Goal: Task Accomplishment & Management: Complete application form

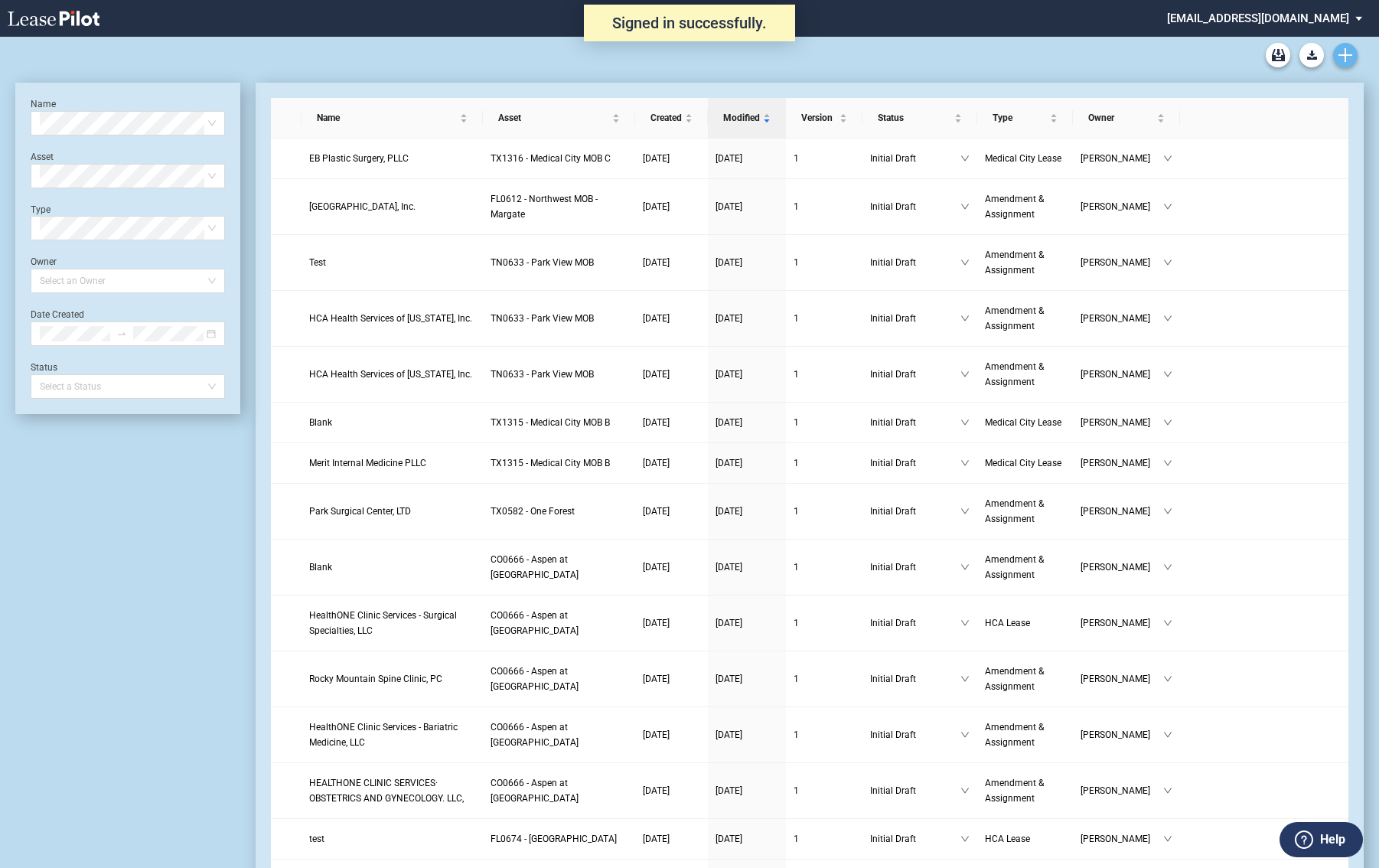
click at [1348, 47] on link "Create new document" at bounding box center [1346, 55] width 24 height 24
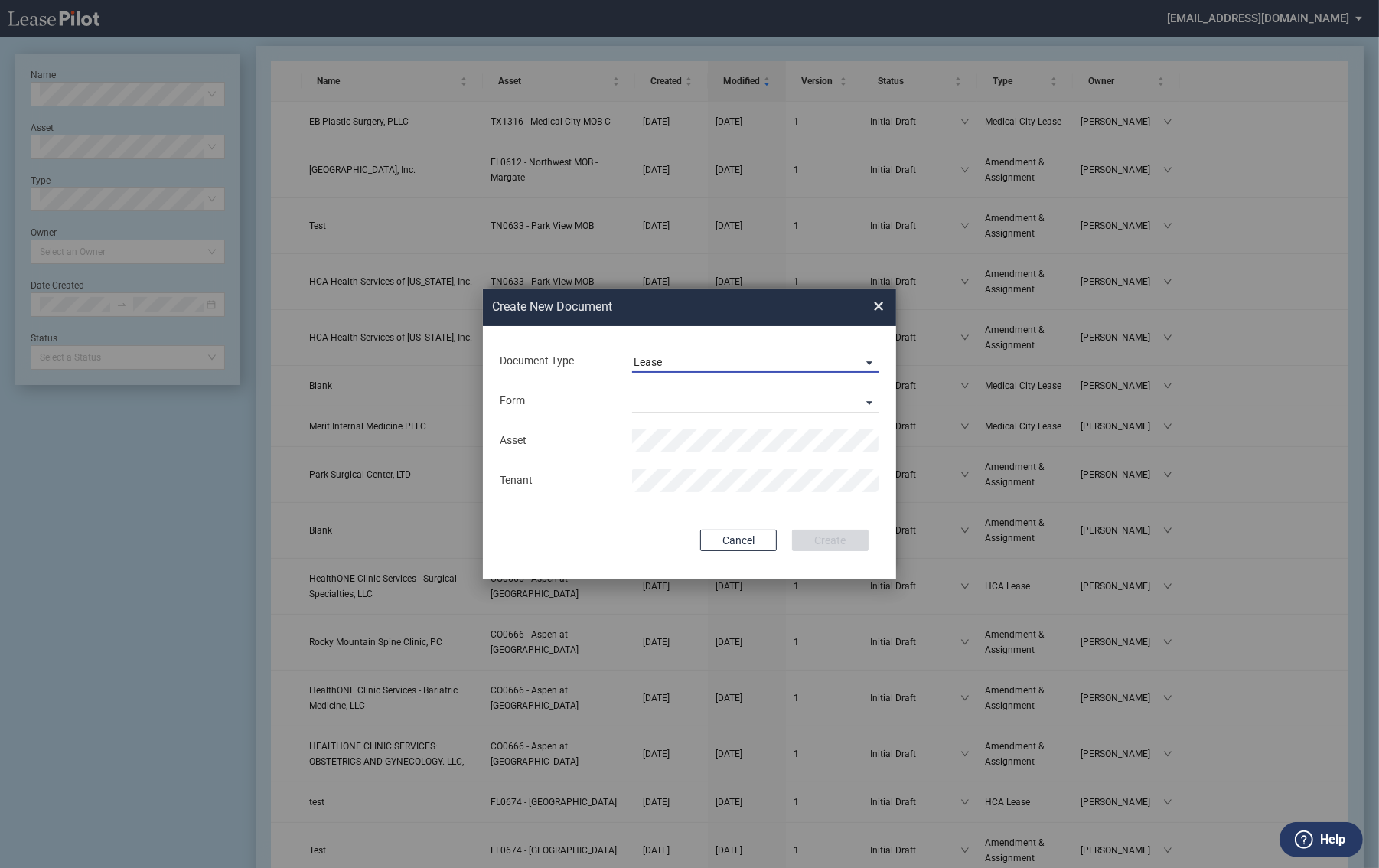
click at [648, 368] on div "Lease" at bounding box center [648, 362] width 28 height 12
click at [655, 403] on div "Amendment" at bounding box center [666, 398] width 65 height 17
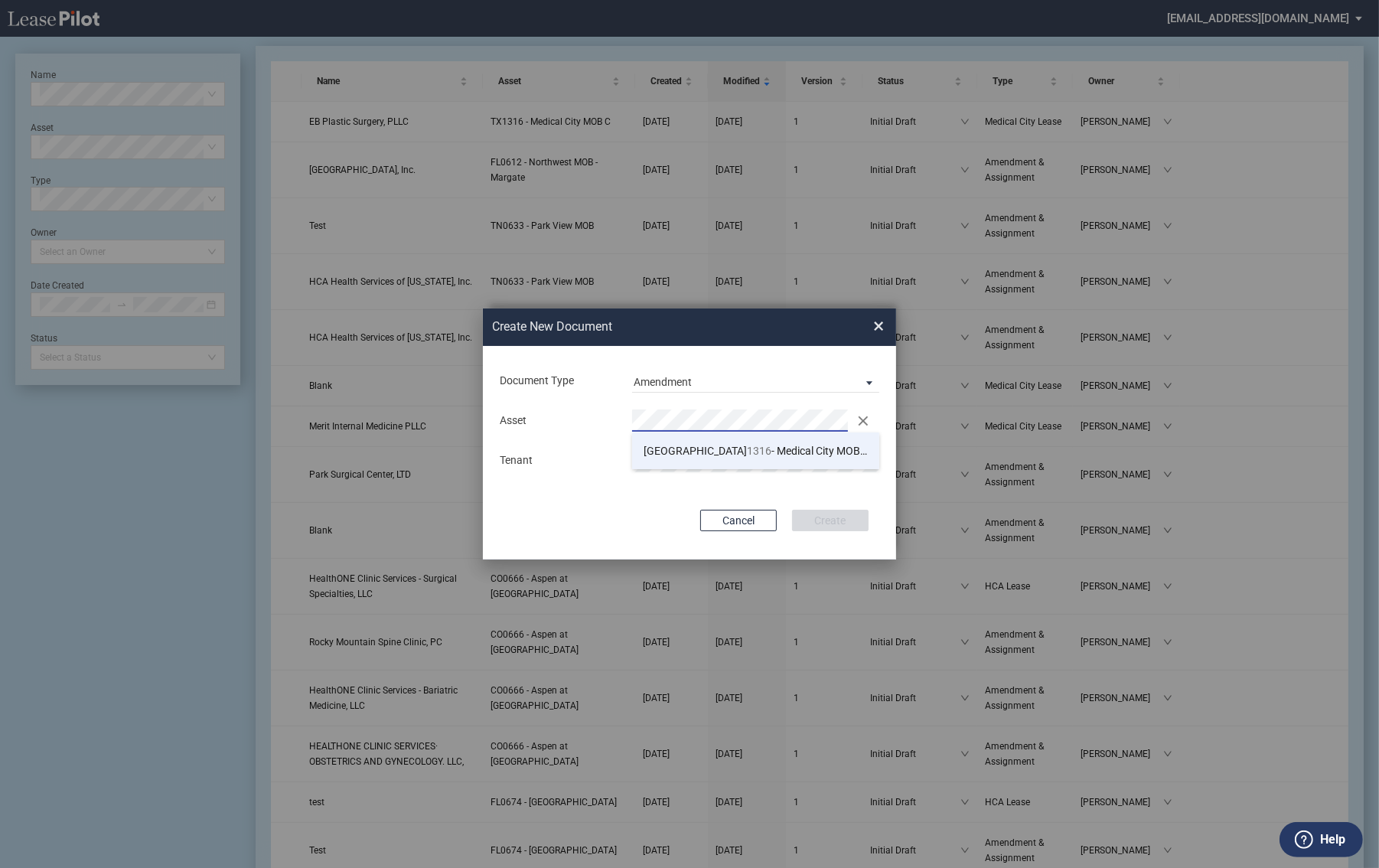
click at [723, 453] on span "TX 1316 - Medical City MOB C" at bounding box center [757, 451] width 226 height 12
click at [848, 519] on button "Create" at bounding box center [831, 520] width 77 height 22
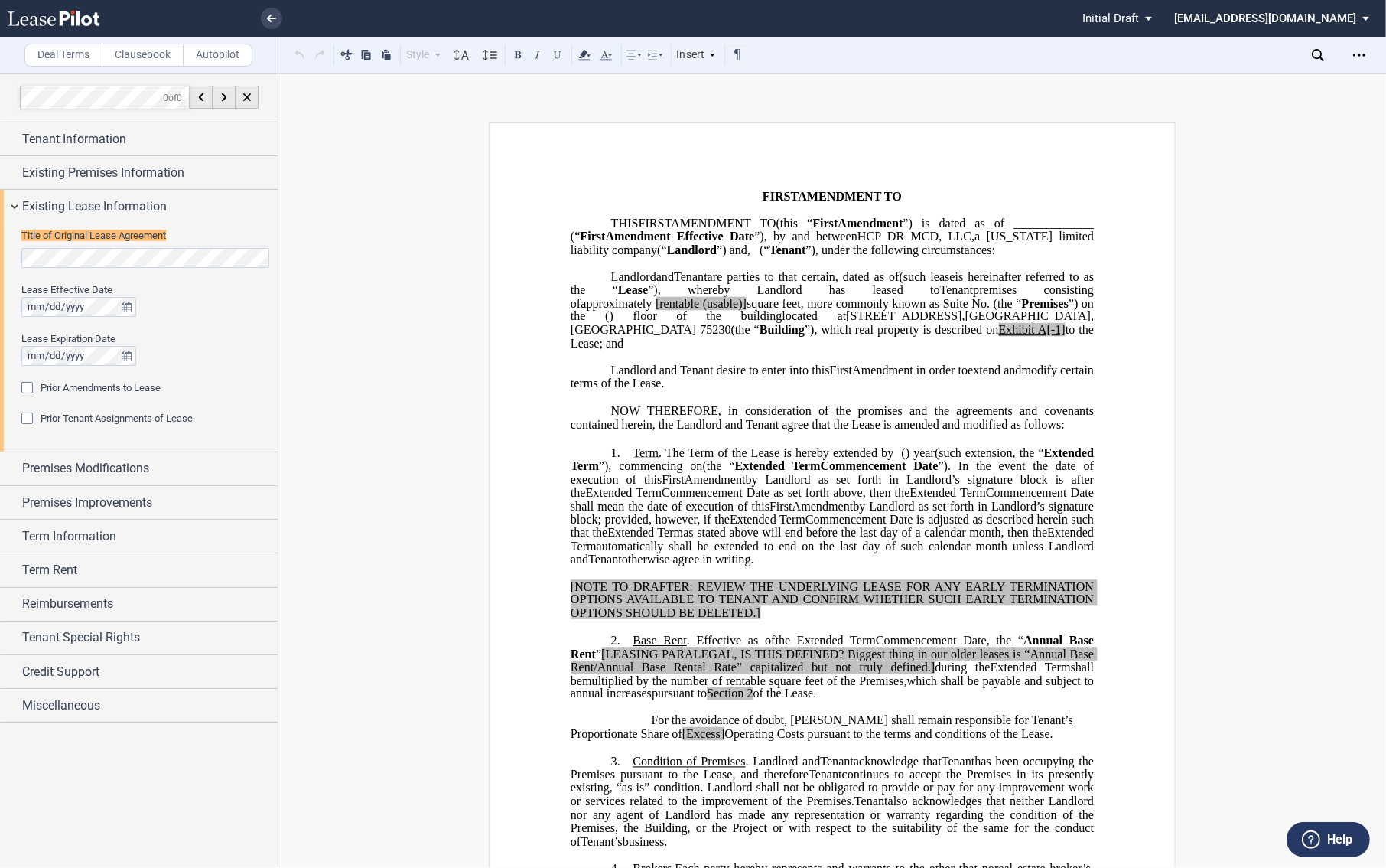
click at [754, 243] on span "”), by and between" at bounding box center [806, 236] width 103 height 14
click at [9, 136] on div "Tenant Information" at bounding box center [139, 139] width 277 height 33
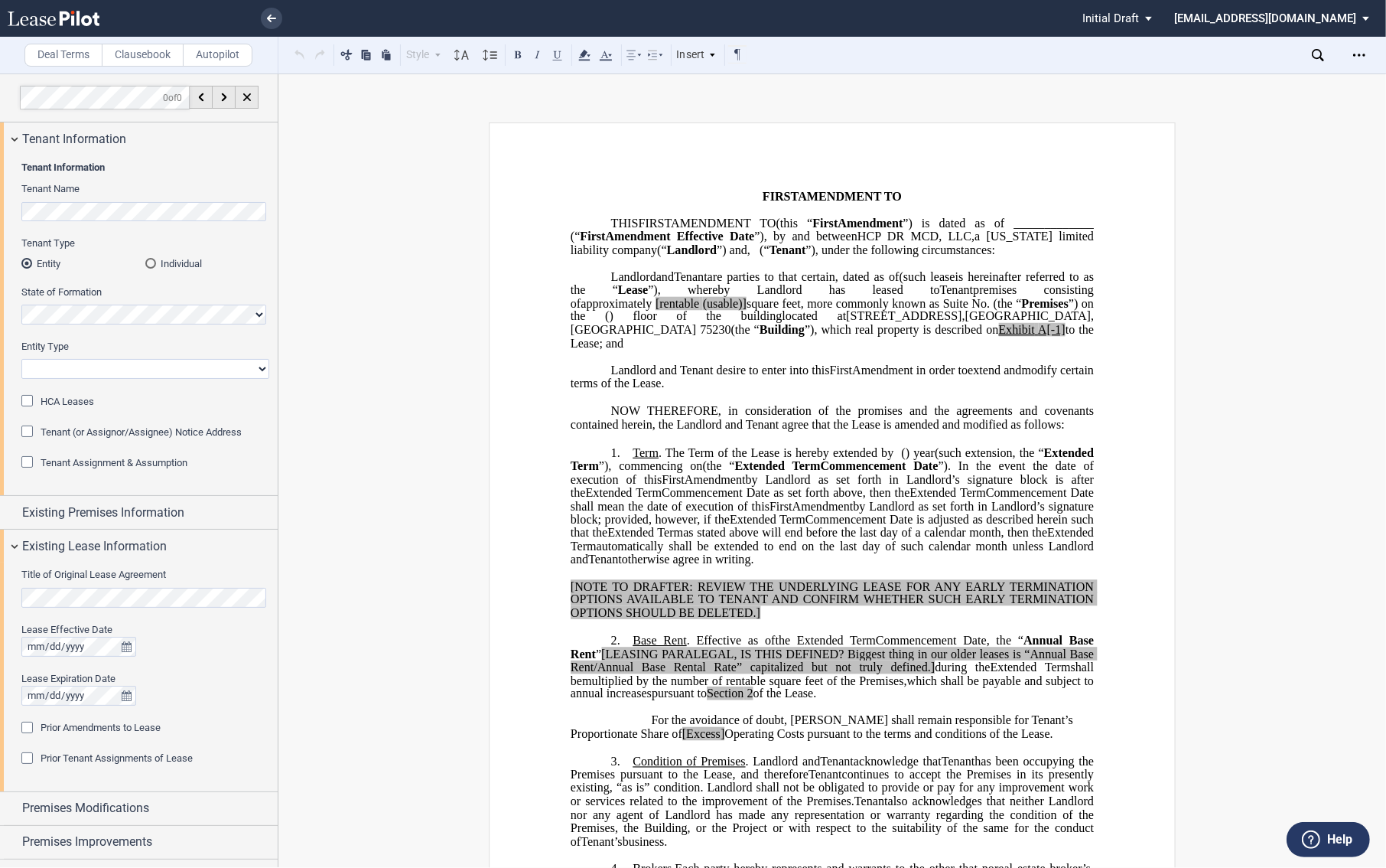
click at [27, 395] on div "HCA Leases" at bounding box center [30, 403] width 16 height 16
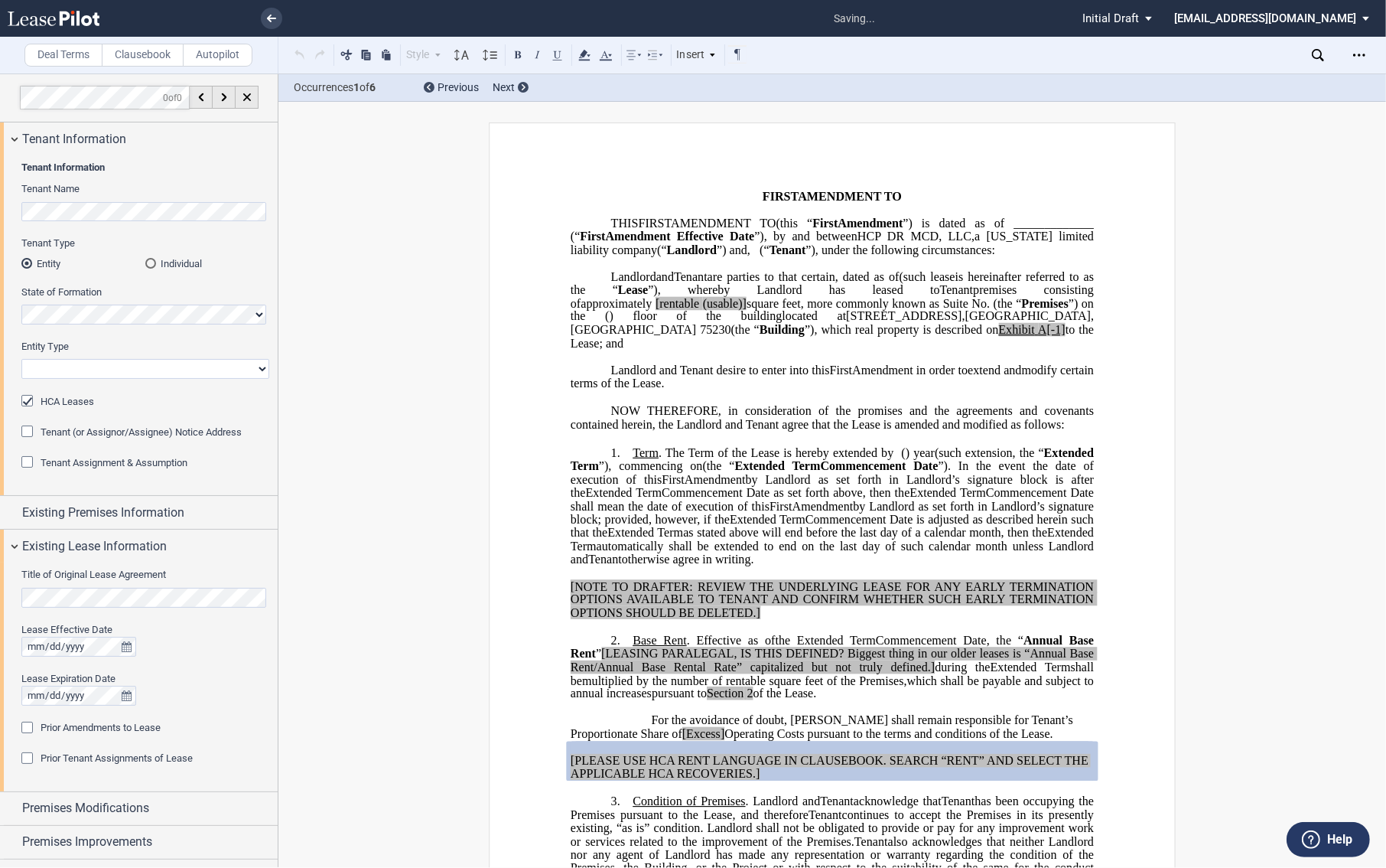
scroll to position [365, 0]
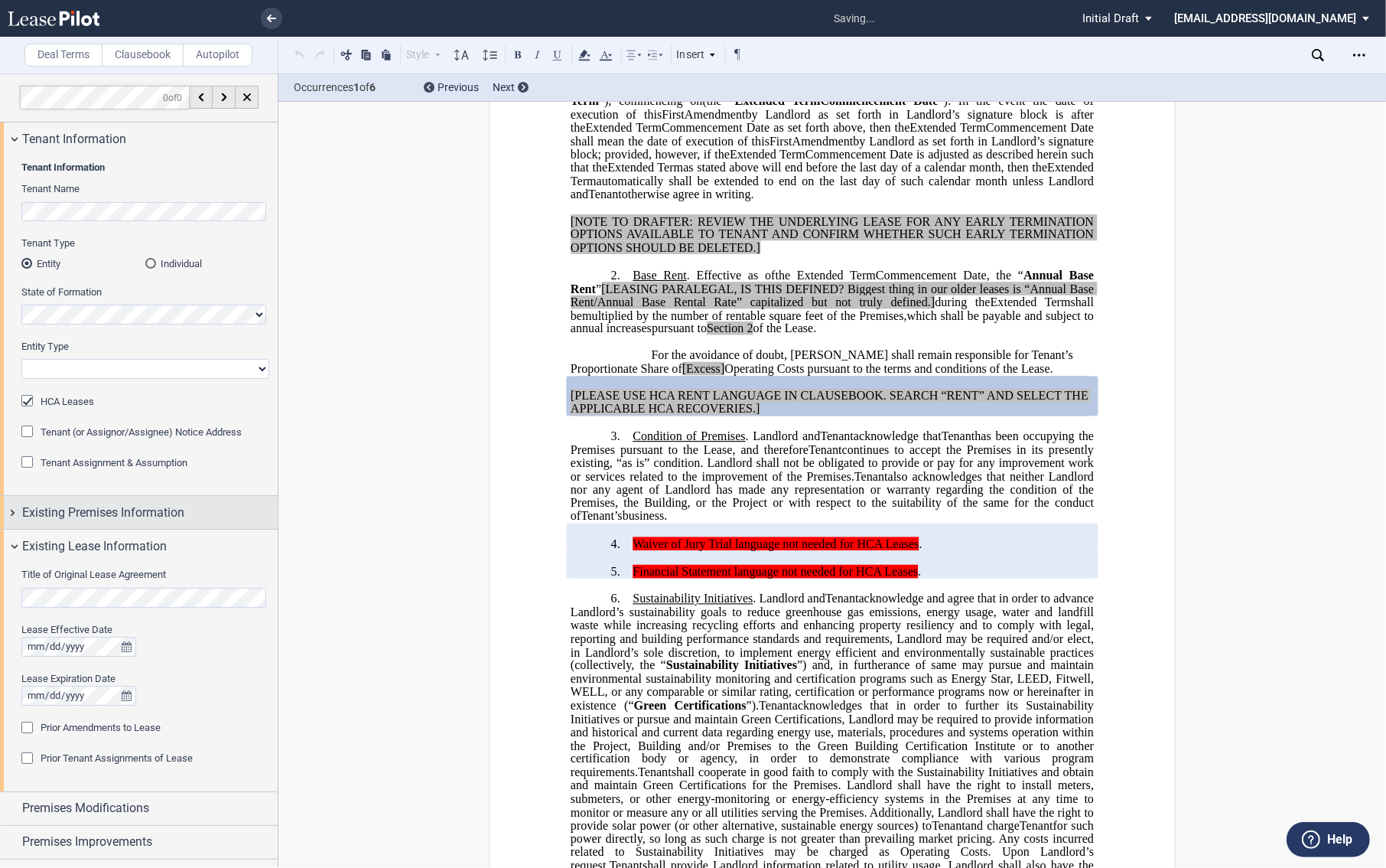
click at [12, 505] on div "Existing Premises Information" at bounding box center [139, 512] width 277 height 33
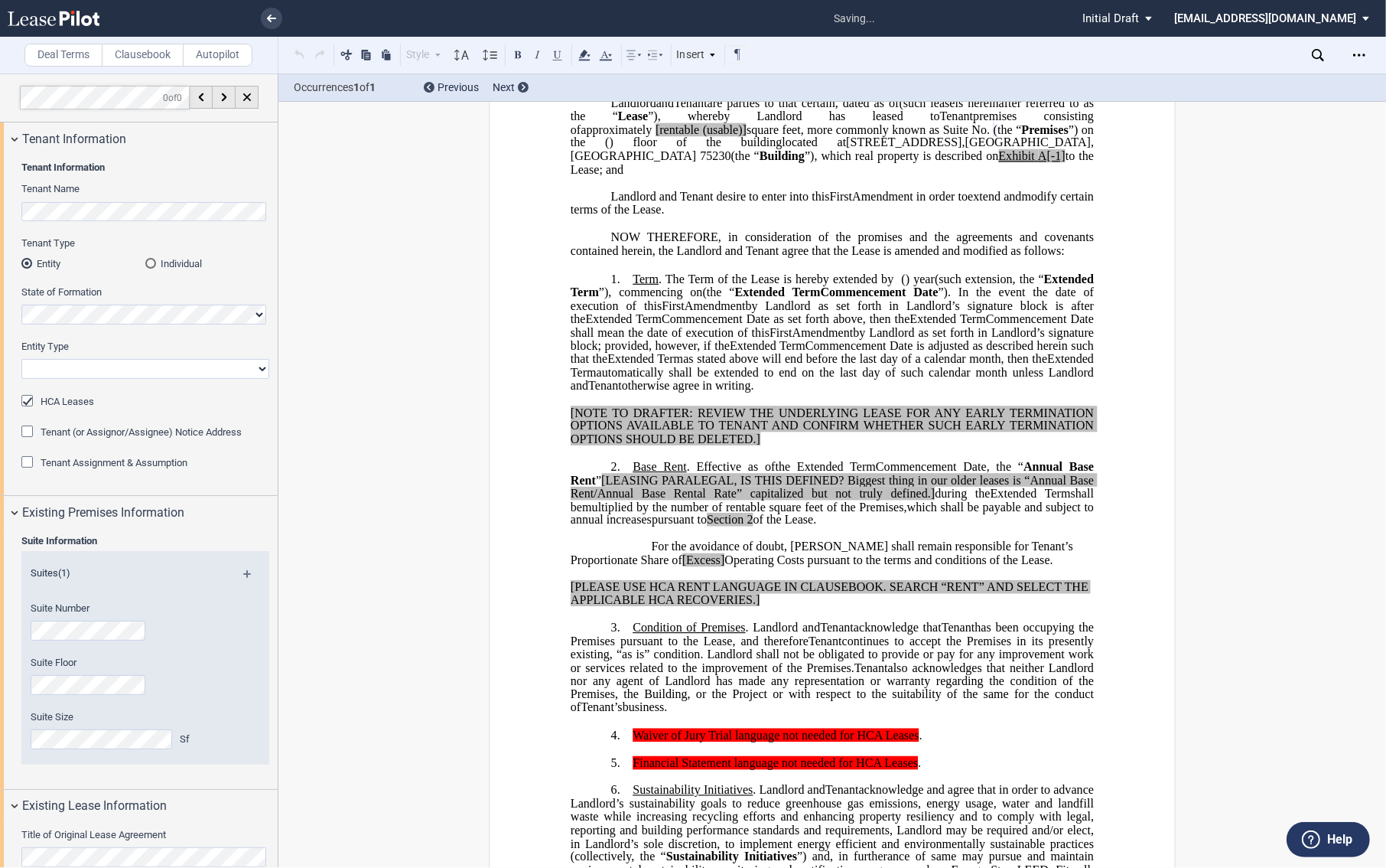
scroll to position [0, 0]
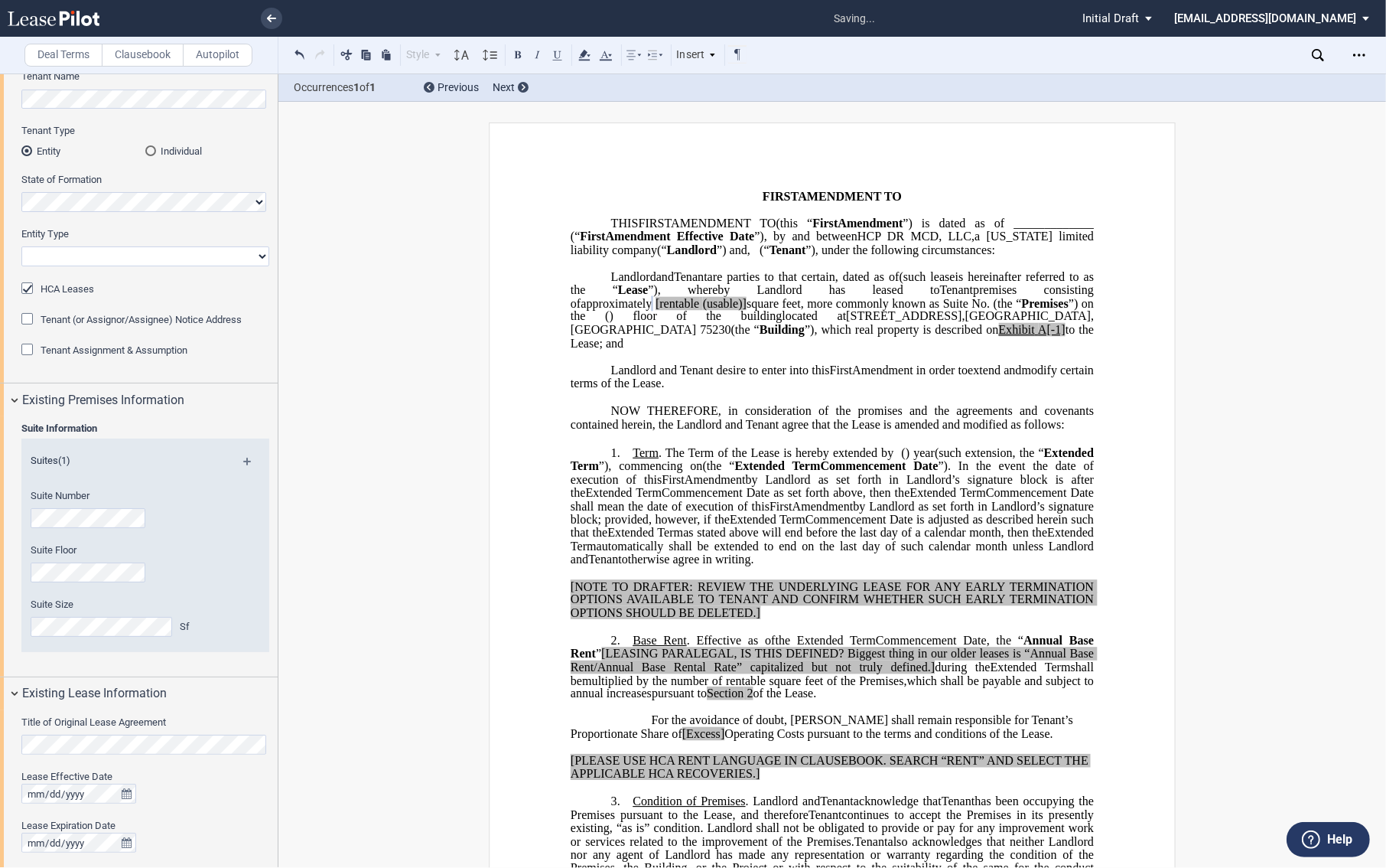
scroll to position [255, 0]
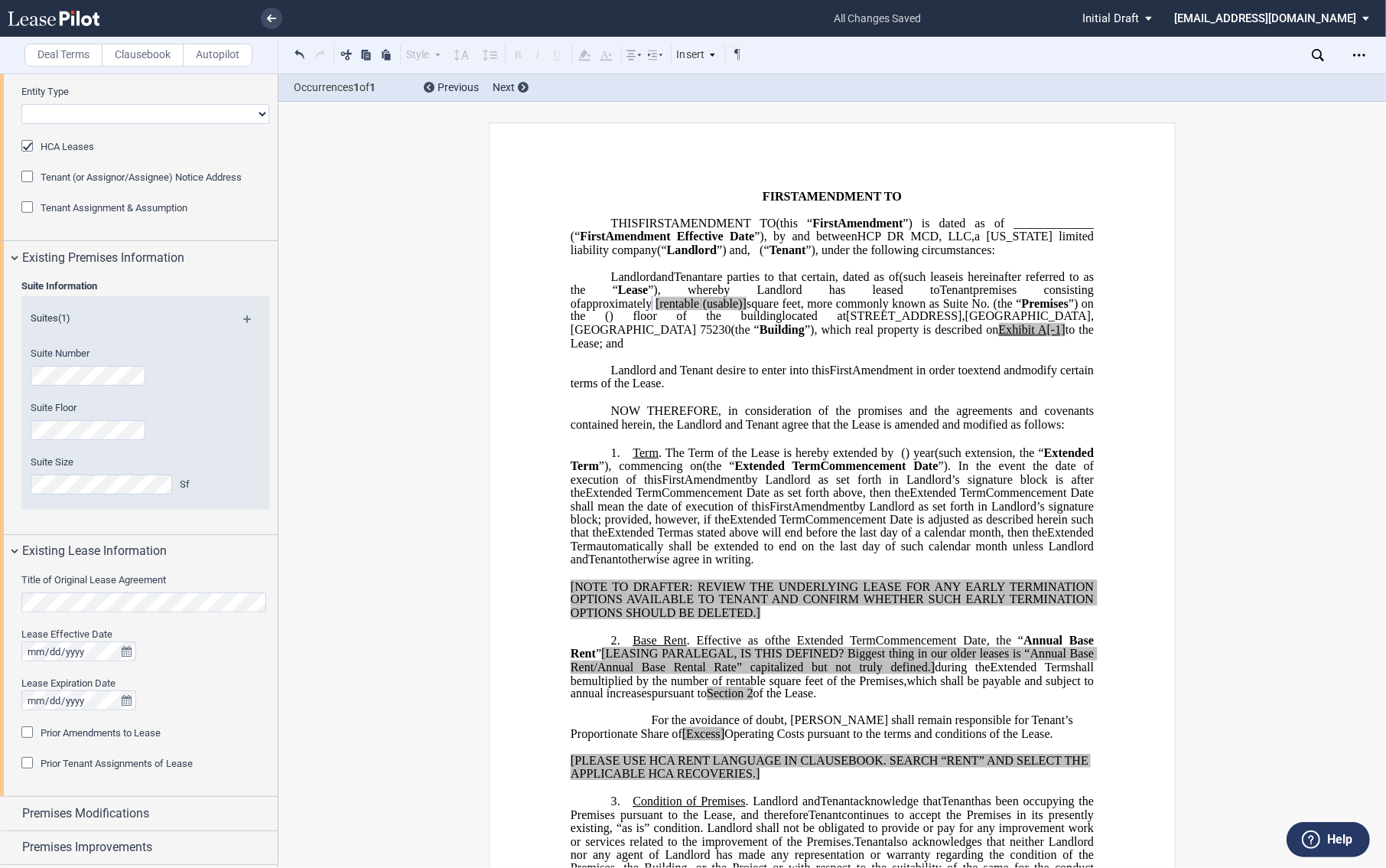
click at [8, 607] on div "Title of Original Lease Agreement Lease Effective Date Lease Expiration Date Pr…" at bounding box center [139, 681] width 277 height 228
click at [31, 731] on div "Prior Amendments to Lease" at bounding box center [30, 734] width 16 height 16
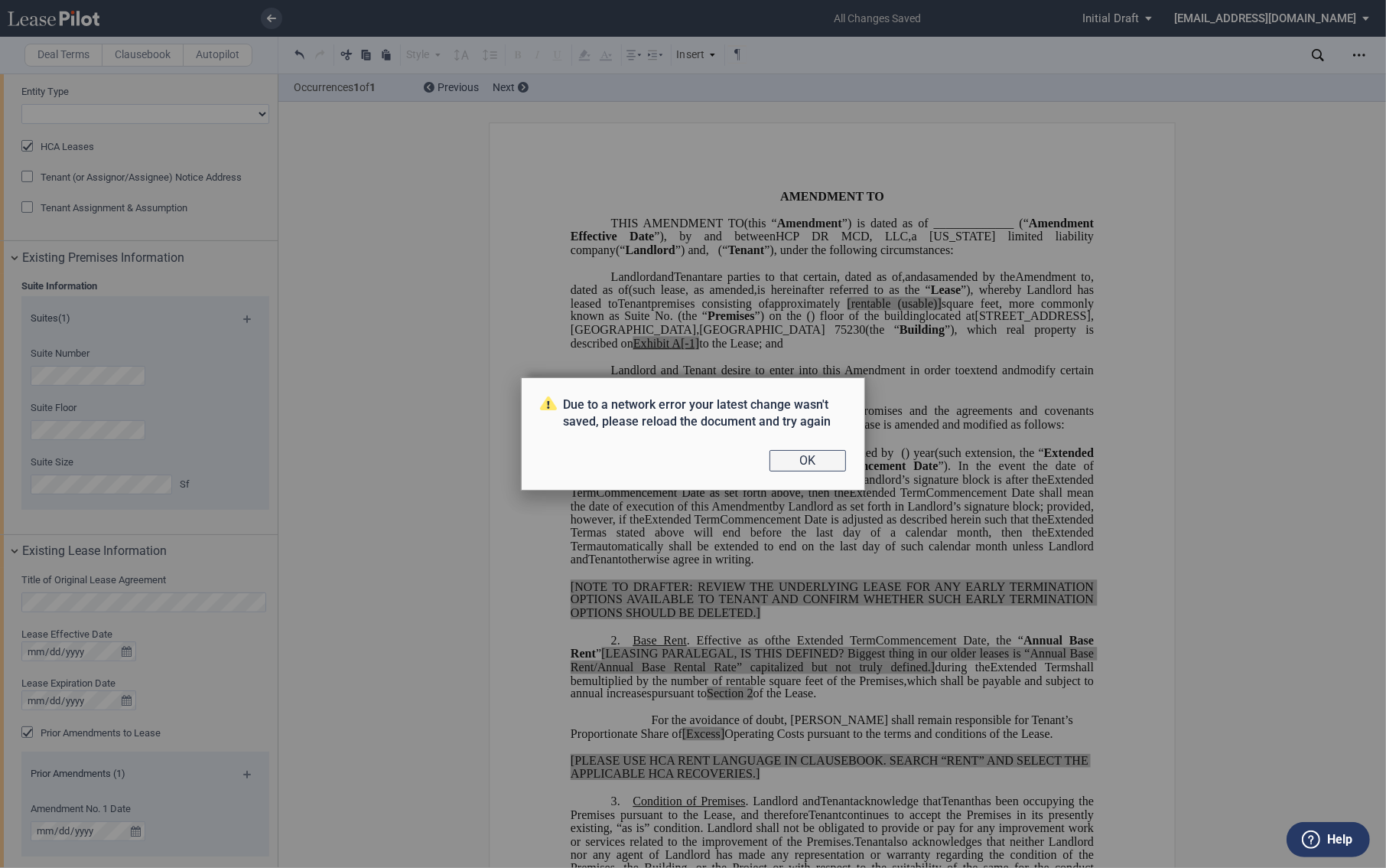
click at [801, 464] on button "OK" at bounding box center [808, 461] width 77 height 22
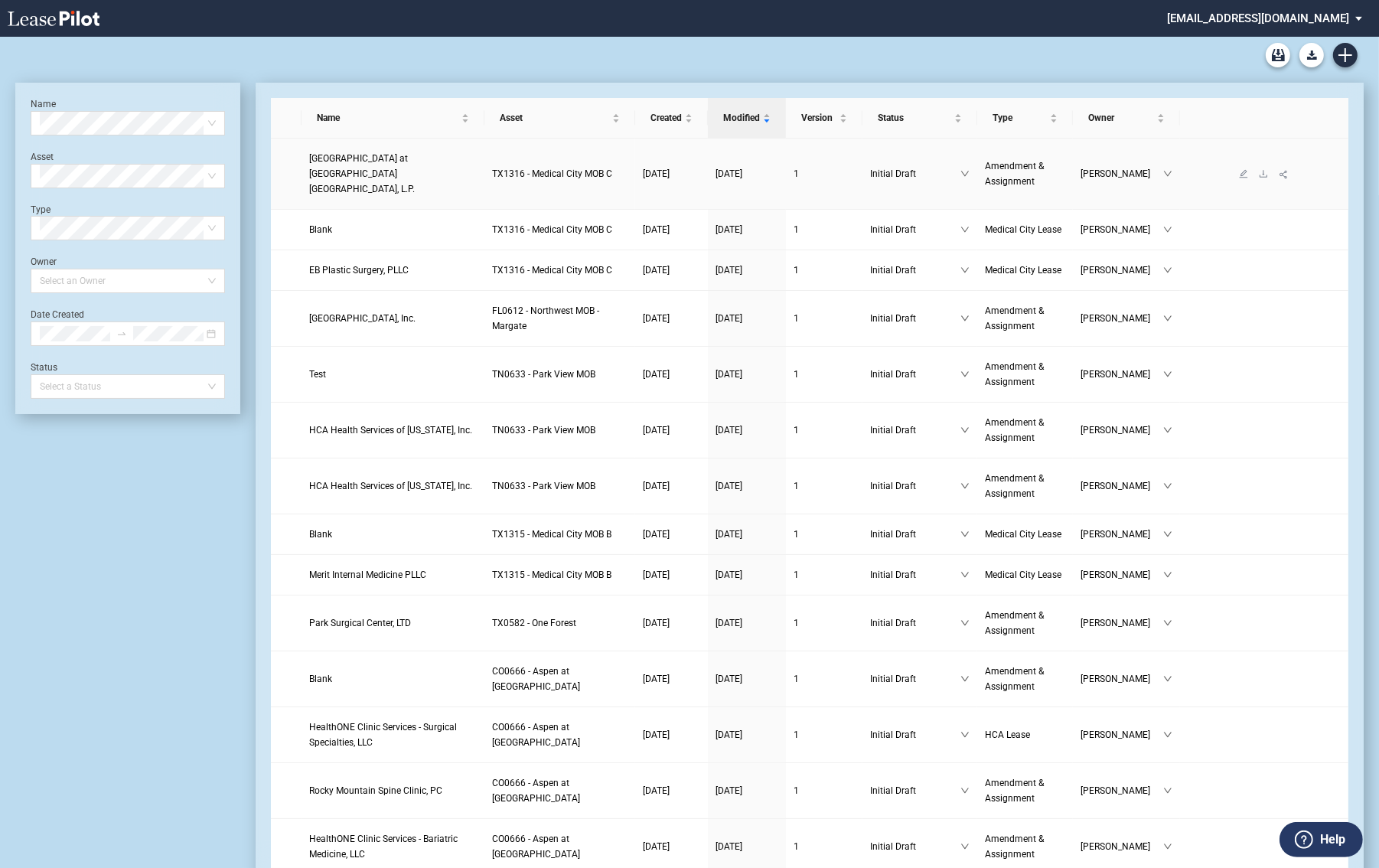
click at [349, 163] on span "Columbia Hospital at Medical City Dallas Subsidiary, L.P." at bounding box center [361, 173] width 106 height 41
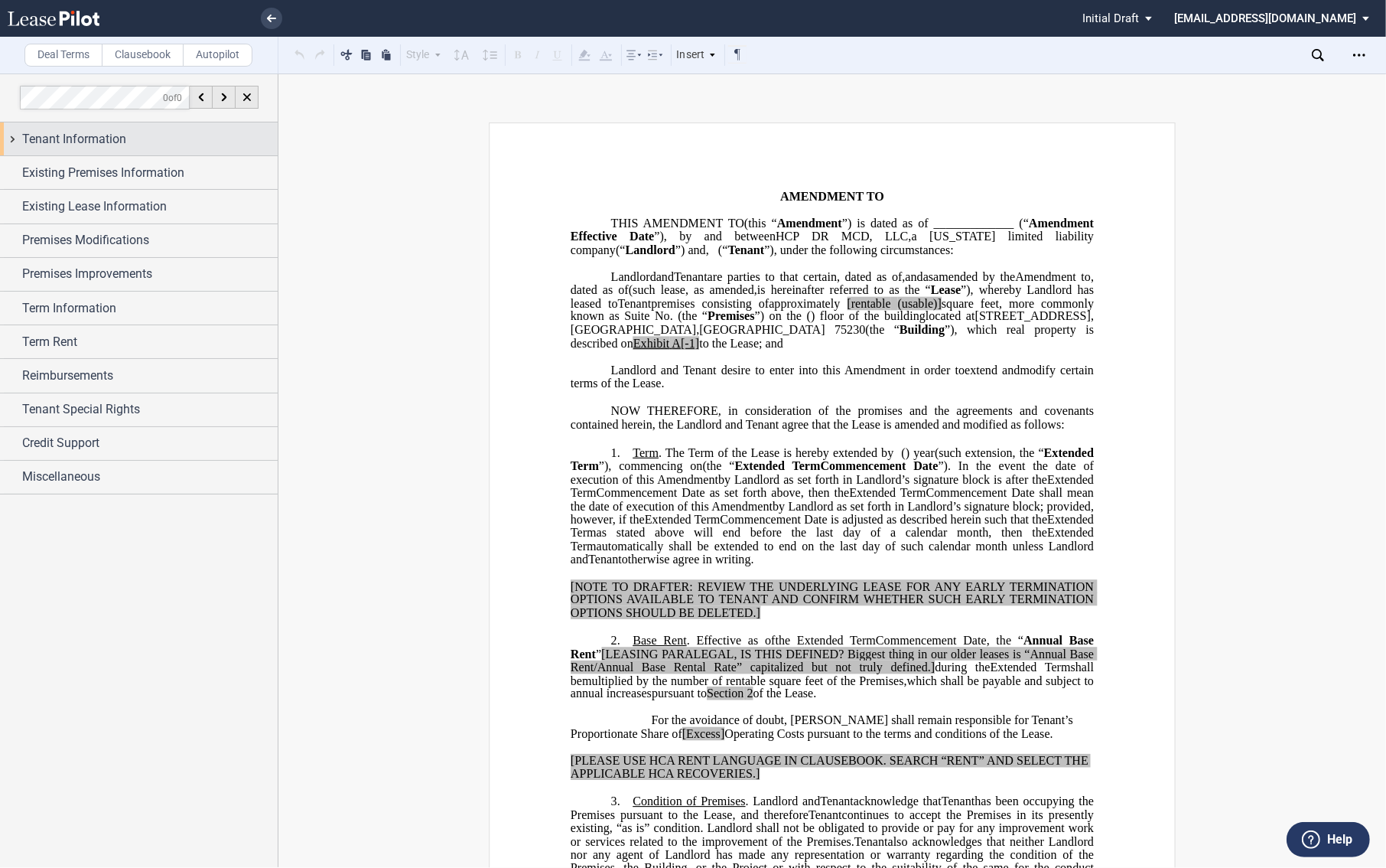
click at [10, 136] on div "Tenant Information" at bounding box center [139, 139] width 277 height 33
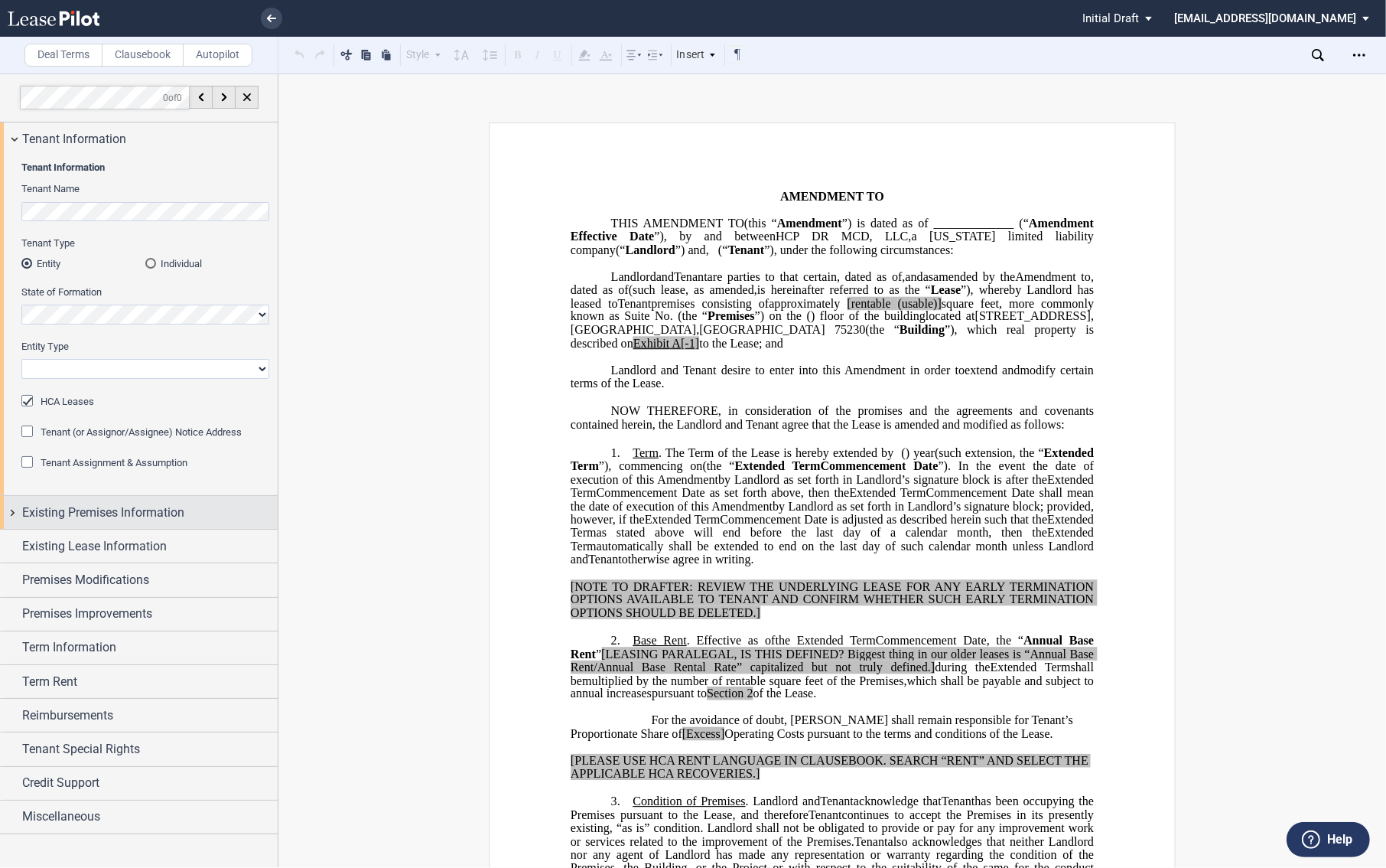
click at [5, 500] on div "Existing Premises Information" at bounding box center [139, 512] width 277 height 33
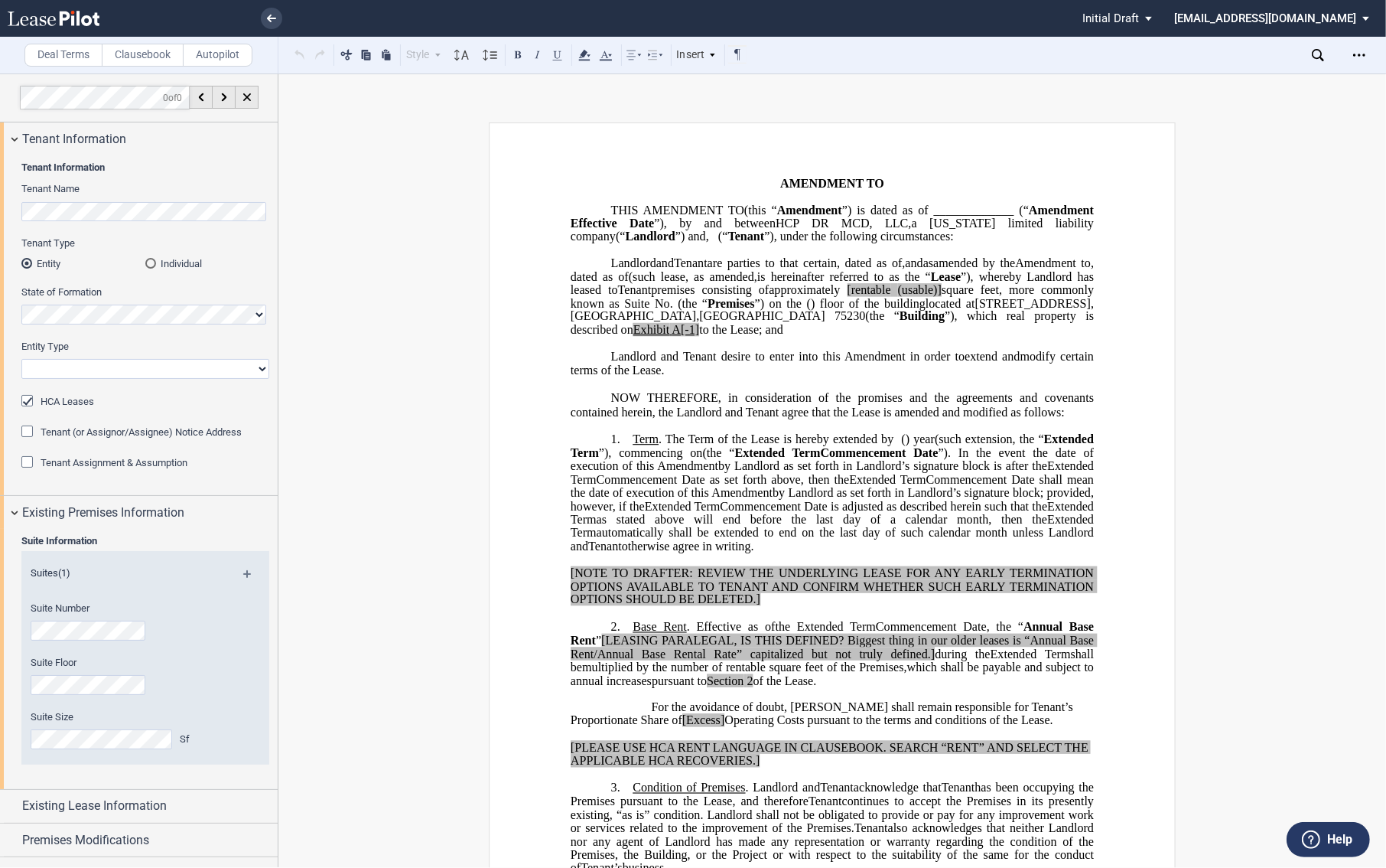
click at [707, 232] on span "”) and" at bounding box center [690, 236] width 31 height 14
click at [713, 243] on span at bounding box center [714, 236] width 3 height 14
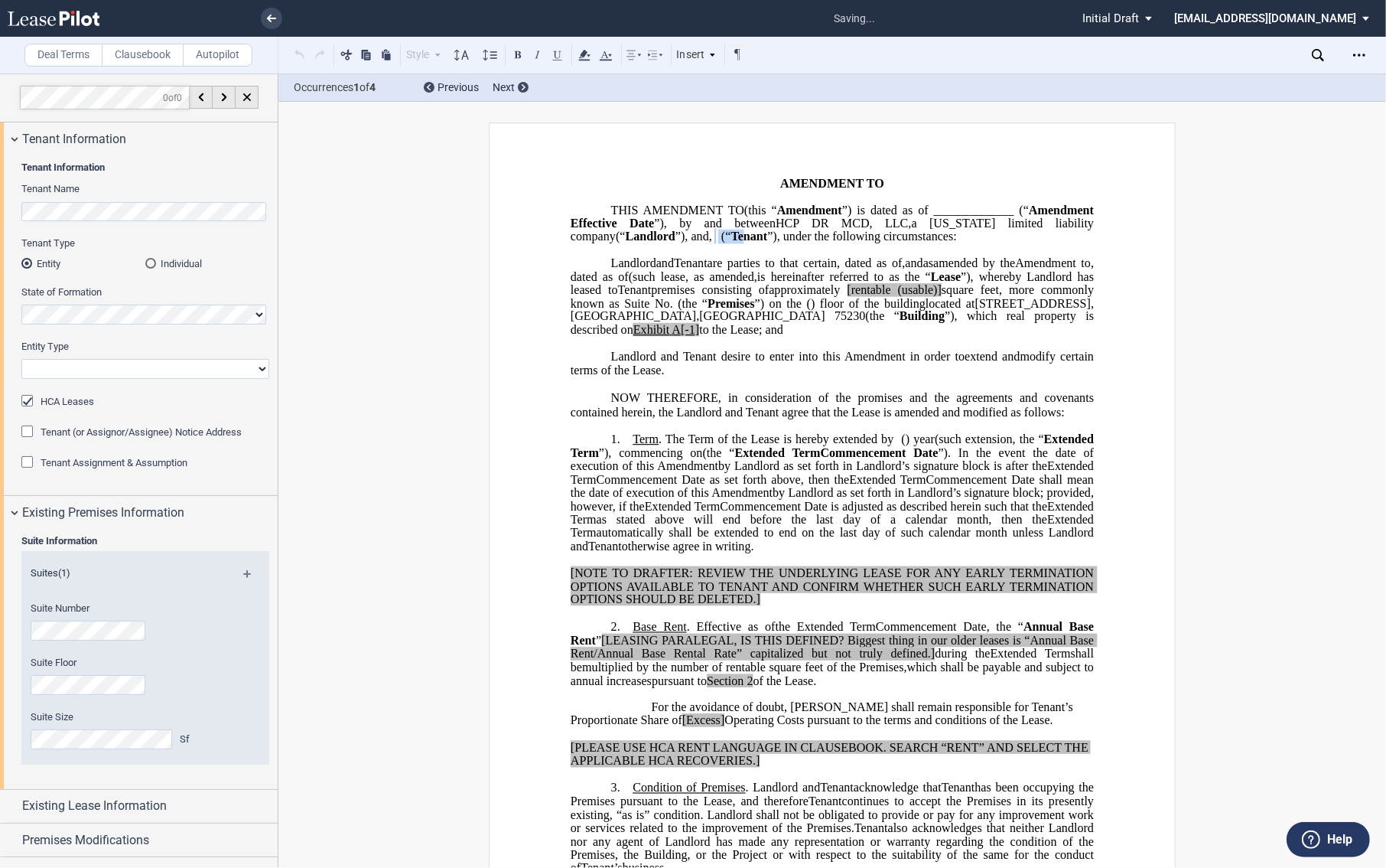
click at [103, 364] on select "Corporation Limited Liability Company General Partnership Limited Partnership O…" at bounding box center [146, 368] width 248 height 20
select select "limited partnership"
click at [22, 359] on select "Corporation Limited Liability Company General Partnership Limited Partnership O…" at bounding box center [146, 368] width 248 height 20
click at [783, 257] on p "﻿" at bounding box center [832, 250] width 523 height 13
click at [725, 243] on span "(" at bounding box center [723, 236] width 3 height 14
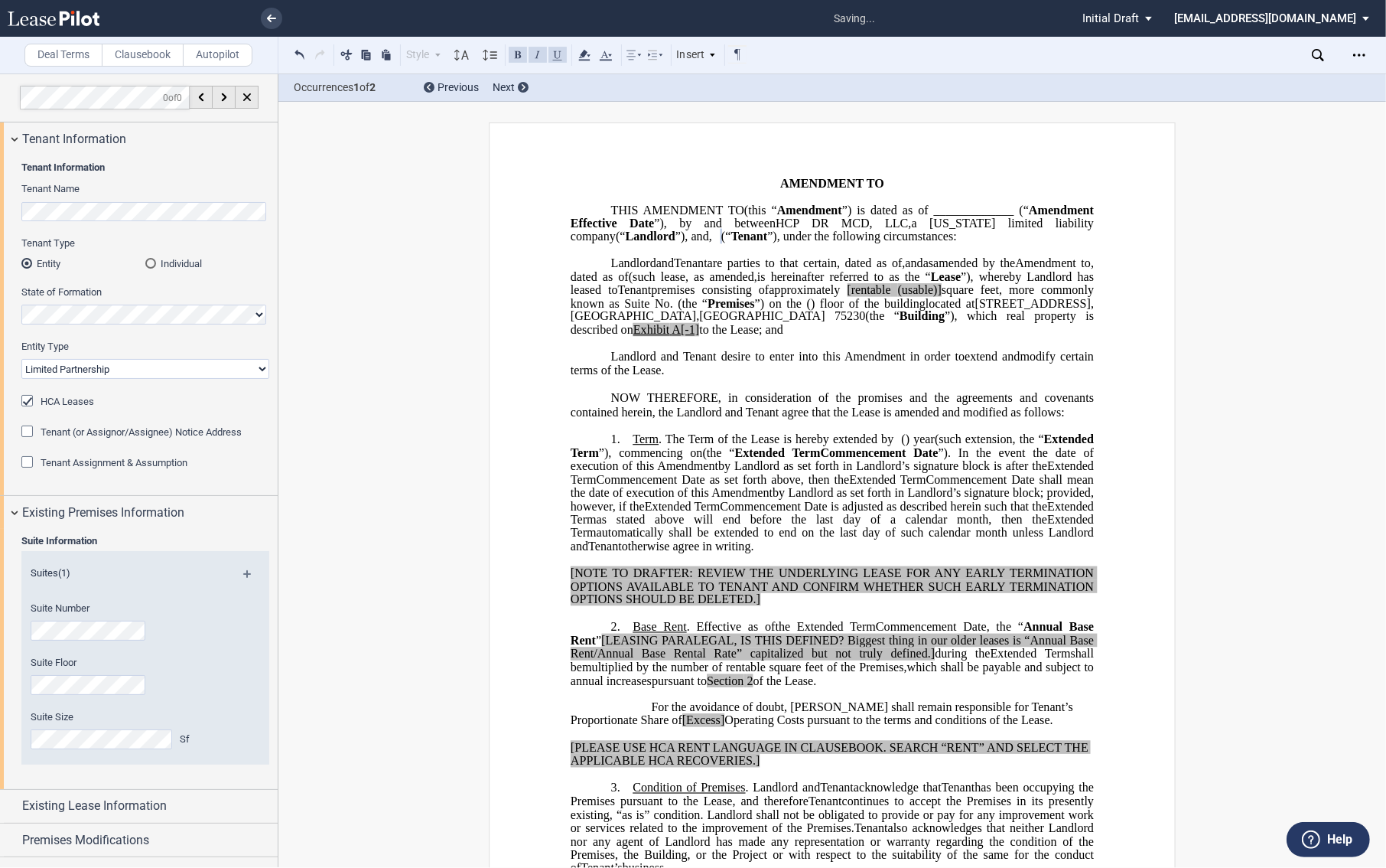
click at [857, 243] on span "”), under the following circumstances:" at bounding box center [863, 236] width 190 height 14
click at [725, 243] on span "(" at bounding box center [723, 236] width 3 height 14
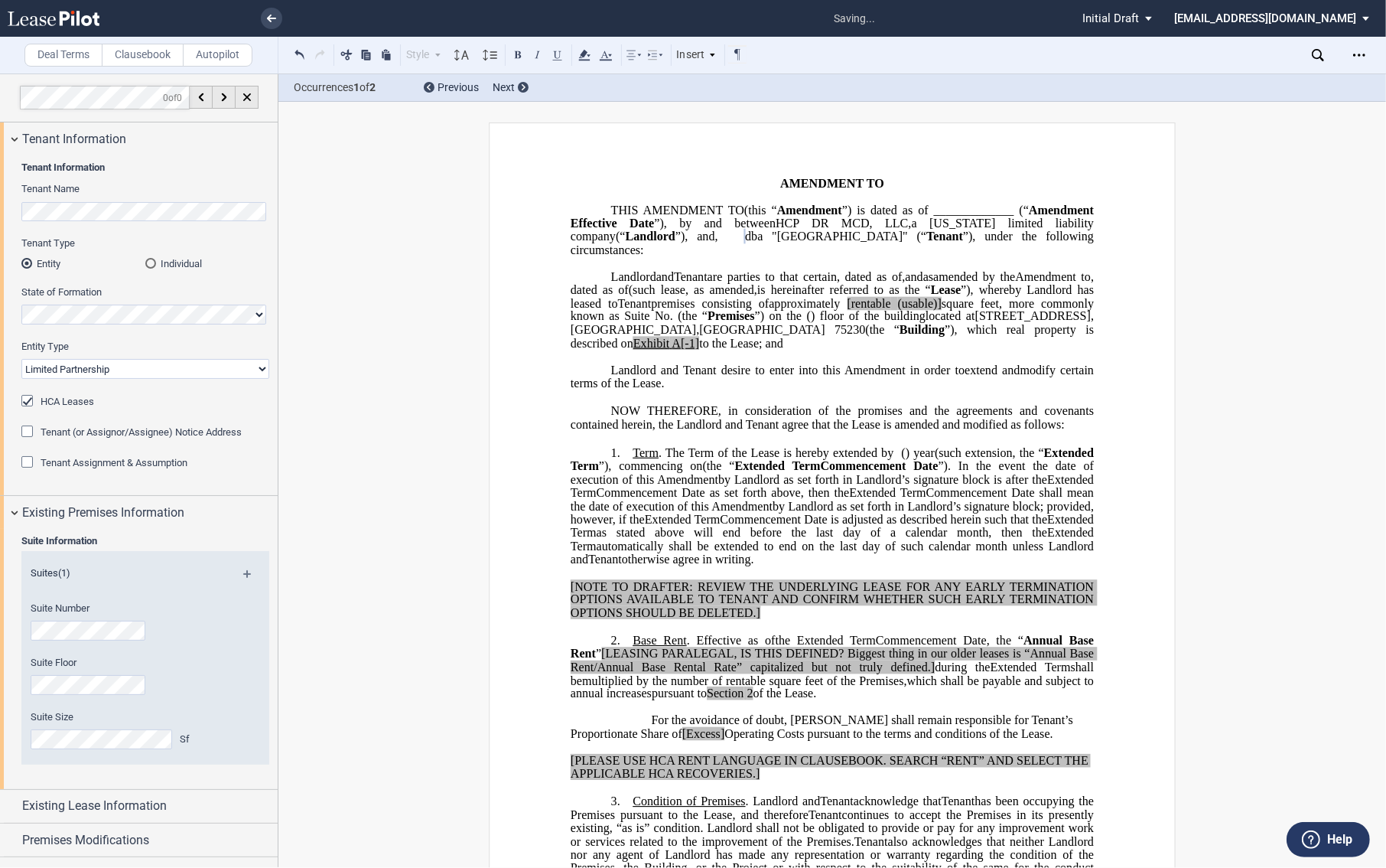
click at [802, 243] on span "dba "[GEOGRAPHIC_DATA]" (" at bounding box center [833, 236] width 176 height 14
click at [777, 208] on span "(this “" at bounding box center [761, 209] width 33 height 14
click at [823, 243] on span "dba "[GEOGRAPHIC_DATA]" (" at bounding box center [833, 236] width 176 height 14
click at [927, 208] on span "”) is dated as of" at bounding box center [883, 209] width 89 height 14
click at [918, 243] on span "dba ﻿ “ [GEOGRAPHIC_DATA]" (" at bounding box center [834, 236] width 168 height 14
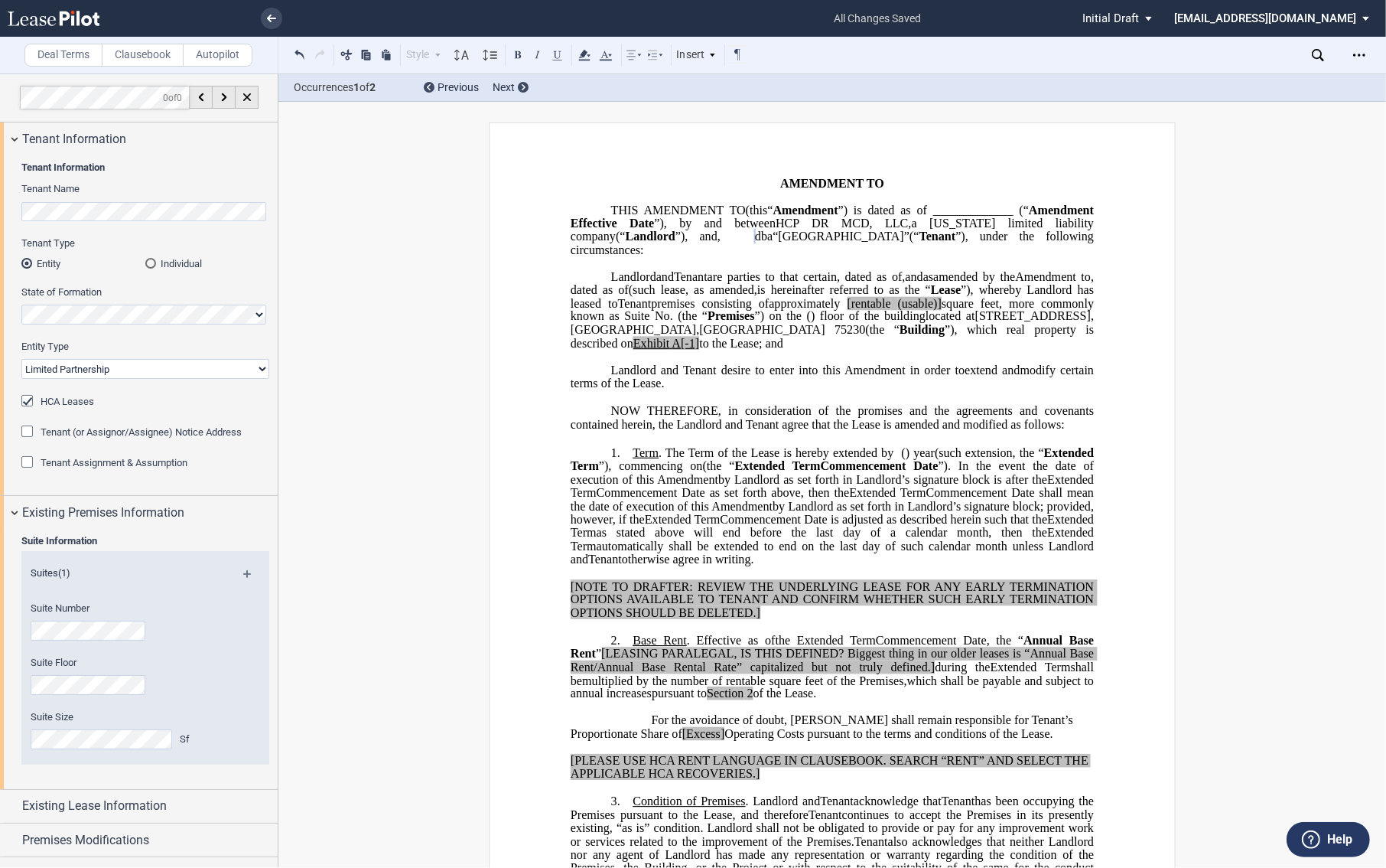
click at [924, 284] on span "and" at bounding box center [914, 277] width 17 height 14
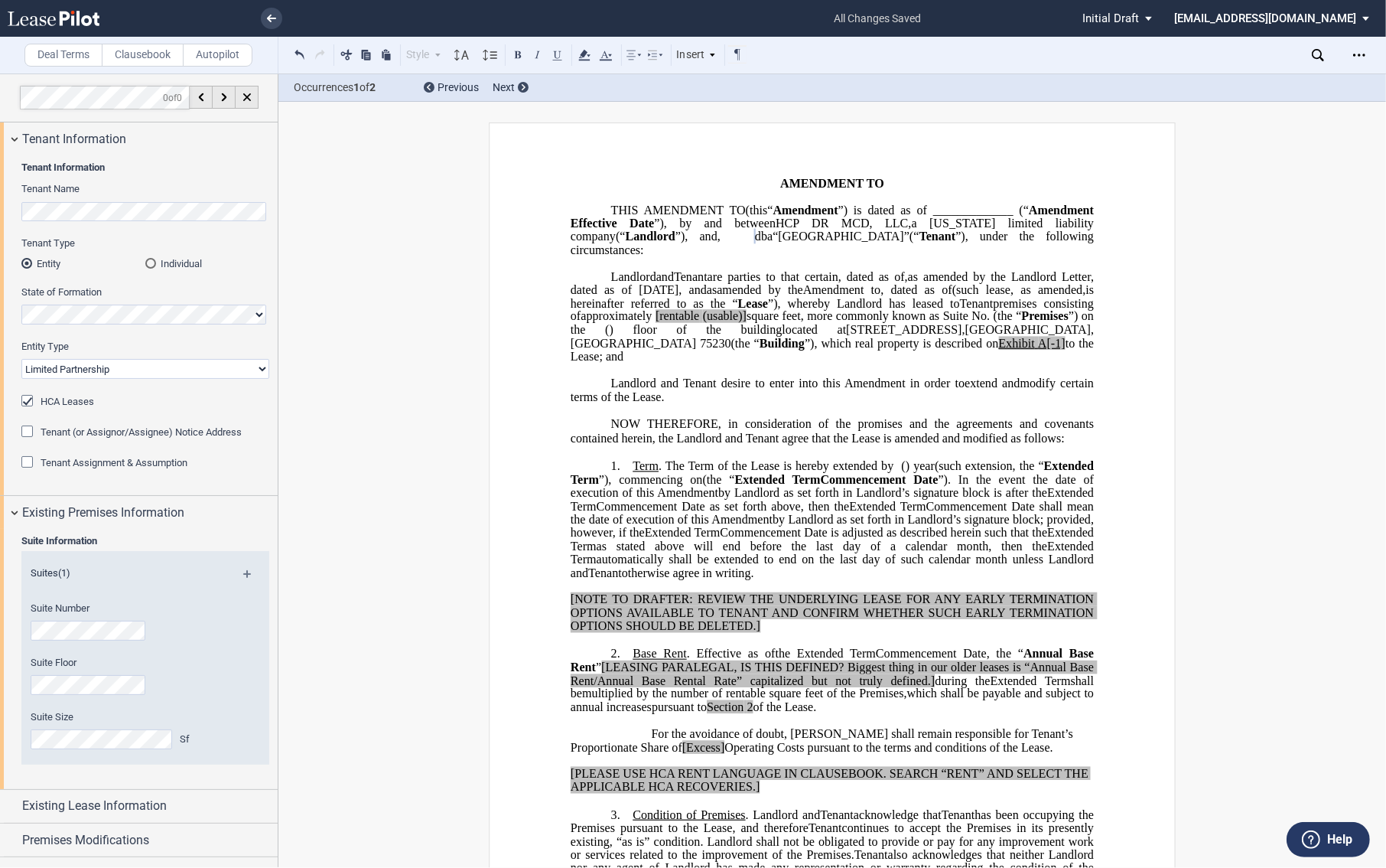
click at [820, 296] on span "as amended by the Landlord Letter, dated as of [DATE], and" at bounding box center [833, 283] width 526 height 27
drag, startPoint x: 1080, startPoint y: 290, endPoint x: 884, endPoint y: 304, distance: 196.5
click at [884, 296] on span "as amended by the Landlord Letter, dated as of [DATE], and" at bounding box center [833, 283] width 526 height 27
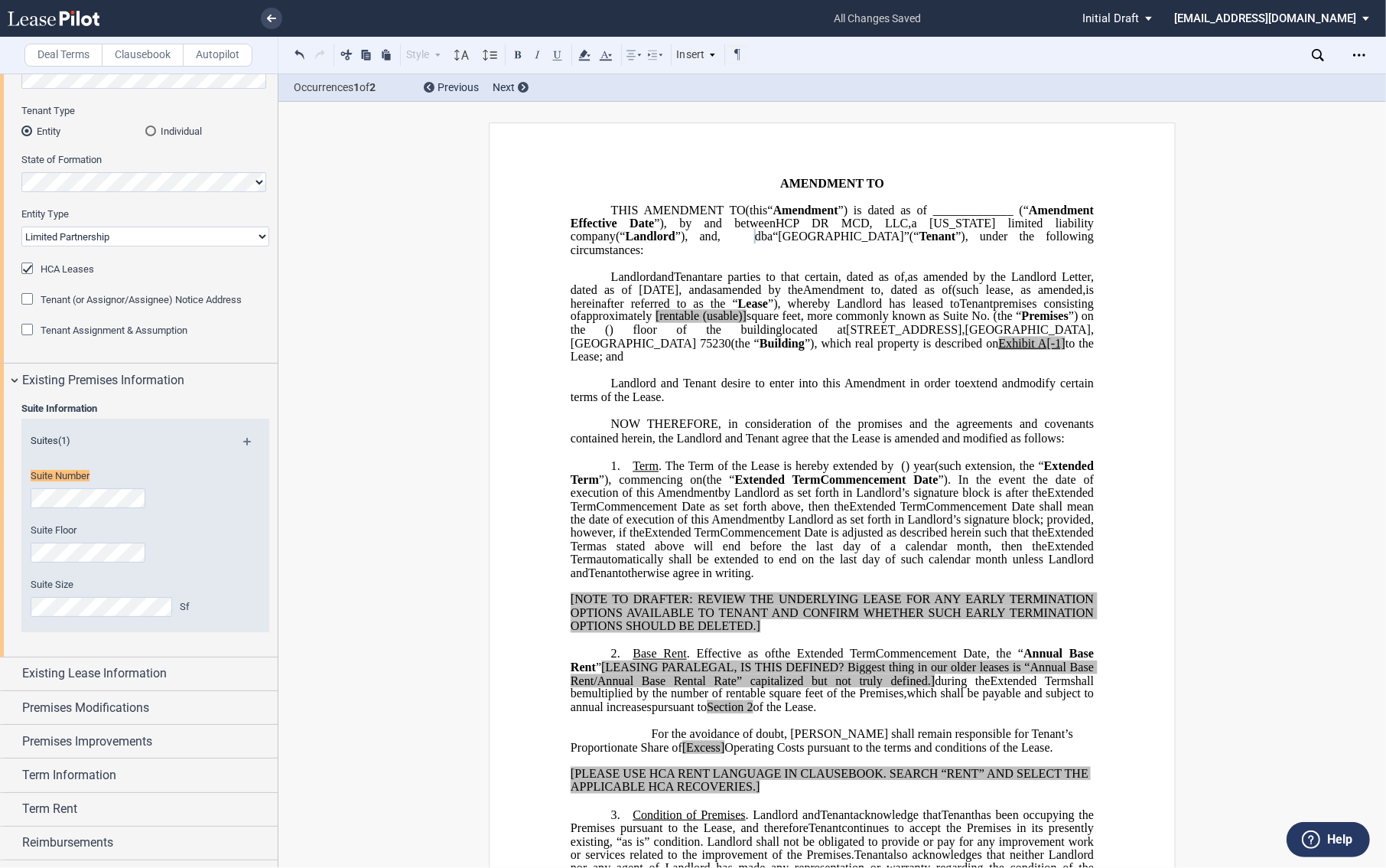
scroll to position [138, 0]
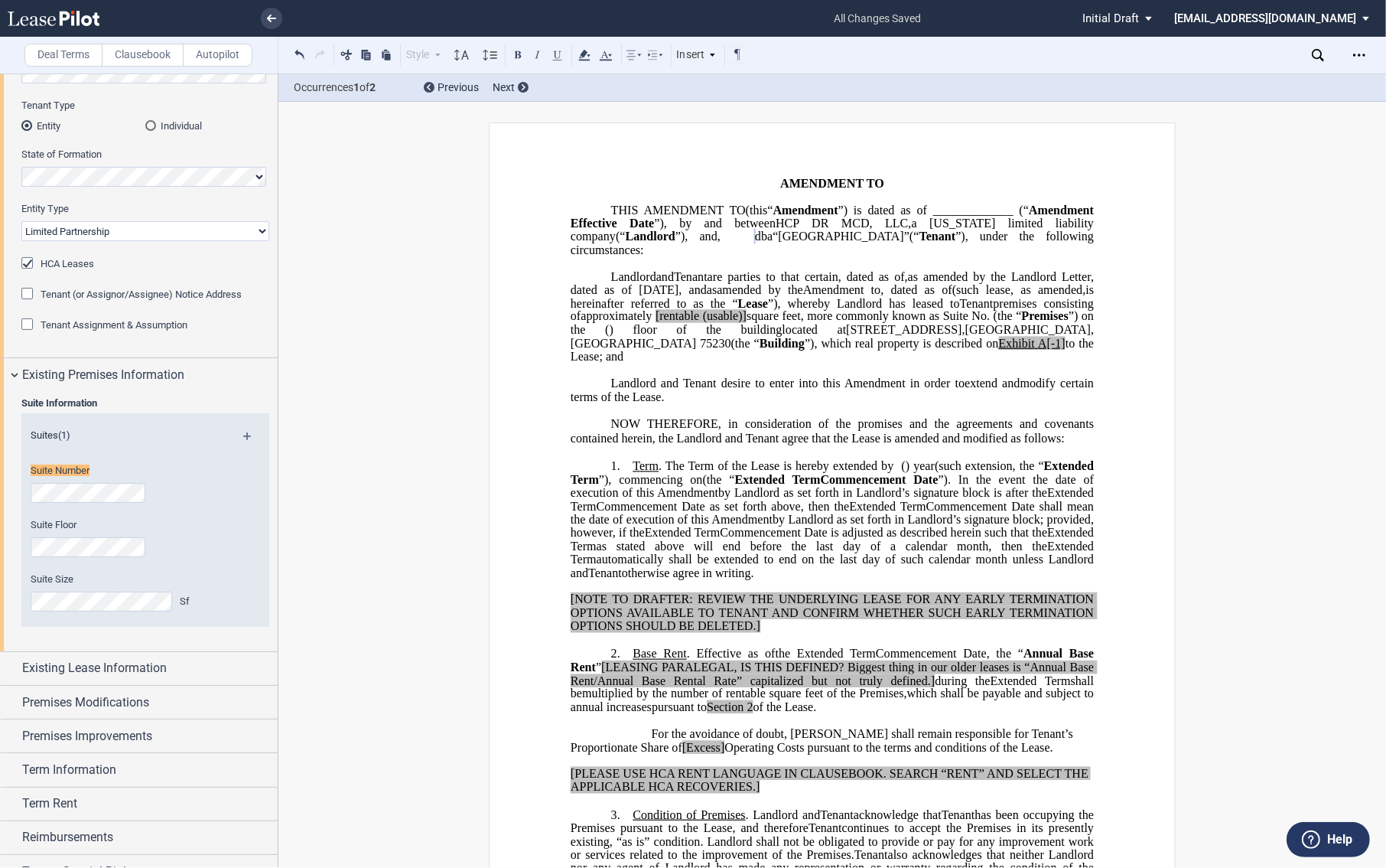
click at [886, 296] on span "as amended by the Landlord Letter, dated as of [DATE], and" at bounding box center [833, 283] width 526 height 27
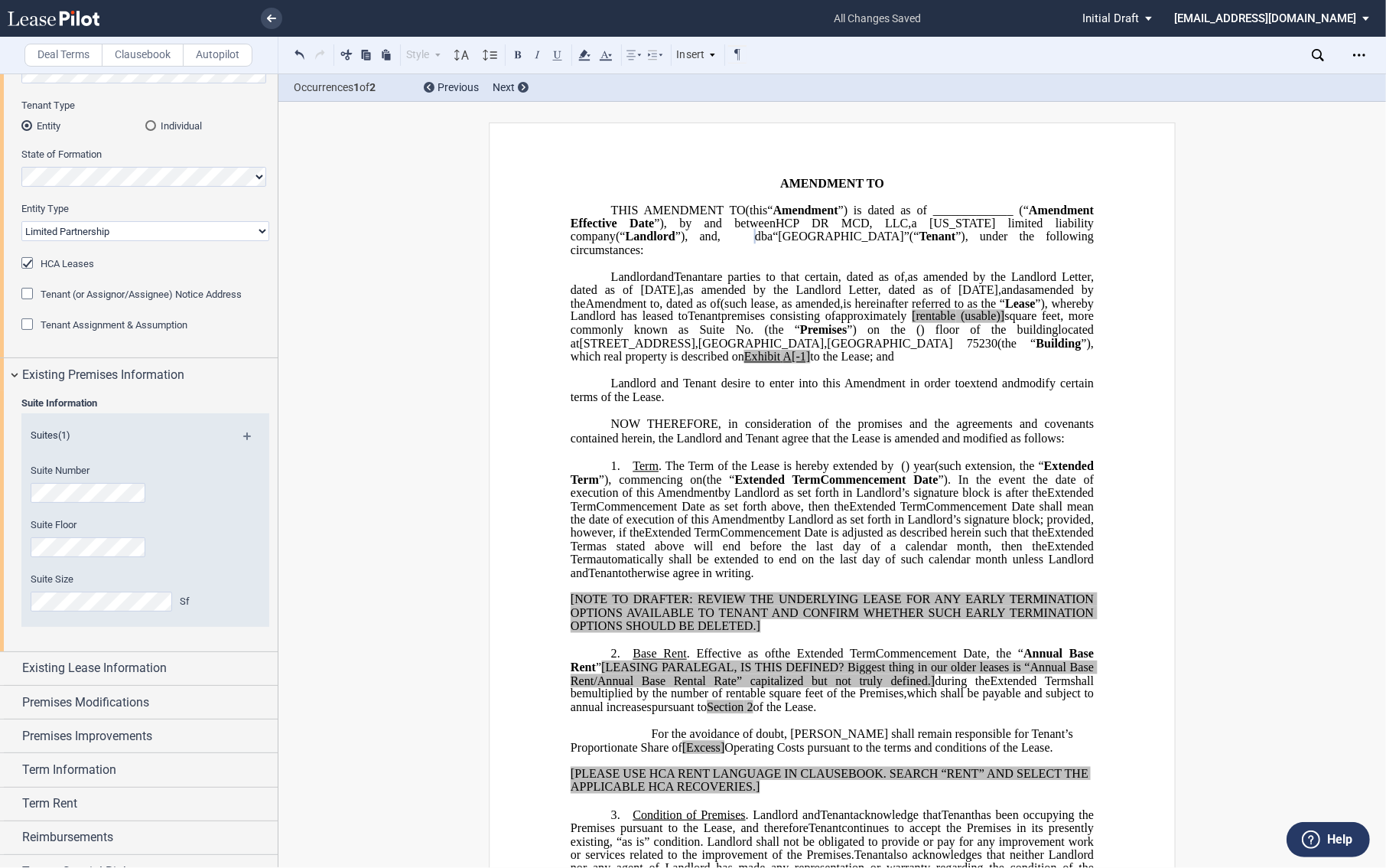
click at [899, 297] on span "as amended by the Landlord Letter, dated as of [DATE]," at bounding box center [842, 290] width 318 height 14
click at [892, 364] on p "HCP DR MCD, LLC , a [US_STATE] limited liability company (“ Landlord ”) Landlor…" at bounding box center [832, 317] width 523 height 93
click at [704, 297] on span "as further amended by the Landlord Letter, dated as of [DATE]," at bounding box center [840, 290] width 330 height 14
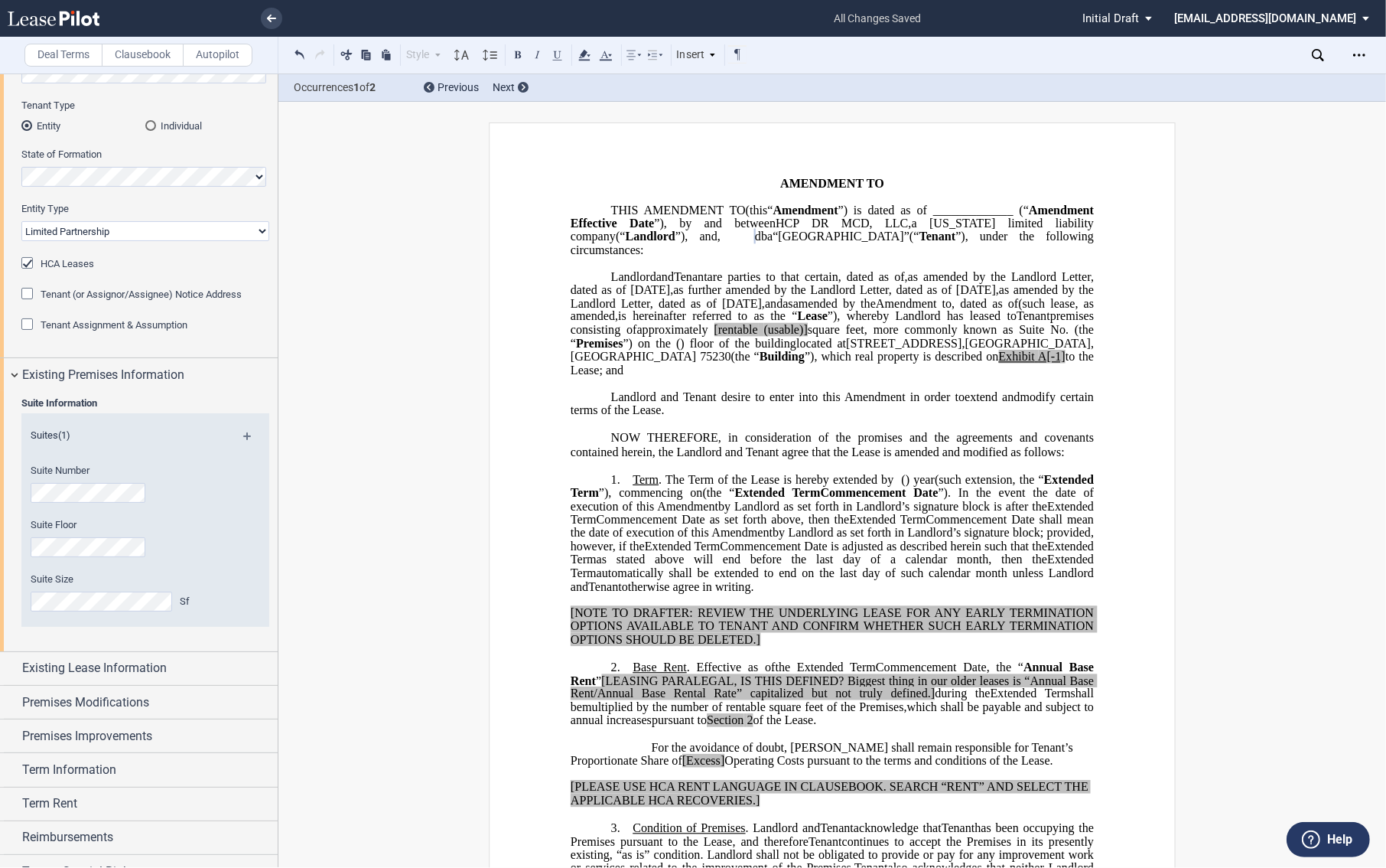
click at [769, 310] on span "as amended by the Landlord Letter, dated as of [DATE]," at bounding box center [833, 297] width 526 height 27
click at [1085, 310] on span "as further amended by the Landlord Letter, dated as of [DATE]," at bounding box center [833, 297] width 526 height 27
click at [585, 310] on span "as further amended by the Landlord Letter, dated as of [DATE]," at bounding box center [833, 297] width 526 height 27
click at [805, 310] on span "amended by the" at bounding box center [844, 303] width 79 height 14
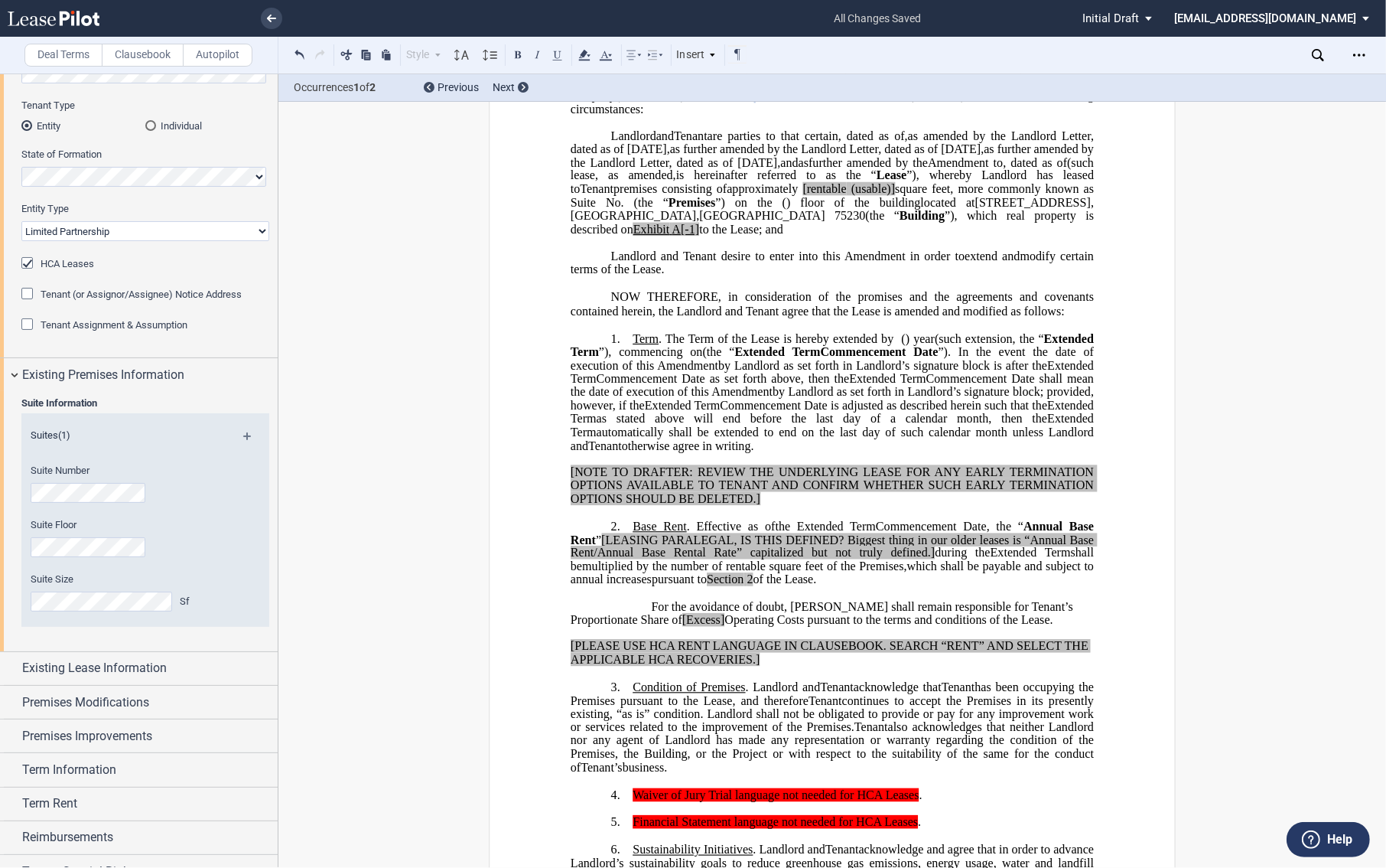
scroll to position [170, 0]
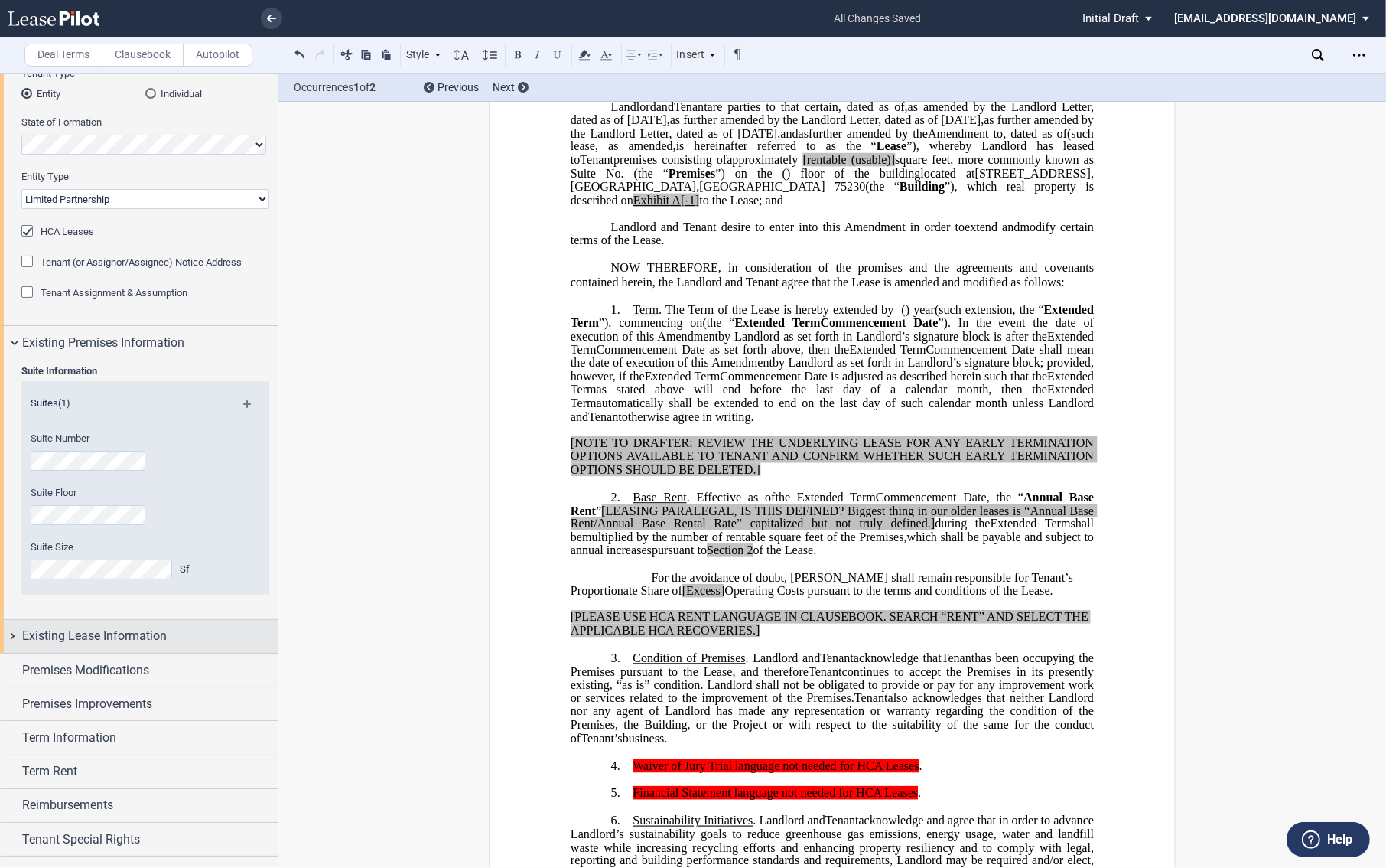
click at [5, 635] on div "Existing Lease Information" at bounding box center [139, 636] width 277 height 33
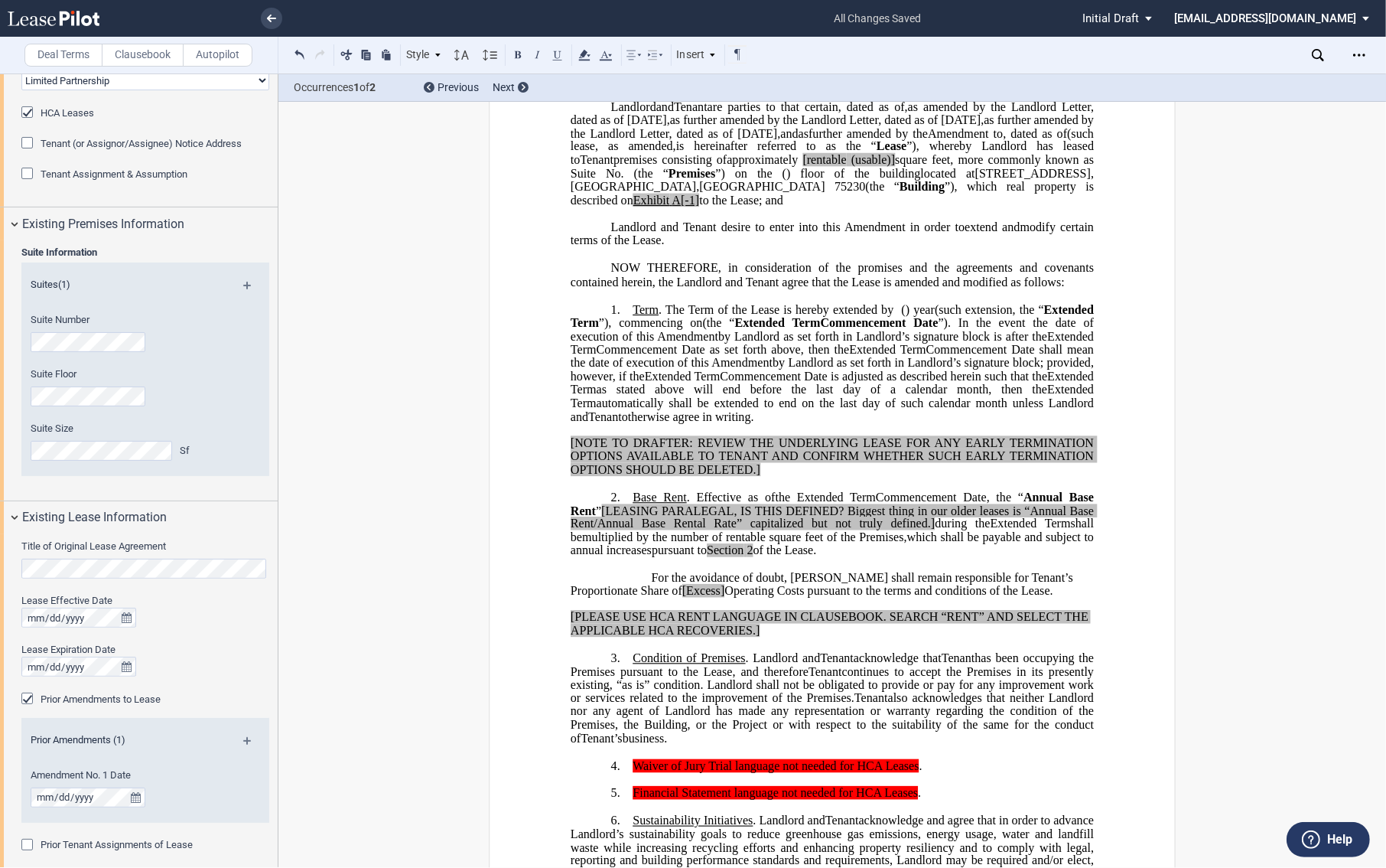
scroll to position [339, 0]
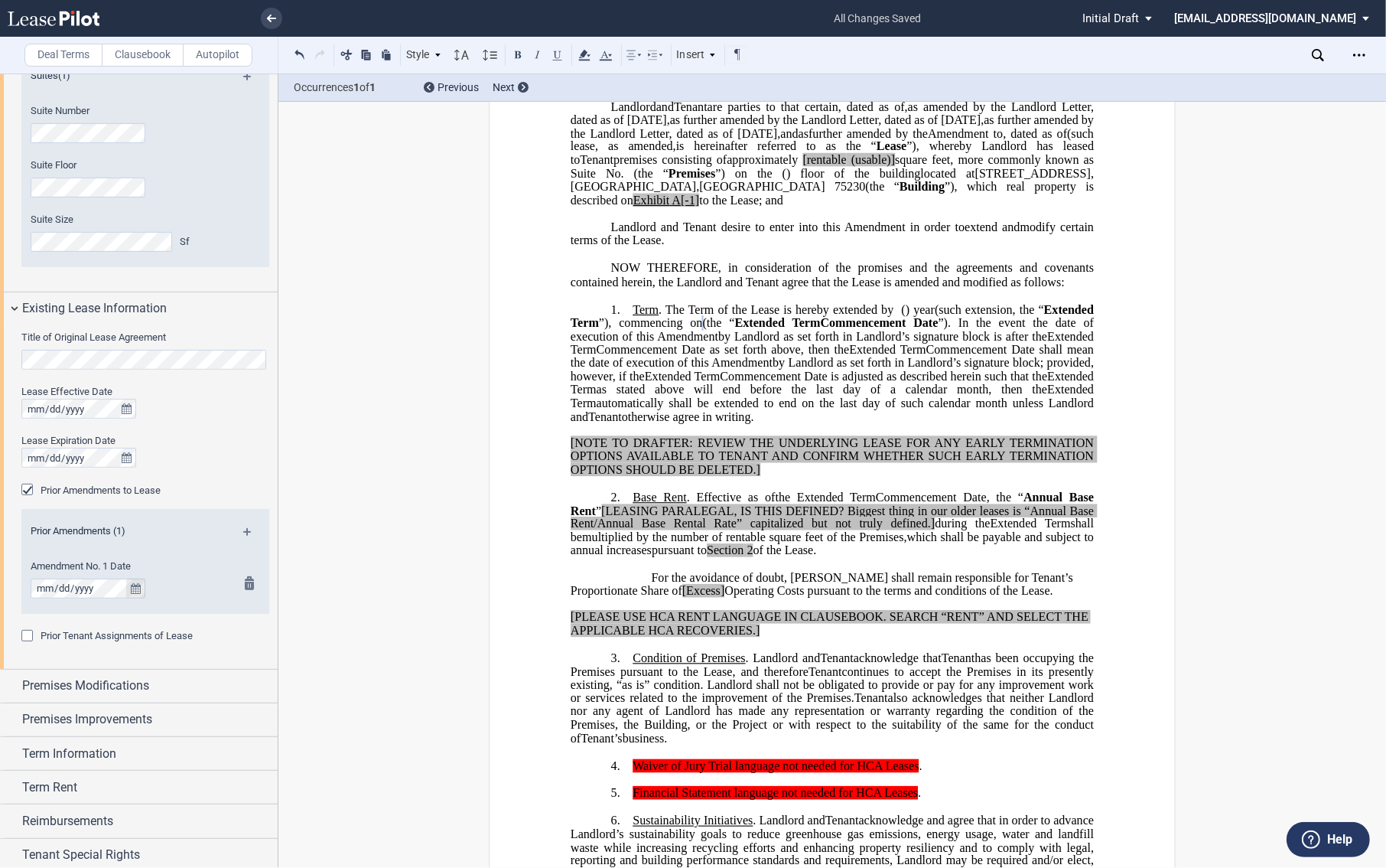
scroll to position [571, 0]
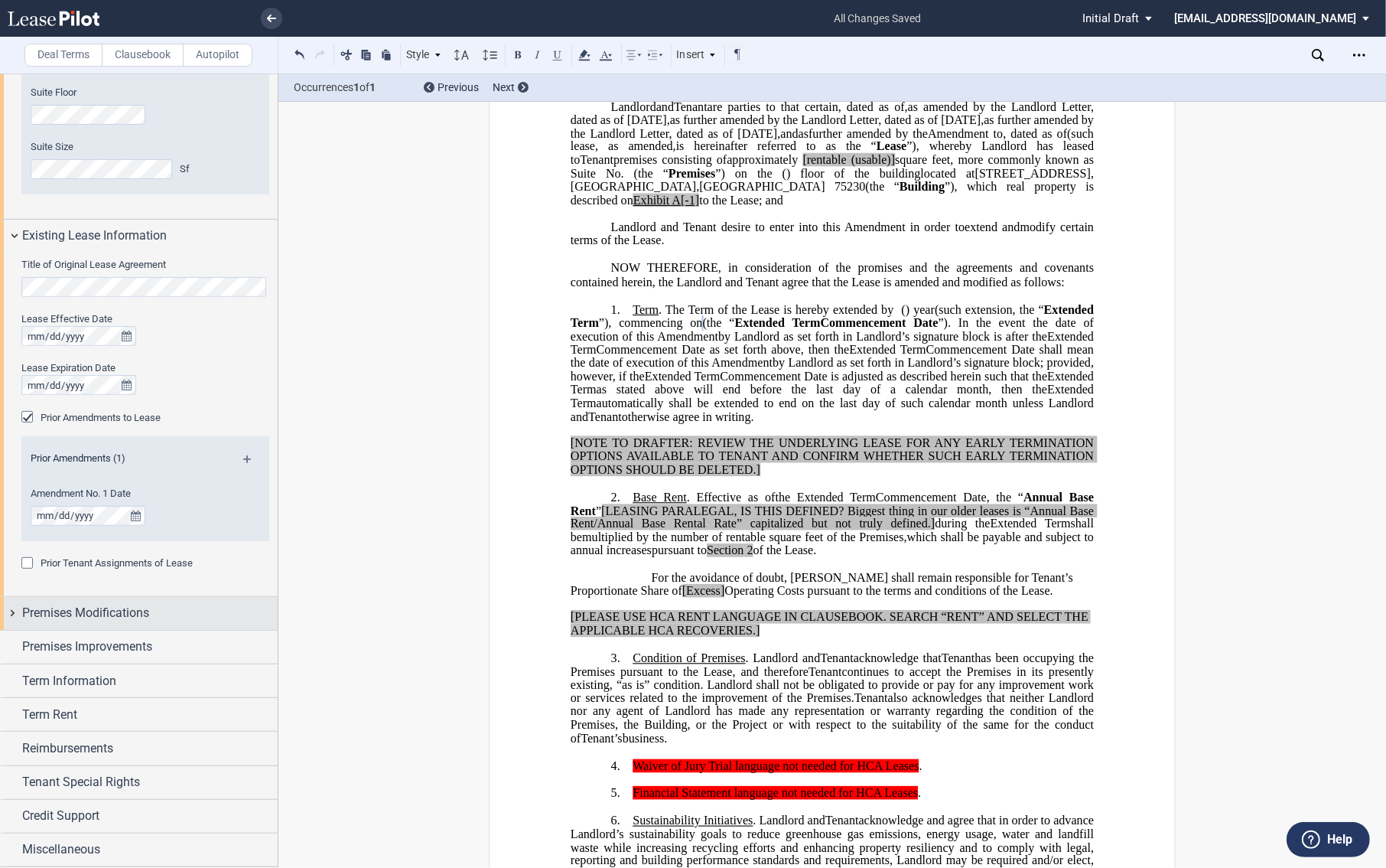
click at [22, 606] on span "Premises Modifications" at bounding box center [85, 612] width 127 height 18
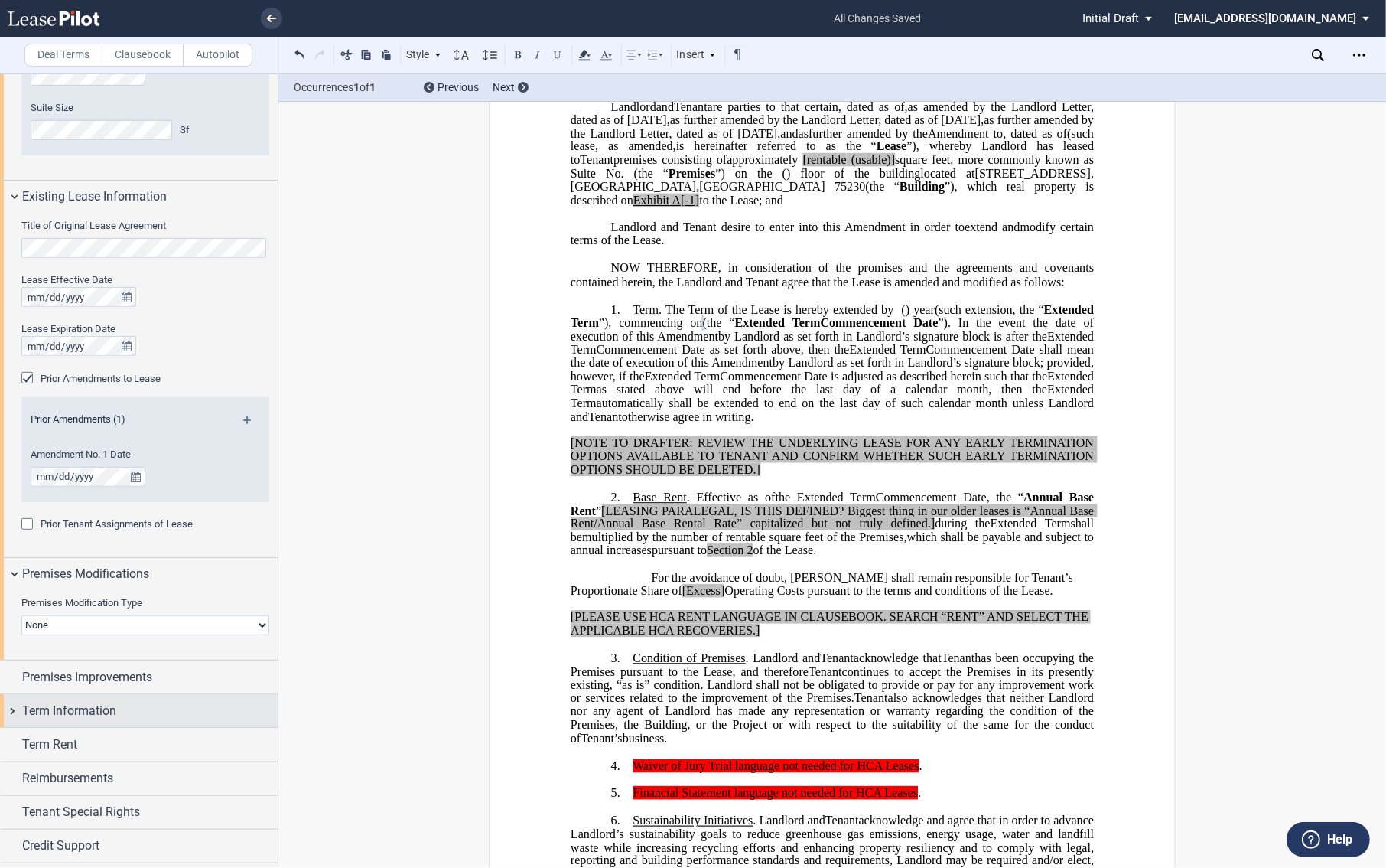
scroll to position [639, 0]
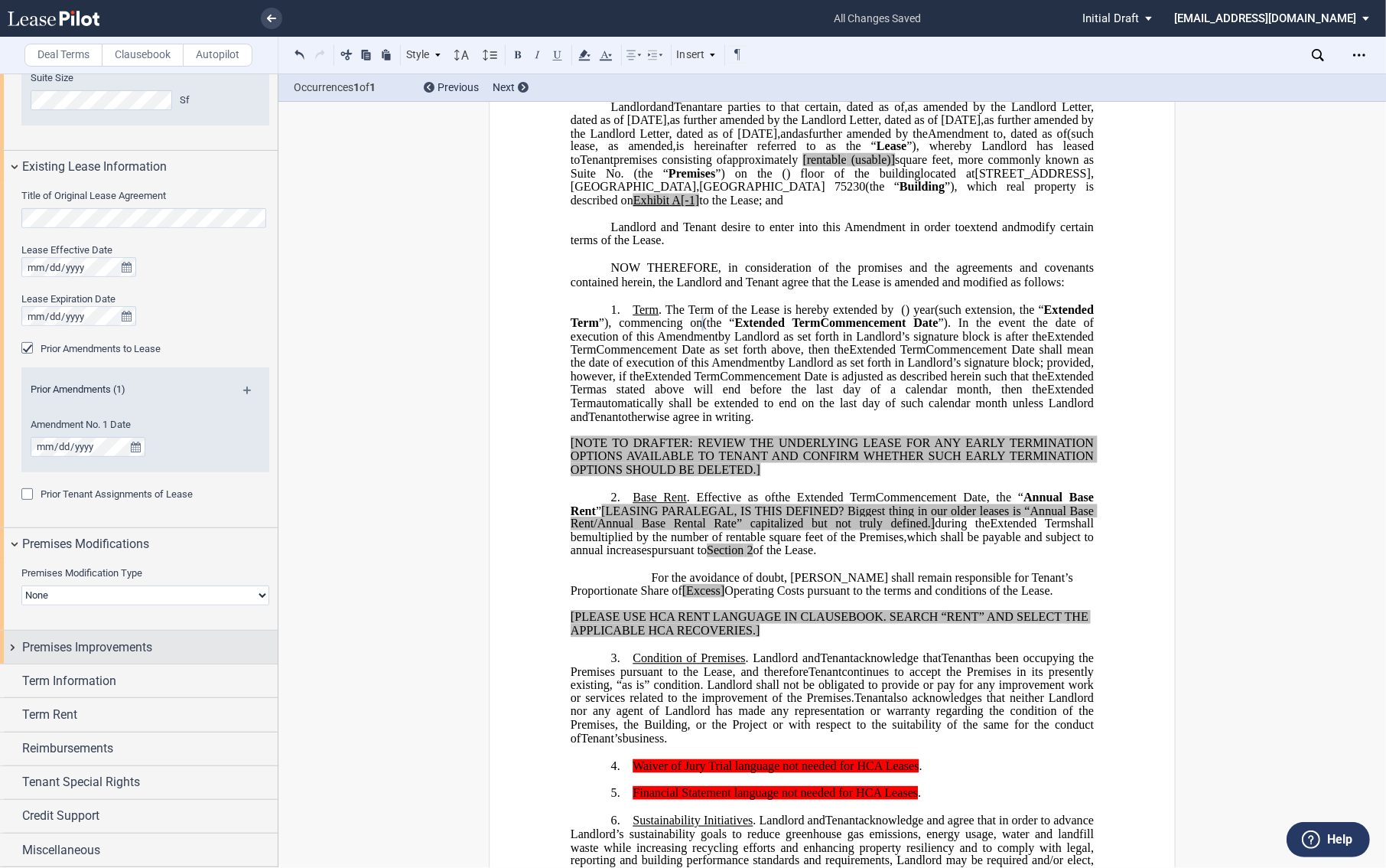
click at [17, 644] on div "Premises Improvements" at bounding box center [139, 647] width 277 height 33
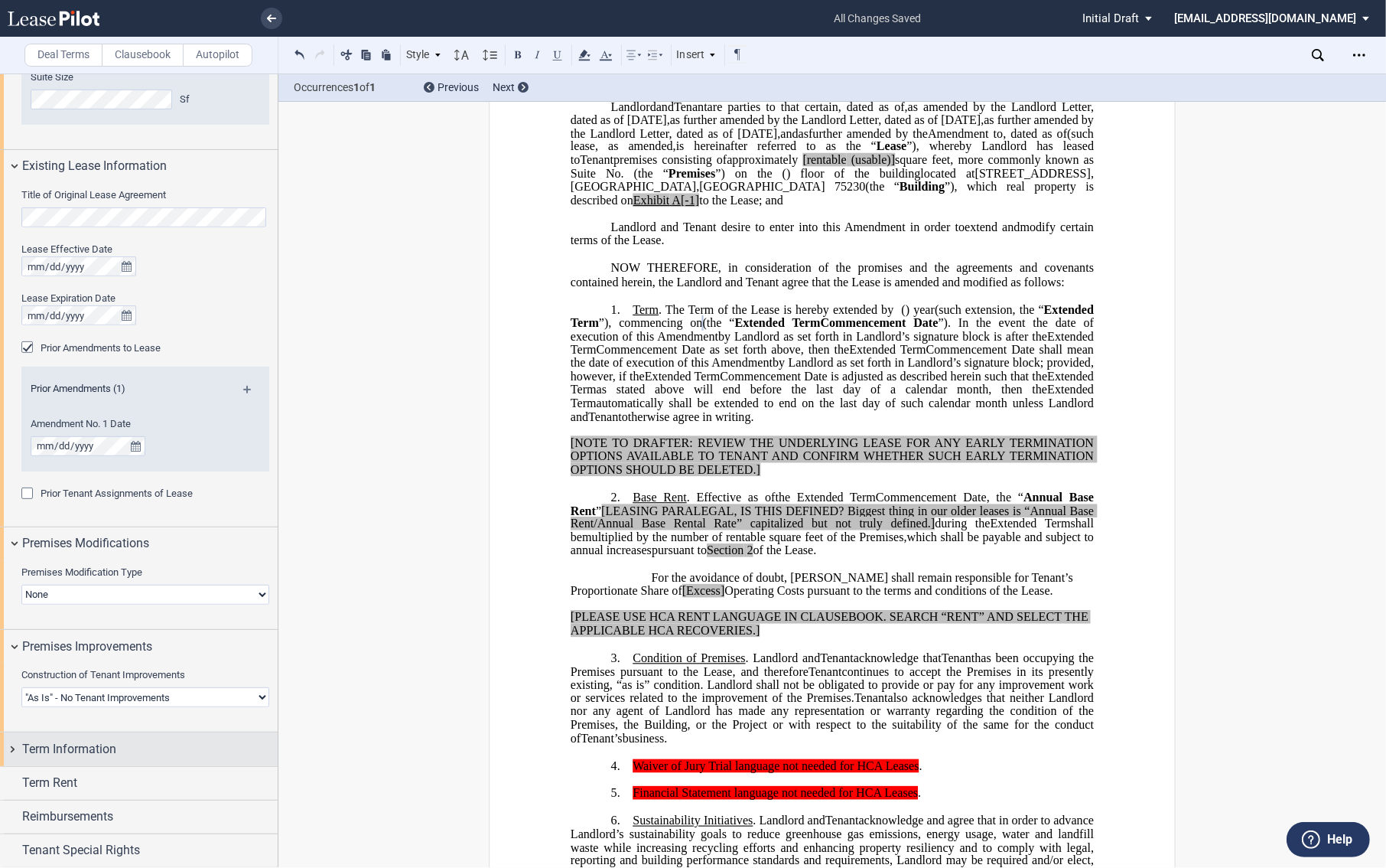
click at [11, 732] on div "Term Information" at bounding box center [139, 748] width 277 height 33
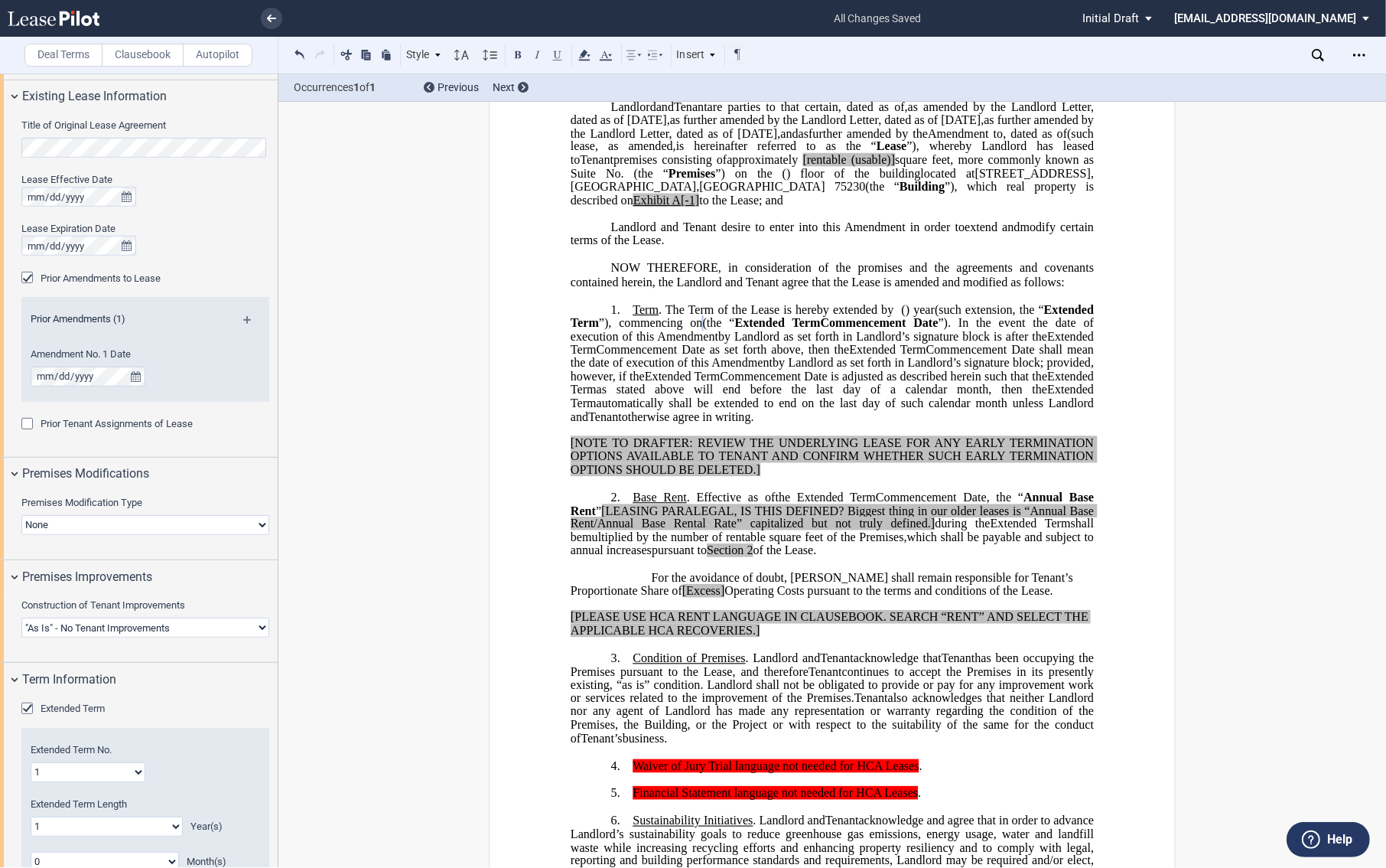
scroll to position [794, 0]
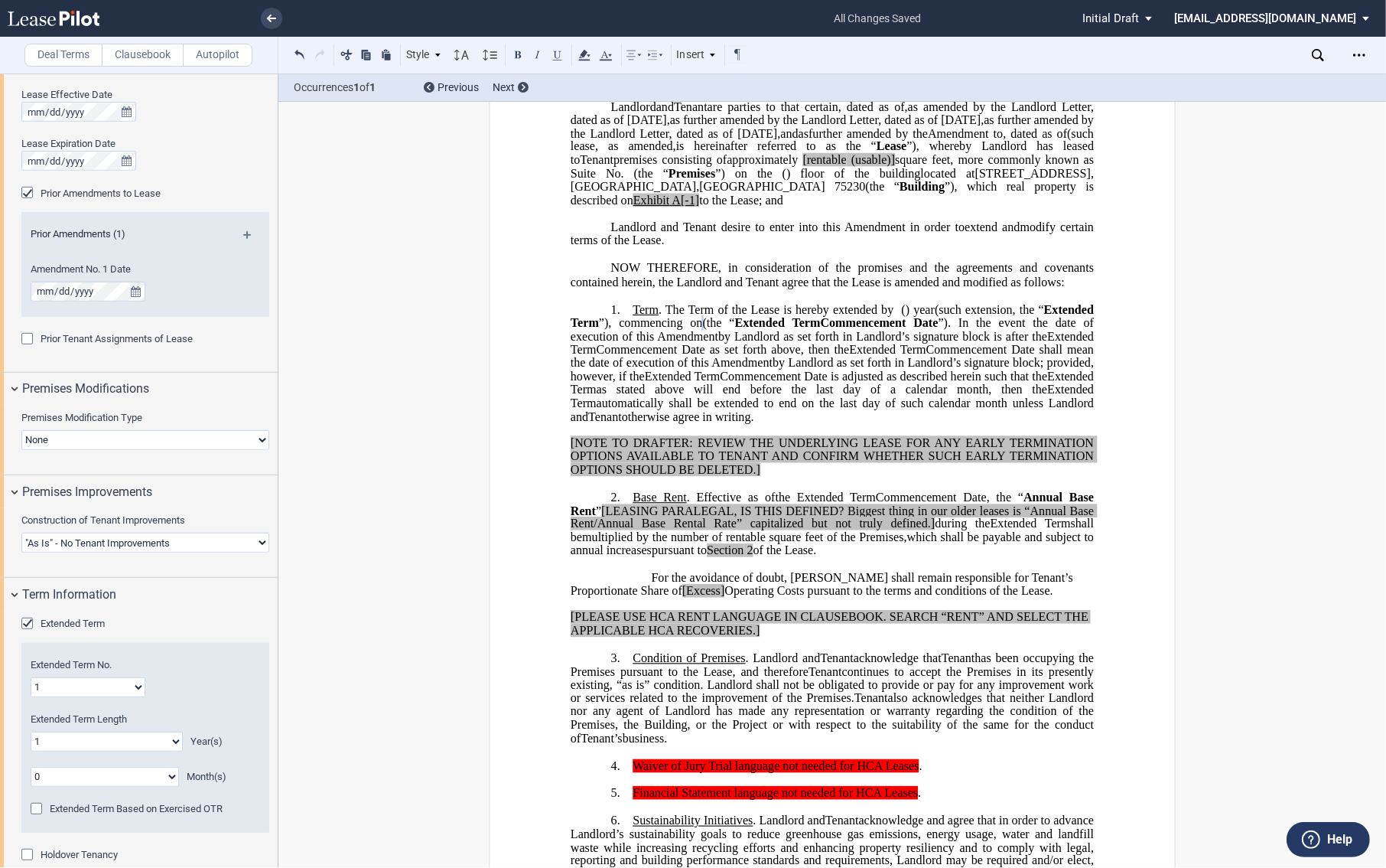
drag, startPoint x: 383, startPoint y: 410, endPoint x: 339, endPoint y: 459, distance: 65.9
click at [51, 684] on select "1 2 3 4 5 6 7 8 9 10 11 12 13 14 15 16 17 18 19 20" at bounding box center [88, 687] width 115 height 20
select select "number:2"
click at [31, 677] on select "1 2 3 4 5 6 7 8 9 10 11 12 13 14 15 16 17 18 19 20" at bounding box center [88, 687] width 115 height 20
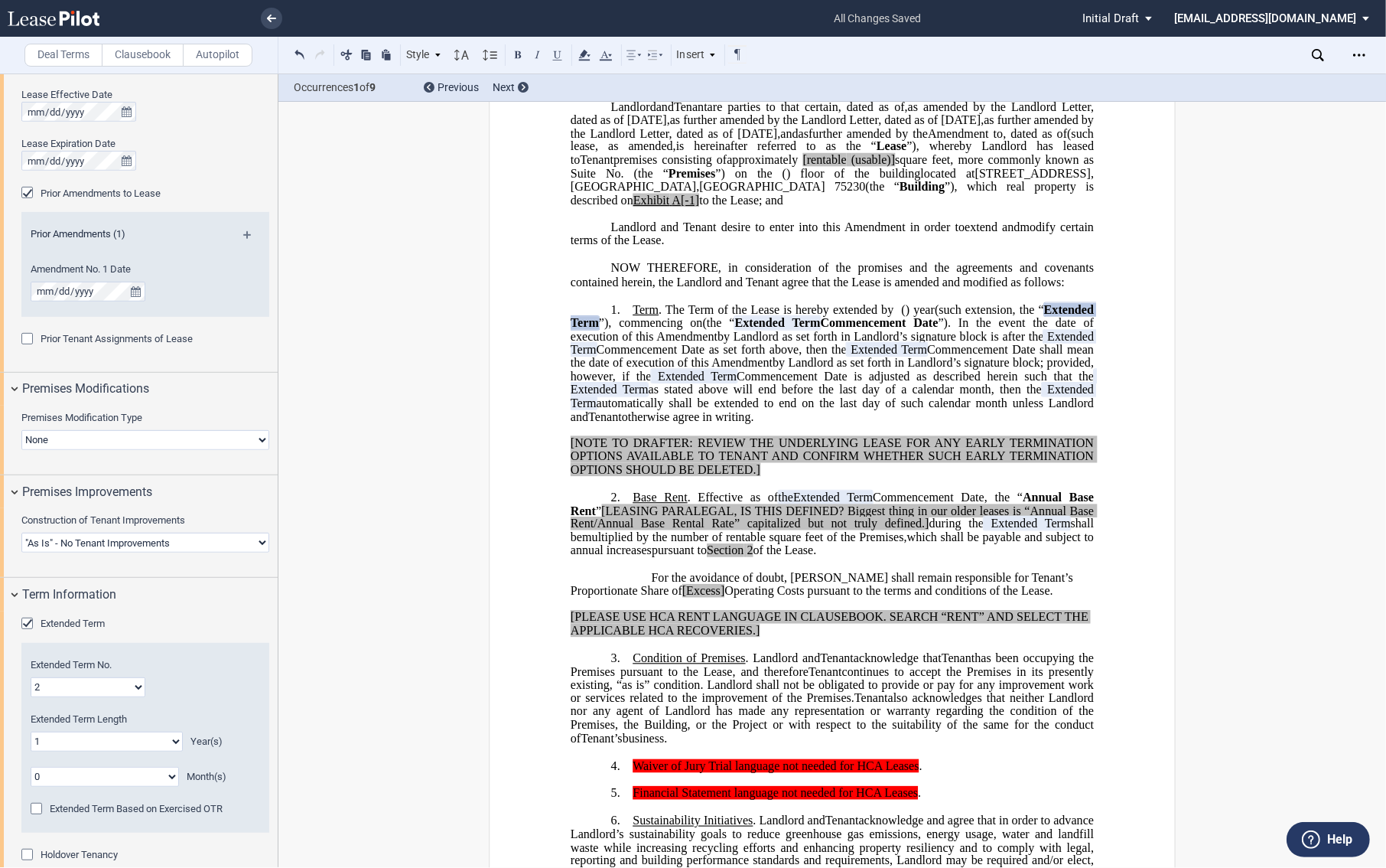
click at [64, 744] on select "0 1 2 3 4 5 6 7 8 9 10 11 12 13 14 15 16 17 18 19 20" at bounding box center [106, 741] width 153 height 20
select select "number:5"
click at [31, 731] on select "0 1 2 3 4 5 6 7 8 9 10 11 12 13 14 15 16 17 18 19 20" at bounding box center [106, 741] width 153 height 20
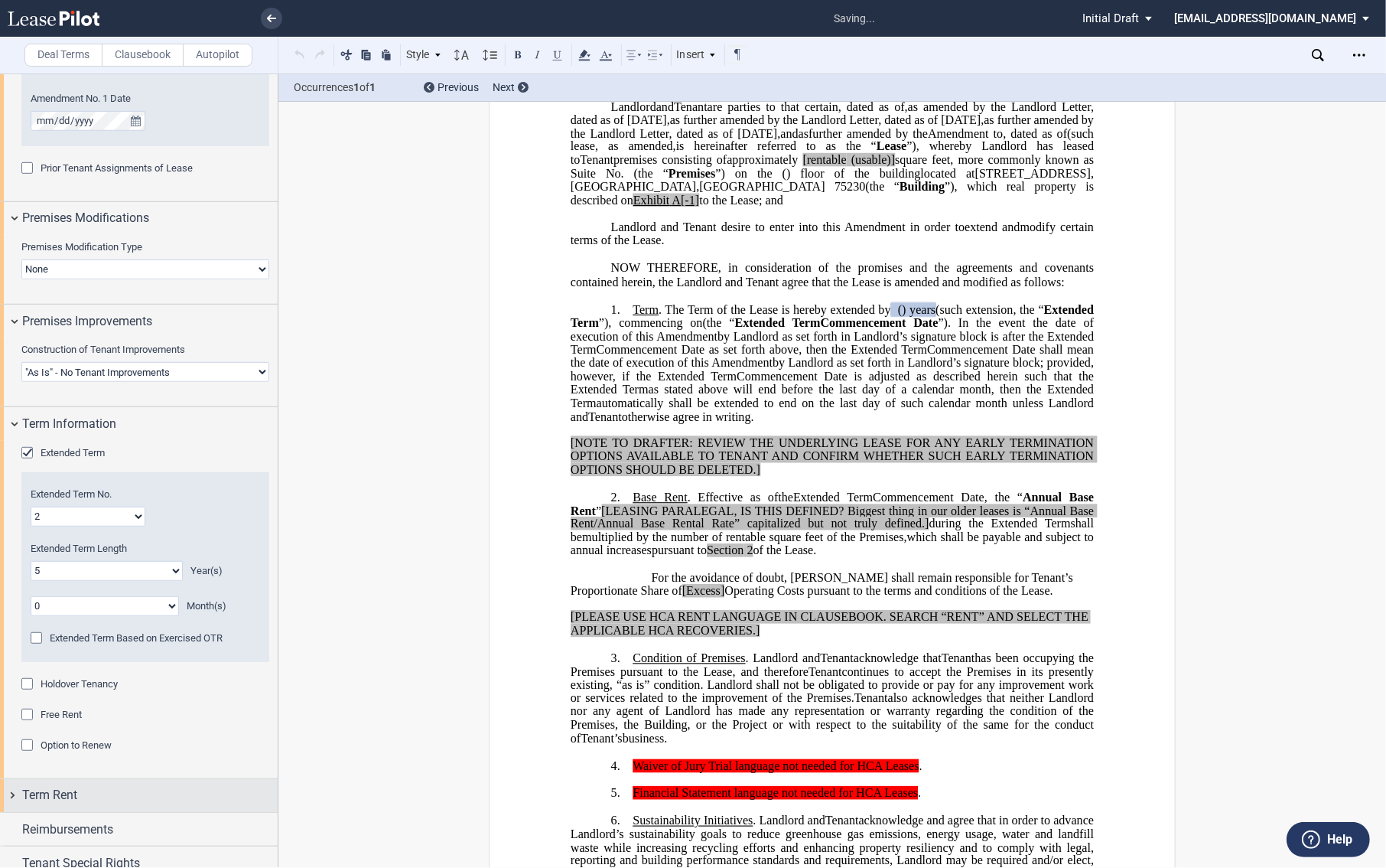
click at [40, 793] on span "Term Rent" at bounding box center [49, 795] width 55 height 18
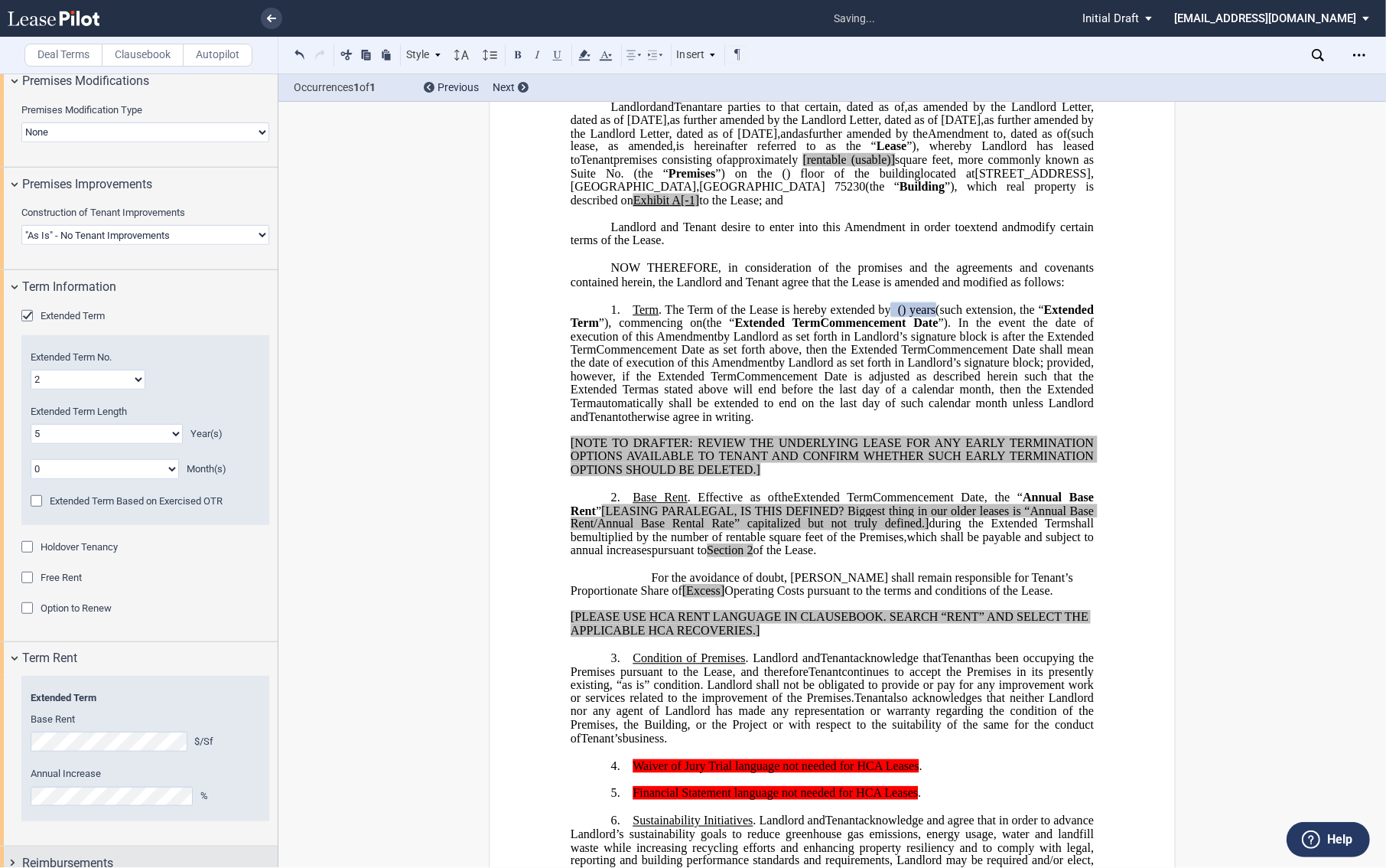
scroll to position [1217, 0]
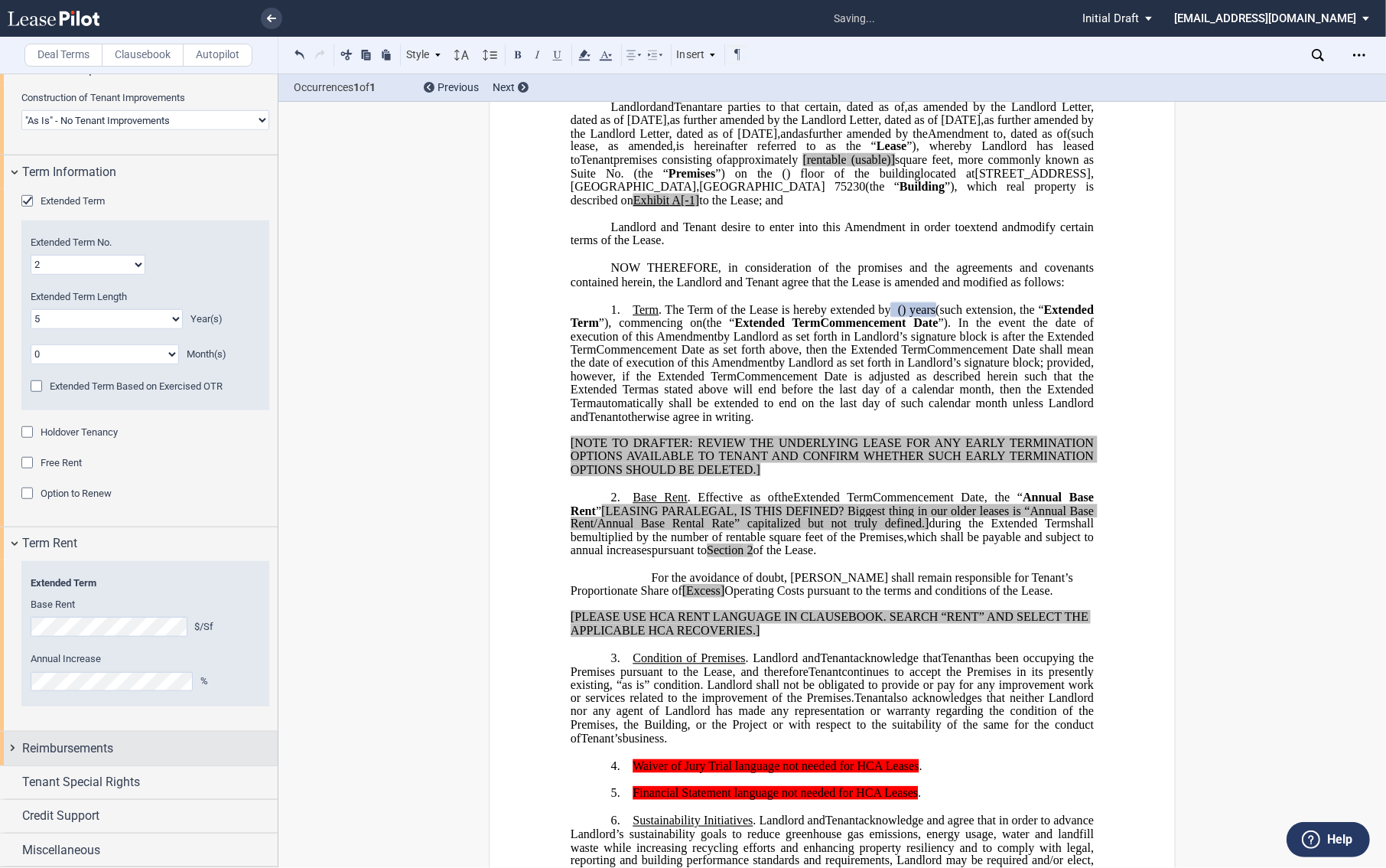
click at [41, 744] on span "Reimbursements" at bounding box center [67, 748] width 91 height 18
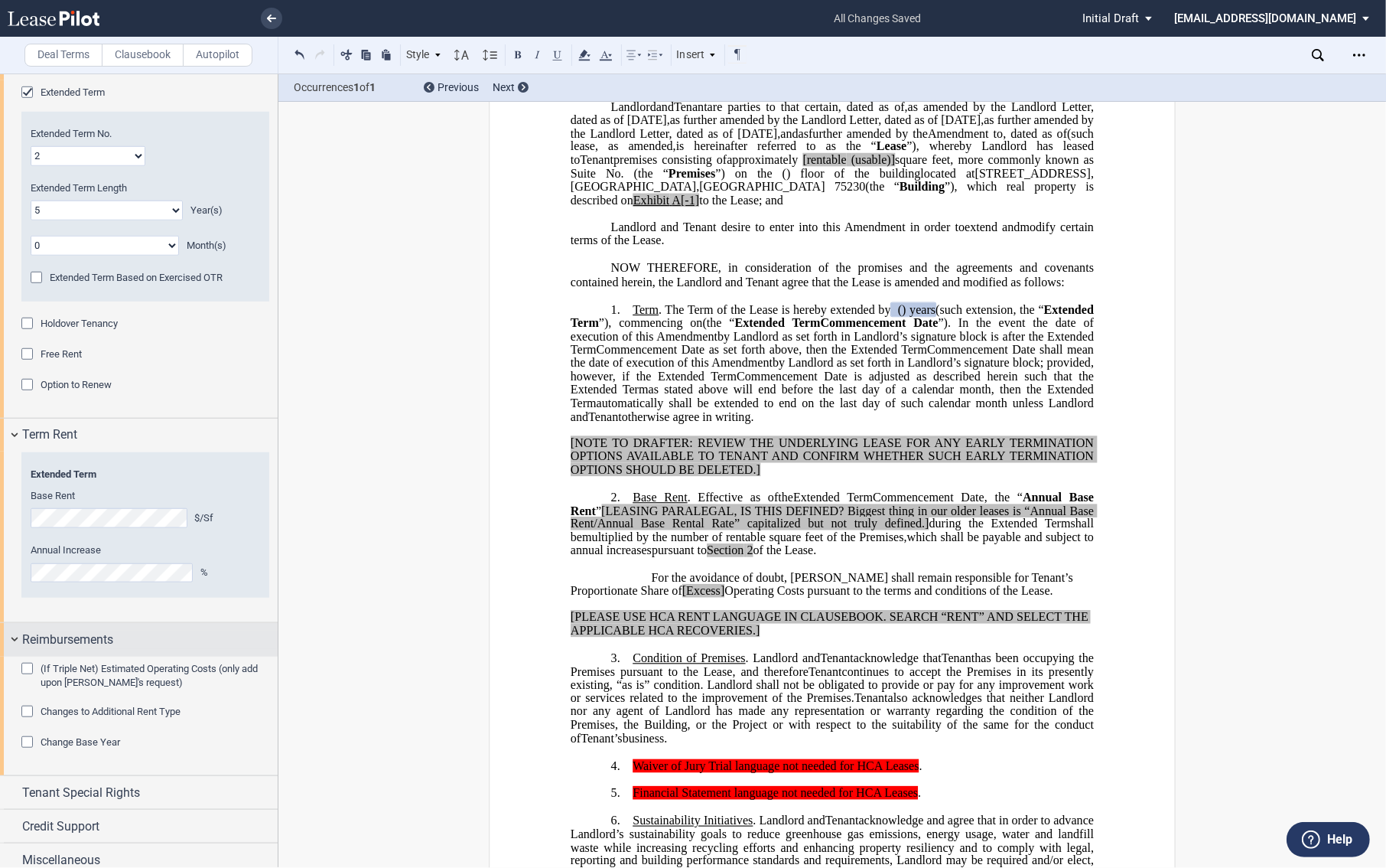
scroll to position [1336, 0]
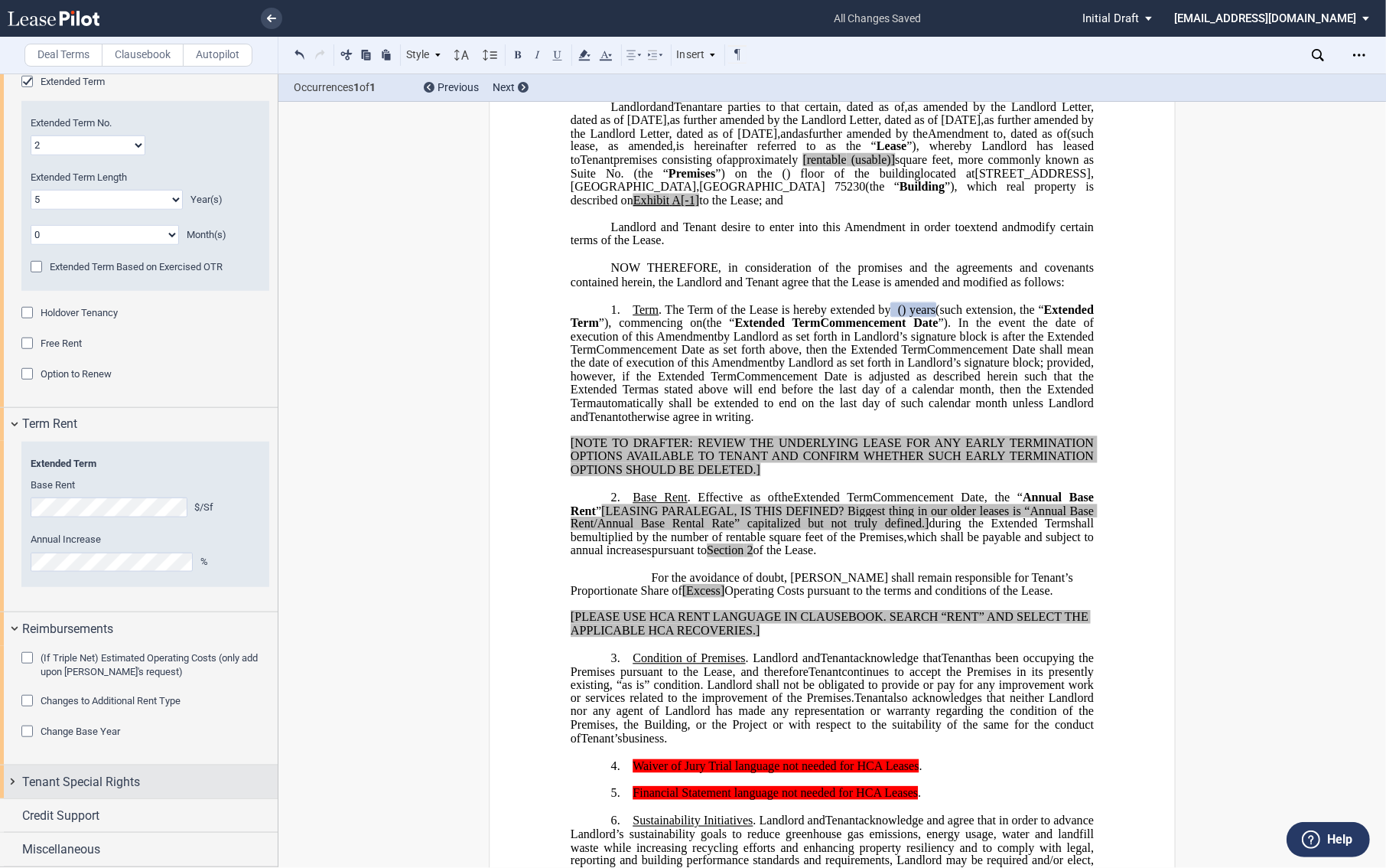
click at [72, 776] on span "Tenant Special Rights" at bounding box center [80, 782] width 118 height 18
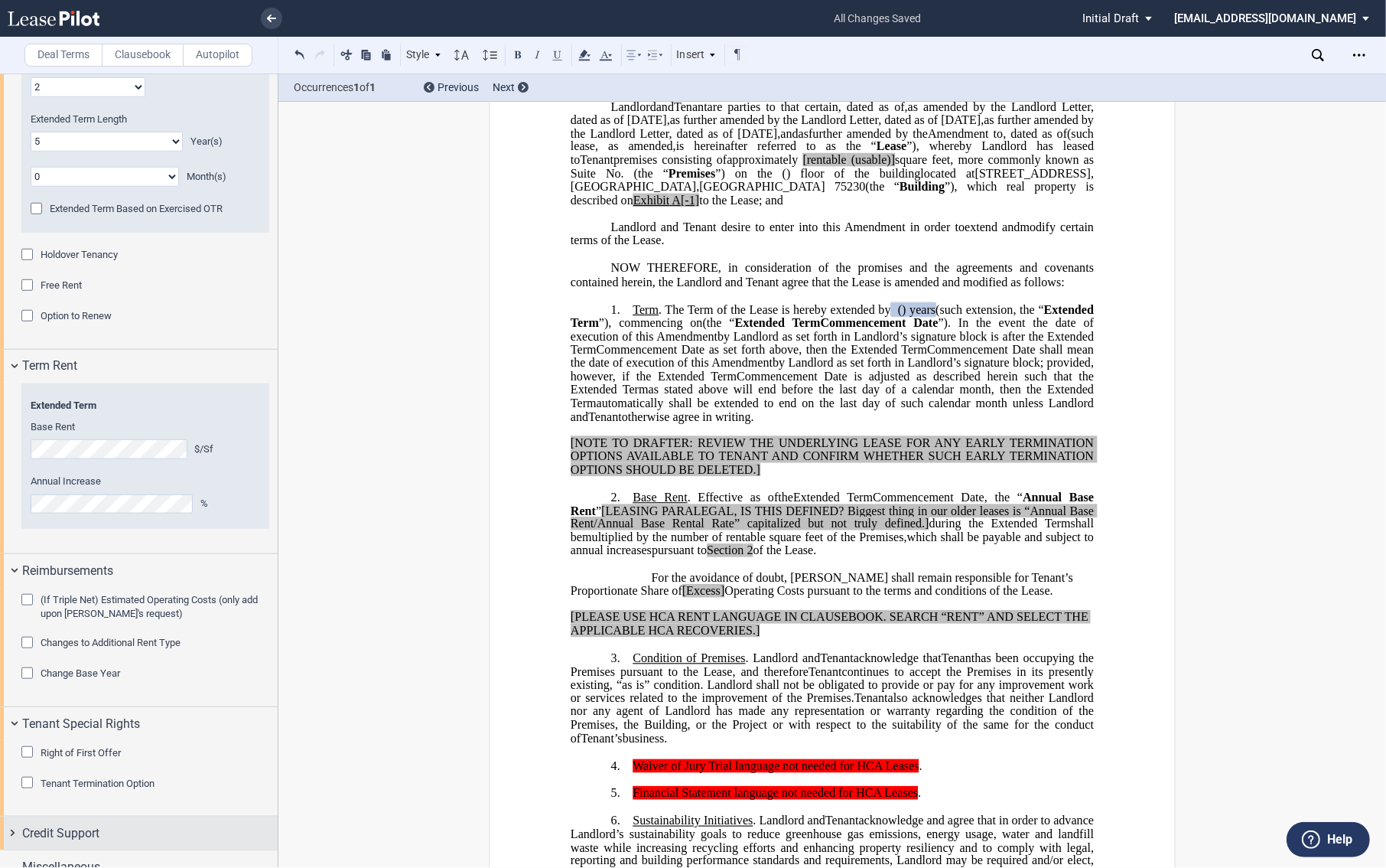
scroll to position [1411, 0]
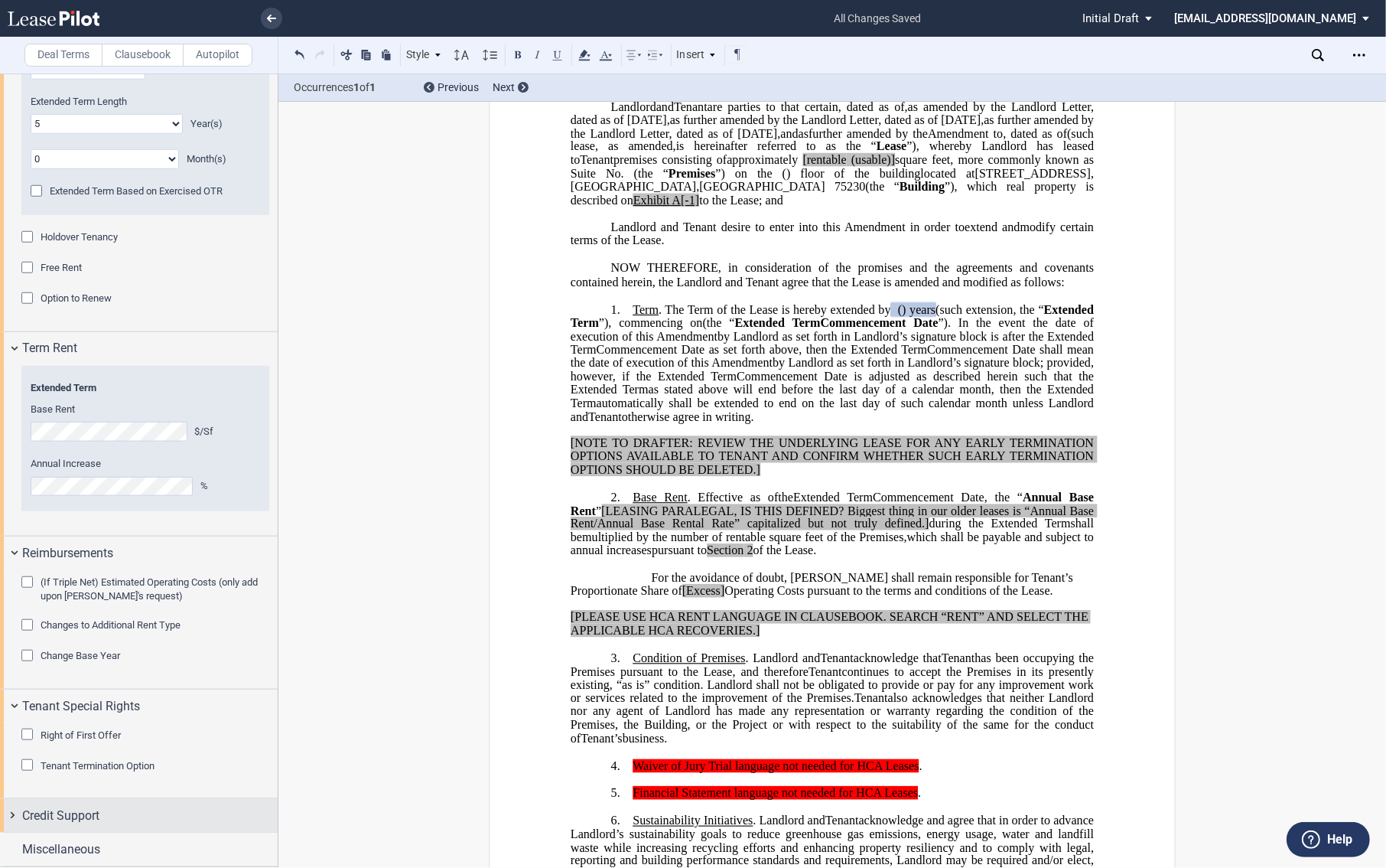
click at [54, 810] on span "Credit Support" at bounding box center [60, 815] width 78 height 18
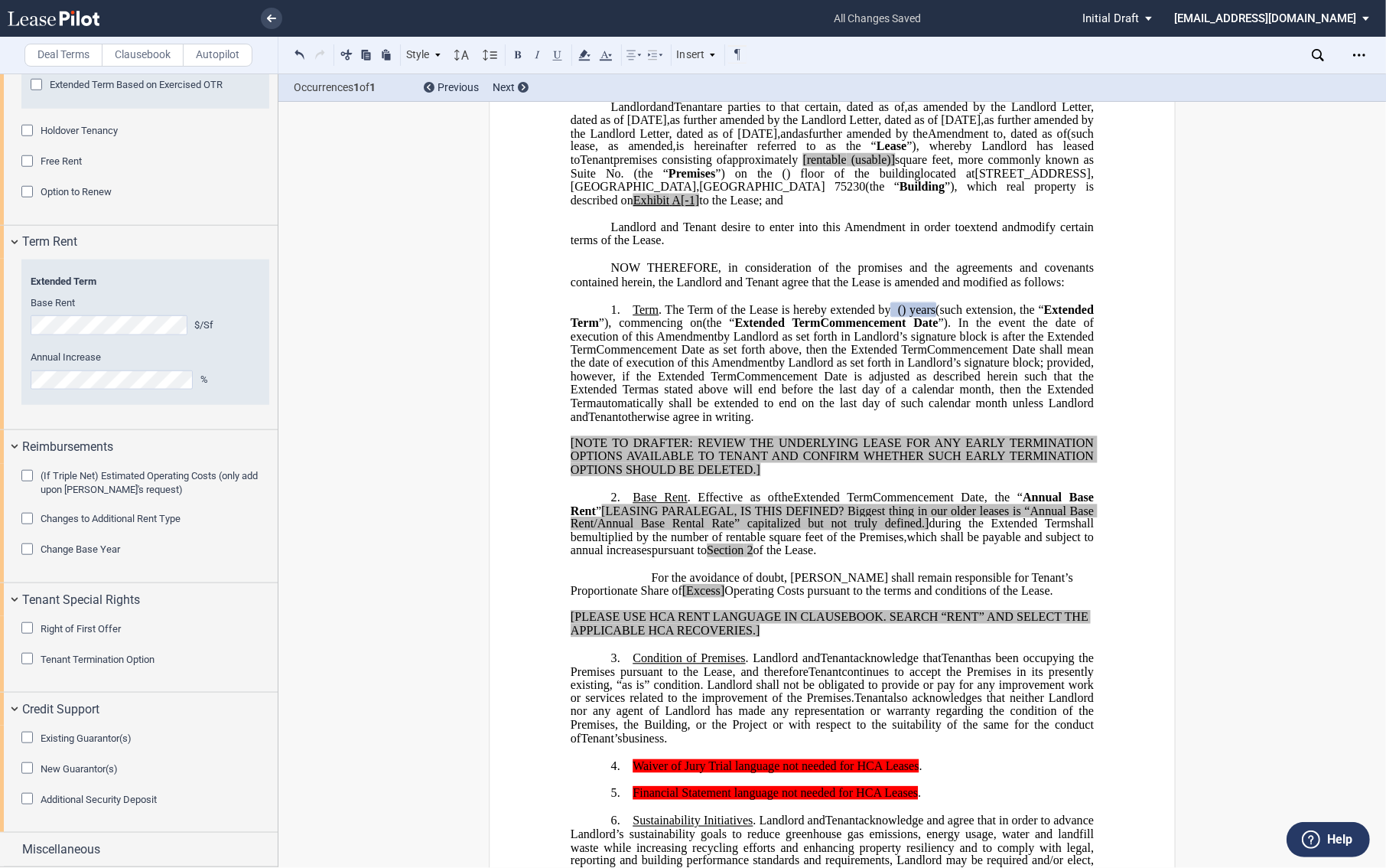
click at [92, 851] on span "Miscellaneous" at bounding box center [60, 849] width 78 height 18
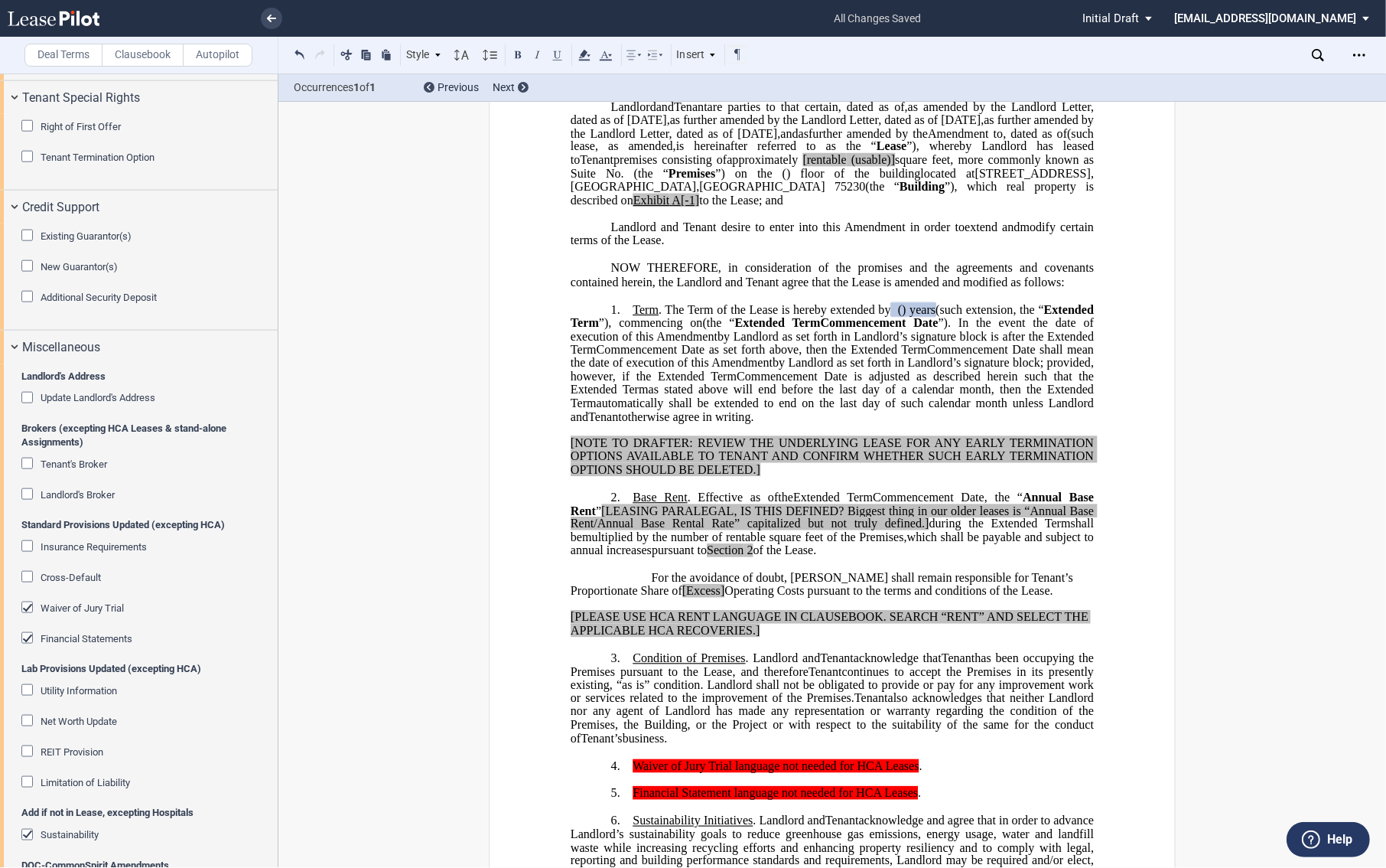
scroll to position [2028, 0]
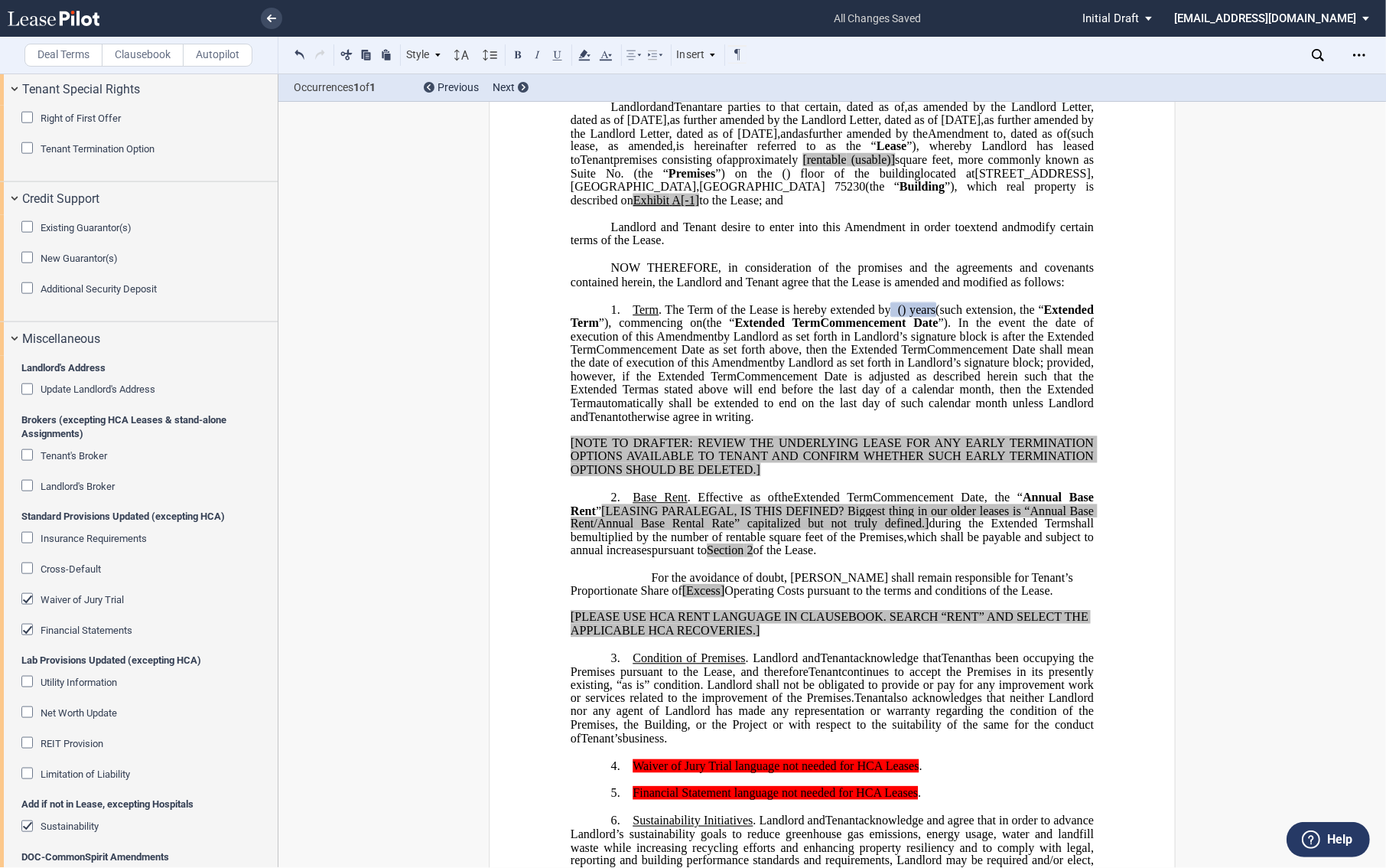
click at [73, 599] on span "Waiver of Jury Trial" at bounding box center [82, 599] width 84 height 11
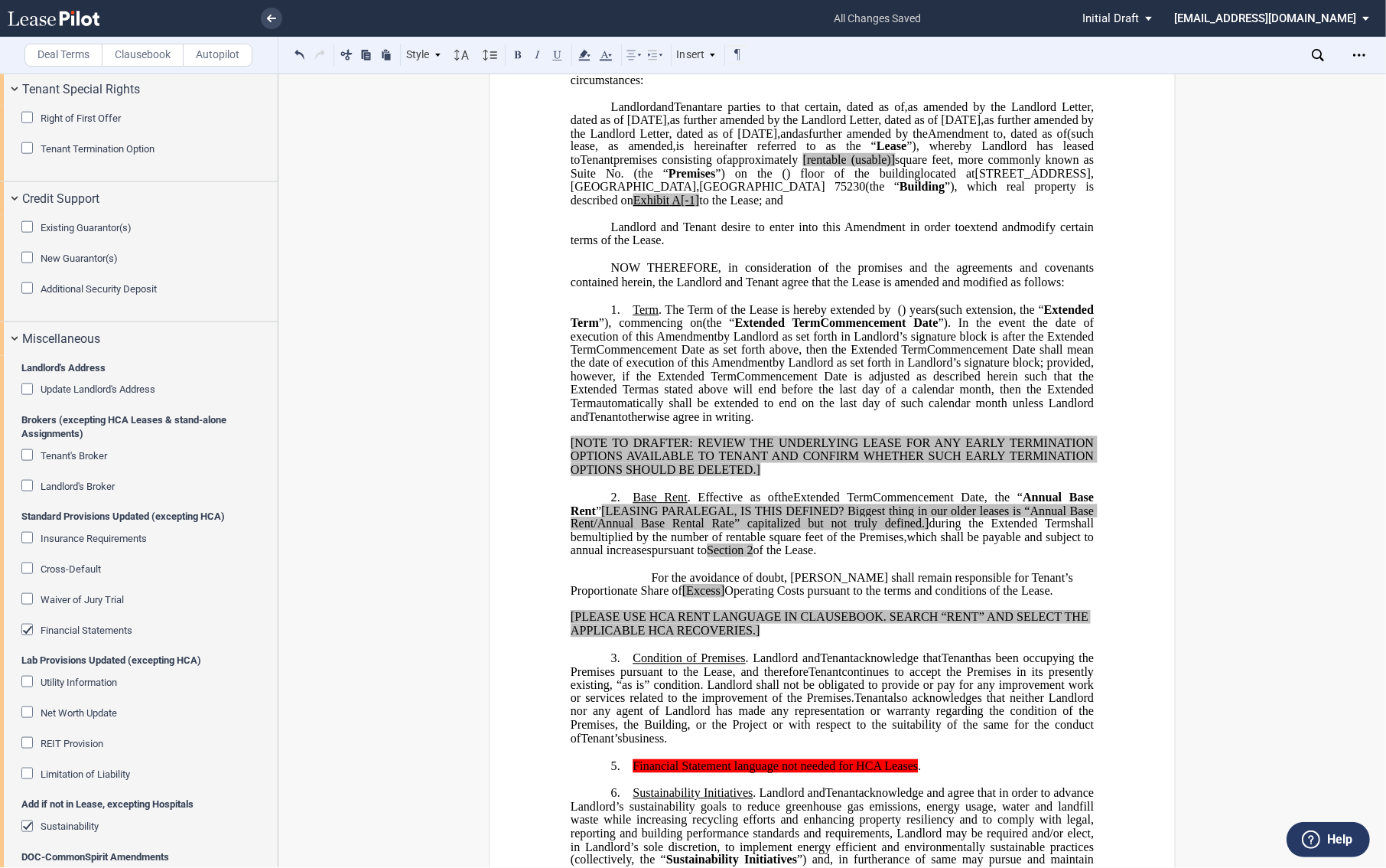
click at [75, 632] on span "Financial Statements" at bounding box center [85, 630] width 92 height 11
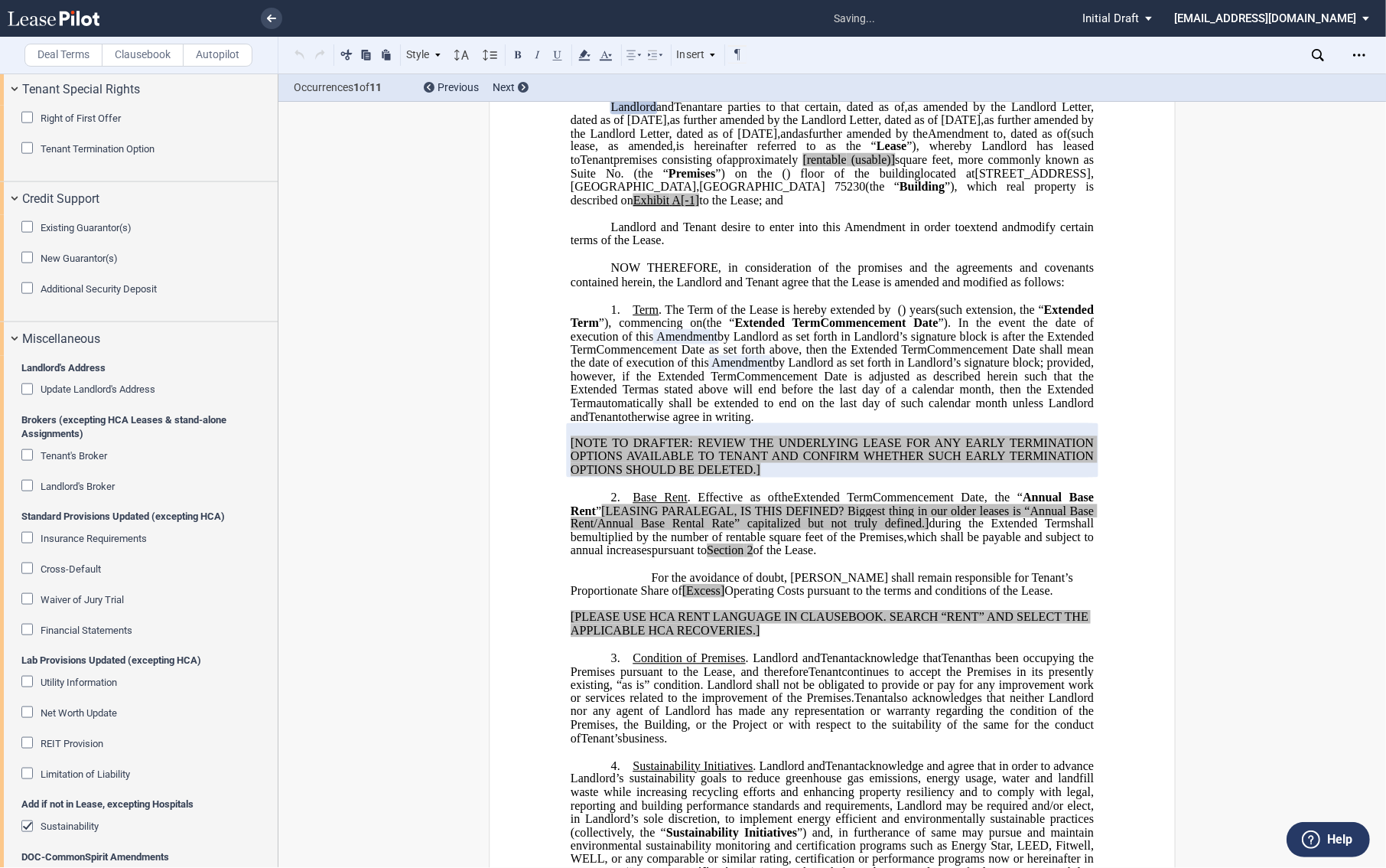
scroll to position [2136, 0]
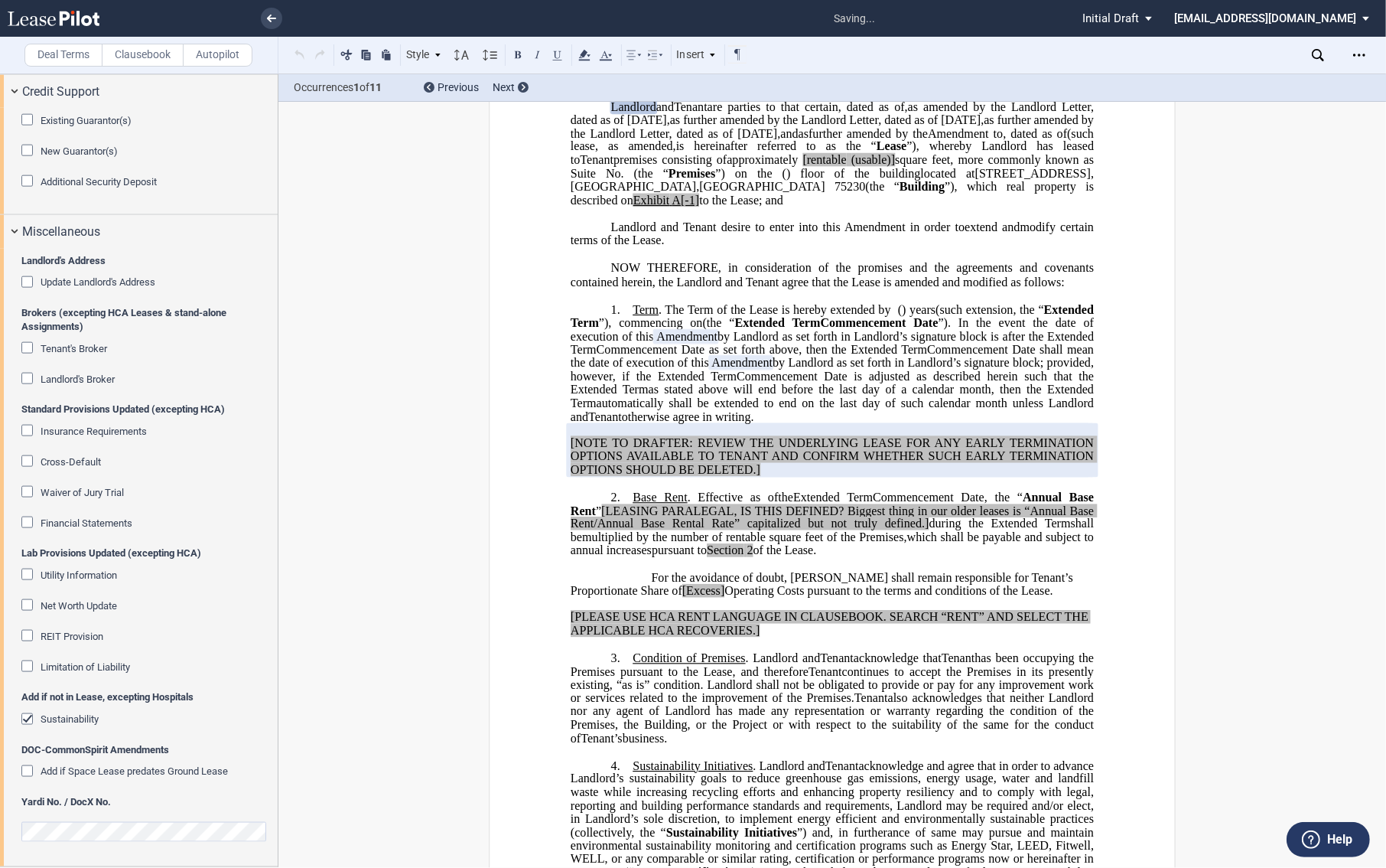
click at [70, 721] on span "Sustainability" at bounding box center [69, 718] width 58 height 11
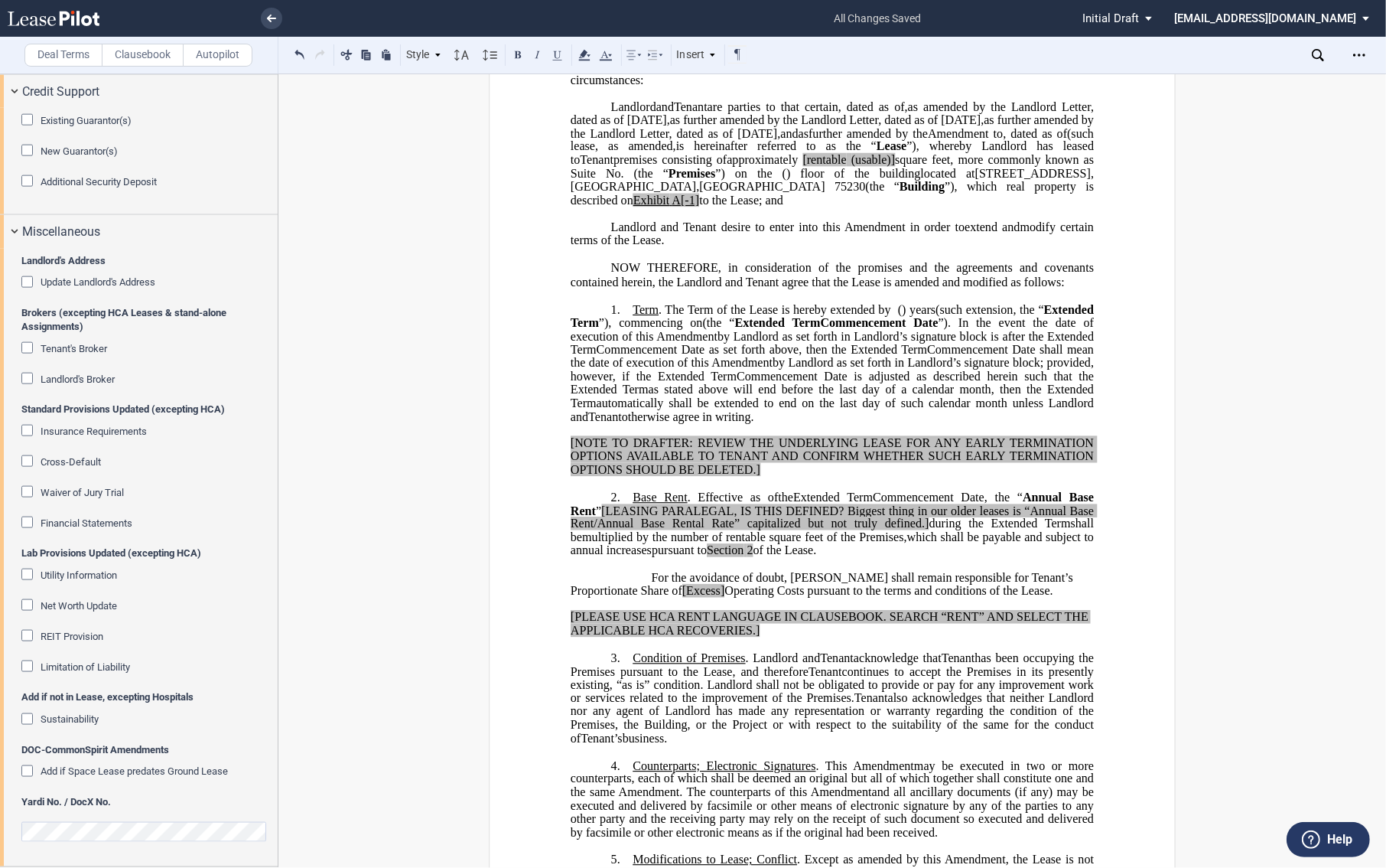
click at [1238, 300] on div "!!CUSTOM_FOOTER_DISTANCE_0.1!! !!CUSTOM_FOOTER_START!! ﻿ !!CUSTOM_PAGE_NUMBER:T…" at bounding box center [832, 776] width 1108 height 1647
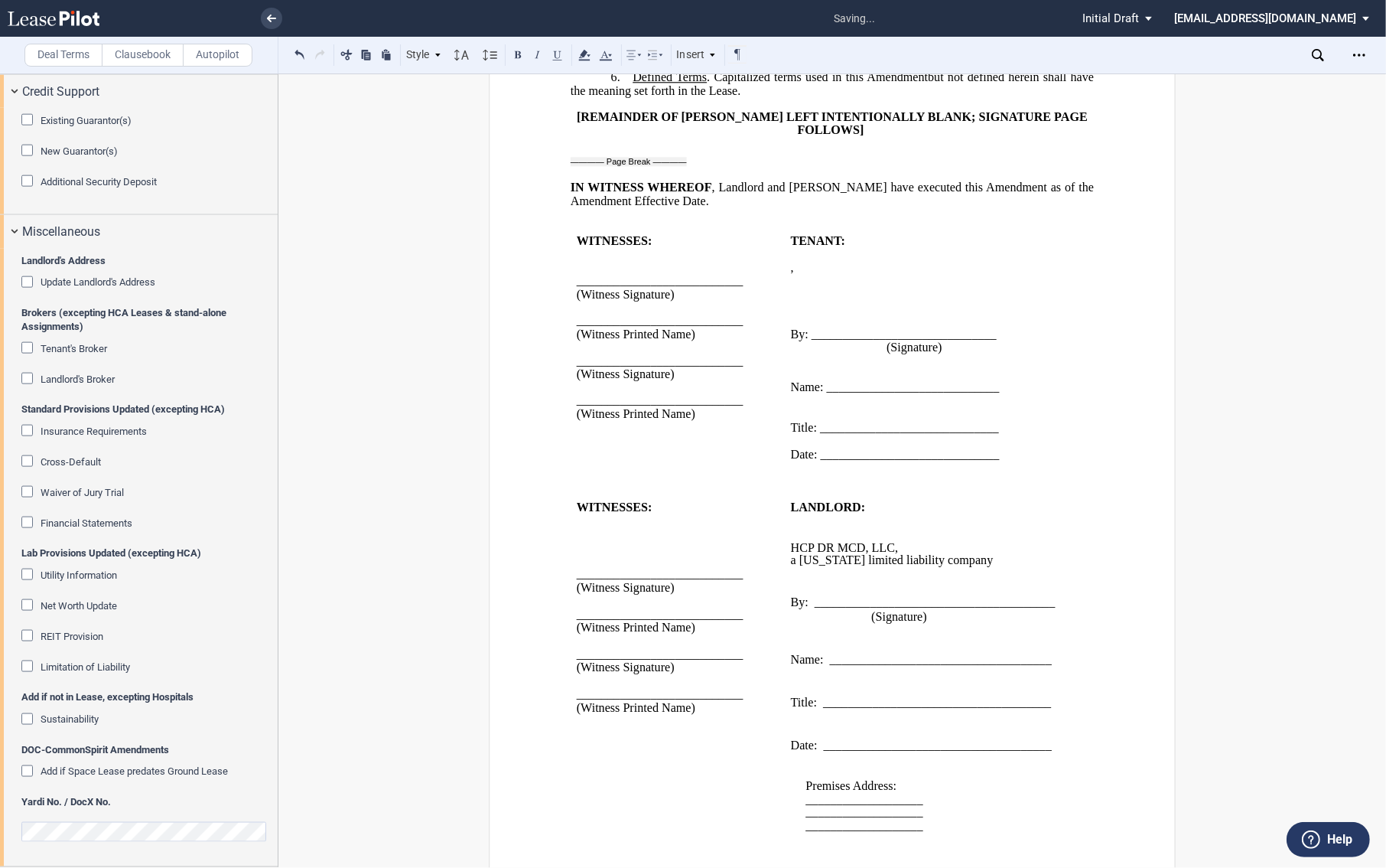
scroll to position [1116, 0]
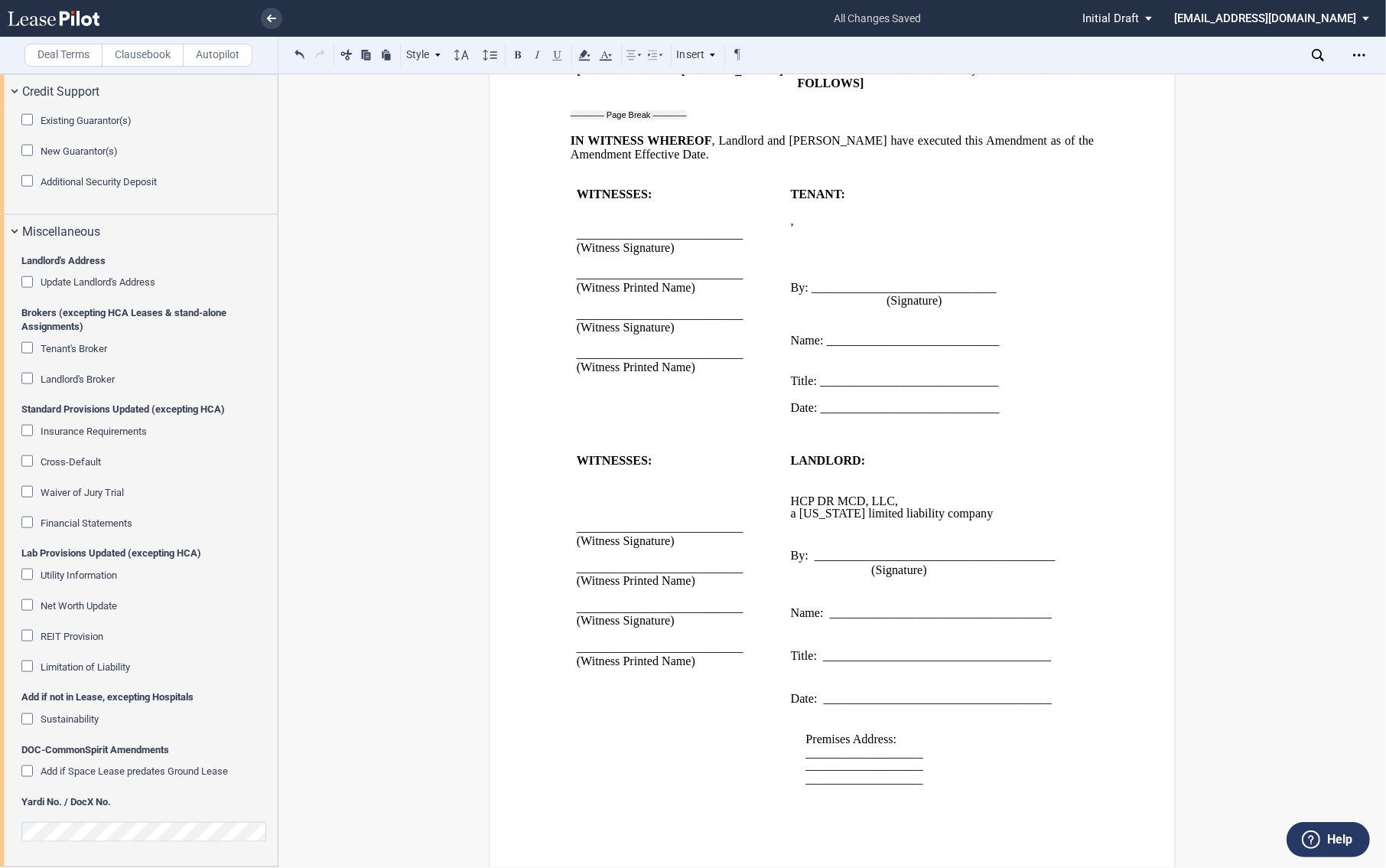
click at [785, 225] on td "TENANT: ﻿ ﻿ ﻿ , ﻿ ﻿ ﻿ ﻿ ﻿ ﻿ an individual ﻿ ﻿ ﻿ By: ___________________________…" at bounding box center [928, 308] width 287 height 240
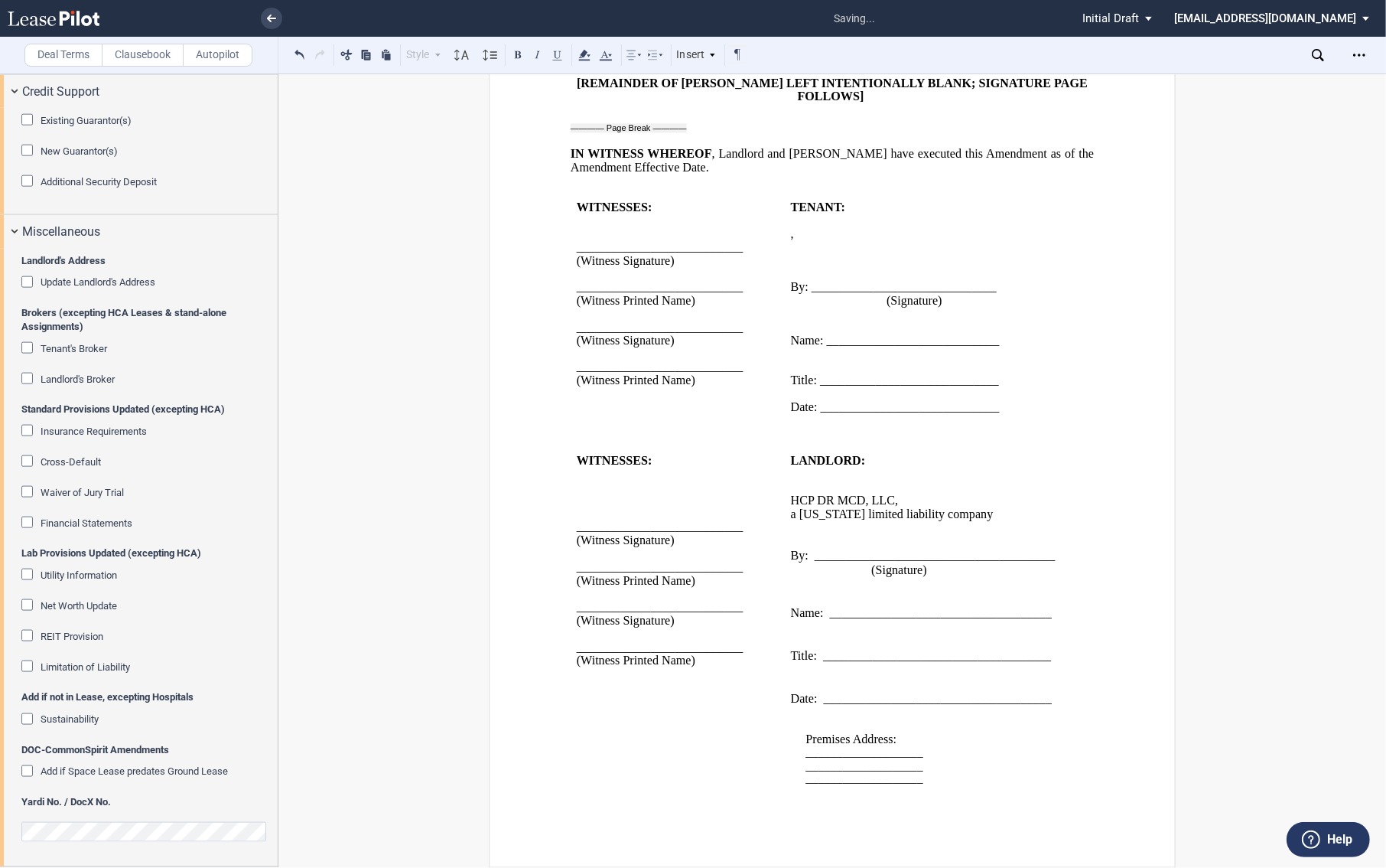
scroll to position [1104, 0]
click at [776, 508] on td "WITNESSES: ﻿ ﻿ ﻿ ﻿ ___________________________ (Witness Signature) ﻿ __________…" at bounding box center [678, 627] width 215 height 345
click at [791, 507] on span "a" at bounding box center [794, 514] width 5 height 14
click at [797, 482] on p "﻿" at bounding box center [928, 488] width 275 height 13
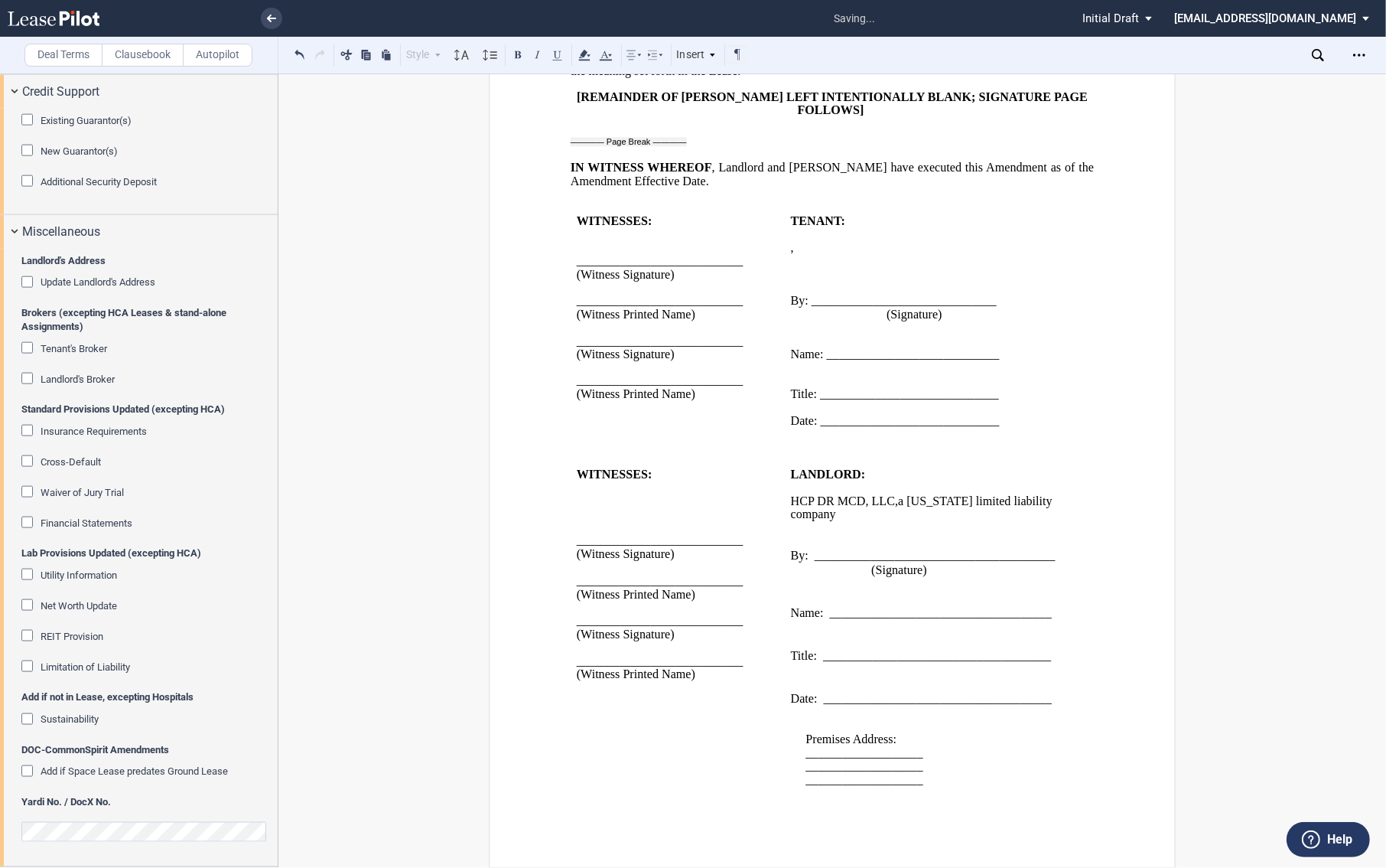
scroll to position [1090, 0]
click at [794, 321] on p "﻿" at bounding box center [928, 327] width 275 height 13
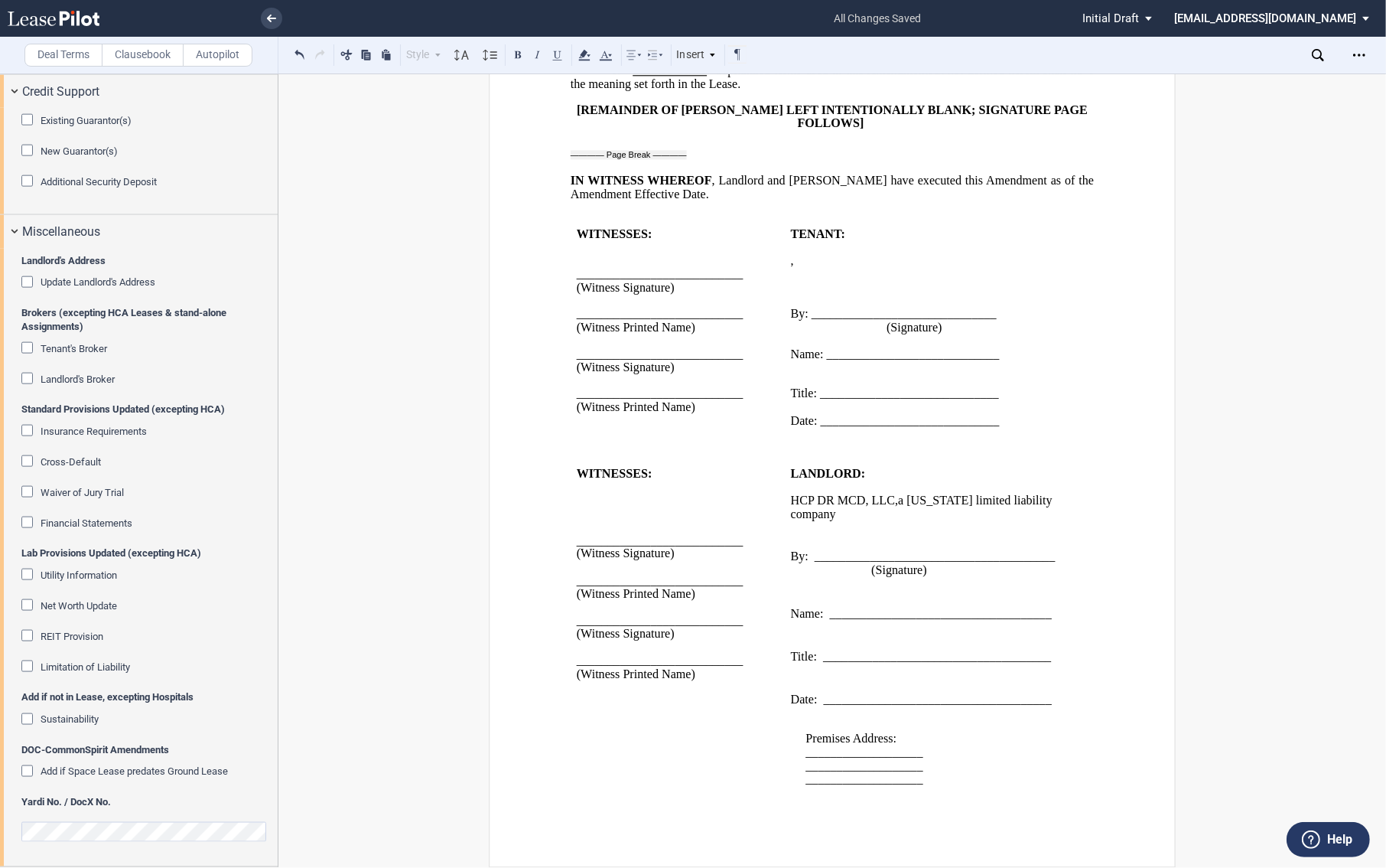
click at [778, 369] on td "WITNESSES: ﻿ ﻿ ___________________________ (Witness Signature) ﻿ ______________…" at bounding box center [678, 334] width 215 height 214
click at [794, 365] on p "﻿" at bounding box center [928, 367] width 275 height 13
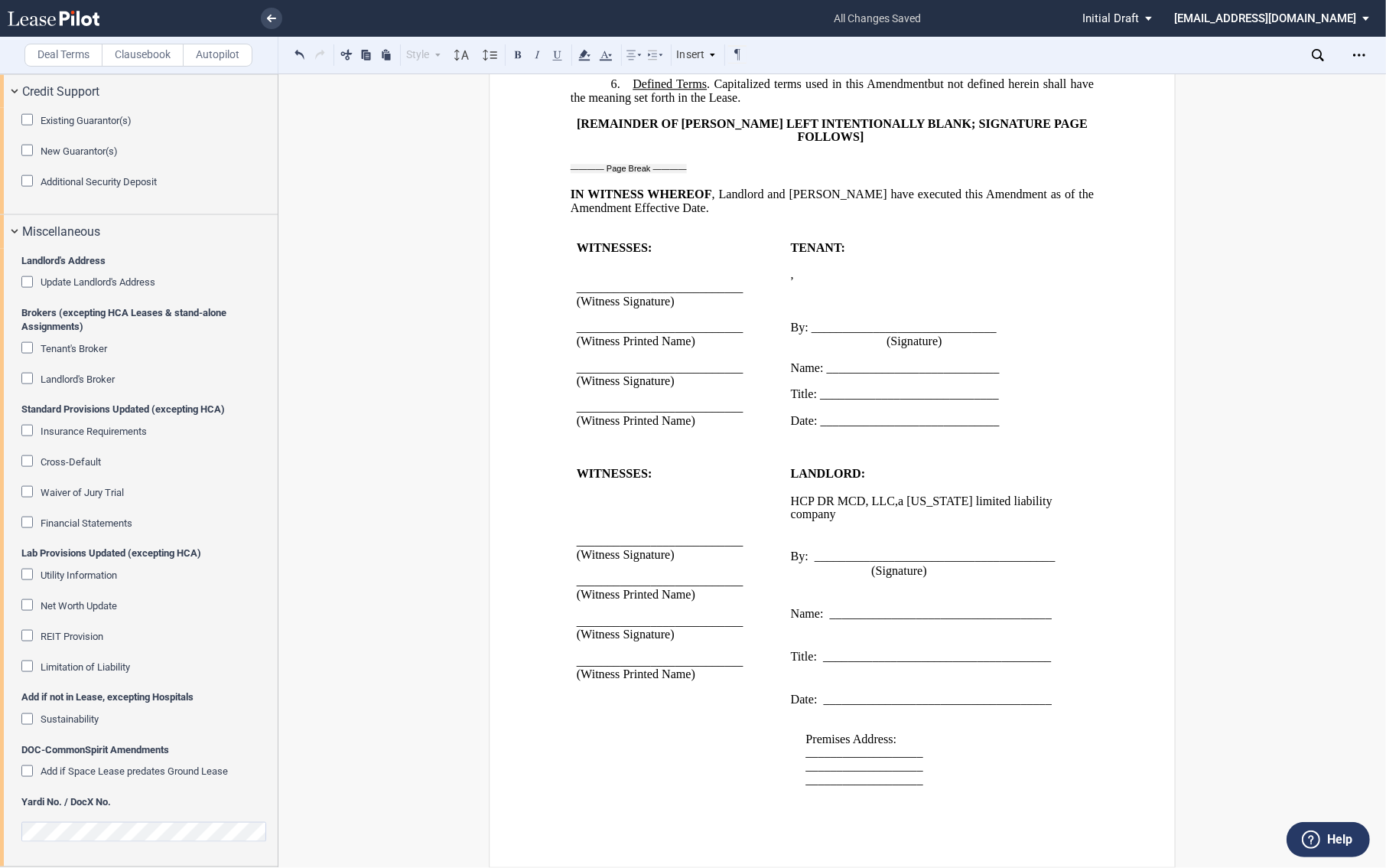
scroll to position [1062, 0]
click at [791, 578] on span at bounding box center [793, 584] width 3 height 14
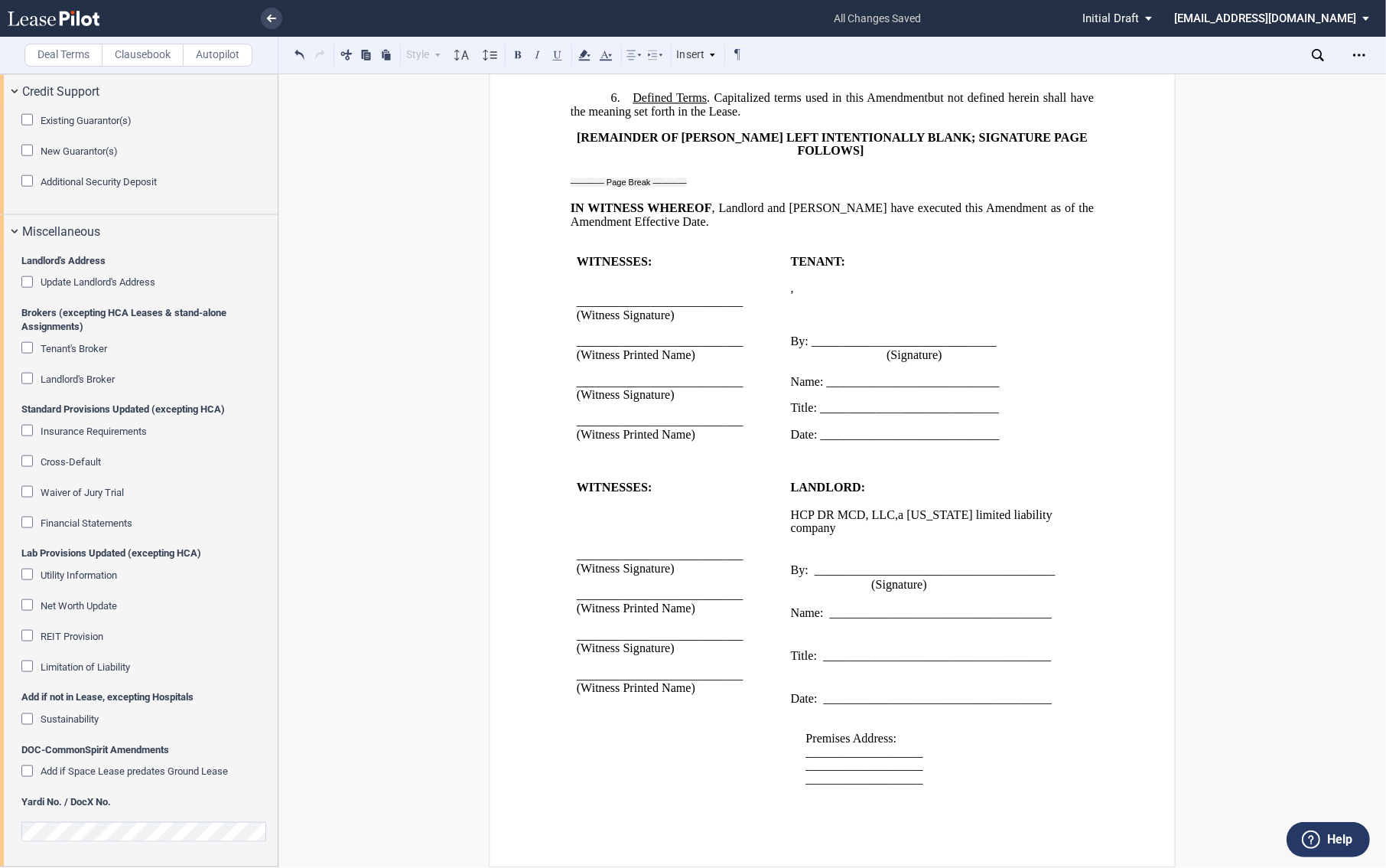
scroll to position [1049, 0]
click at [791, 625] on span at bounding box center [793, 627] width 3 height 14
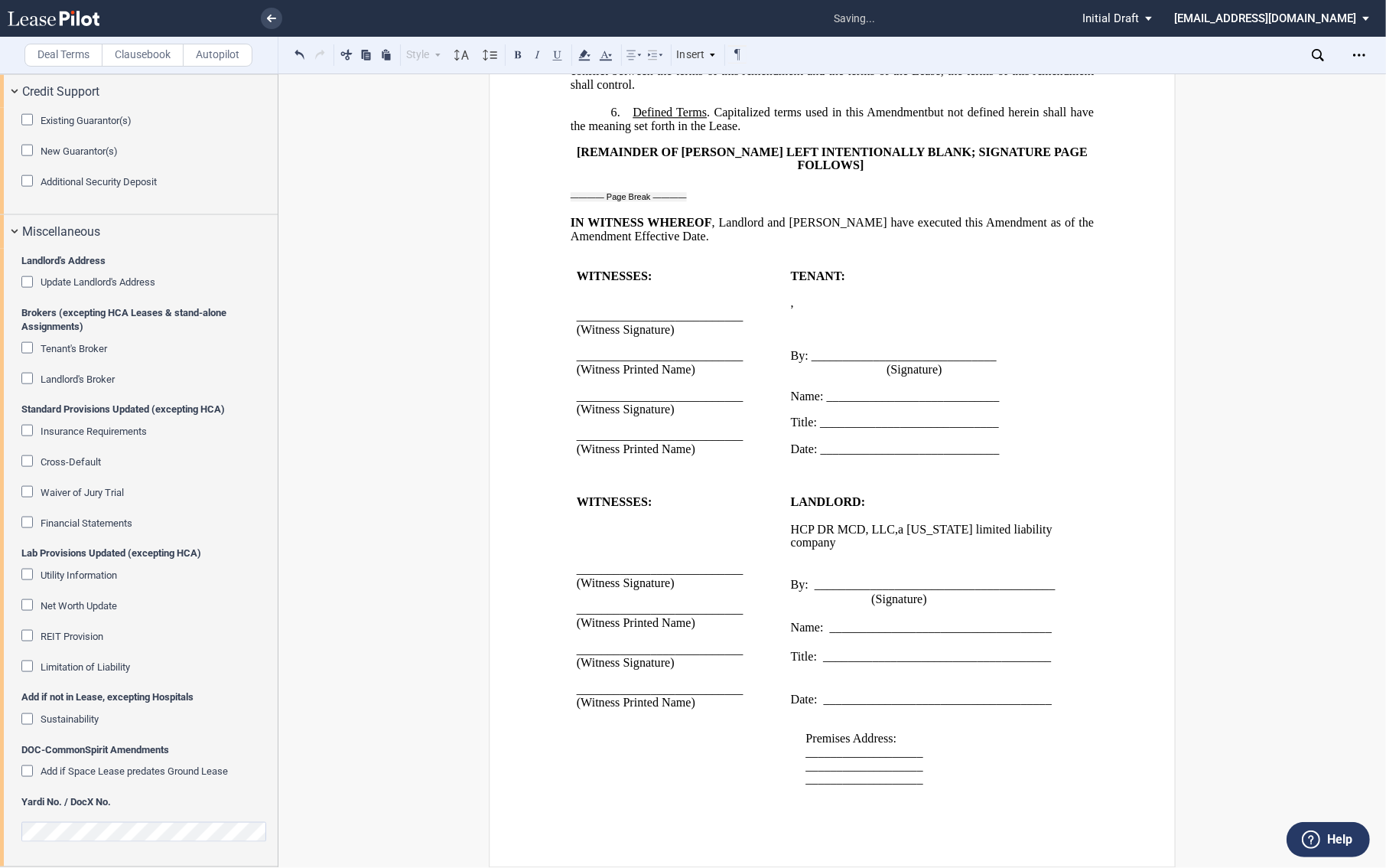
scroll to position [1033, 0]
click at [791, 671] on p at bounding box center [928, 670] width 275 height 15
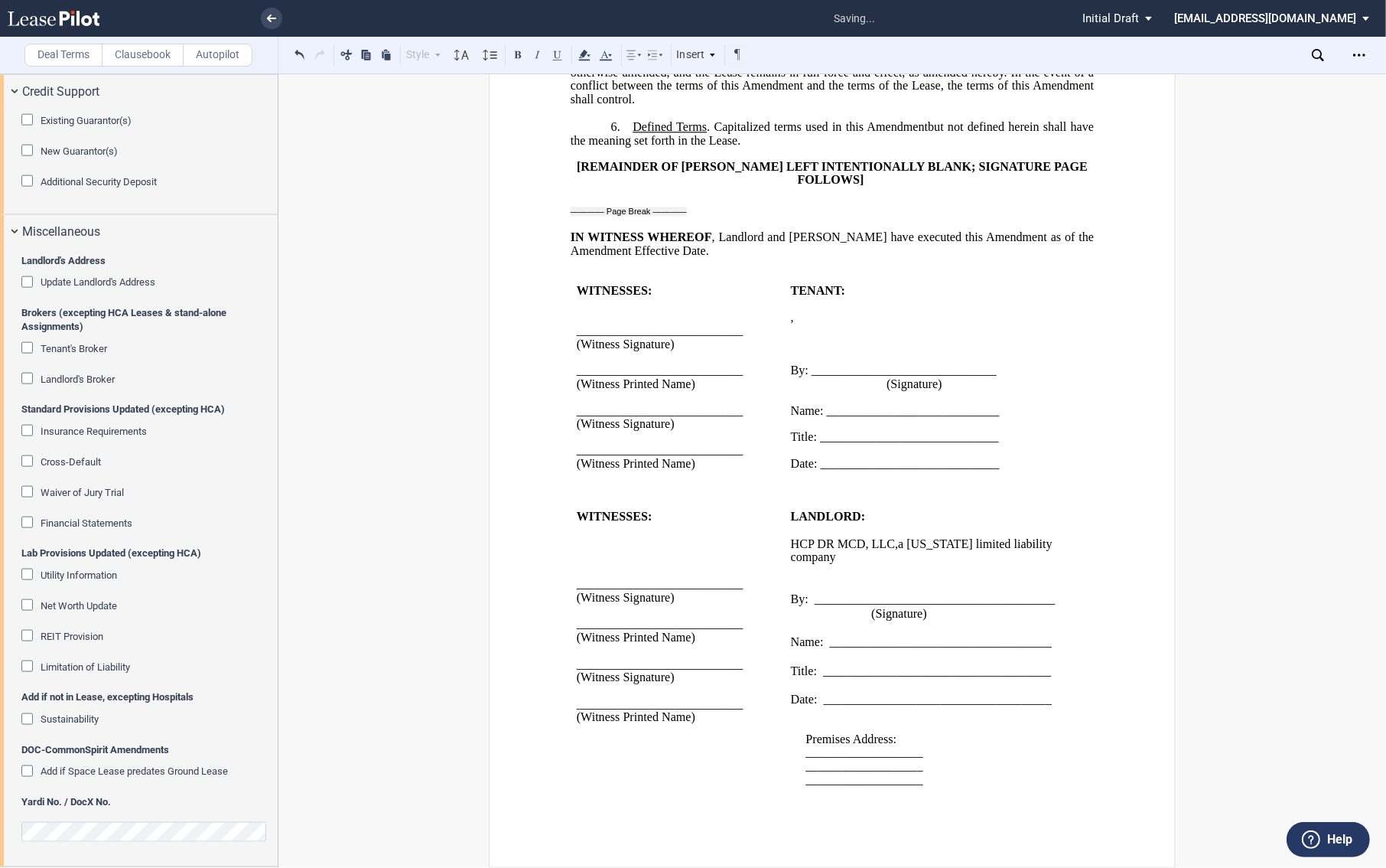
scroll to position [1018, 0]
click at [852, 352] on p "﻿" at bounding box center [928, 358] width 275 height 13
drag, startPoint x: 675, startPoint y: 228, endPoint x: 577, endPoint y: 289, distance: 115.4
click at [675, 243] on span "Amendment Effective Date." at bounding box center [639, 250] width 139 height 14
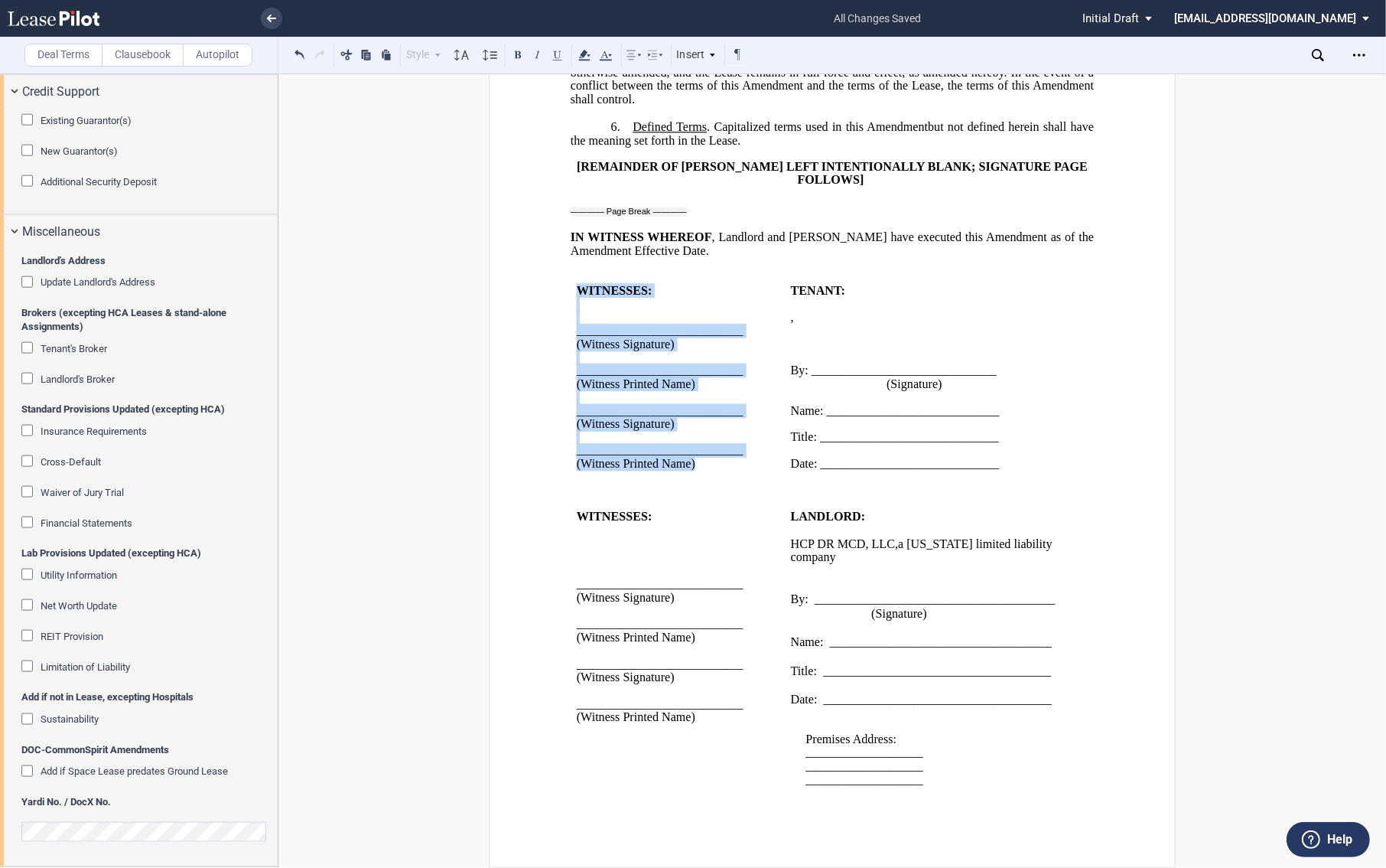
drag, startPoint x: 574, startPoint y: 269, endPoint x: 700, endPoint y: 444, distance: 215.6
click at [700, 444] on div "WITNESSES: ﻿ ﻿ ___________________________ (Witness Signature) ﻿ ______________…" at bounding box center [678, 378] width 202 height 187
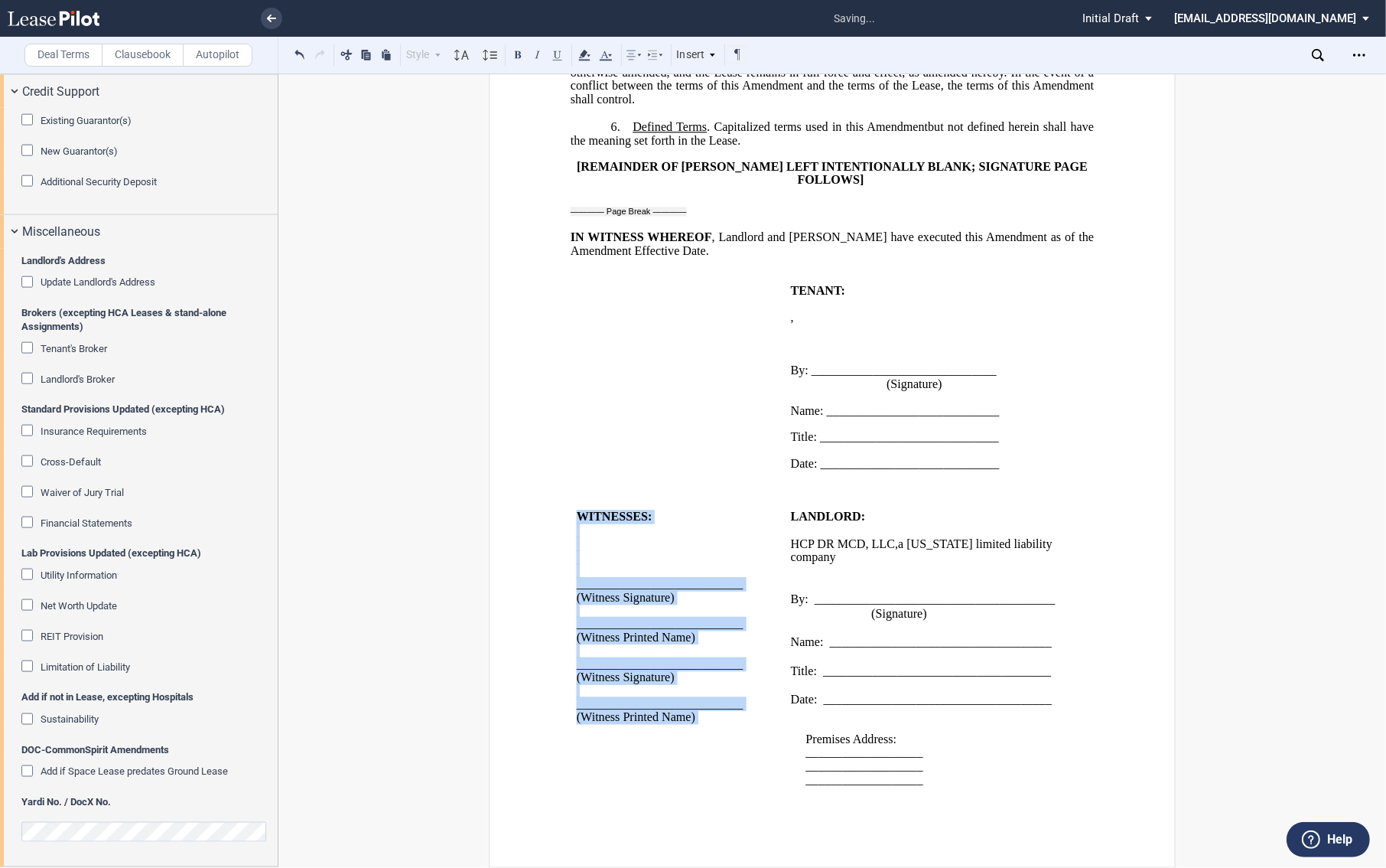
drag, startPoint x: 576, startPoint y: 509, endPoint x: 702, endPoint y: 720, distance: 245.8
click at [702, 720] on td "WITNESSES: ﻿ ﻿ ﻿ ﻿ ___________________________ (Witness Signature) ﻿ __________…" at bounding box center [678, 655] width 215 height 289
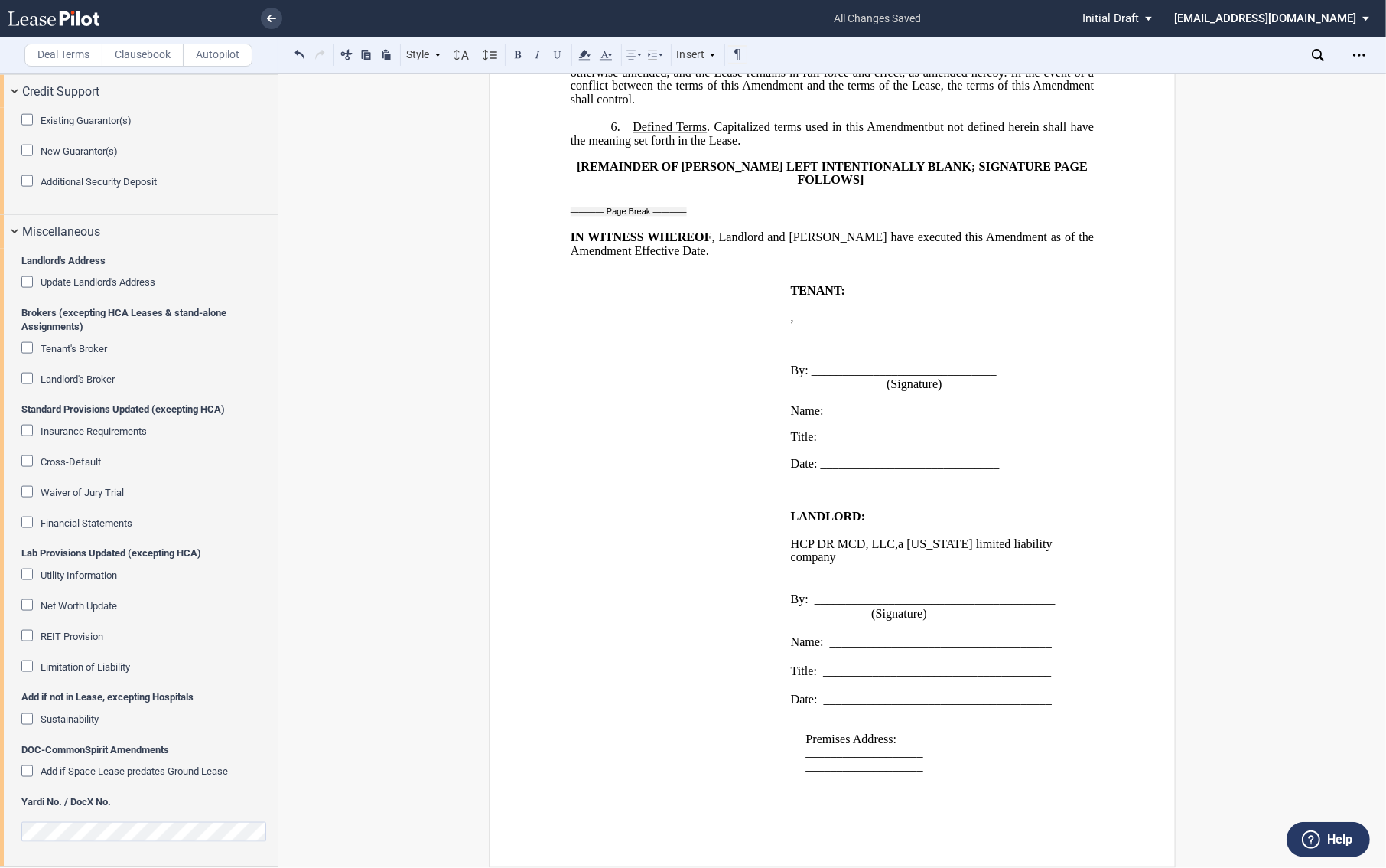
click at [802, 327] on p "﻿" at bounding box center [928, 331] width 275 height 13
click at [598, 217] on p "﻿" at bounding box center [832, 223] width 523 height 13
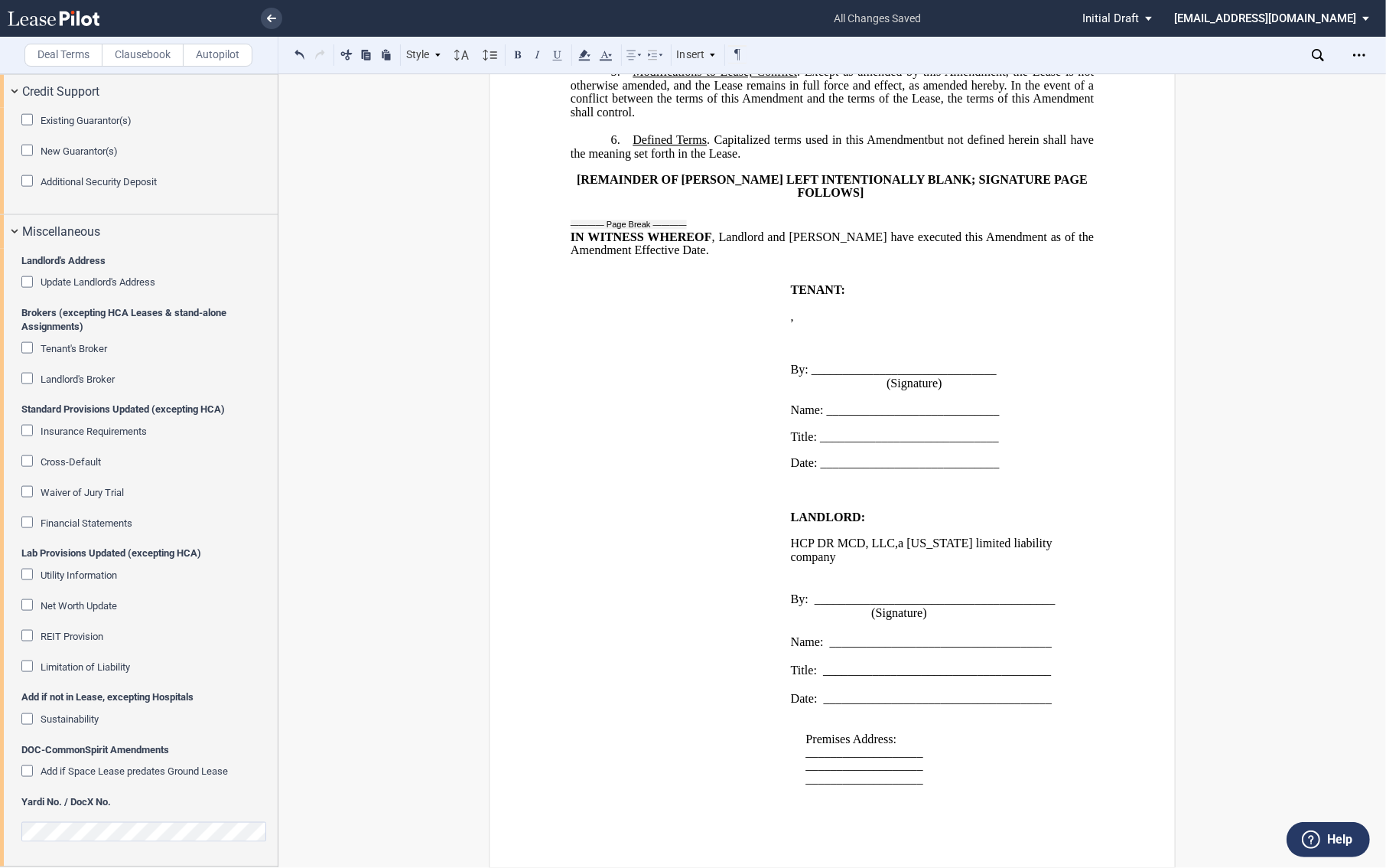
scroll to position [1005, 0]
click at [792, 338] on p "﻿" at bounding box center [928, 344] width 275 height 13
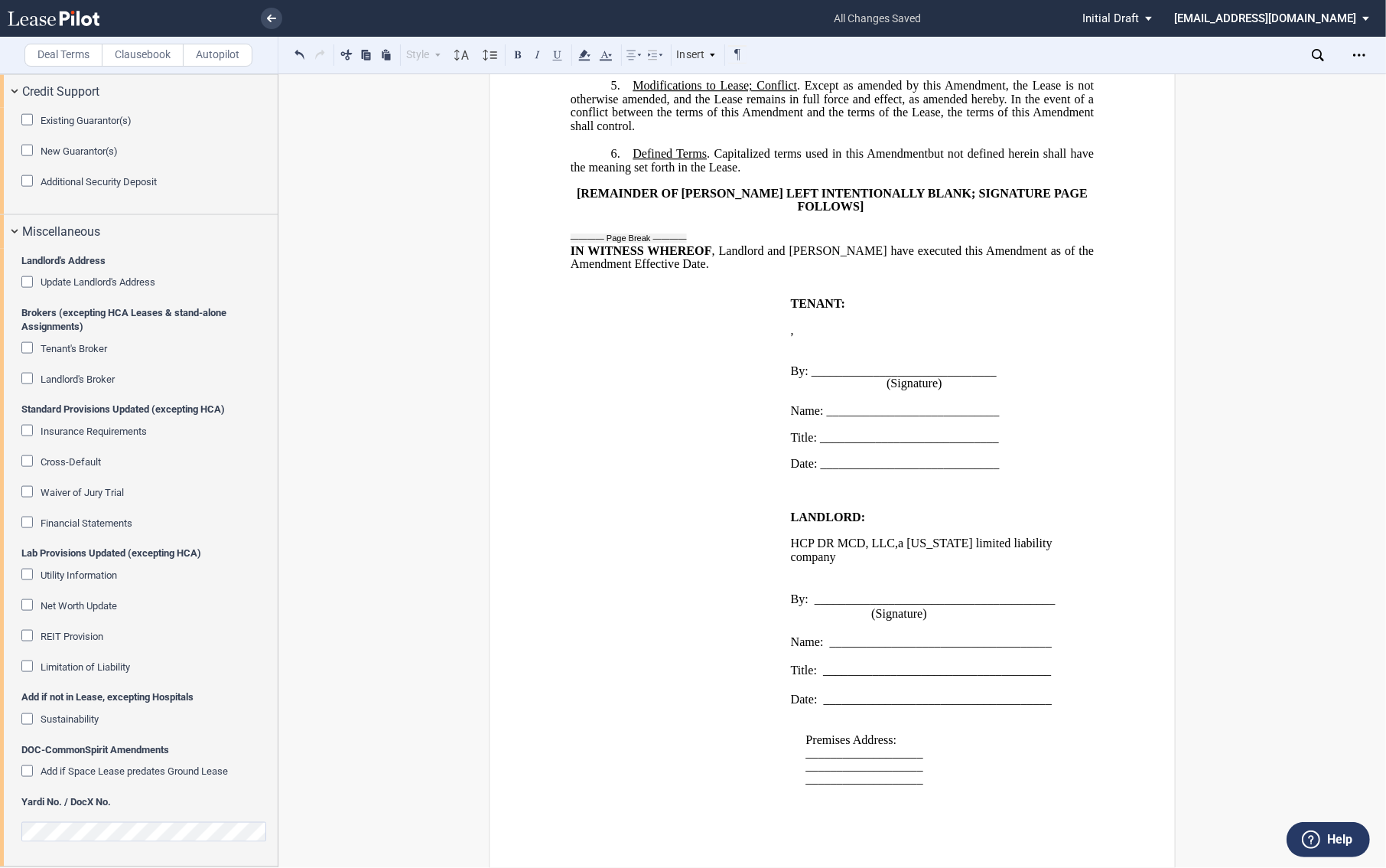
scroll to position [991, 0]
click at [799, 567] on p "﻿" at bounding box center [928, 571] width 275 height 13
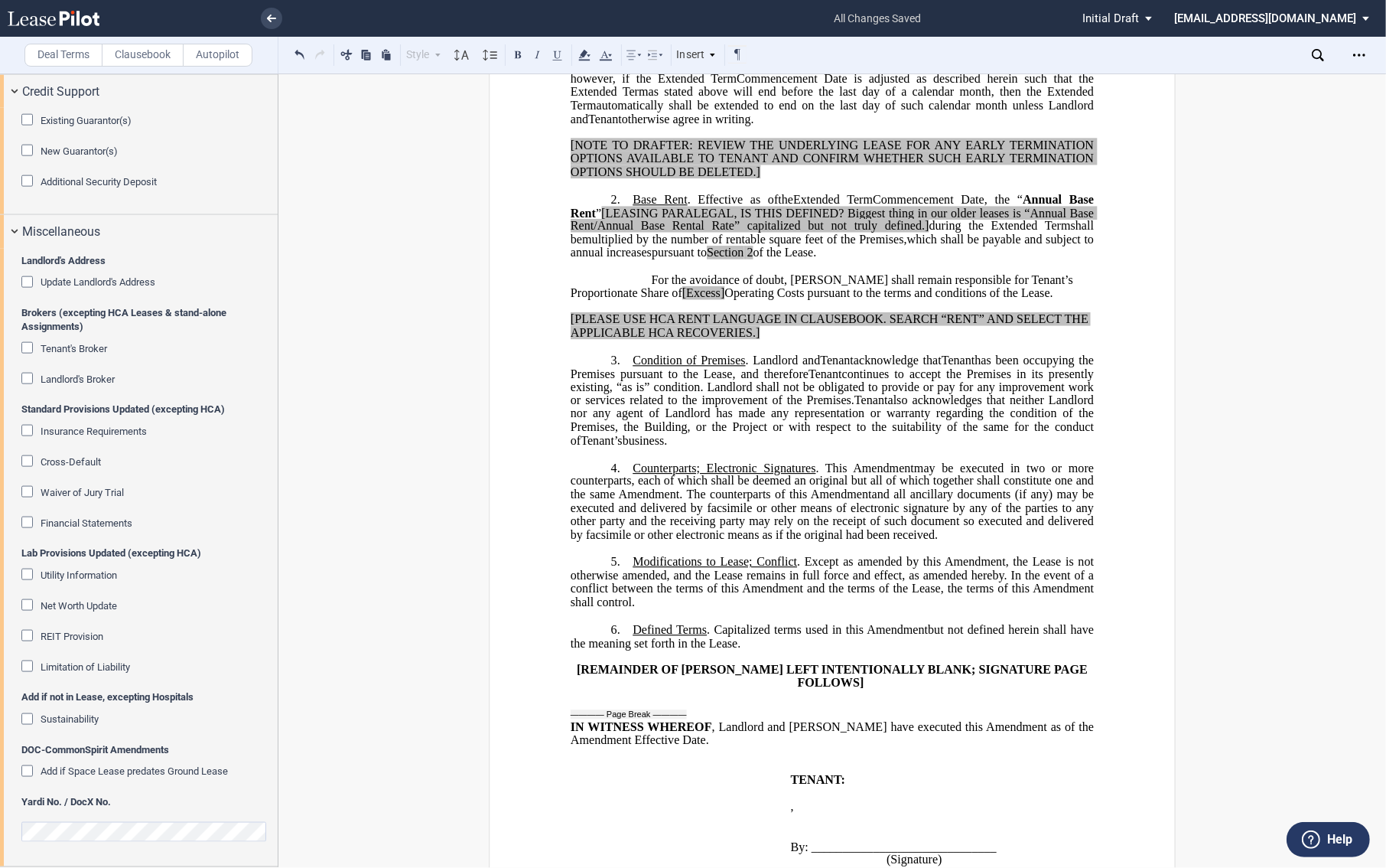
scroll to position [0, 0]
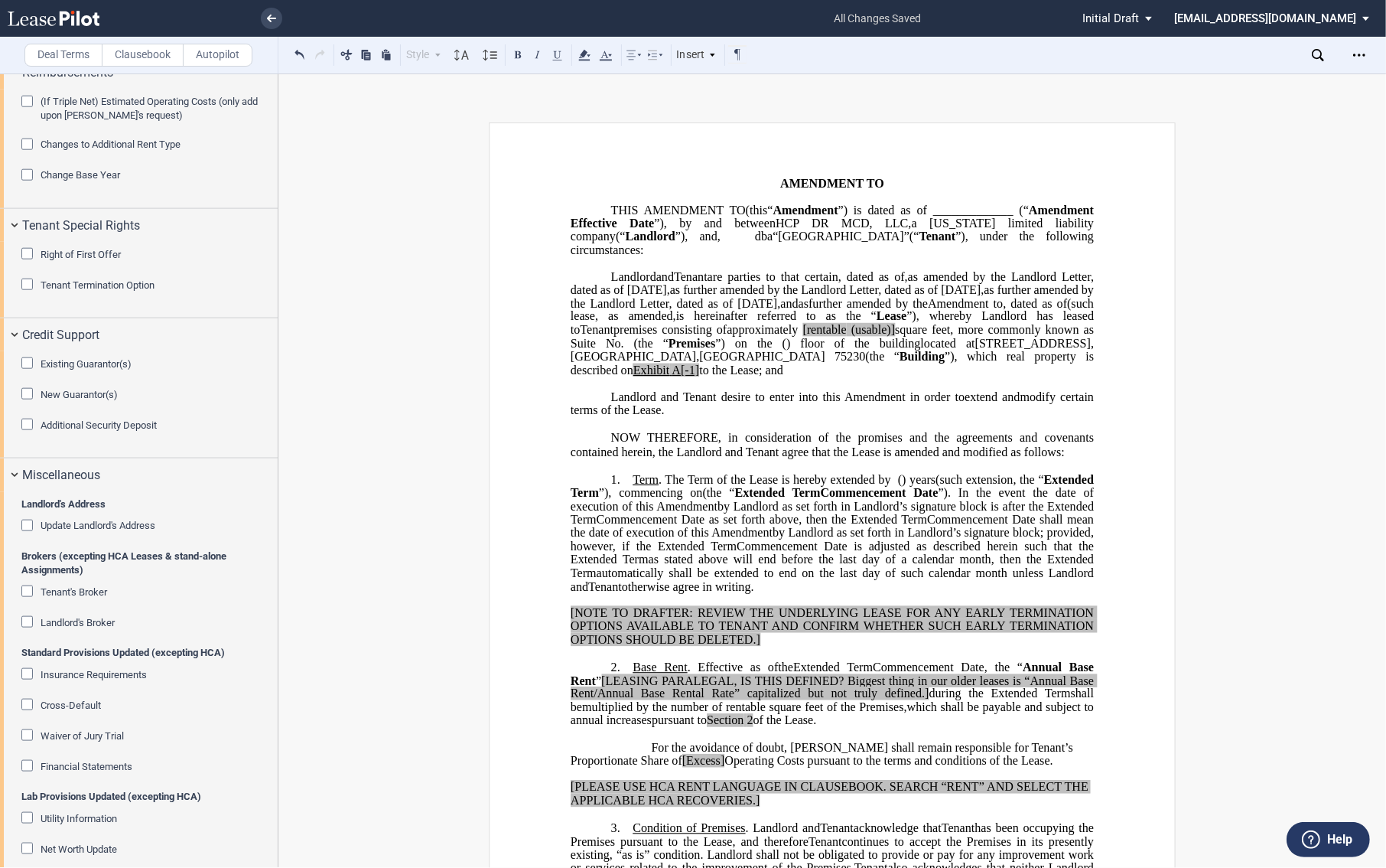
click at [1074, 472] on p "﻿" at bounding box center [832, 465] width 523 height 13
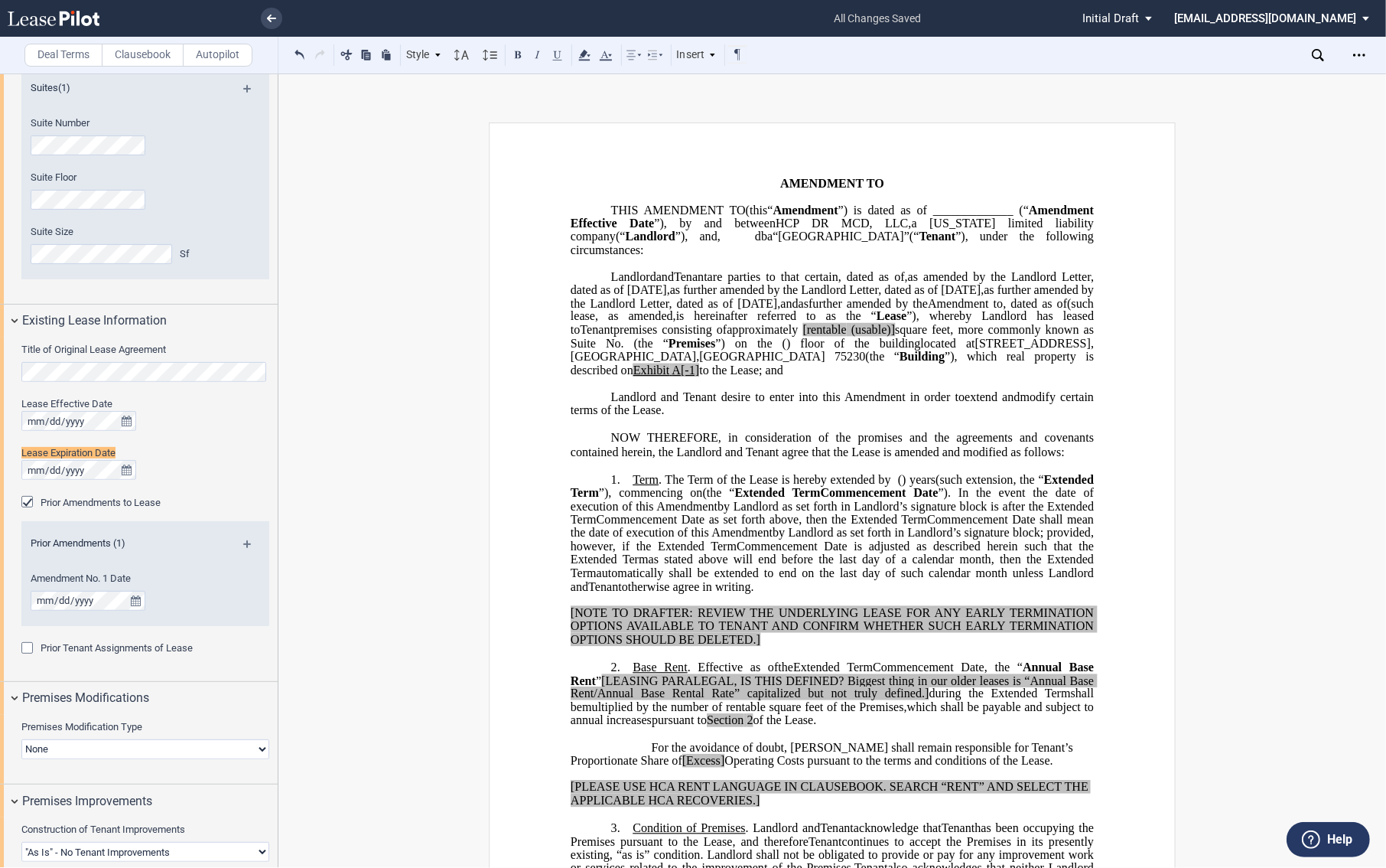
scroll to position [468, 0]
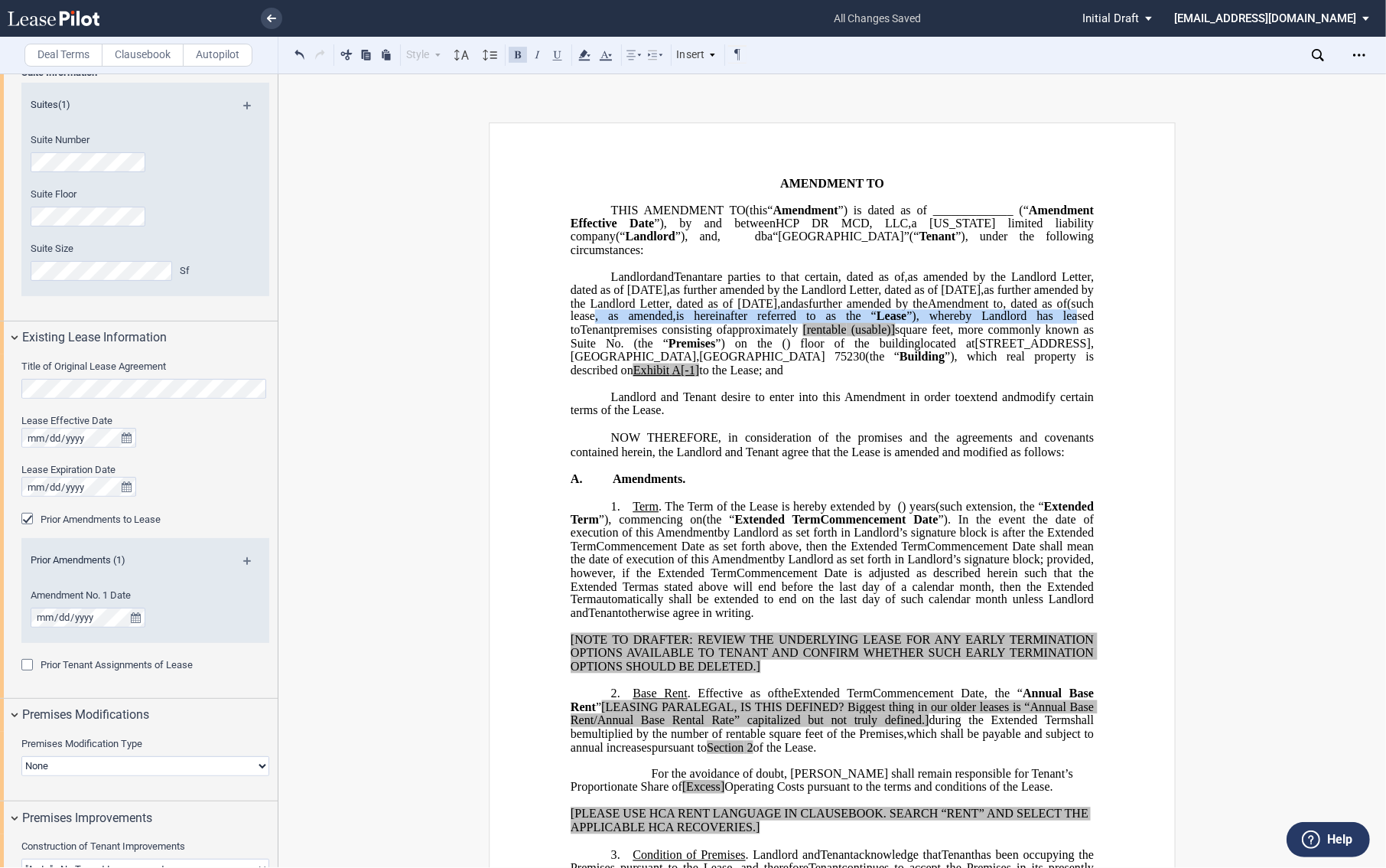
drag, startPoint x: 623, startPoint y: 338, endPoint x: 1060, endPoint y: 342, distance: 437.0
click at [1060, 342] on p "HCP DR MCD, LLC , a [US_STATE] limited liability company (“ Landlord ”) Landlor…" at bounding box center [832, 324] width 523 height 106
click at [659, 337] on span "premises consisting of" at bounding box center [670, 330] width 113 height 14
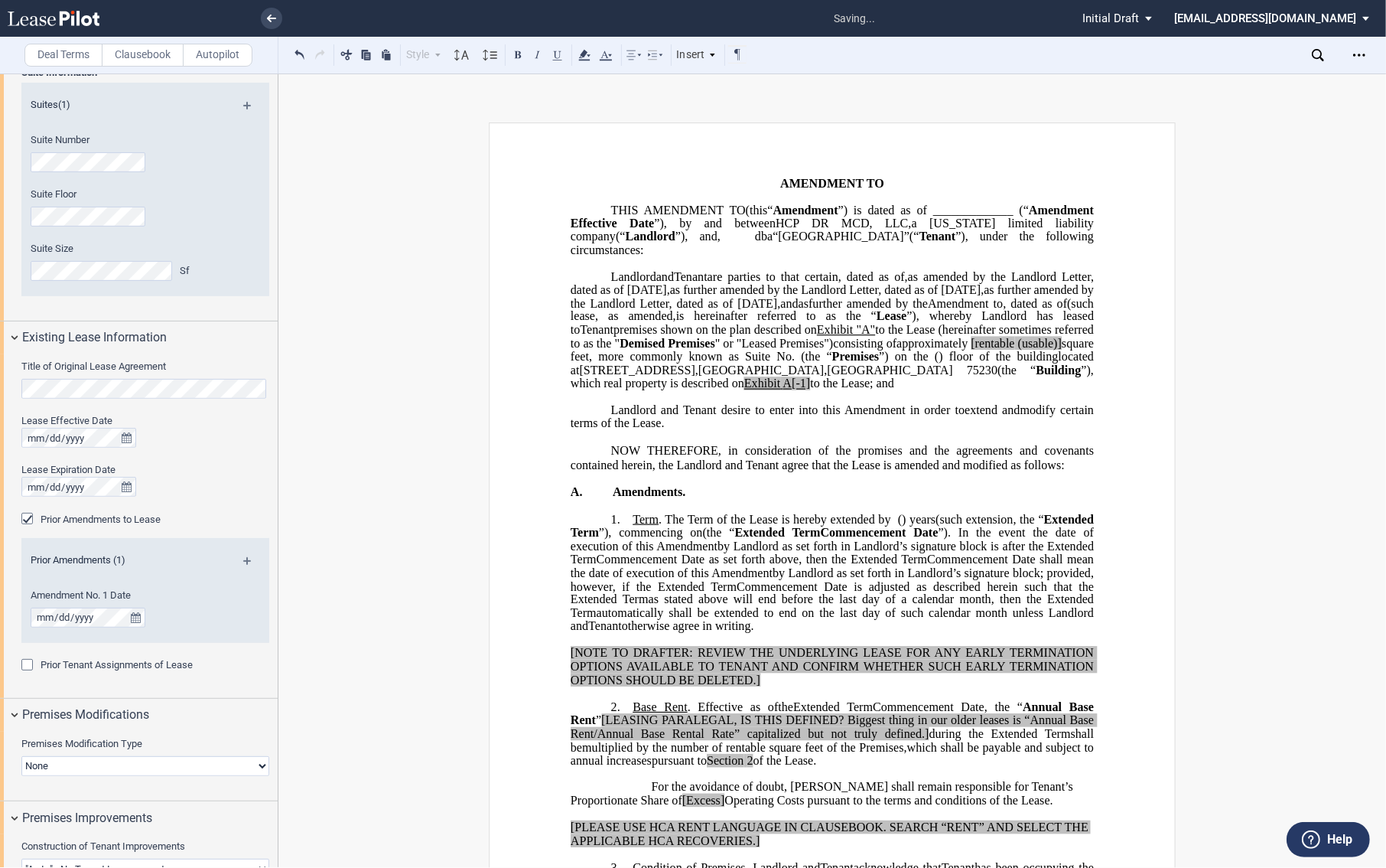
click at [714, 215] on p "THIS ﻿ ﻿ FIRST AMENDMENT TO ﻿ ﻿ (this “ ﻿ ﻿ First Amendment ” ) is dated as of …" at bounding box center [832, 229] width 523 height 53
click at [933, 216] on span "_____________ (“" at bounding box center [981, 209] width 96 height 14
click at [645, 350] on span "to the Lease (hereinafter sometimes referred to as the " Demised Premises " or …" at bounding box center [833, 336] width 526 height 27
click at [807, 351] on span "" or "Leased Premises")" at bounding box center [773, 344] width 119 height 14
drag, startPoint x: 843, startPoint y: 232, endPoint x: 874, endPoint y: 252, distance: 36.9
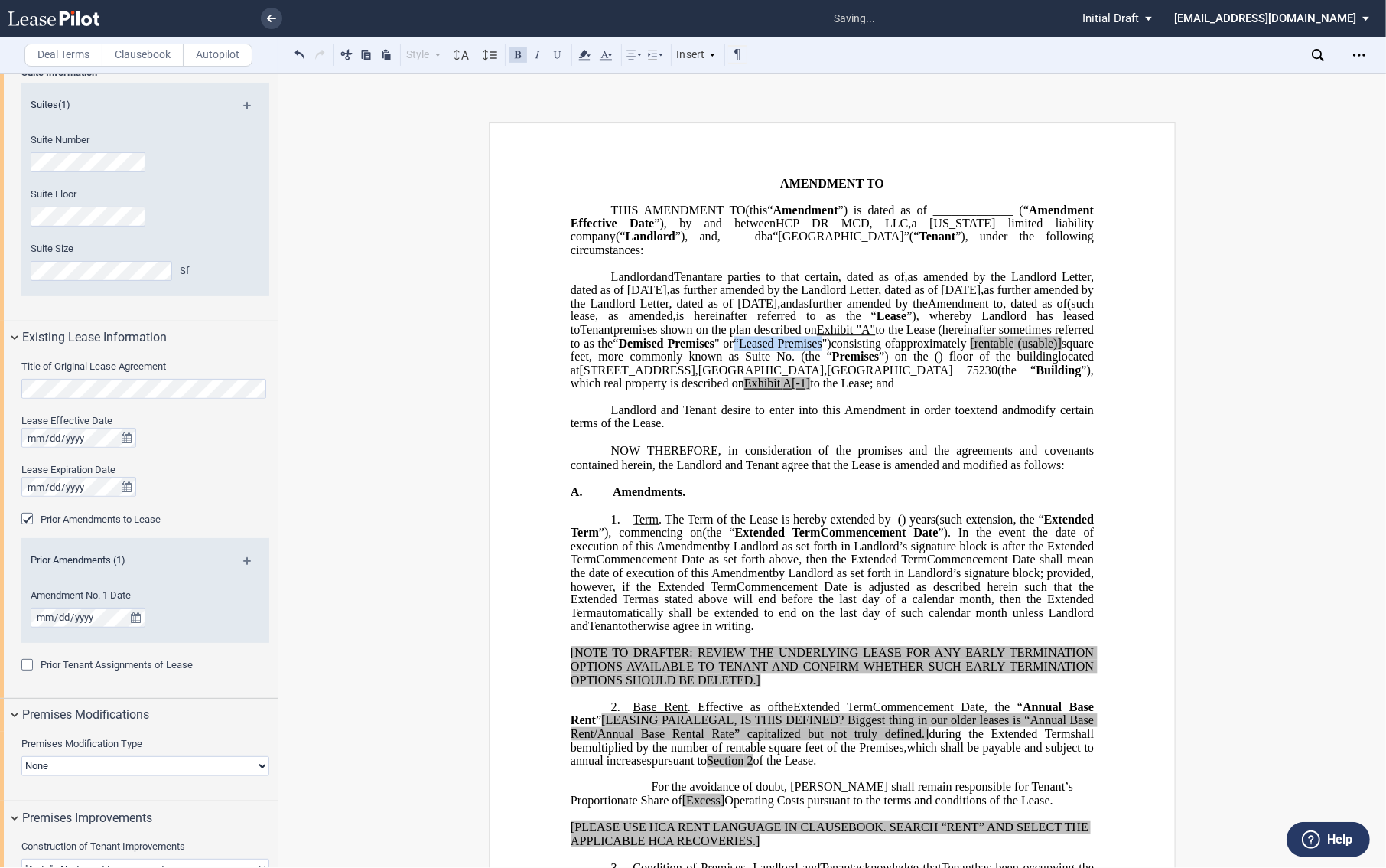
click at [718, 232] on span "”), and" at bounding box center [696, 236] width 42 height 14
click at [831, 351] on span "" or “ ﻿ Leased Premises")" at bounding box center [773, 344] width 117 height 14
click at [759, 351] on span "" or “ ﻿ Leased Premises ” ﻿ )" at bounding box center [773, 344] width 117 height 14
click at [865, 337] on span "Exhibit "A"" at bounding box center [846, 330] width 58 height 14
click at [876, 337] on span "is hereinafter referred to as the “ Lease ”), whereby Landlord has leased to" at bounding box center [833, 323] width 526 height 27
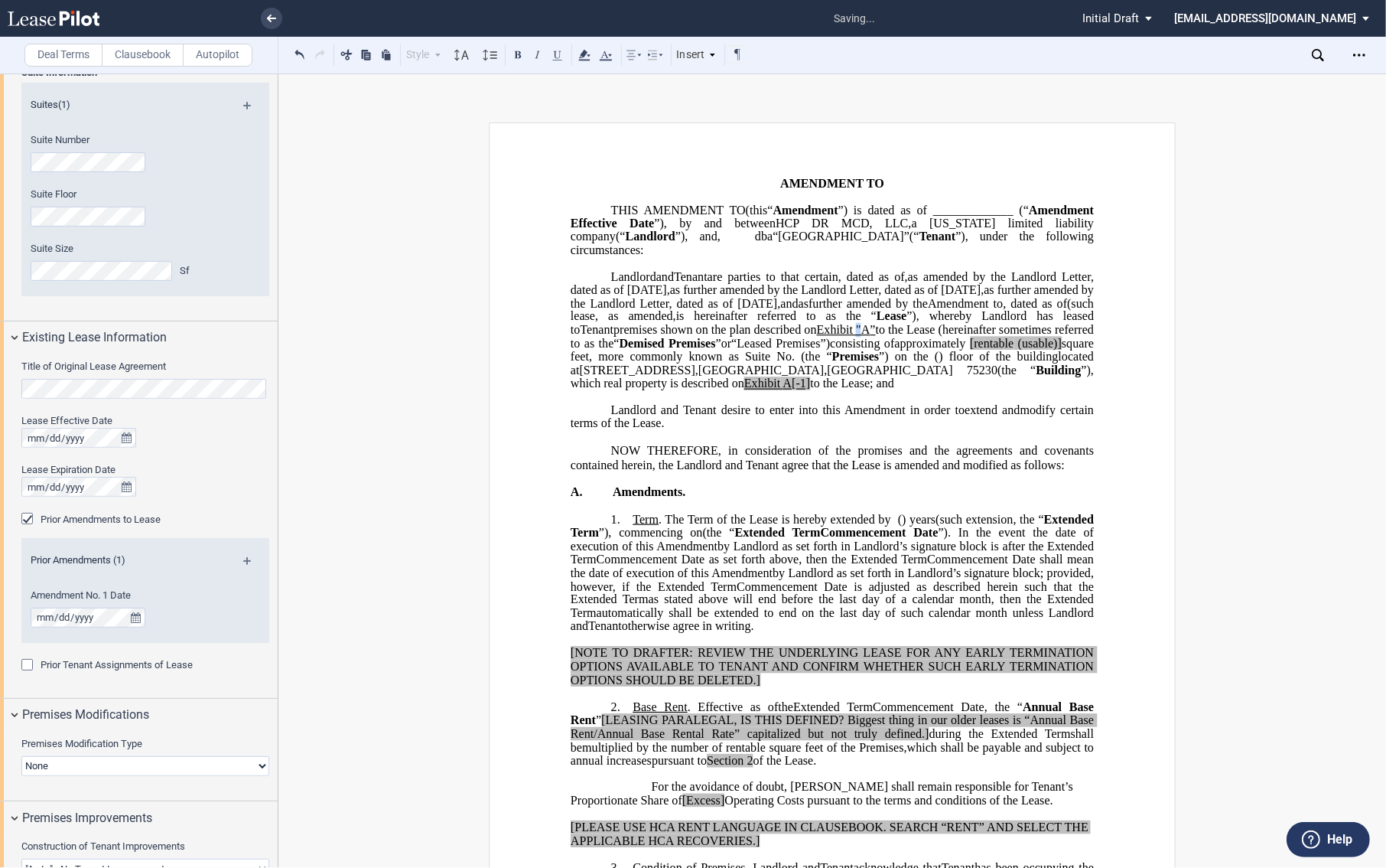
click at [857, 337] on span "Exhibit "A ” ﻿" at bounding box center [847, 330] width 59 height 14
drag, startPoint x: 904, startPoint y: 369, endPoint x: 812, endPoint y: 370, distance: 92.0
click at [812, 351] on span "” ﻿ or “ ﻿ Leased Premises ” ﻿ )" at bounding box center [774, 344] width 115 height 14
click at [517, 59] on button at bounding box center [517, 54] width 18 height 18
click at [515, 54] on button at bounding box center [517, 54] width 18 height 18
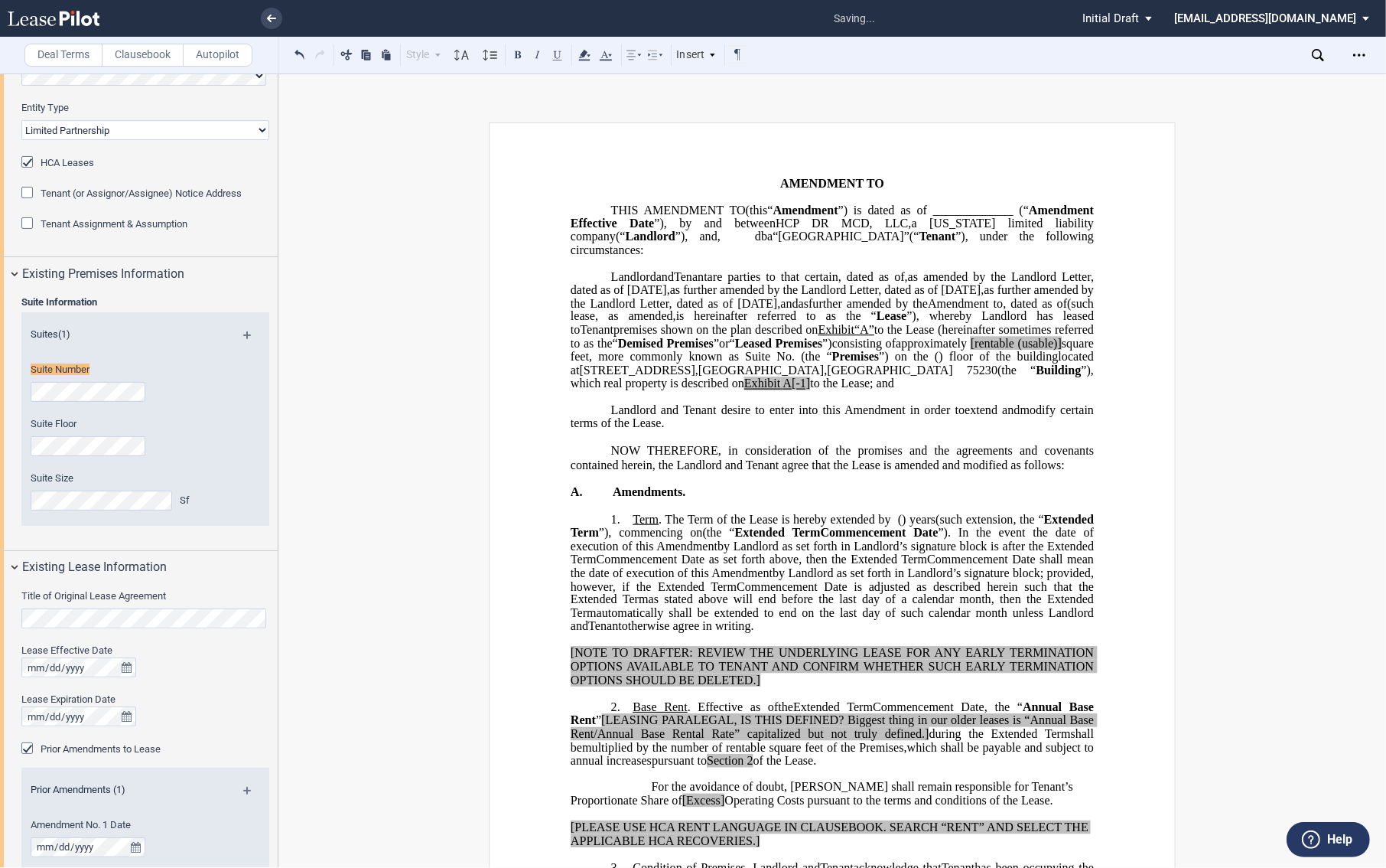
scroll to position [138, 0]
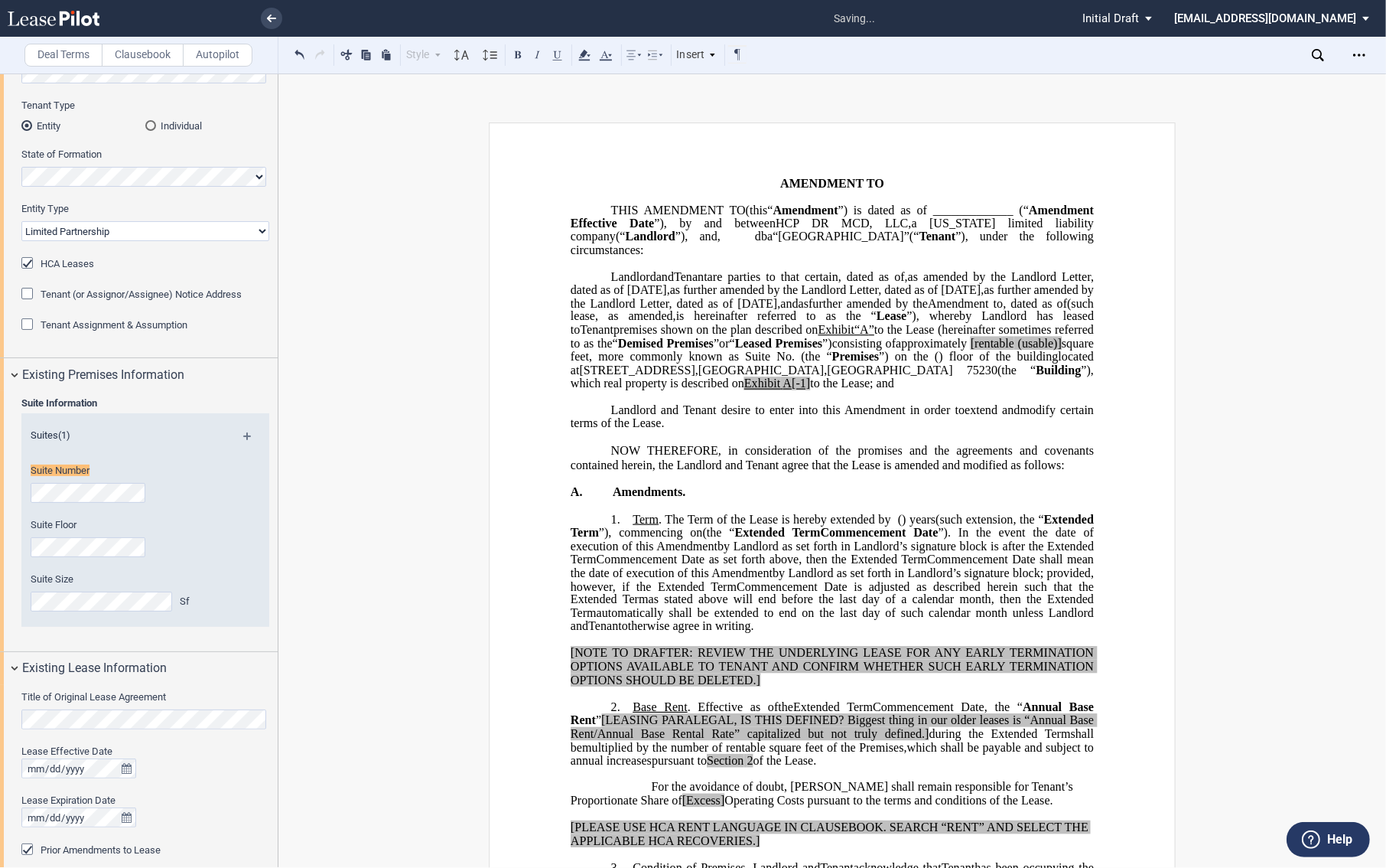
click at [931, 390] on p "HCP DR MCD, LLC , a [US_STATE] limited liability company (“ Landlord ”) Landlor…" at bounding box center [832, 331] width 523 height 120
drag, startPoint x: 694, startPoint y: 395, endPoint x: 1088, endPoint y: 396, distance: 394.0
click at [1088, 390] on p "HCP DR MCD, LLC , a [US_STATE] limited liability company (“ Landlord ”) Landlor…" at bounding box center [832, 331] width 523 height 120
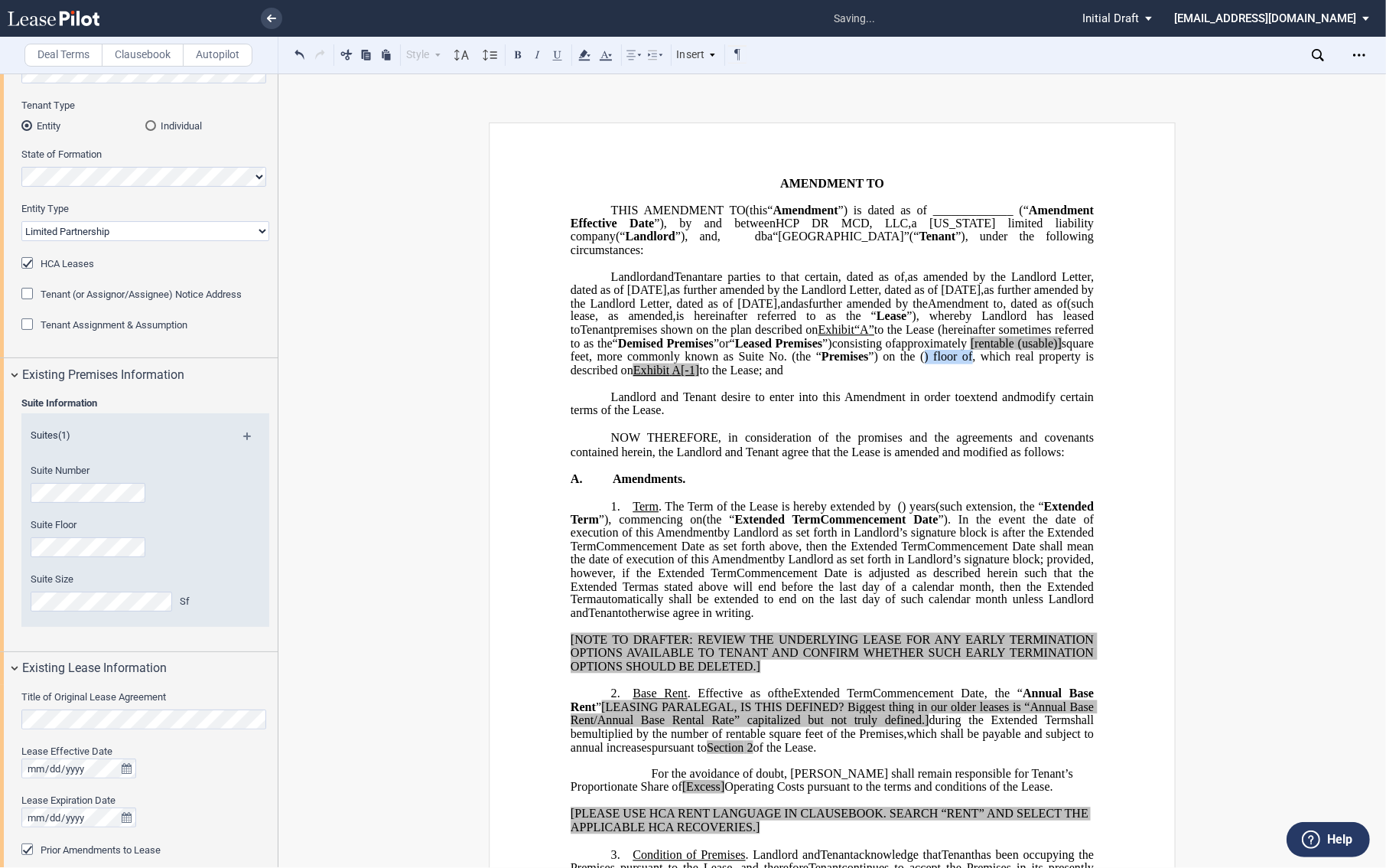
click at [832, 351] on span "” ﻿ or “ ﻿ Leased Premises ” ﻿ )" at bounding box center [773, 344] width 119 height 14
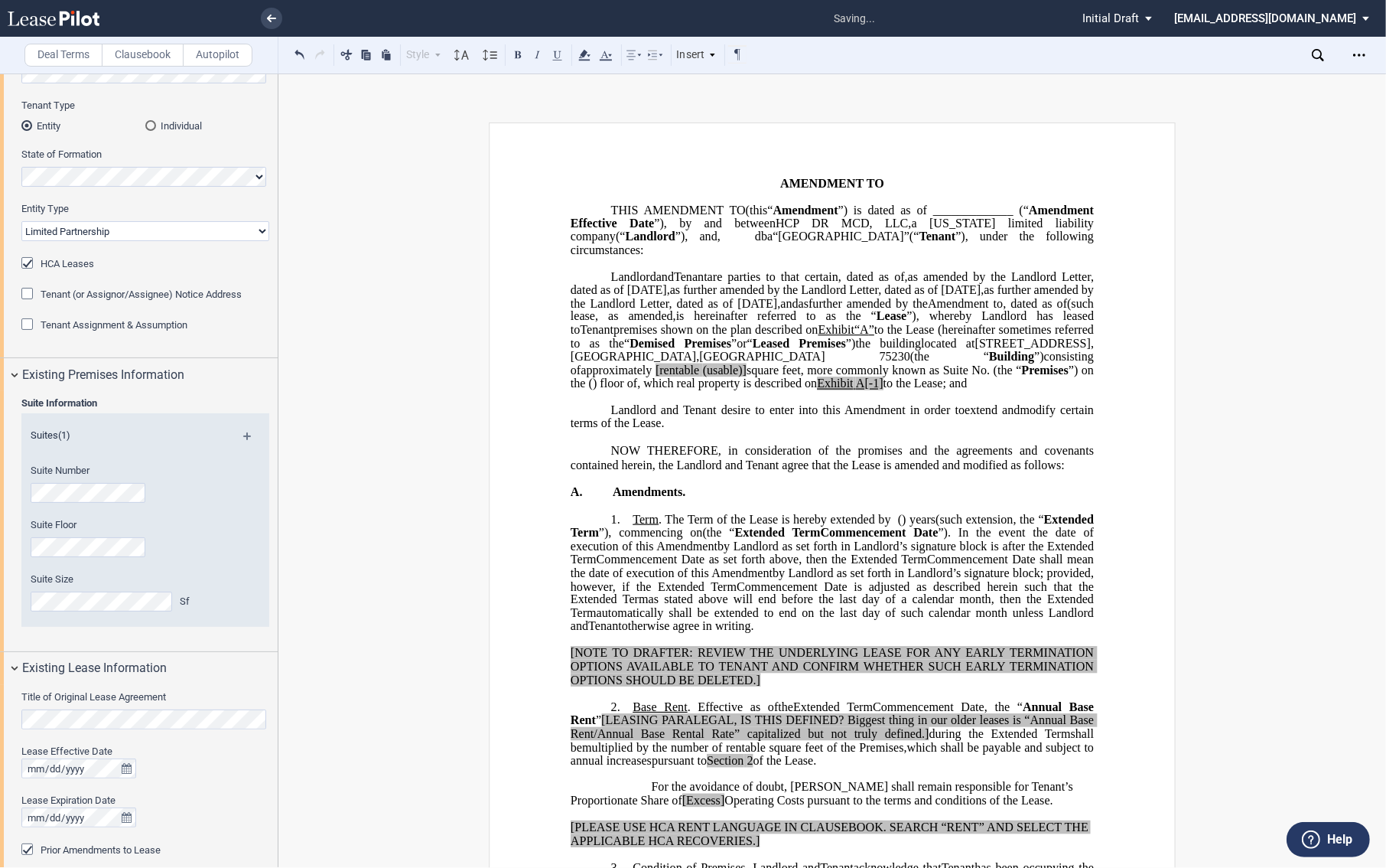
drag, startPoint x: 843, startPoint y: 368, endPoint x: 863, endPoint y: 367, distance: 20.0
click at [844, 364] on span "” ﻿ or “ ﻿ Leased Premises ” ﻿ ) the building located at [STREET_ADDRESS] (the …" at bounding box center [832, 350] width 523 height 27
click at [911, 364] on span "(the “" at bounding box center [950, 357] width 79 height 14
drag, startPoint x: 768, startPoint y: 338, endPoint x: 627, endPoint y: 389, distance: 149.9
click at [768, 324] on span "is hereinafter referred to as the “" at bounding box center [776, 317] width 201 height 14
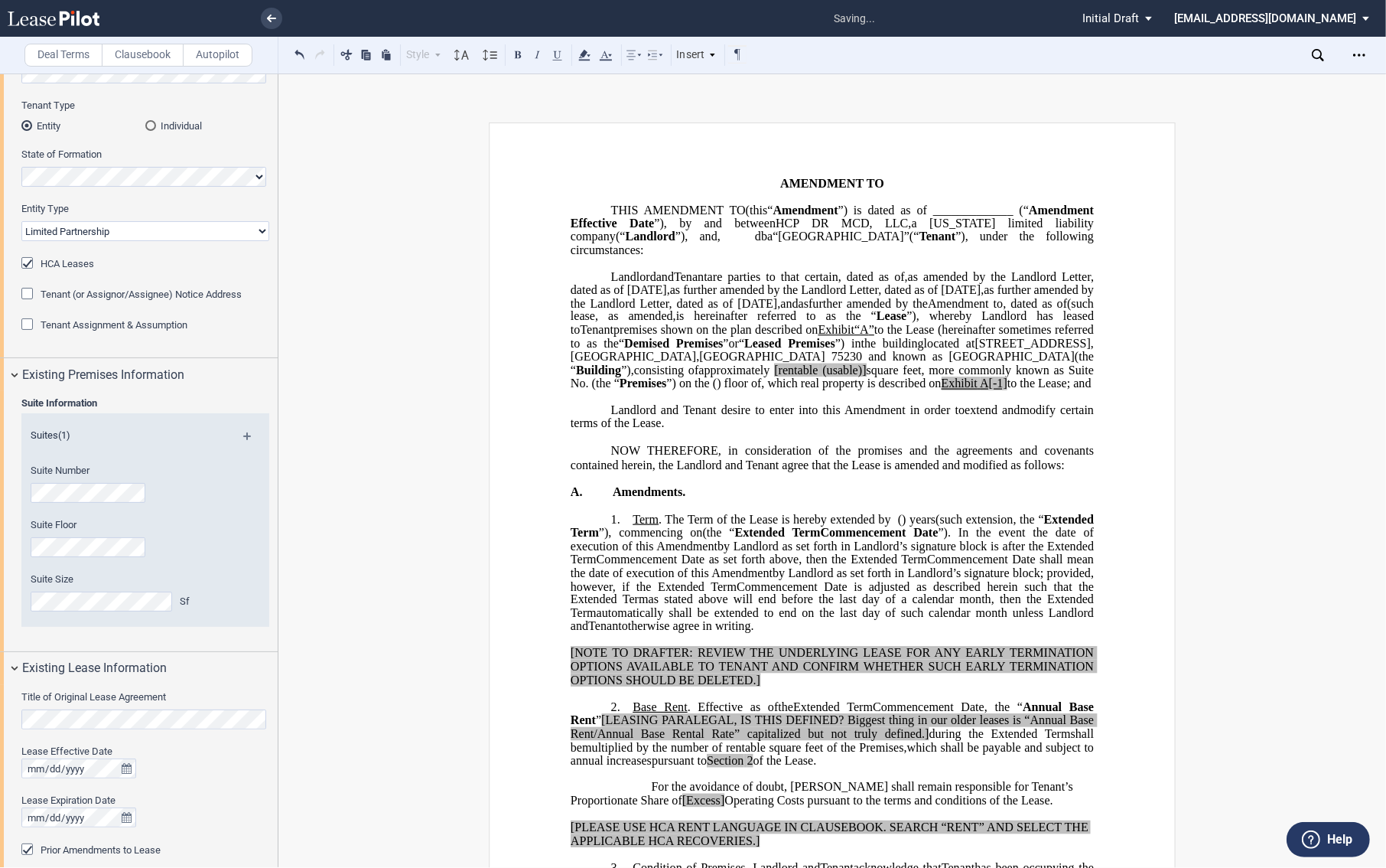
click at [775, 377] on span "[rentable" at bounding box center [796, 370] width 44 height 14
click at [819, 377] on span "square feet, more commonly known as Suite No." at bounding box center [945, 370] width 251 height 14
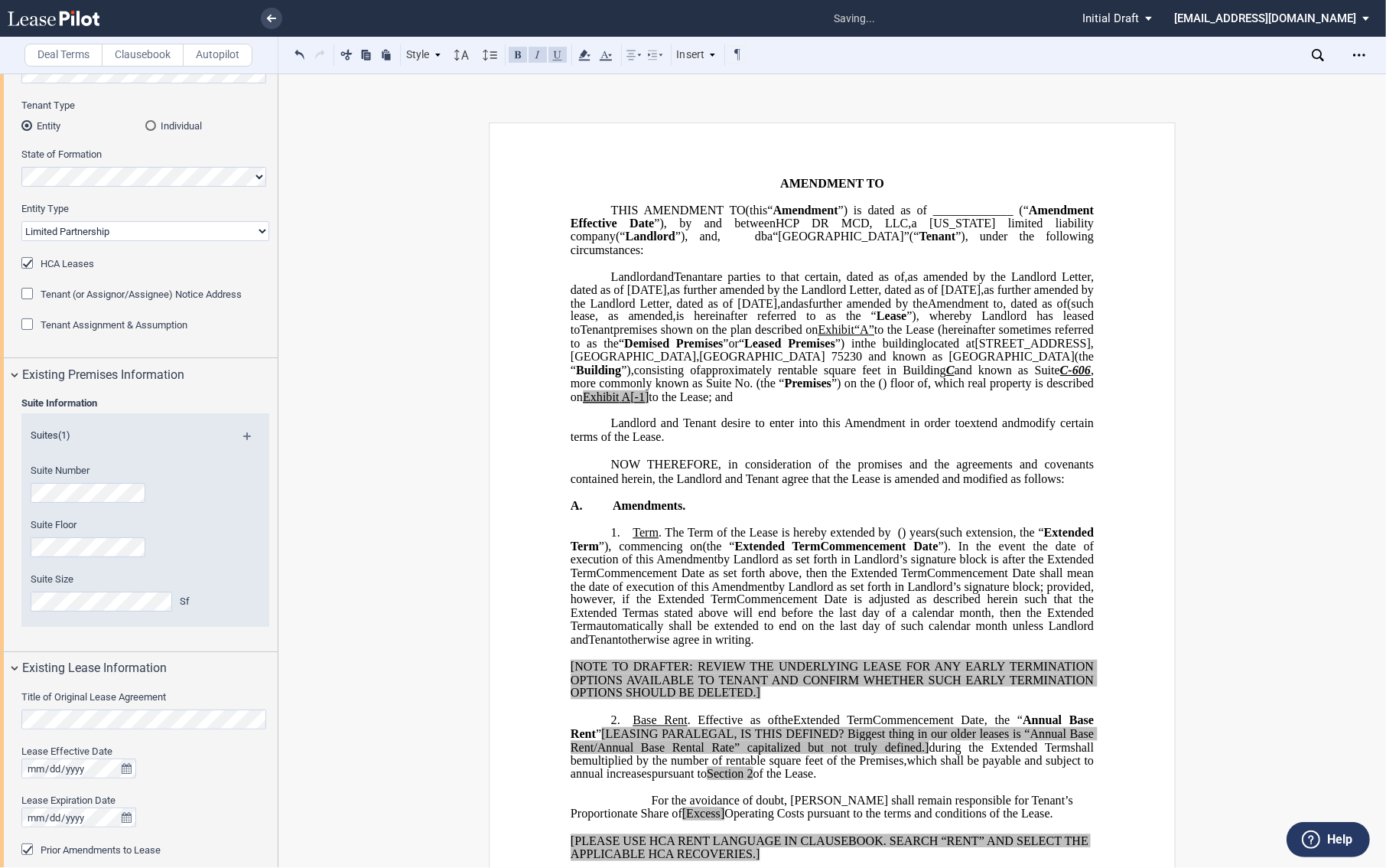
click at [954, 417] on p "﻿" at bounding box center [832, 410] width 523 height 13
click at [955, 377] on span "and known as Suite C-606" at bounding box center [1023, 370] width 136 height 14
drag, startPoint x: 914, startPoint y: 396, endPoint x: 1007, endPoint y: 441, distance: 103.3
click at [915, 389] on span "square feet in Building C and known as Suite No. C-606 , more commonly known as…" at bounding box center [833, 376] width 526 height 27
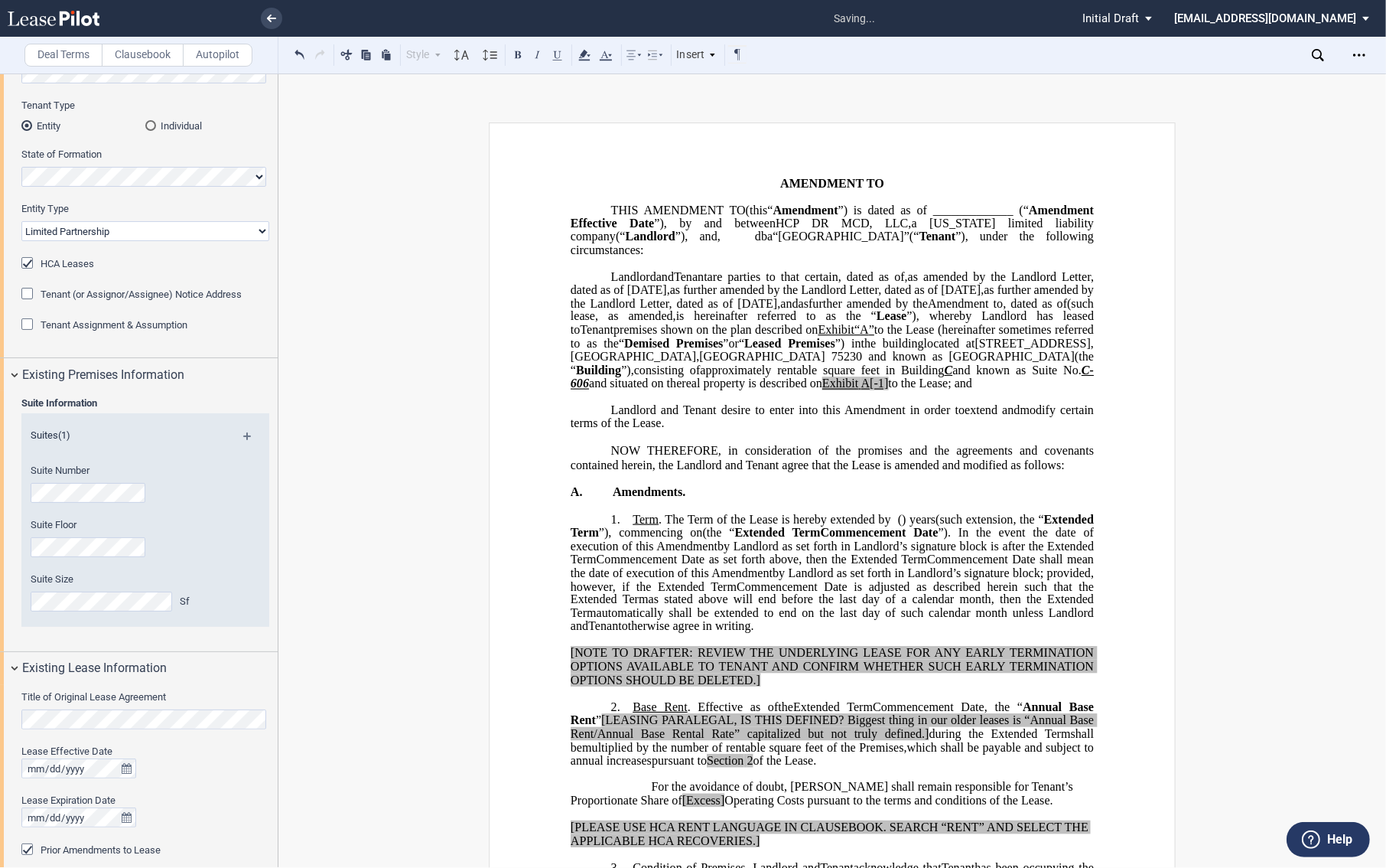
click at [823, 390] on span "real property is described on" at bounding box center [751, 384] width 140 height 14
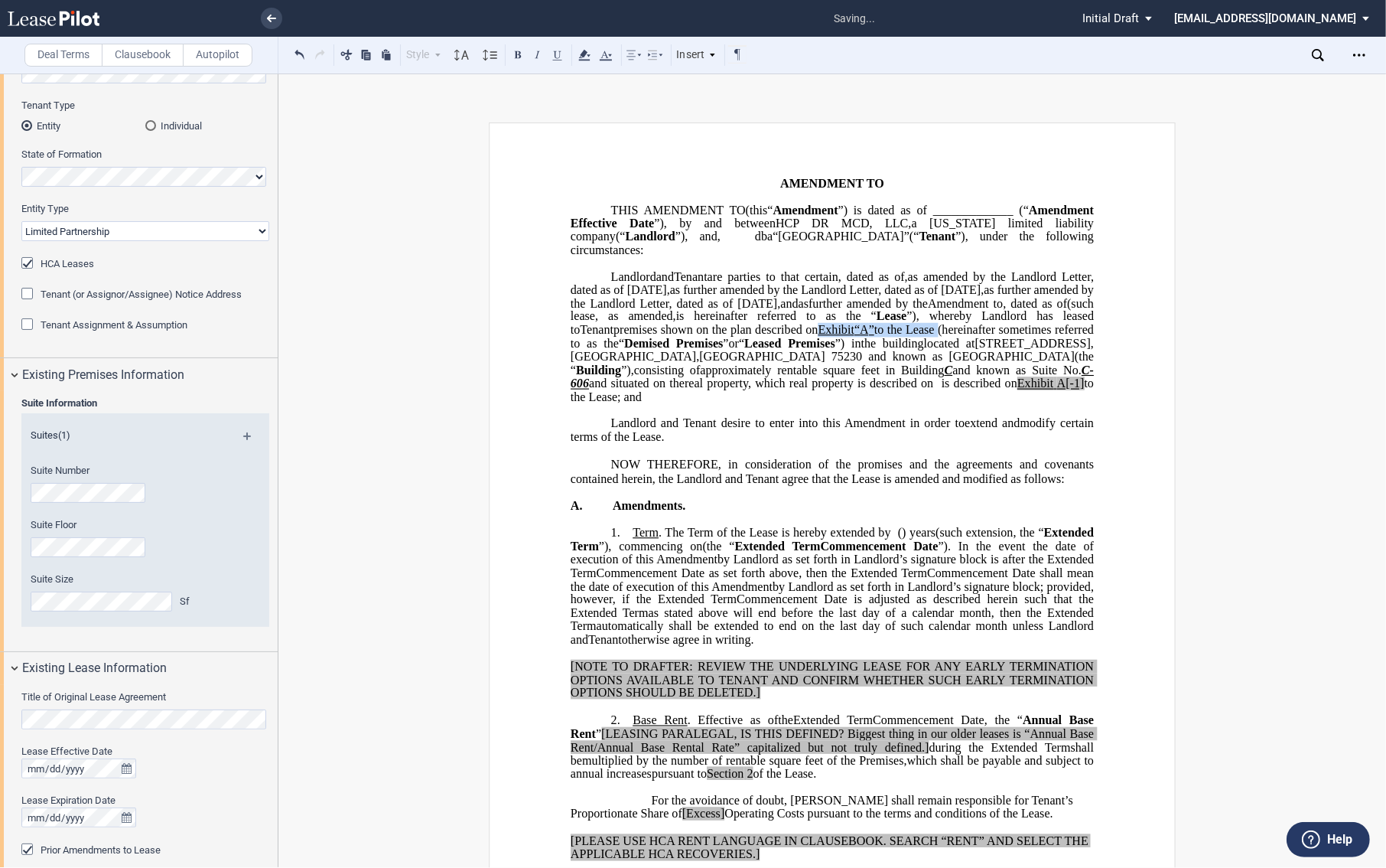
drag, startPoint x: 809, startPoint y: 358, endPoint x: 827, endPoint y: 396, distance: 42.0
click at [928, 354] on span "premises shown on the plan described on Exhibit “ ﻿ A ” ﻿ to the Lease (hereina…" at bounding box center [833, 349] width 526 height 53
drag, startPoint x: 712, startPoint y: 410, endPoint x: 919, endPoint y: 404, distance: 207.1
click at [919, 403] on span "﻿ real property, which real property is described on is described on Exhibit A[…" at bounding box center [833, 390] width 526 height 27
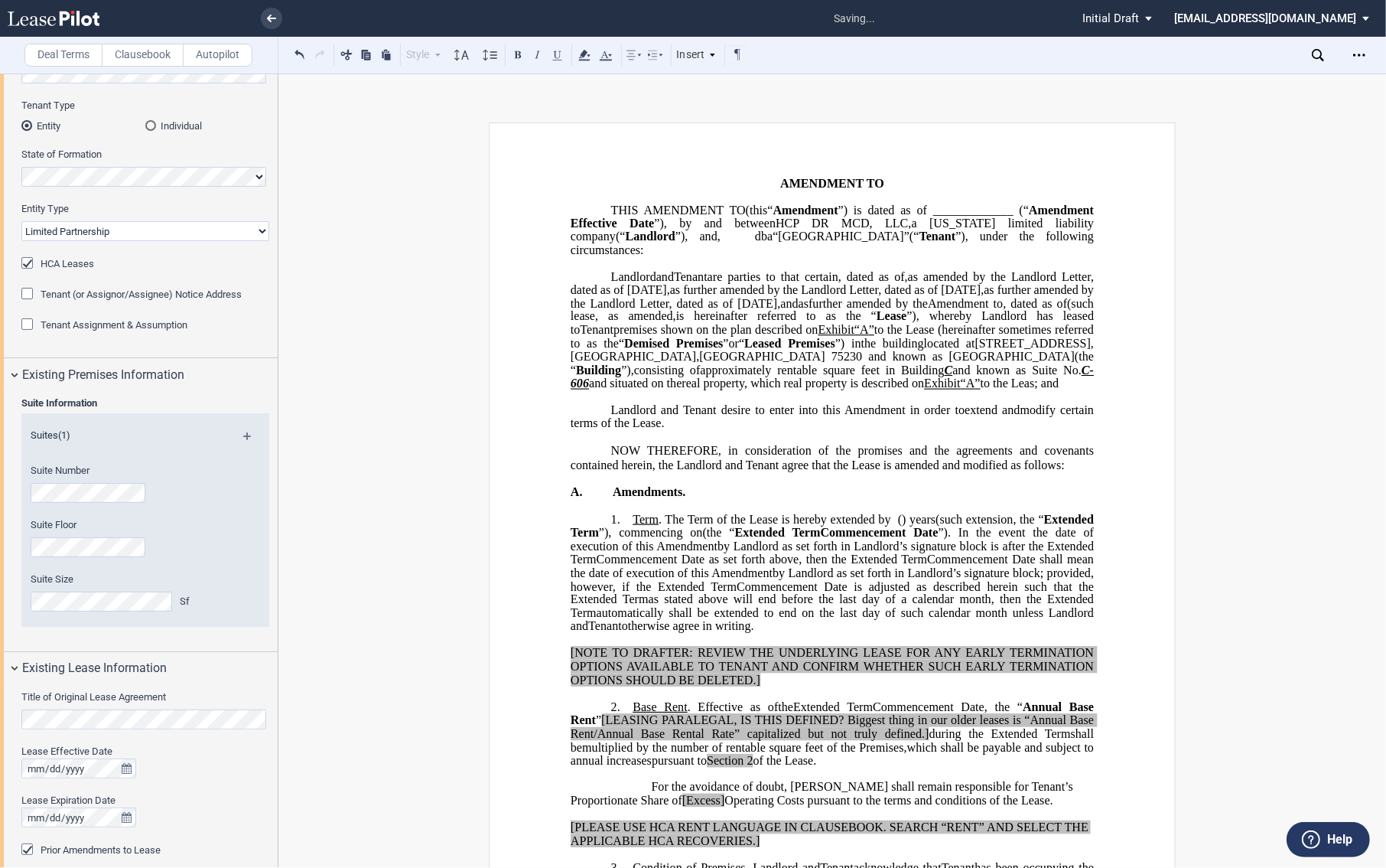
click at [961, 390] on span "“" at bounding box center [964, 384] width 5 height 14
click at [980, 390] on span "to the Leas" at bounding box center [1007, 384] width 54 height 14
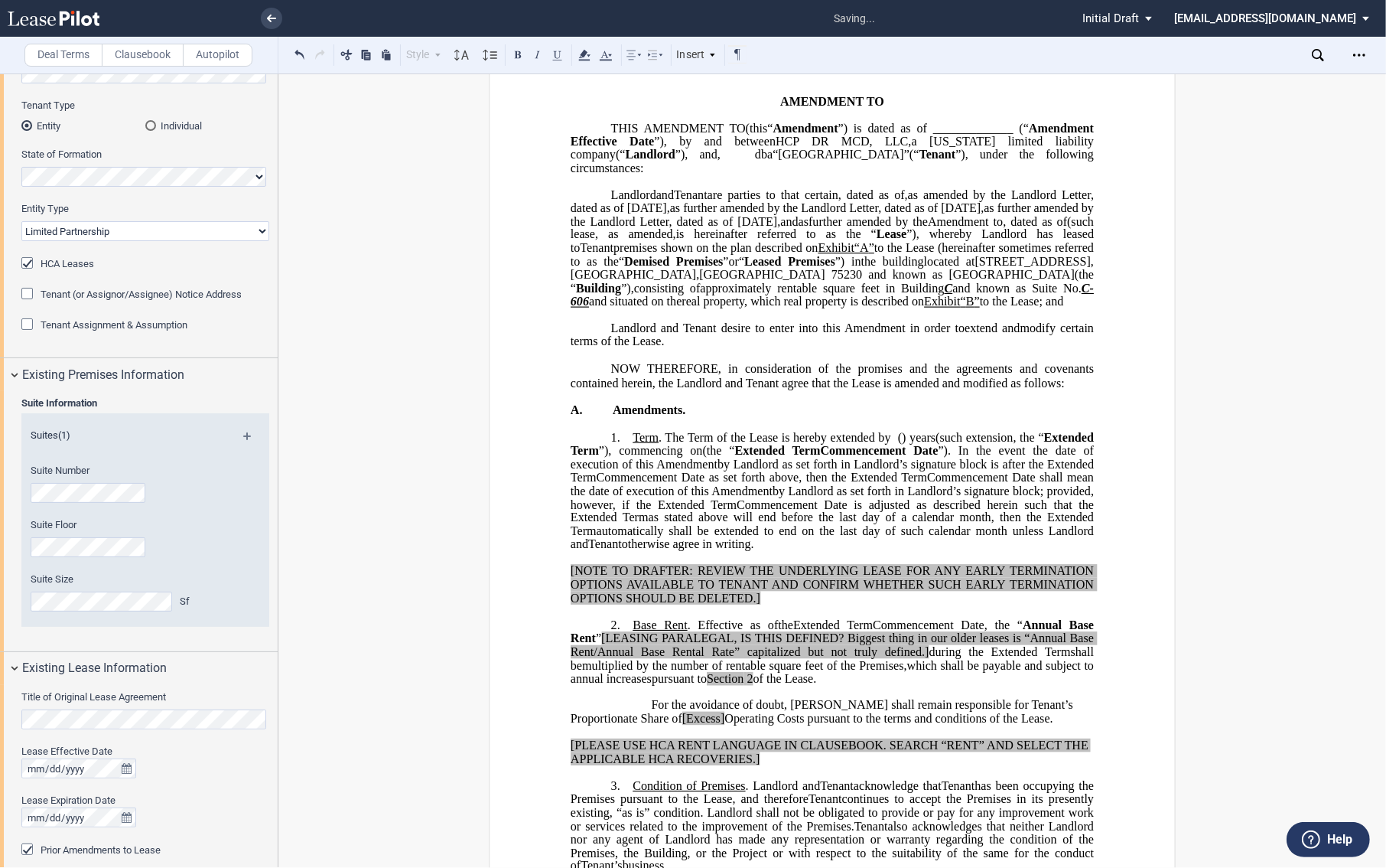
scroll to position [170, 0]
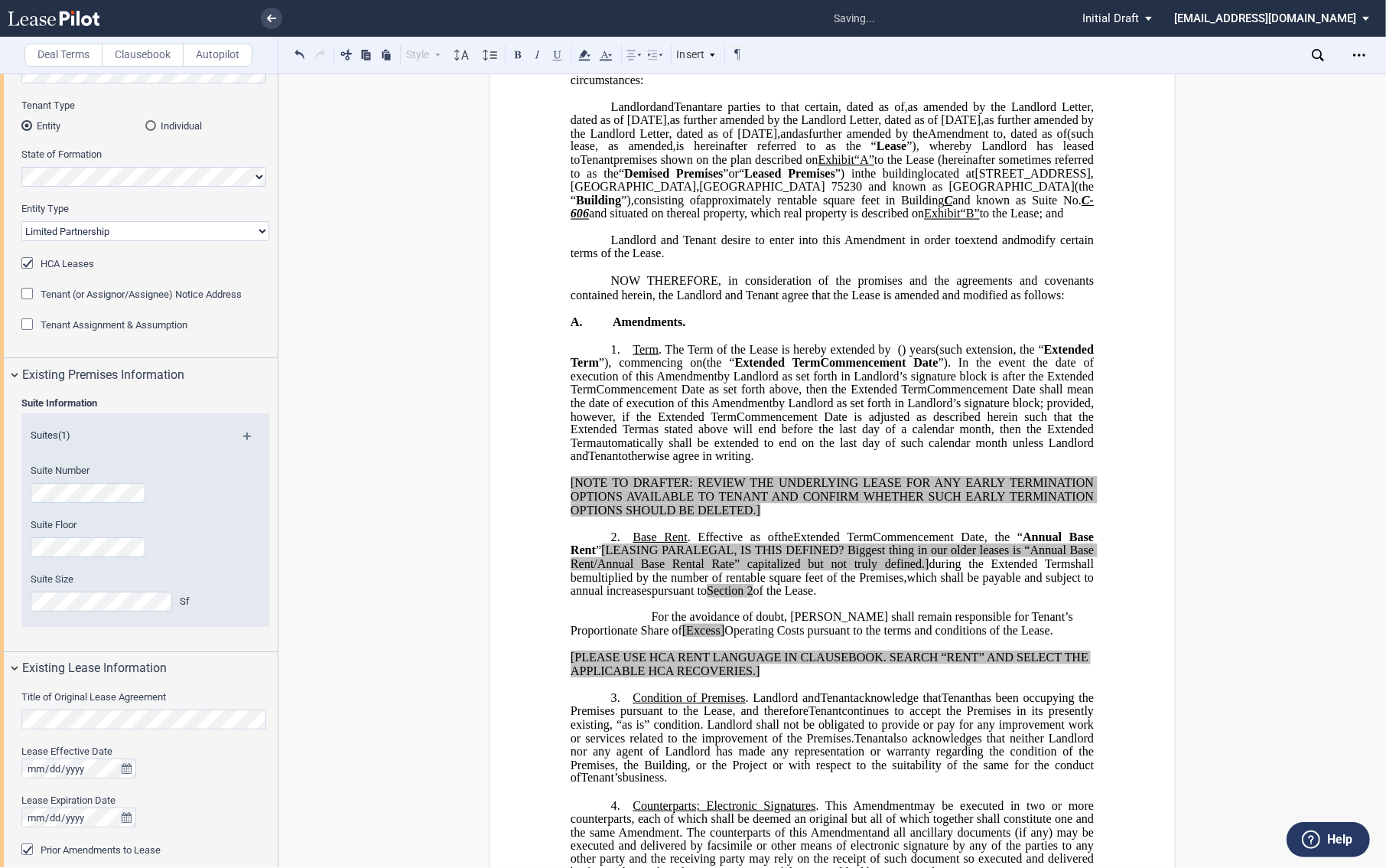
click at [632, 357] on span "Term" at bounding box center [645, 350] width 26 height 14
click at [633, 357] on span "Extended Term" at bounding box center [671, 350] width 77 height 14
click at [658, 370] on span "Extended Term" at bounding box center [617, 363] width 82 height 14
click at [632, 357] on span "Extended Term" at bounding box center [671, 350] width 77 height 14
click at [754, 357] on span ". The Term of the Lease is hereby extended by" at bounding box center [884, 350] width 259 height 14
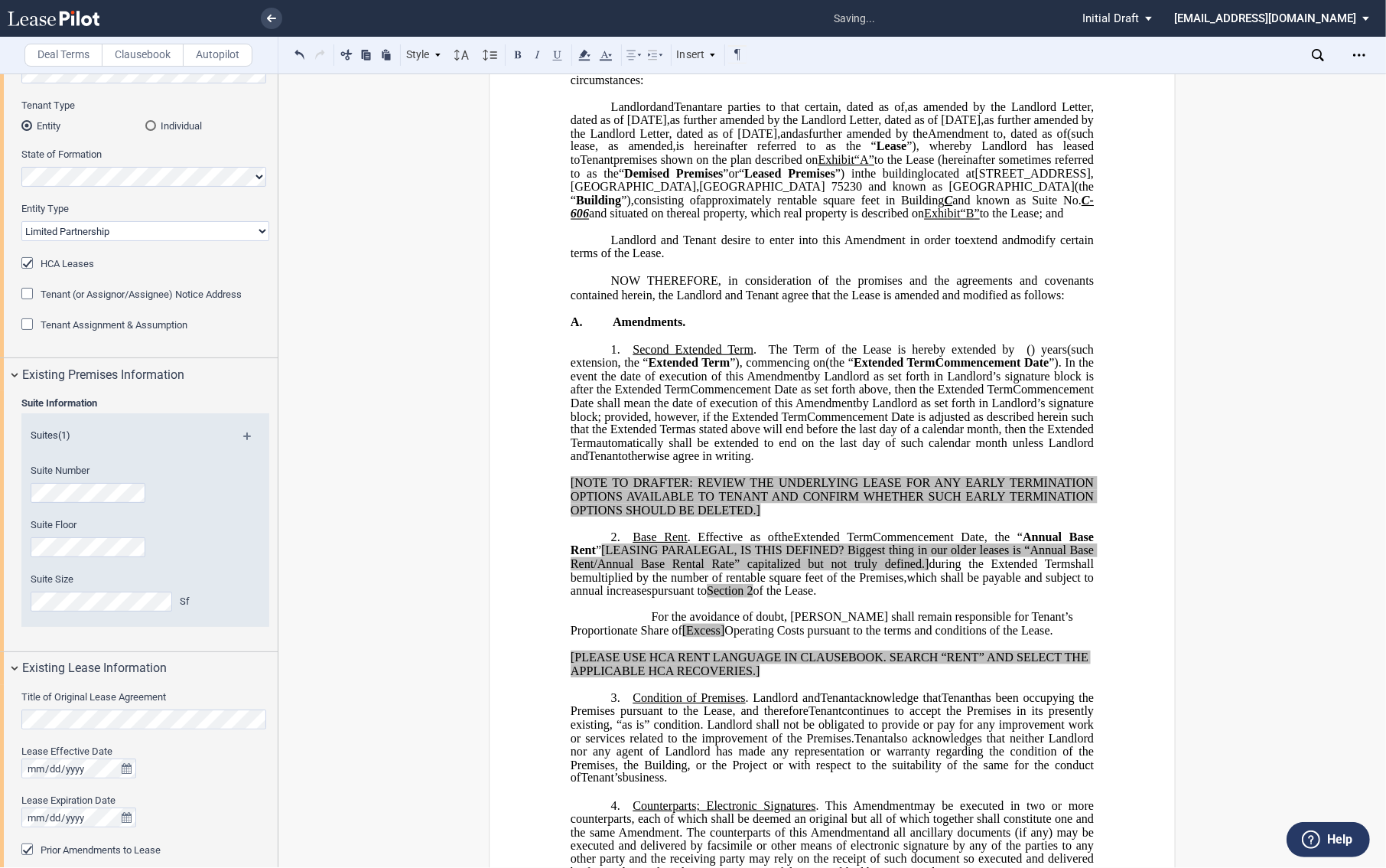
click at [733, 383] on span "”). In the event the date of execution of this" at bounding box center [833, 369] width 526 height 27
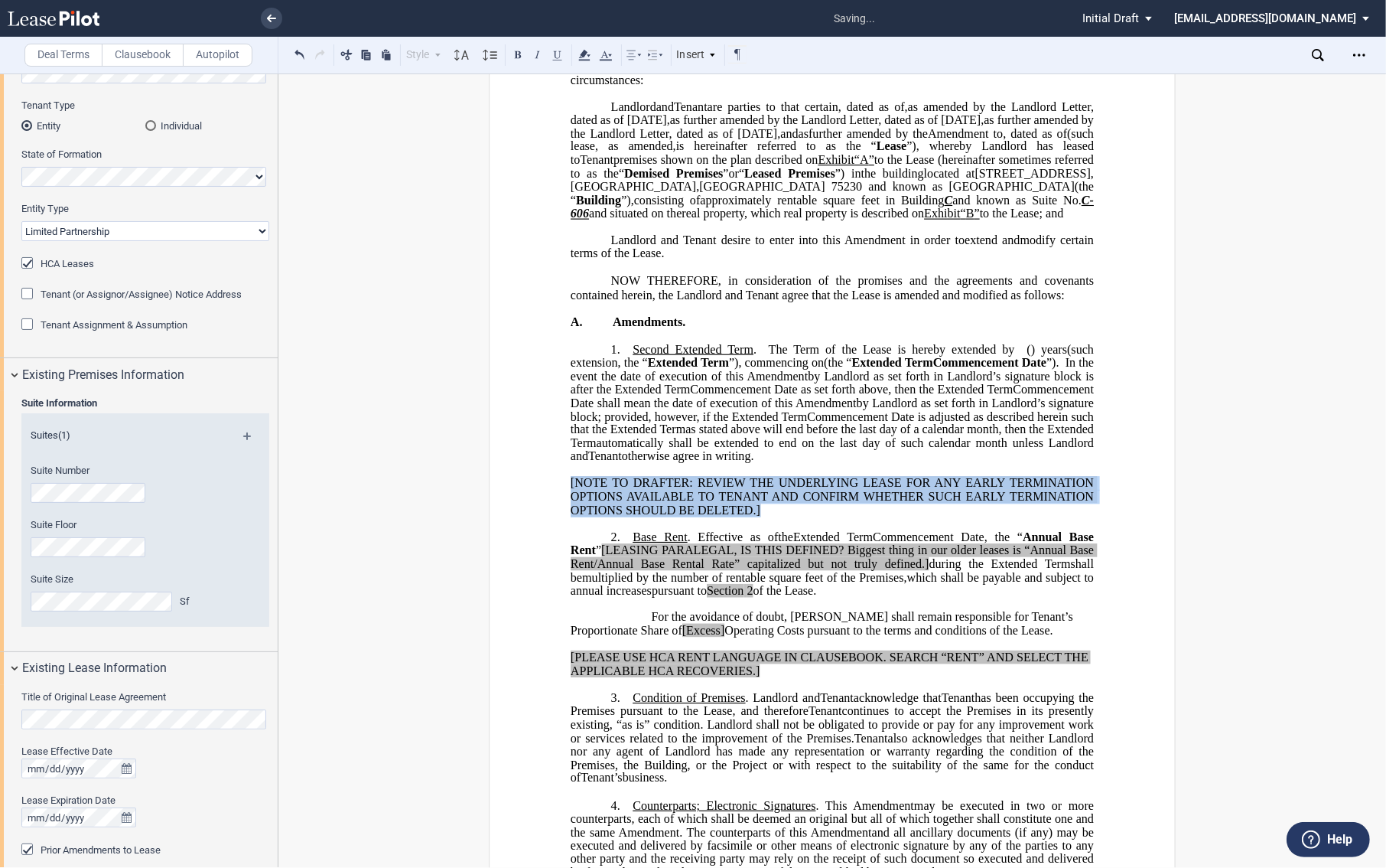
drag, startPoint x: 563, startPoint y: 516, endPoint x: 777, endPoint y: 548, distance: 216.4
click at [777, 548] on div "!!CUSTOM_FOOTER_DISTANCE_0.1!! !!CUSTOM_FOOTER_START!! ﻿ !!CUSTOM_PAGE_NUMBER:T…" at bounding box center [832, 810] width 687 height 1715
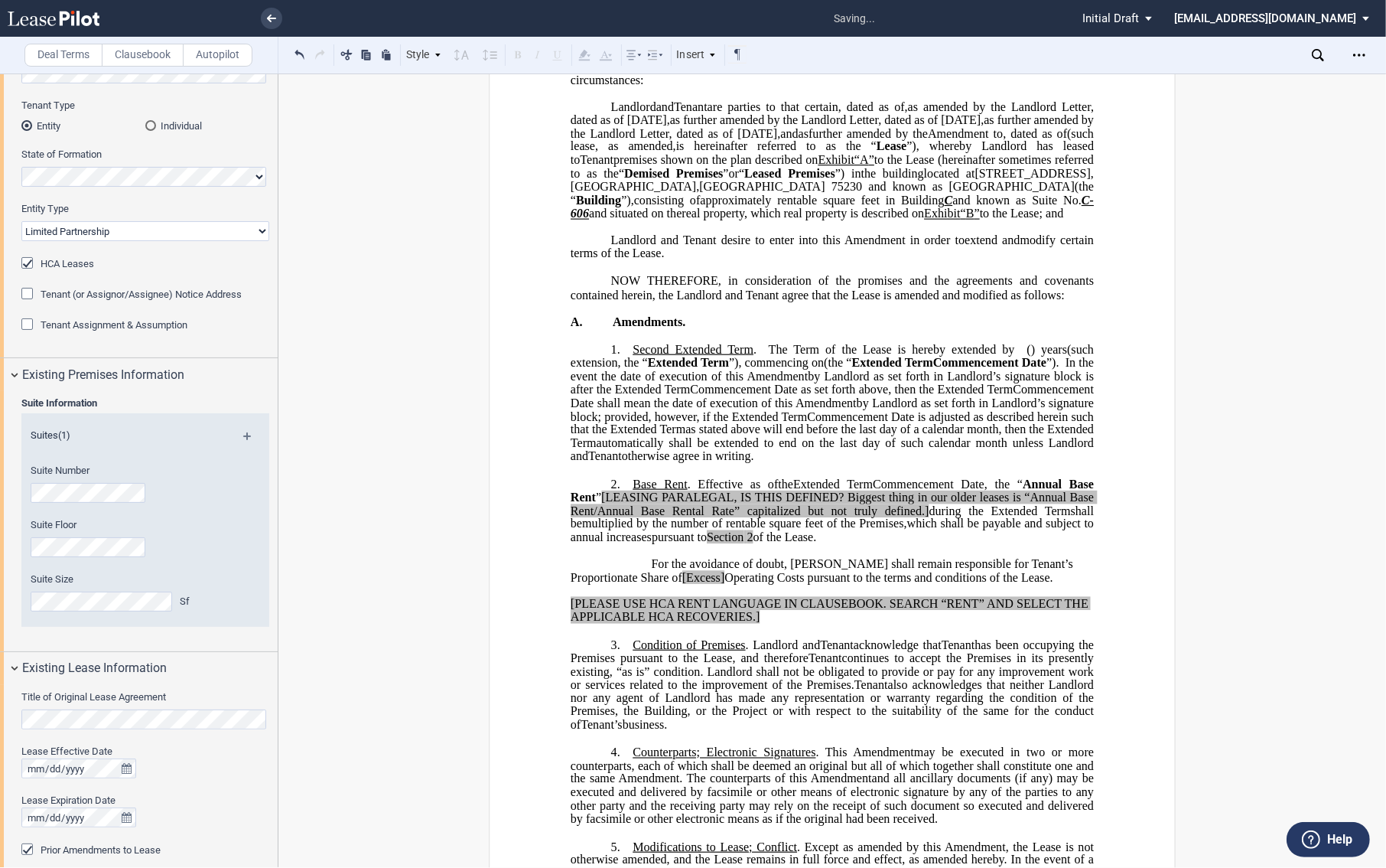
click at [653, 490] on span "Base Rent" at bounding box center [659, 483] width 54 height 14
drag, startPoint x: 776, startPoint y: 550, endPoint x: 701, endPoint y: 530, distance: 77.6
click at [776, 517] on span "[LEASING PARALEGAL, IS THIS DEFINED? Biggest thing in our older leases is “Annu…" at bounding box center [833, 503] width 526 height 27
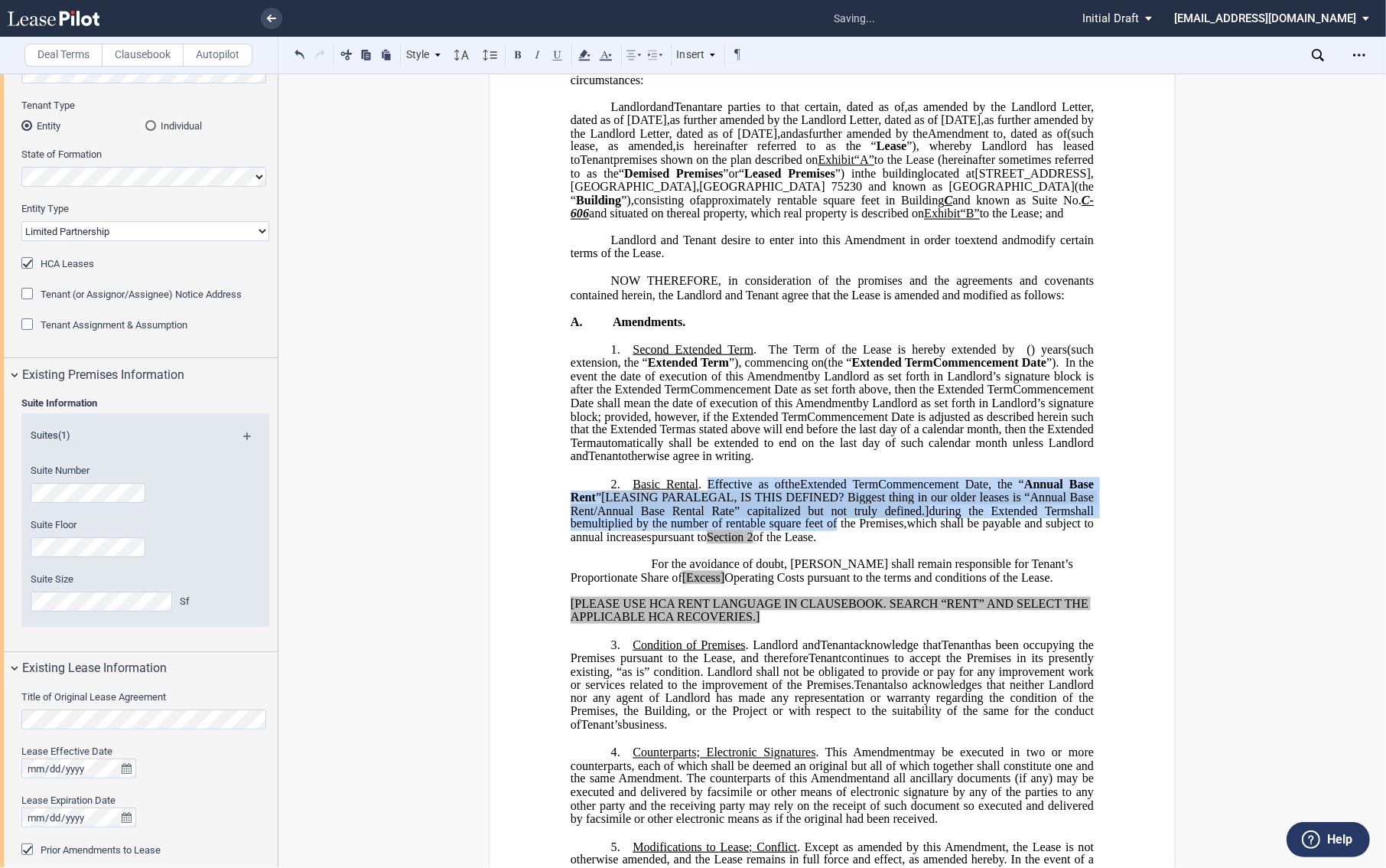
click at [897, 544] on p "2. Basic Rental . Effective as of [______] [______] the Extended Term the ﻿ ﻿ E…" at bounding box center [832, 509] width 523 height 67
click at [947, 544] on p "2. Basic Rental . Effective as of [______] [______] the Extended Term the ﻿ ﻿ E…" at bounding box center [832, 509] width 523 height 67
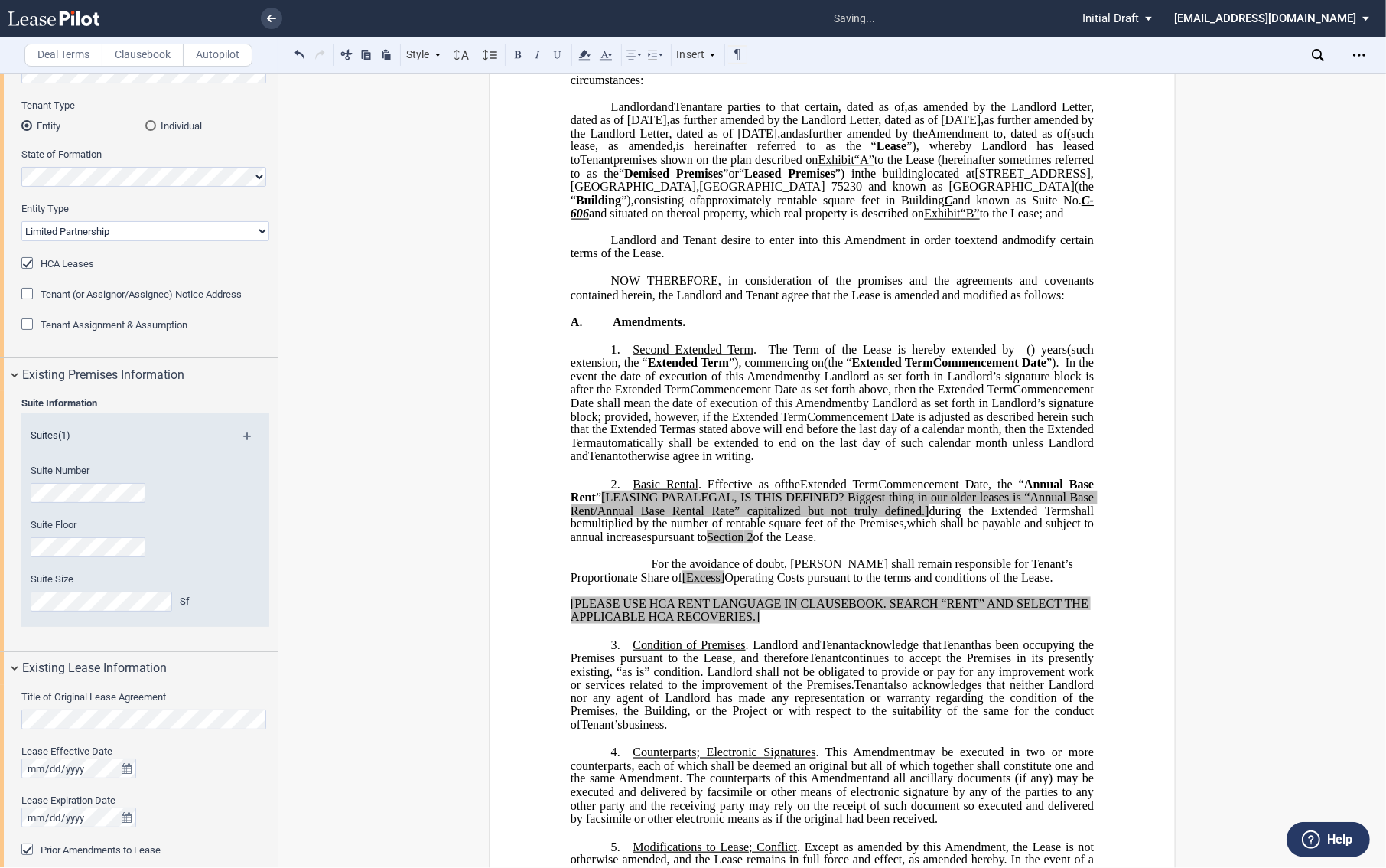
drag, startPoint x: 924, startPoint y: 578, endPoint x: 1028, endPoint y: 523, distance: 117.6
click at [1028, 523] on p "2. Basic Rental . Effective as of [______] [______] the Extended Term the ﻿ ﻿ E…" at bounding box center [832, 509] width 523 height 67
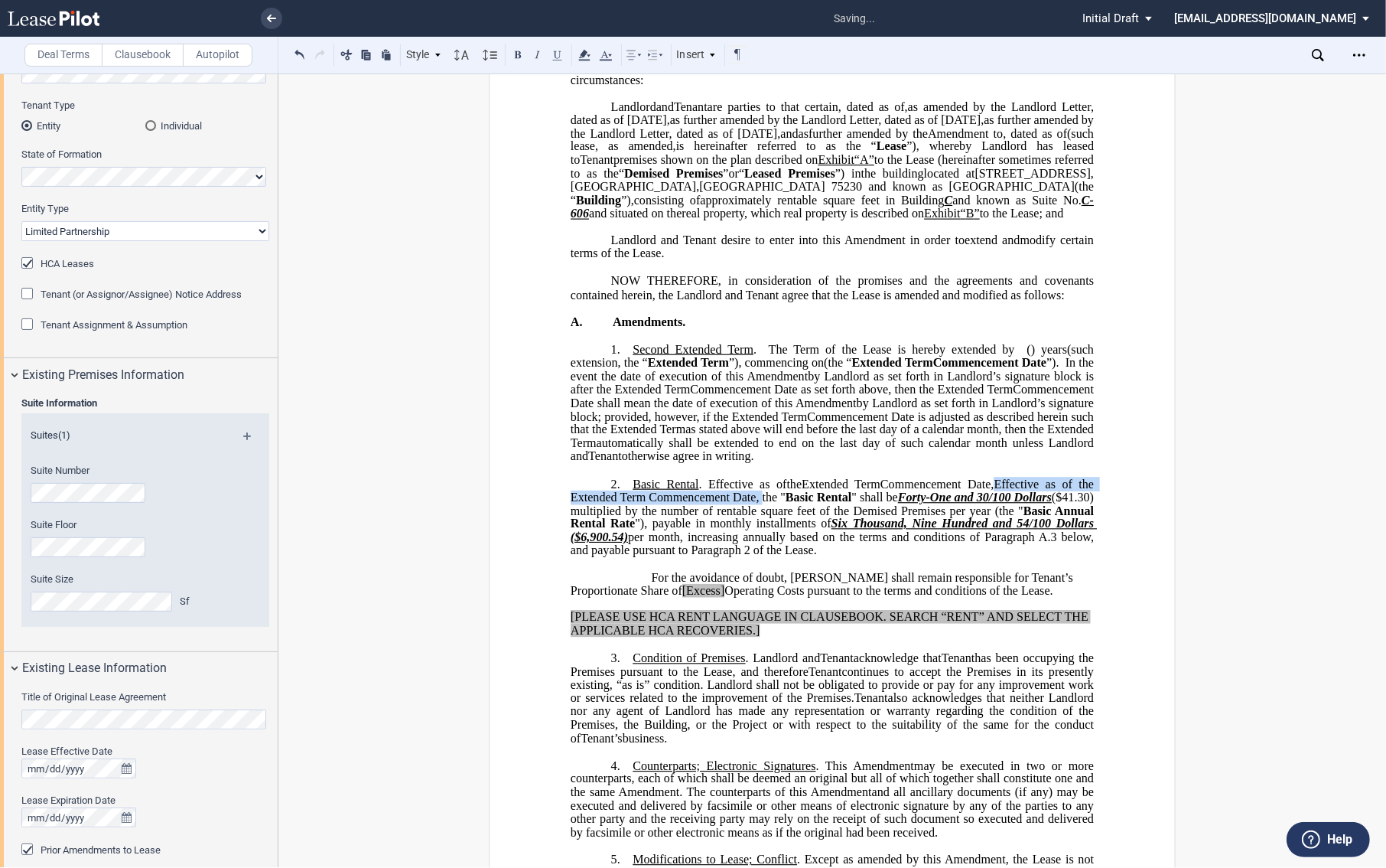
drag, startPoint x: 1033, startPoint y: 522, endPoint x: 794, endPoint y: 537, distance: 239.5
click at [794, 503] on span "Effective as of the Extended Term Commencement Date, the "" at bounding box center [833, 489] width 526 height 27
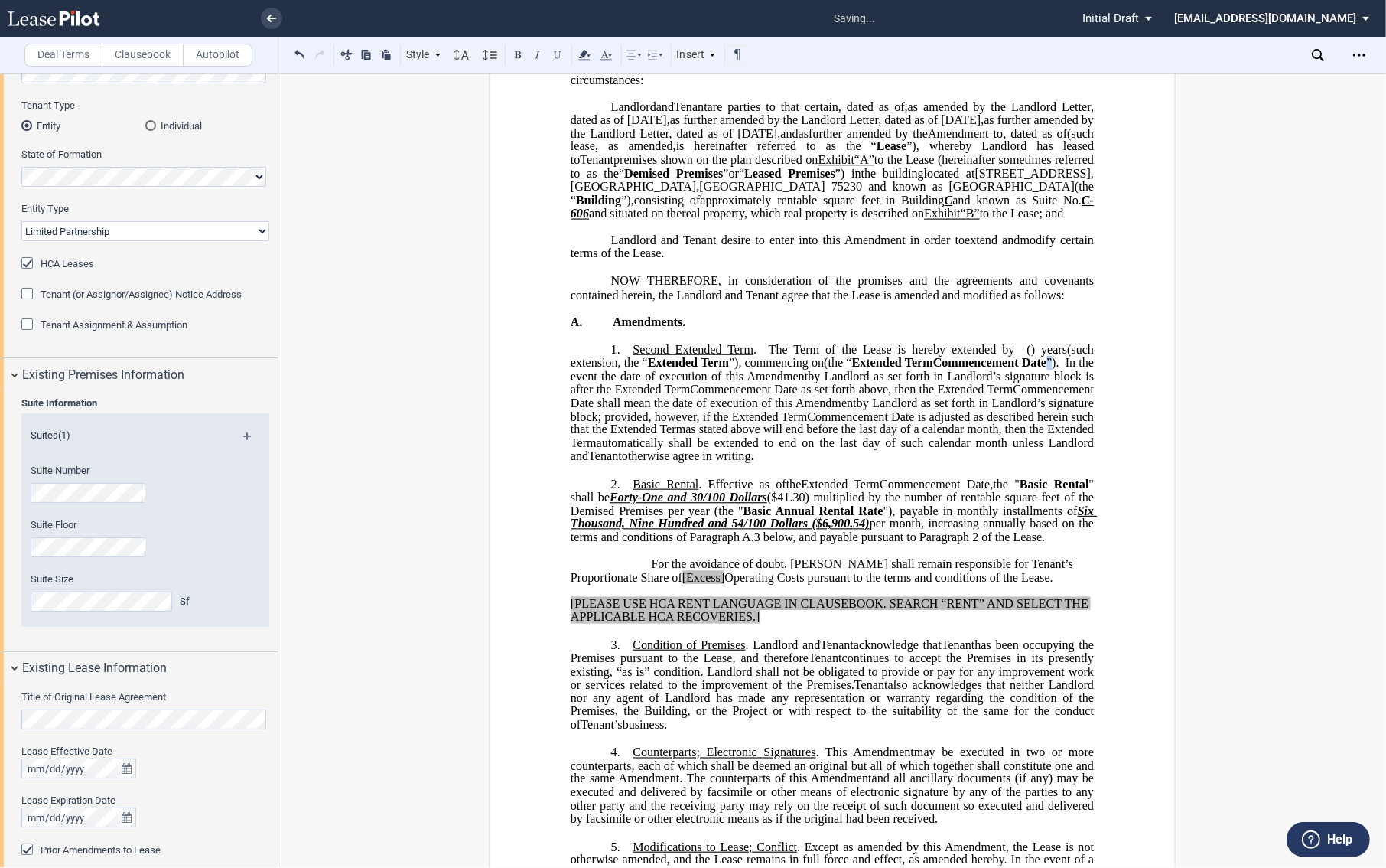
click at [720, 383] on span "Commencement Date ”). In the event the date of execution of this" at bounding box center [833, 369] width 526 height 27
drag, startPoint x: 600, startPoint y: 538, endPoint x: 608, endPoint y: 537, distance: 8.1
click at [608, 537] on span "the " Basic Rental " shall be Forty-One and 30/100 Dollars ($41.30) multiplied …" at bounding box center [833, 509] width 526 height 66
click at [999, 387] on p "1. Second Extended Term . The Term of the Lease is hereby extended by [________…" at bounding box center [832, 403] width 523 height 121
click at [999, 490] on span "the "" at bounding box center [987, 483] width 24 height 14
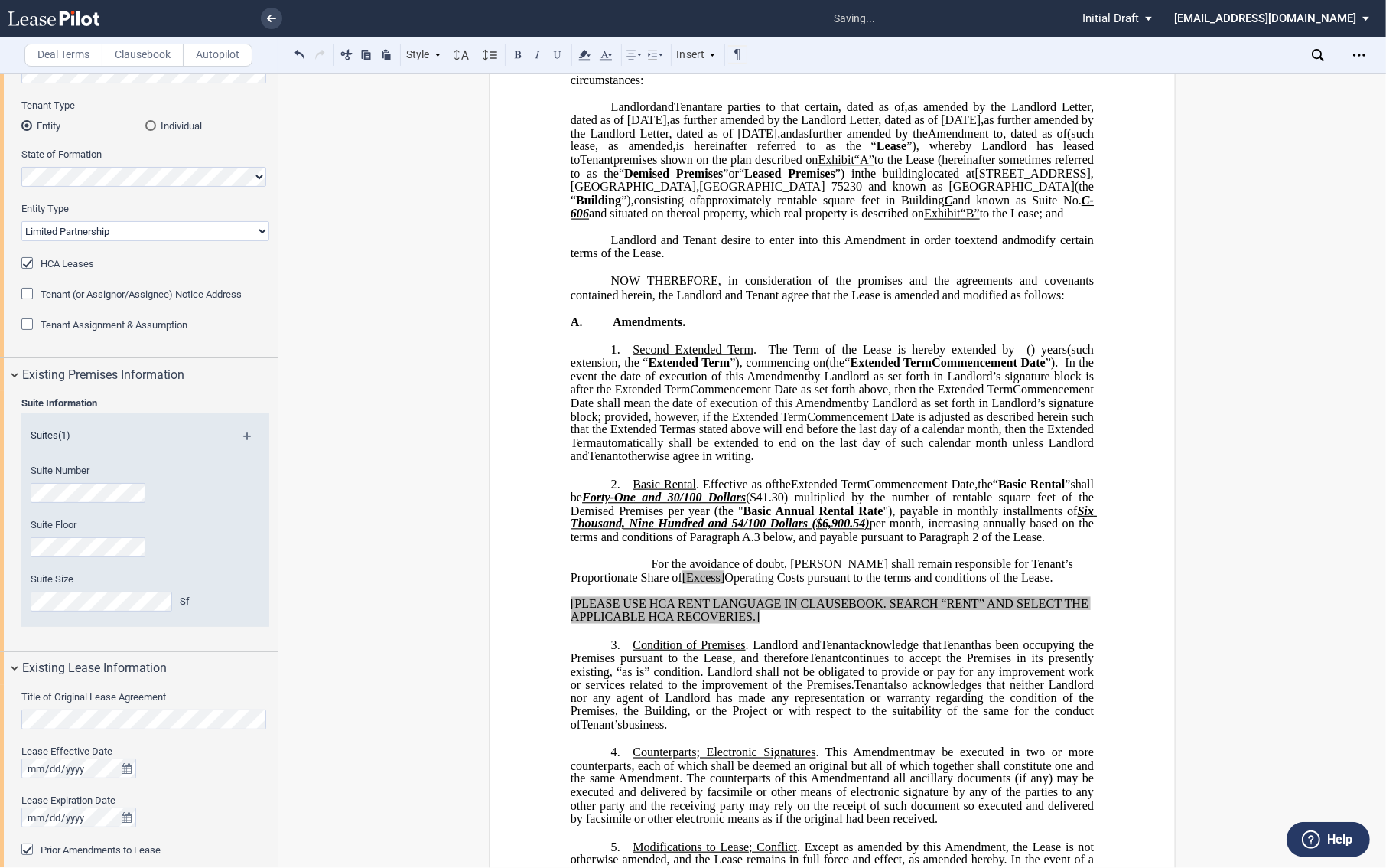
click at [1079, 464] on p "1. Second Extended Term . The Term of the Lease is hereby extended by [________…" at bounding box center [832, 403] width 523 height 121
drag, startPoint x: 694, startPoint y: 534, endPoint x: 709, endPoint y: 532, distance: 15.1
click at [709, 504] on span "Forty-One and 30/100 Dollars" at bounding box center [664, 497] width 164 height 14
click at [607, 503] on span "” ﻿ shall be" at bounding box center [833, 489] width 526 height 27
click at [970, 517] on span ""), payable in monthly installments of" at bounding box center [980, 510] width 195 height 14
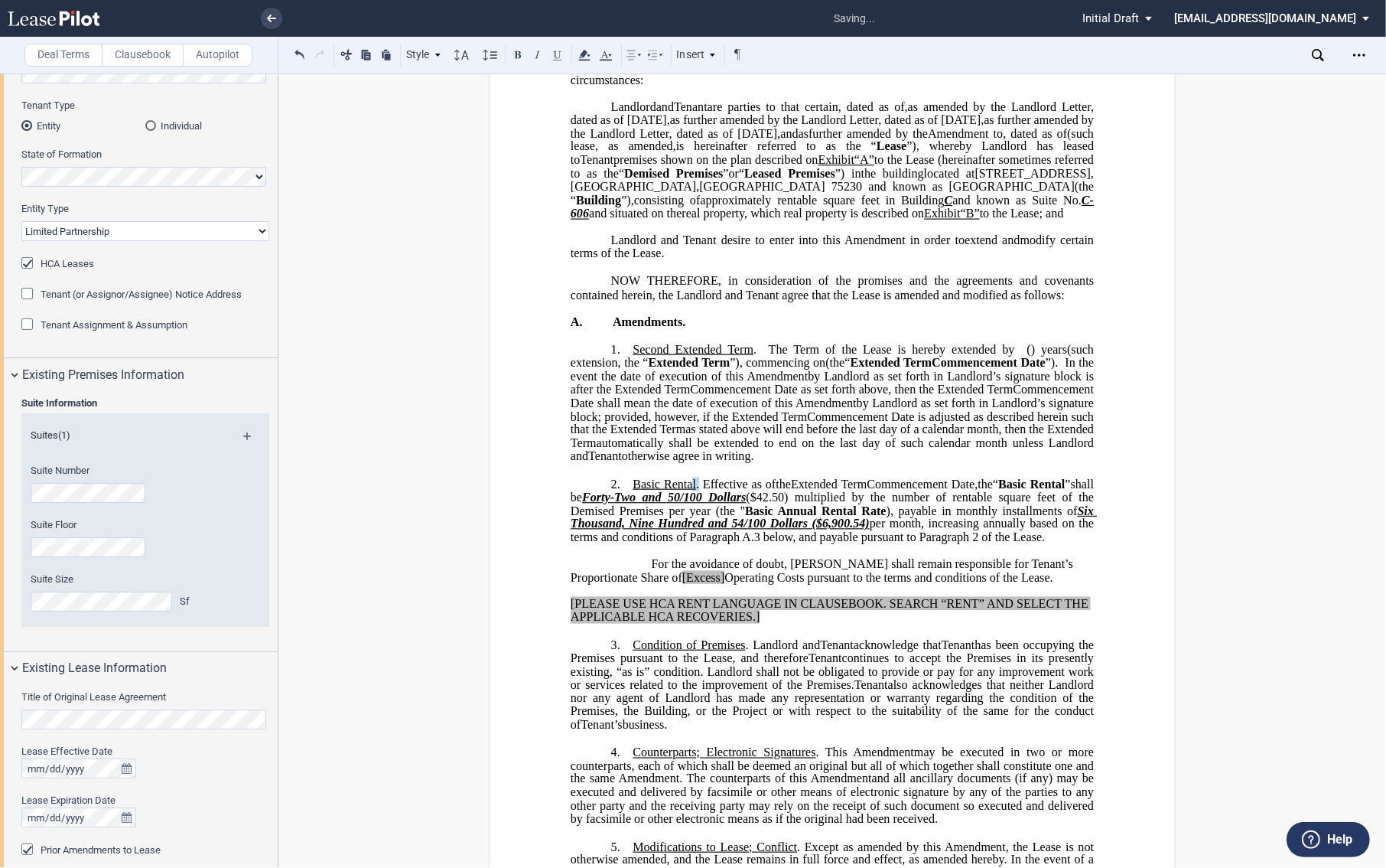
click at [698, 490] on span "Basic Rental . Effective as of" at bounding box center [704, 483] width 143 height 14
click at [698, 490] on span ". Effective as of" at bounding box center [735, 483] width 79 height 14
click at [1061, 523] on span "the ﻿ “ Basic Rental ” ﻿ shall be Forty-Two and 50/100 Dollars ($42.50) multipl…" at bounding box center [833, 509] width 526 height 66
click at [783, 517] on span "($42.50) multiplied by the number of rentable square feet of the Demised Premis…" at bounding box center [833, 503] width 526 height 27
drag, startPoint x: 584, startPoint y: 564, endPoint x: 595, endPoint y: 564, distance: 11.0
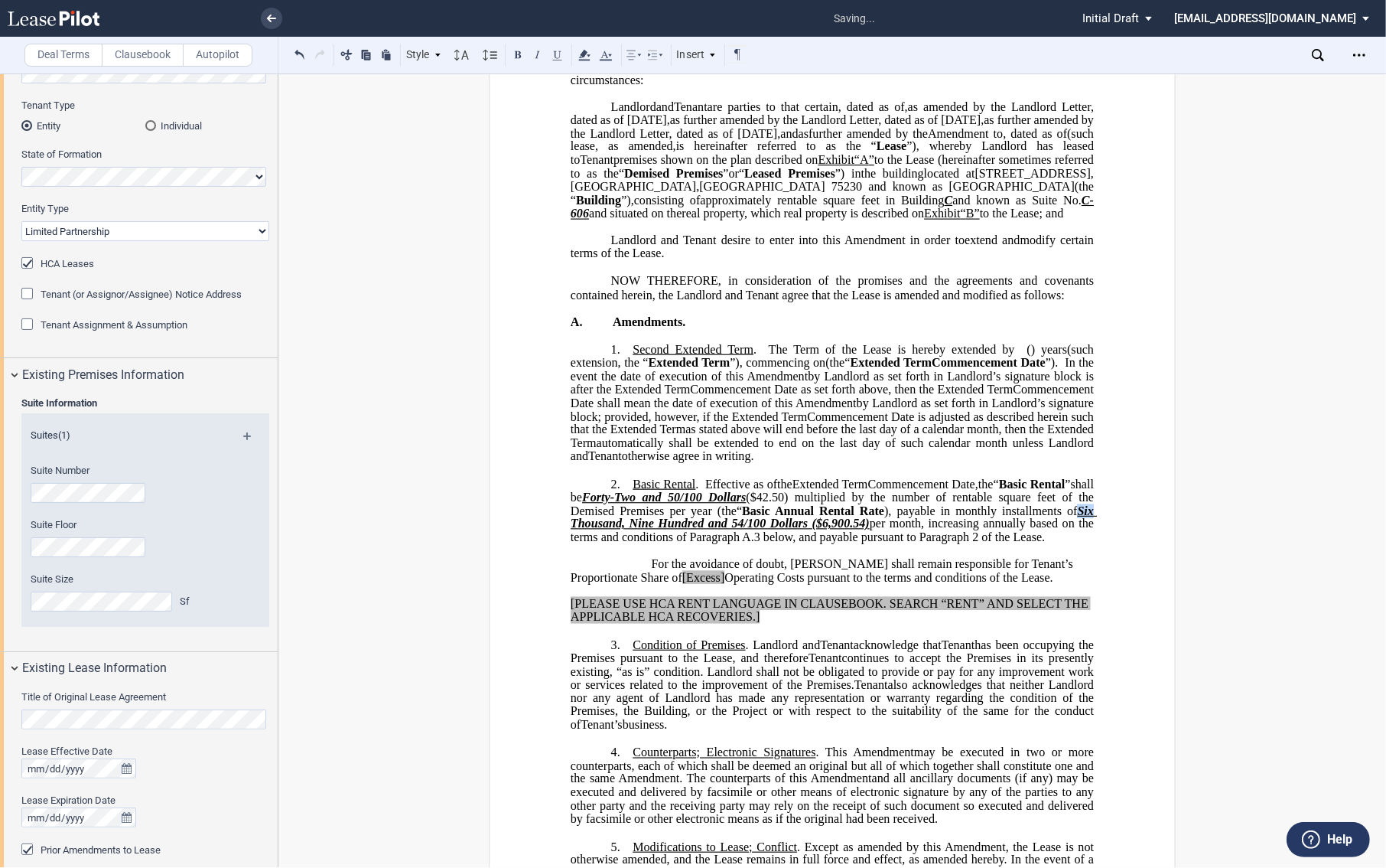
click at [595, 530] on span "Six Thousand, Nine Hundred and 54/100 Dollars ($6,900.54)" at bounding box center [833, 516] width 526 height 27
drag, startPoint x: 677, startPoint y: 564, endPoint x: 707, endPoint y: 569, distance: 30.4
click at [702, 530] on span "Three Thousand, Nine Hundred and 54/100 Dollars ($6,900.54)" at bounding box center [833, 516] width 526 height 27
click at [763, 530] on span "Three Thousand, Eight Hundred and 54/100 Dollars ($6,900.54)" at bounding box center [833, 516] width 526 height 27
click at [836, 530] on span "Three Thousand, Eight Hundred Seven and 54/100 Dollars ($6,900.54)" at bounding box center [833, 516] width 526 height 27
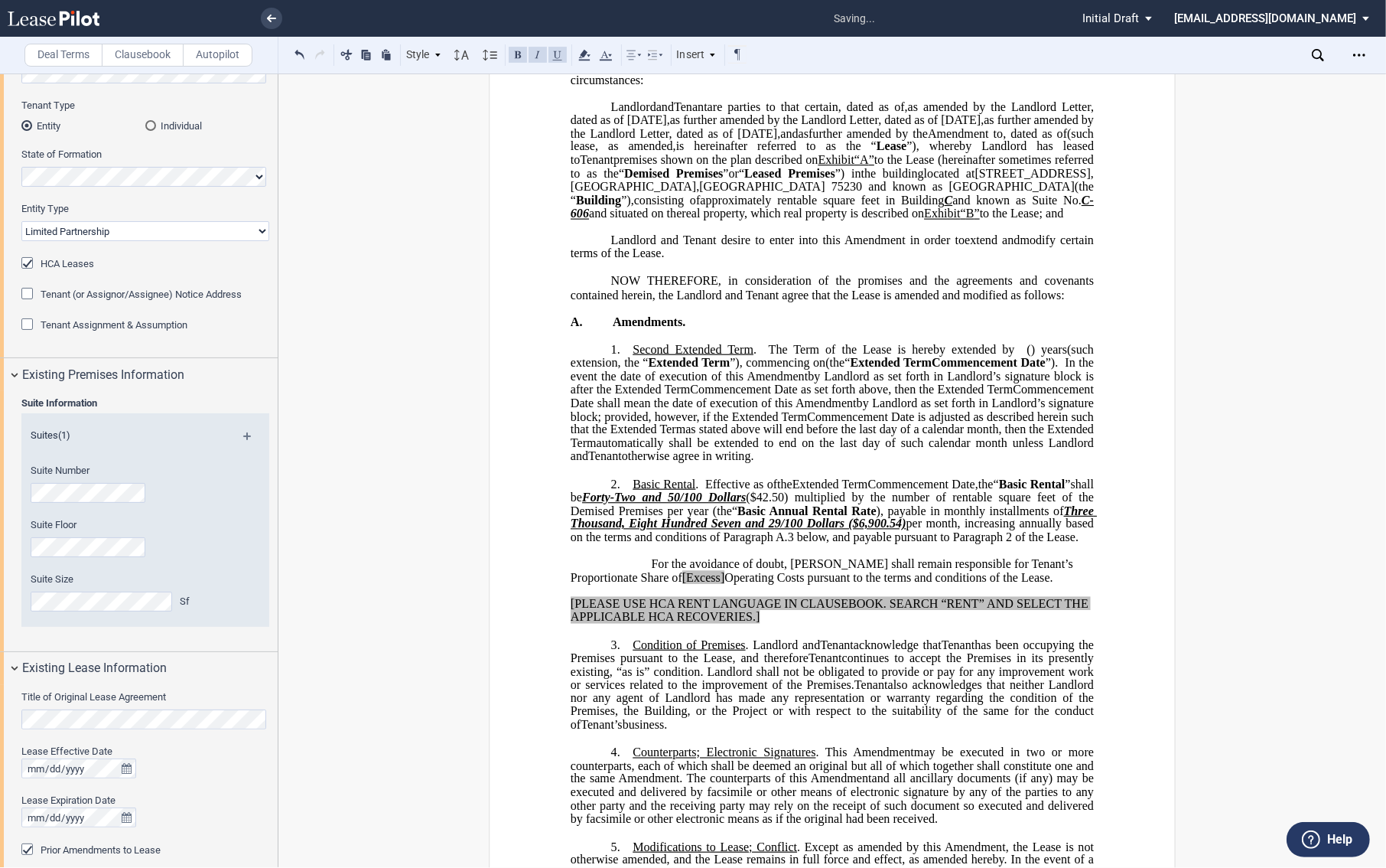
click at [922, 530] on span "Three Thousand, Eight Hundred Seven and 29/100 Dollars ($6,900.54)" at bounding box center [833, 516] width 526 height 27
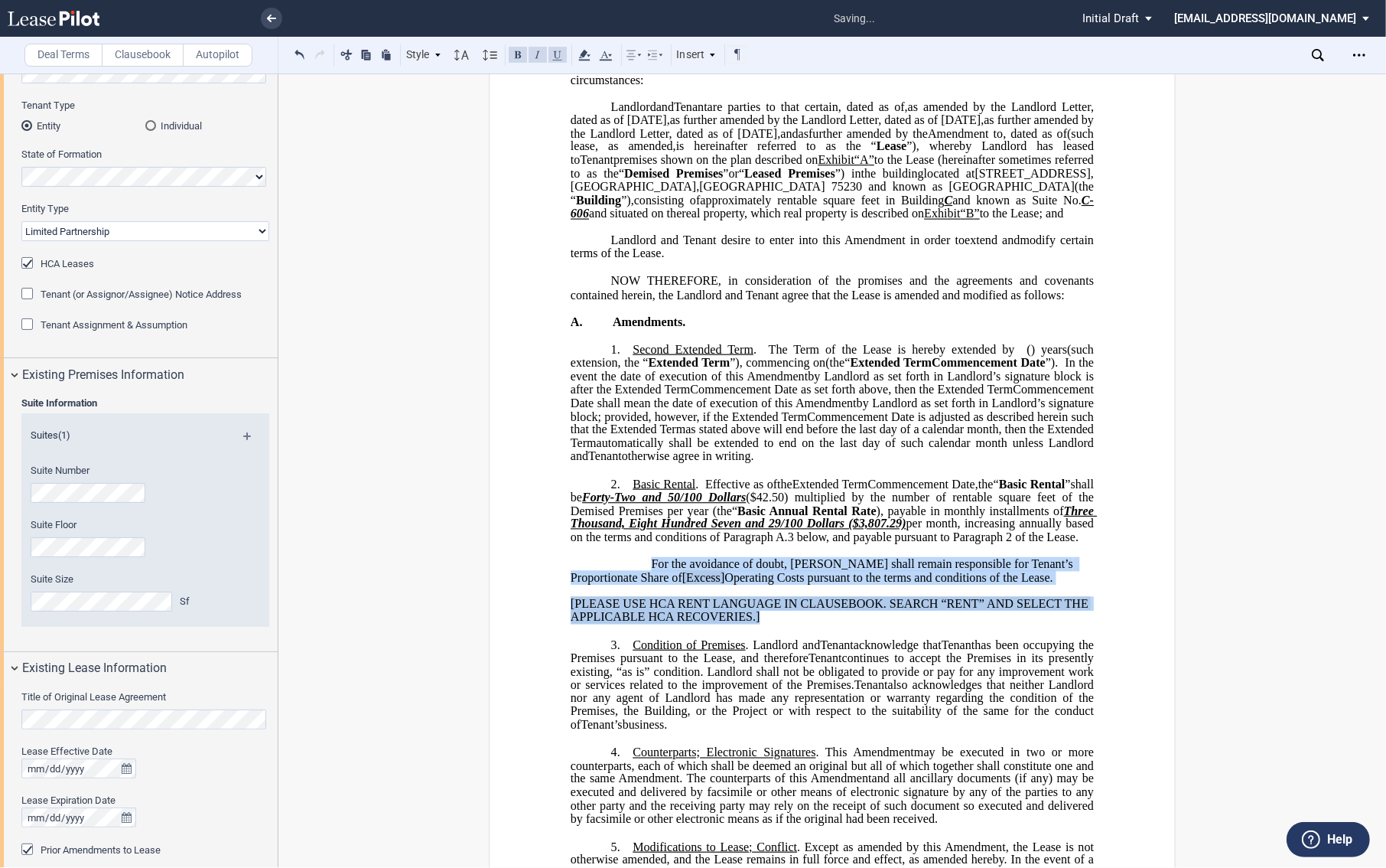
drag, startPoint x: 1014, startPoint y: 625, endPoint x: 1115, endPoint y: 671, distance: 111.0
click at [1115, 671] on div "!!CUSTOM_FOOTER_DISTANCE_0.1!! !!CUSTOM_FOOTER_START!! ﻿ !!CUSTOM_PAGE_NUMBER:T…" at bounding box center [832, 784] width 687 height 1663
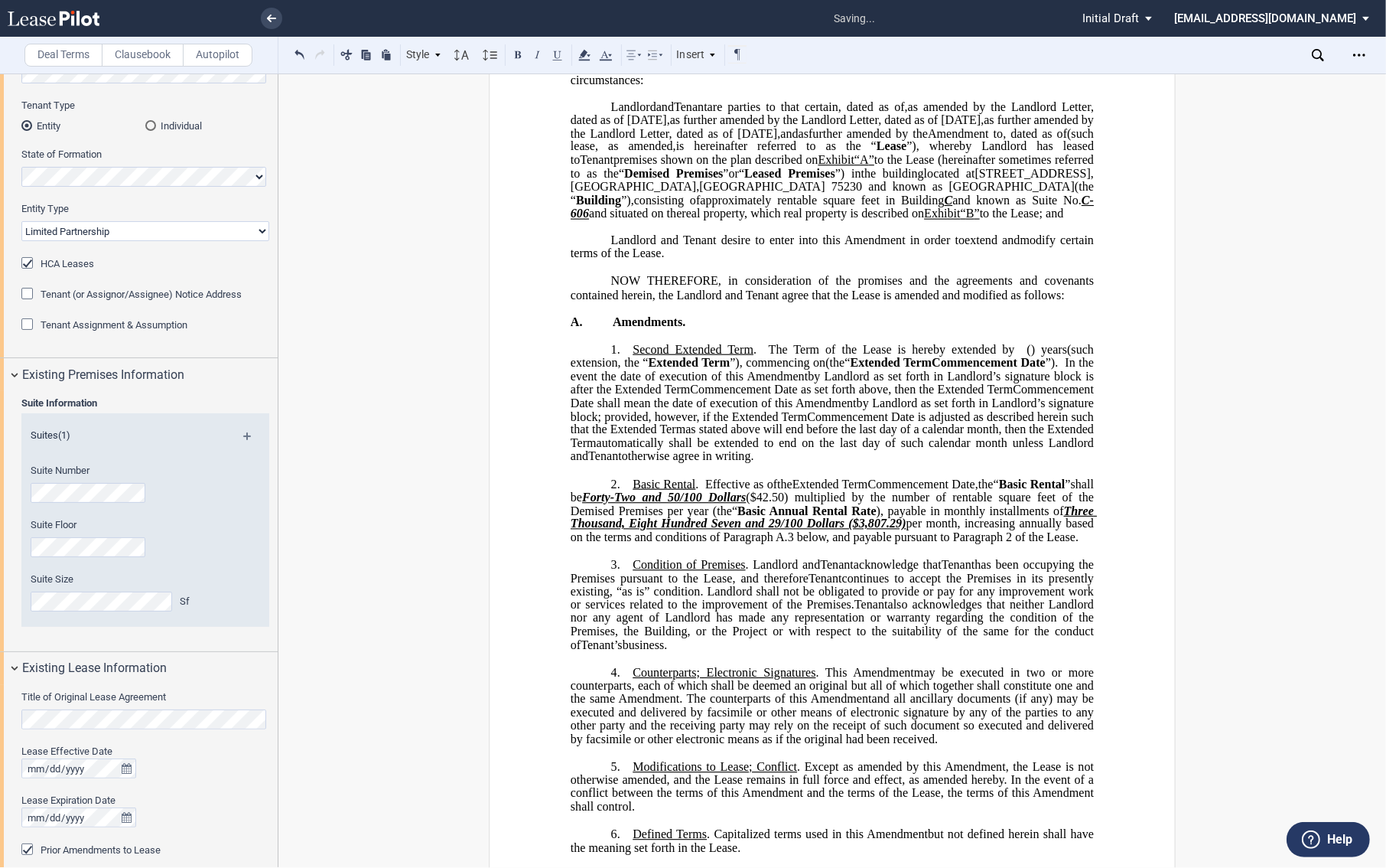
click at [627, 613] on p "3. Condition of Premises . Landlord and Assignee Tenant acknowledge that Assign…" at bounding box center [832, 605] width 523 height 94
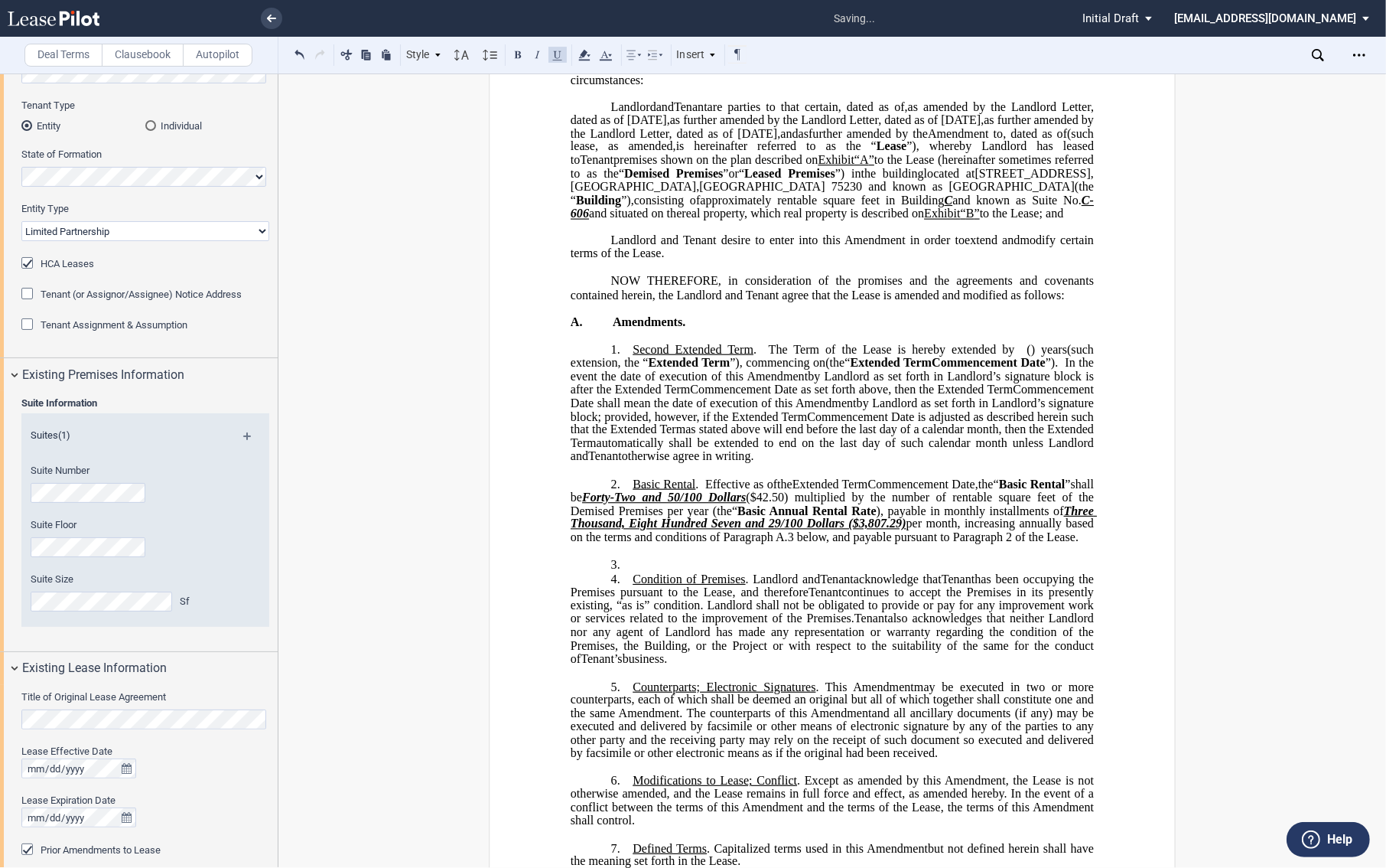
click at [697, 572] on p "3. ﻿" at bounding box center [832, 564] width 523 height 15
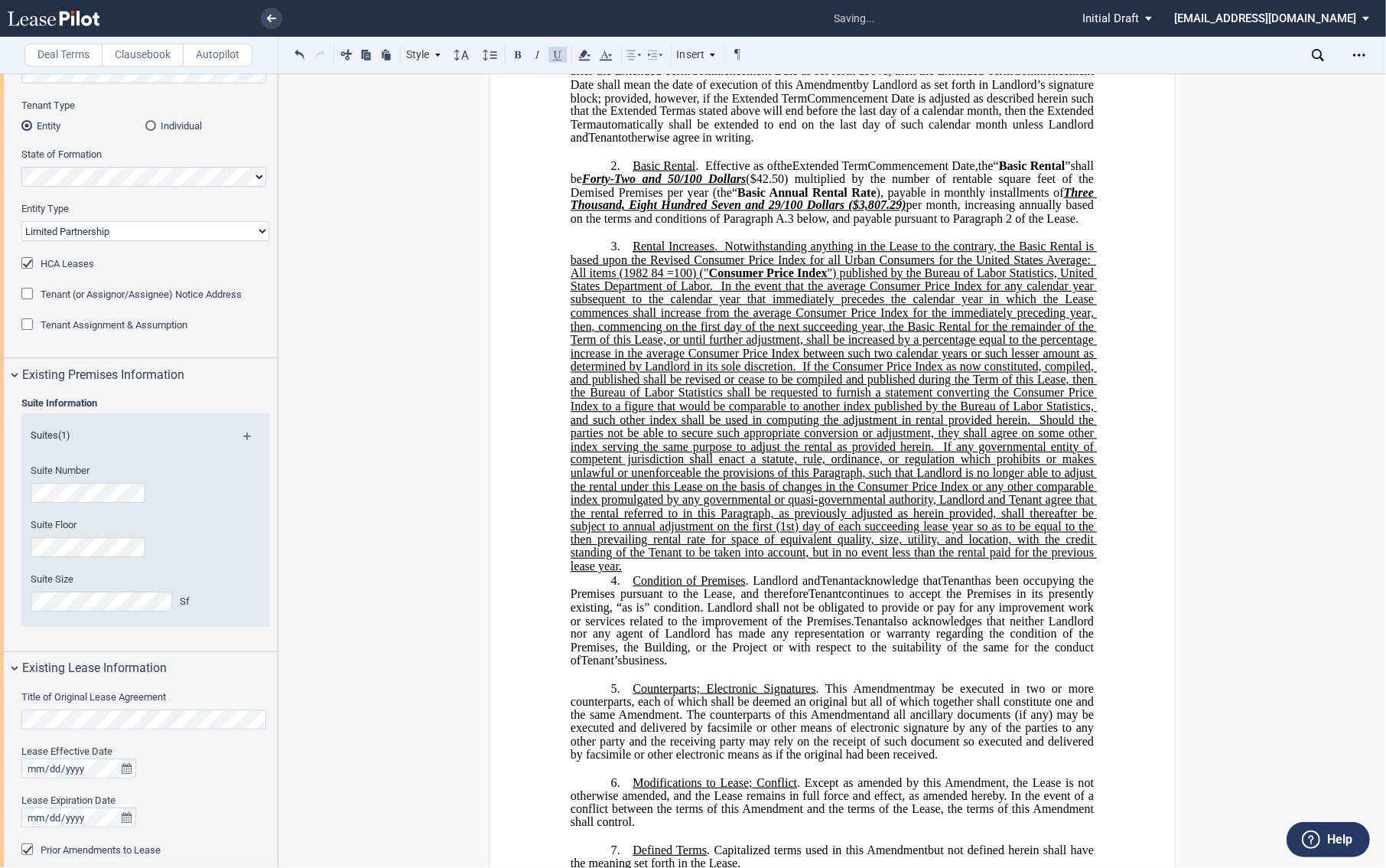
scroll to position [509, 0]
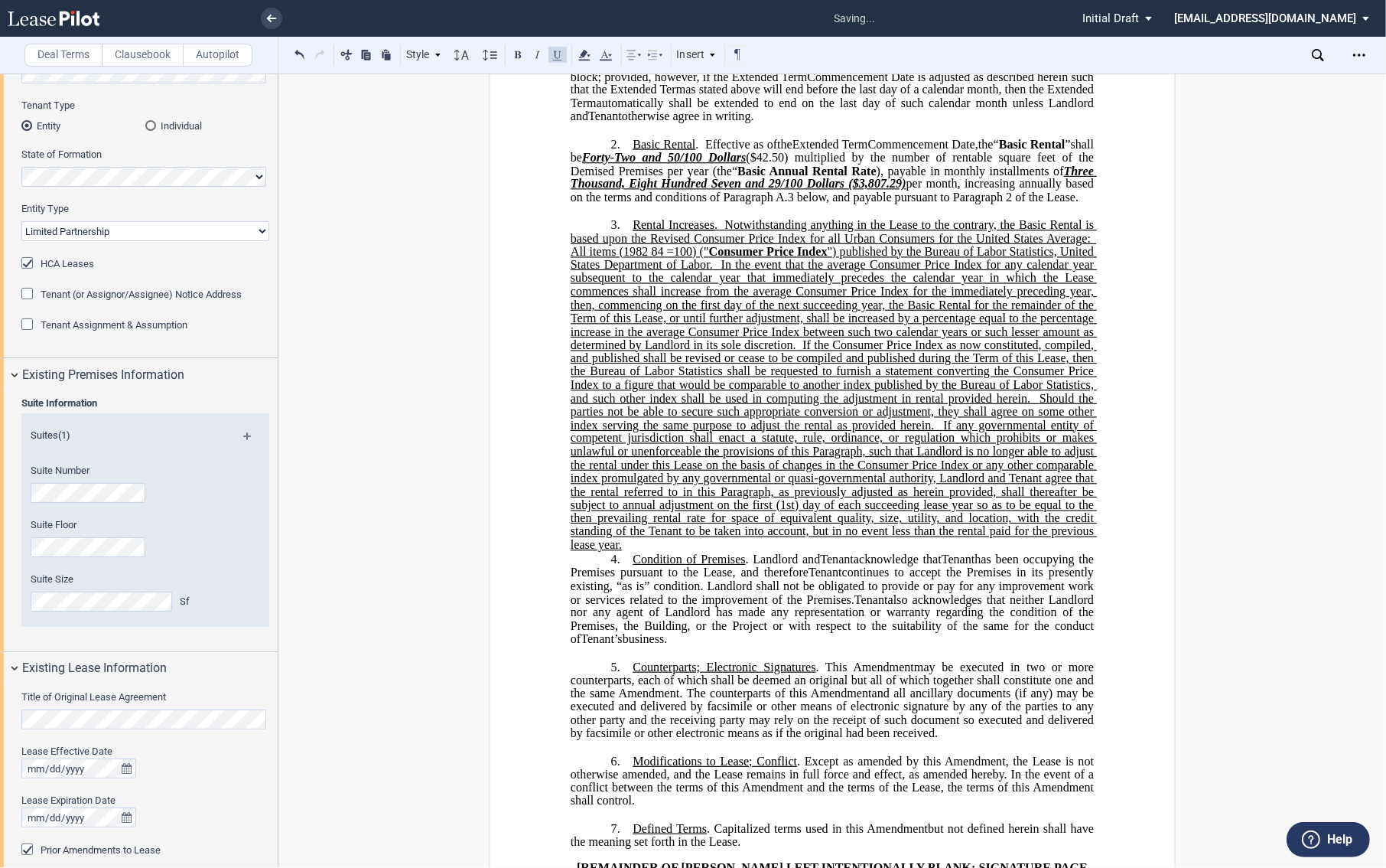
drag, startPoint x: 689, startPoint y: 597, endPoint x: 632, endPoint y: 280, distance: 322.1
click at [632, 280] on p "3. ﻿ Rental Increases . Notwithstanding anything in the Lease to the contrary, …" at bounding box center [832, 385] width 523 height 334
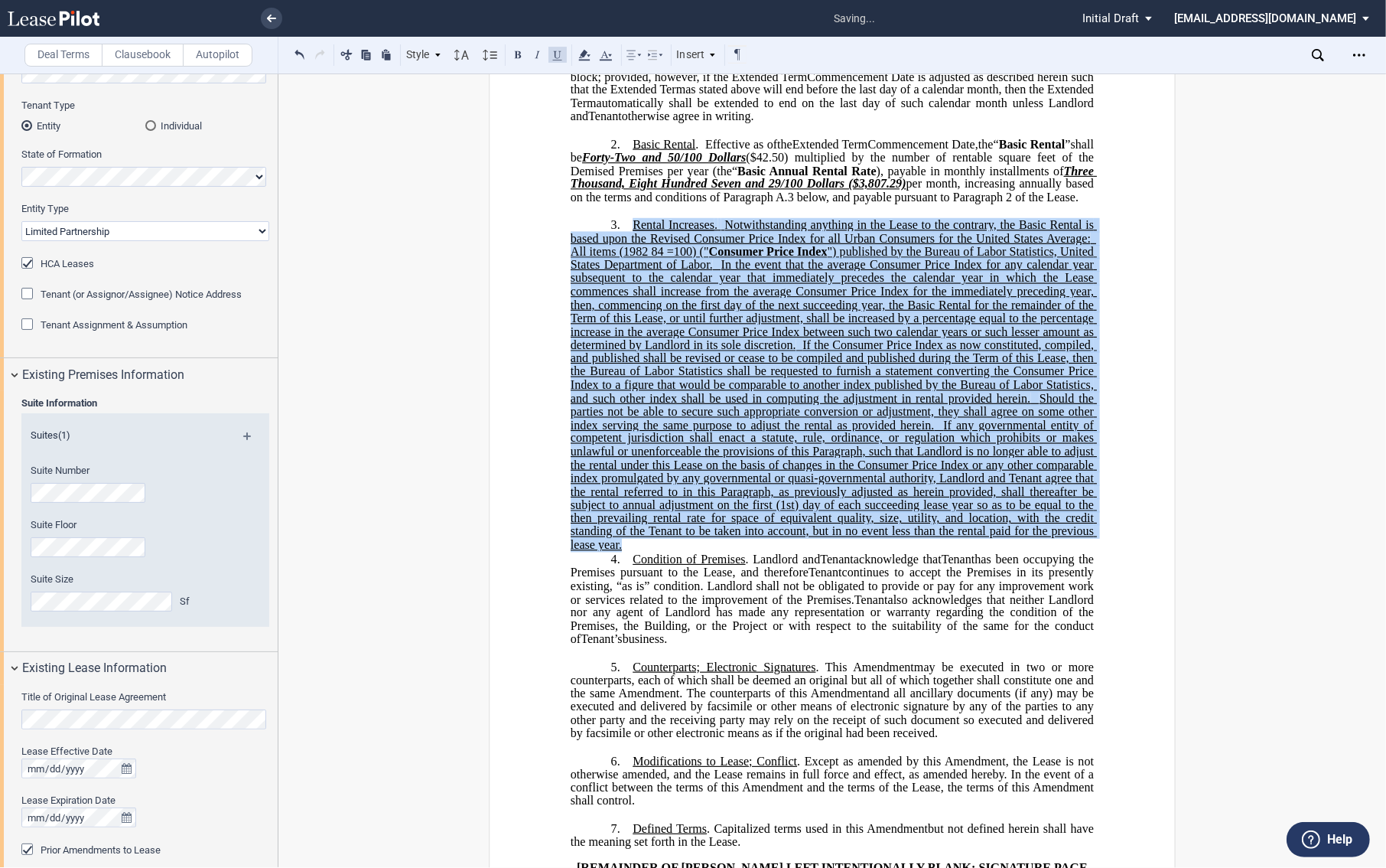
drag, startPoint x: 632, startPoint y: 277, endPoint x: 621, endPoint y: 603, distance: 326.2
click at [621, 552] on p "3. ﻿ Rental Increases . Notwithstanding anything in the Lease to the contrary, …" at bounding box center [832, 385] width 523 height 334
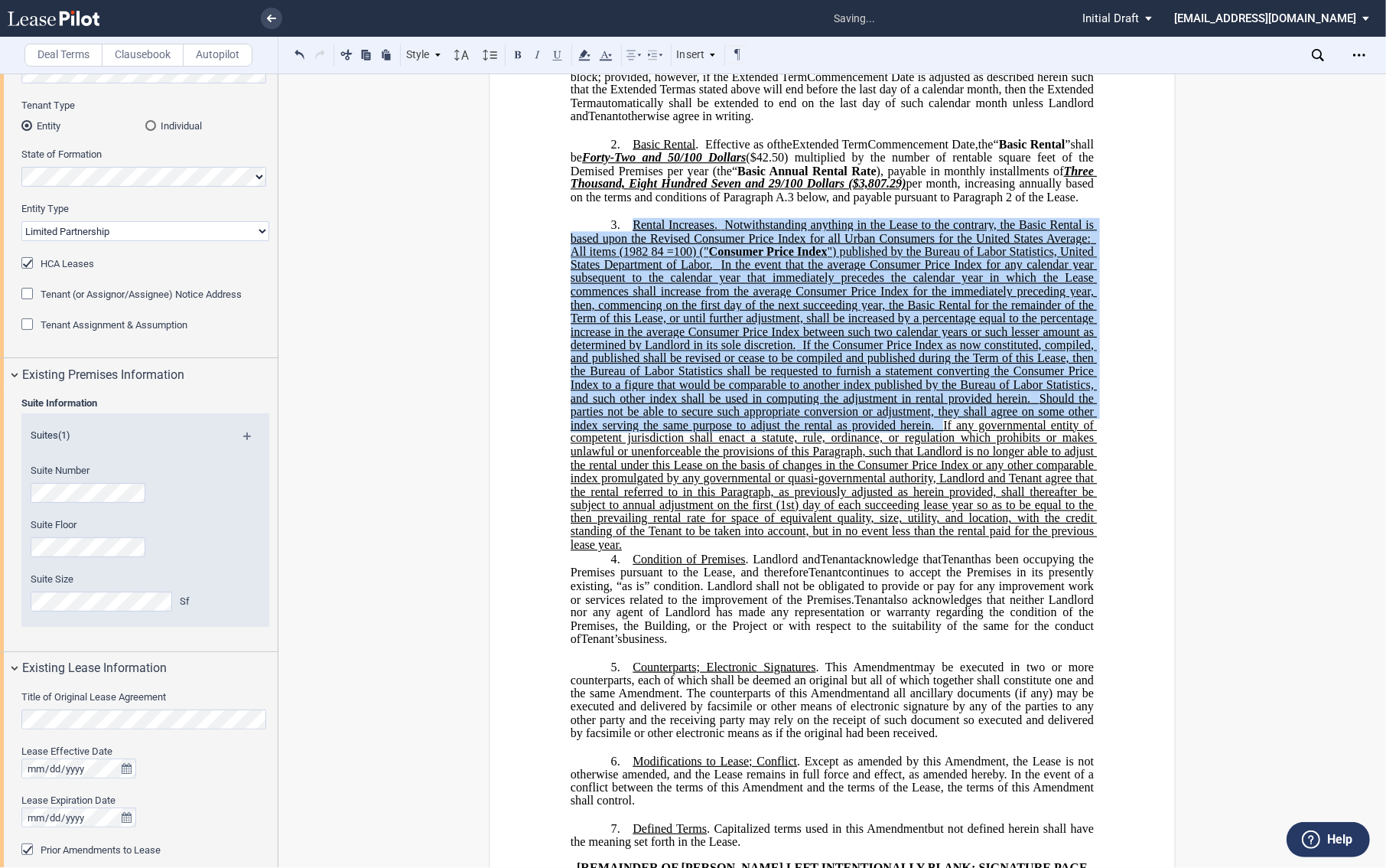
click at [721, 352] on span "In the event that the average Consumer Price Index for any calendar year subseq…" at bounding box center [833, 304] width 526 height 93
drag, startPoint x: 713, startPoint y: 277, endPoint x: 694, endPoint y: 470, distance: 193.9
click at [694, 470] on span "Rental Increases . Notwithstanding anything in the Lease to the contrary, the B…" at bounding box center [833, 385] width 526 height 333
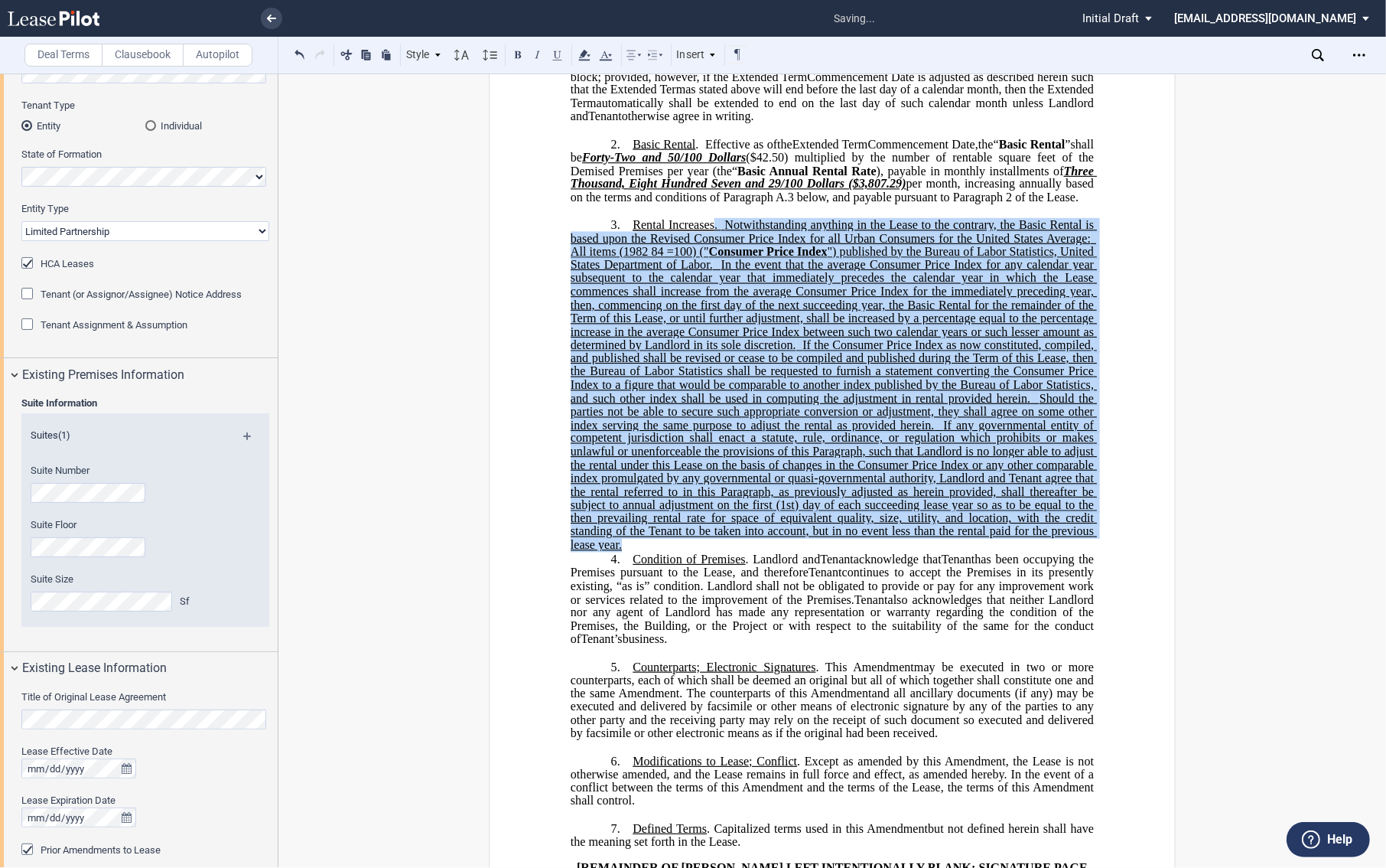
drag, startPoint x: 712, startPoint y: 278, endPoint x: 625, endPoint y: 597, distance: 330.7
click at [625, 552] on p "3. ﻿ Rental Increases . Notwithstanding anything in the Lease to the contrary, …" at bounding box center [832, 385] width 523 height 334
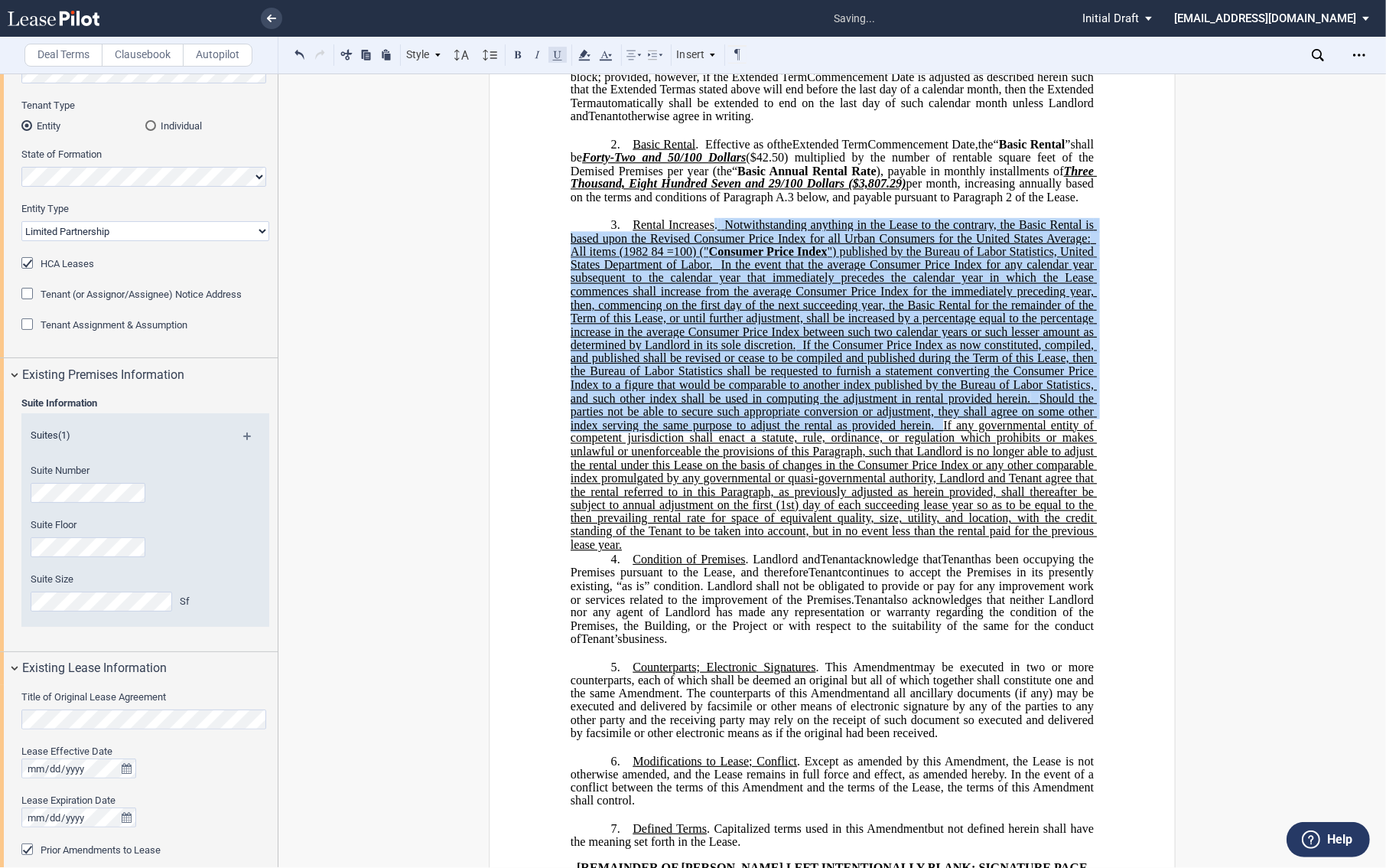
click at [558, 51] on button at bounding box center [557, 54] width 18 height 18
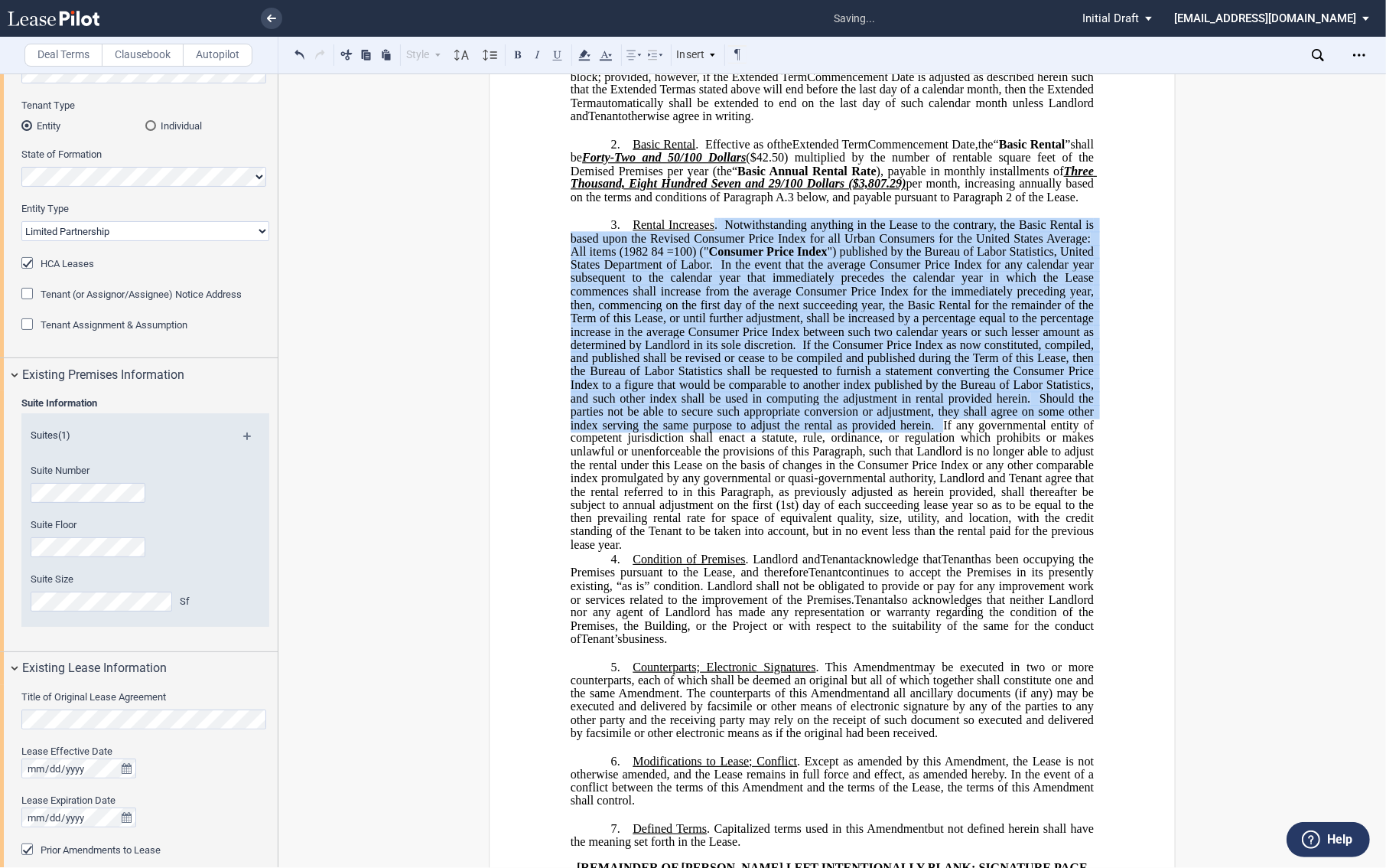
click at [652, 552] on p "3. ﻿ Rental Increases . Notwithstanding anything in the Lease to the contrary, …" at bounding box center [832, 385] width 523 height 334
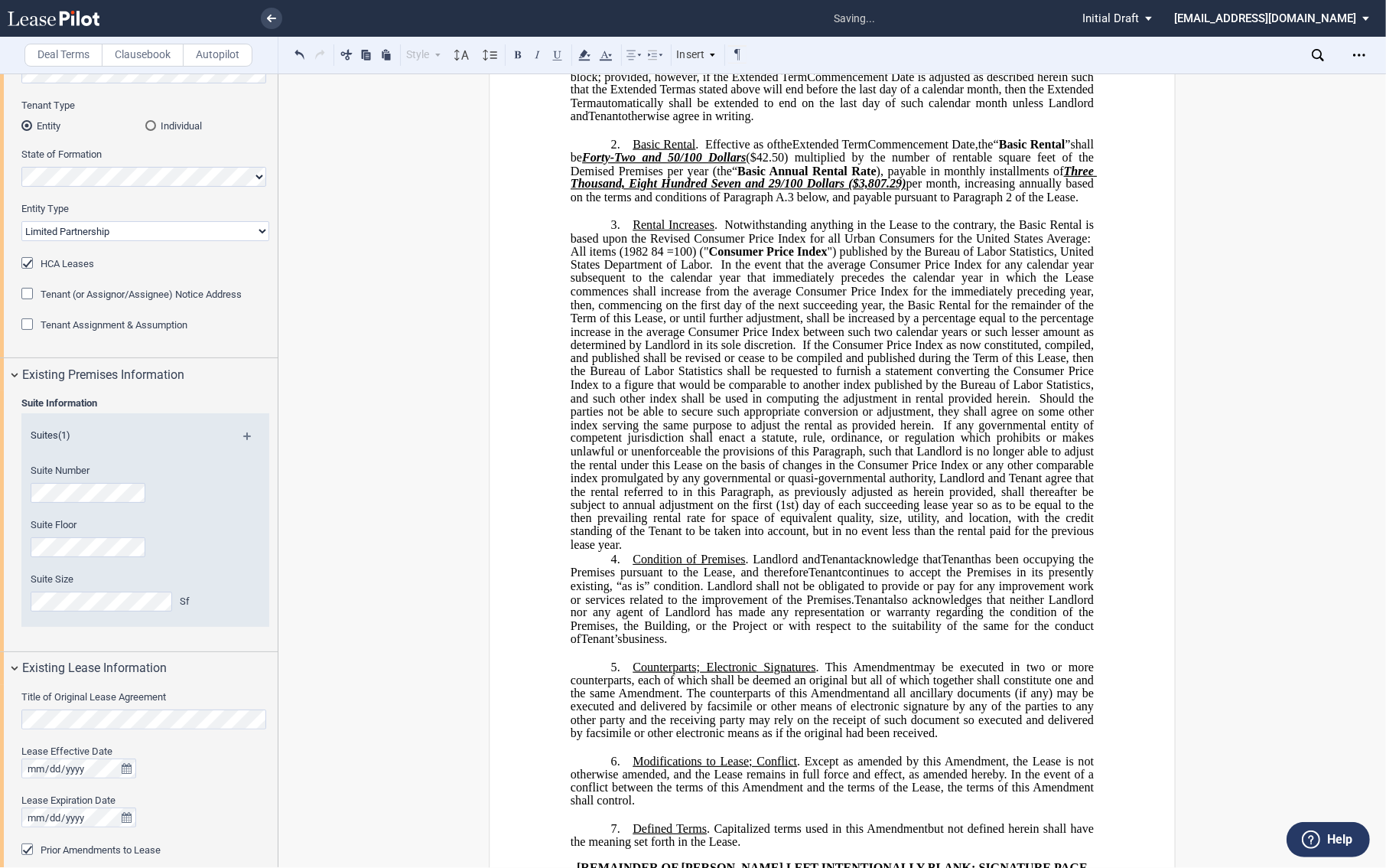
click at [624, 606] on p "4. Condition of Premises . Landlord and Assignee Tenant acknowledge that Assign…" at bounding box center [832, 599] width 523 height 94
click at [625, 552] on p "3. ﻿ Rental Increases . Notwithstanding anything in the Lease to the contrary, …" at bounding box center [832, 385] width 523 height 334
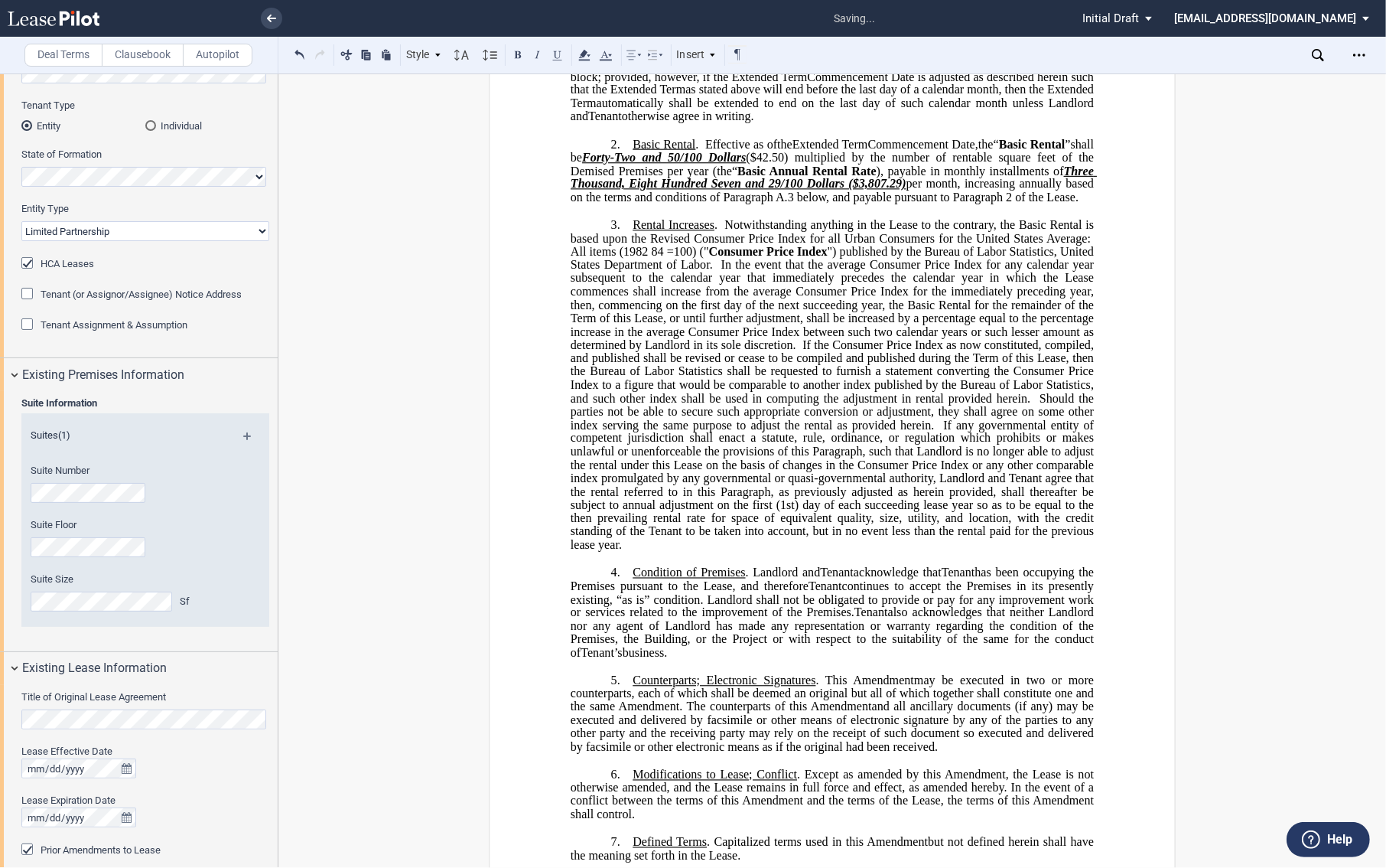
click at [718, 232] on span at bounding box center [720, 225] width 3 height 14
click at [999, 151] on span "“" at bounding box center [996, 144] width 5 height 14
click at [700, 258] on span "All items (1982 84 =100) ("" at bounding box center [639, 252] width 139 height 14
click at [611, 164] on span "” ﻿ shall be" at bounding box center [833, 150] width 526 height 27
click at [607, 164] on span "” ﻿ shall be" at bounding box center [833, 150] width 526 height 27
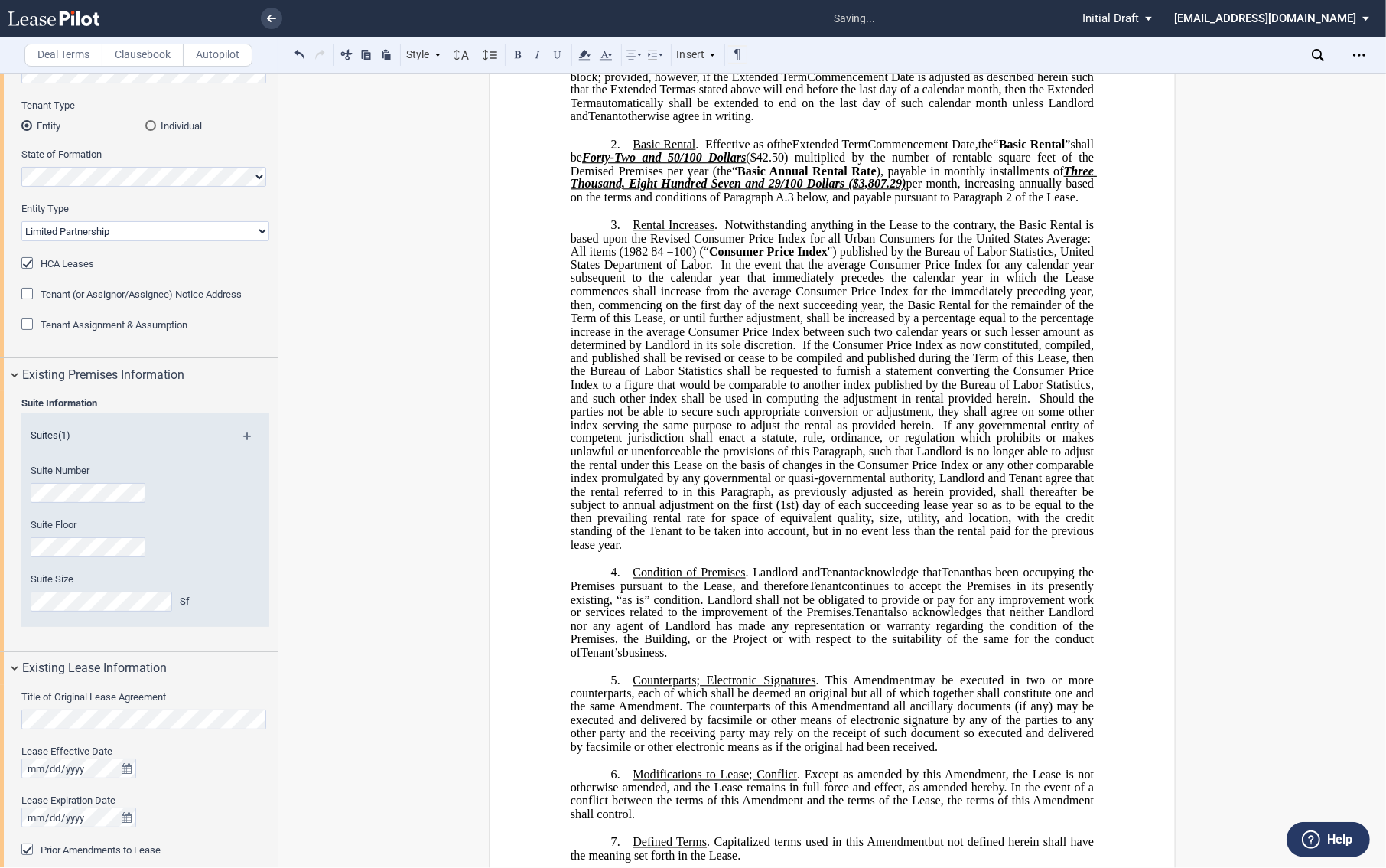
click at [827, 271] on span "") published by the Bureau of Labor Statistics, United States Department of Lab…" at bounding box center [833, 258] width 526 height 27
click at [713, 271] on span at bounding box center [717, 265] width 9 height 14
click at [799, 395] on span "If the Consumer Price Index as now constituted, compiled, and published shall b…" at bounding box center [833, 372] width 526 height 66
drag, startPoint x: 911, startPoint y: 600, endPoint x: 676, endPoint y: 619, distance: 235.8
click at [911, 552] on p "3. ﻿ Rental Increases . Notwithstanding anything in the Lease to the contrary, …" at bounding box center [832, 385] width 523 height 334
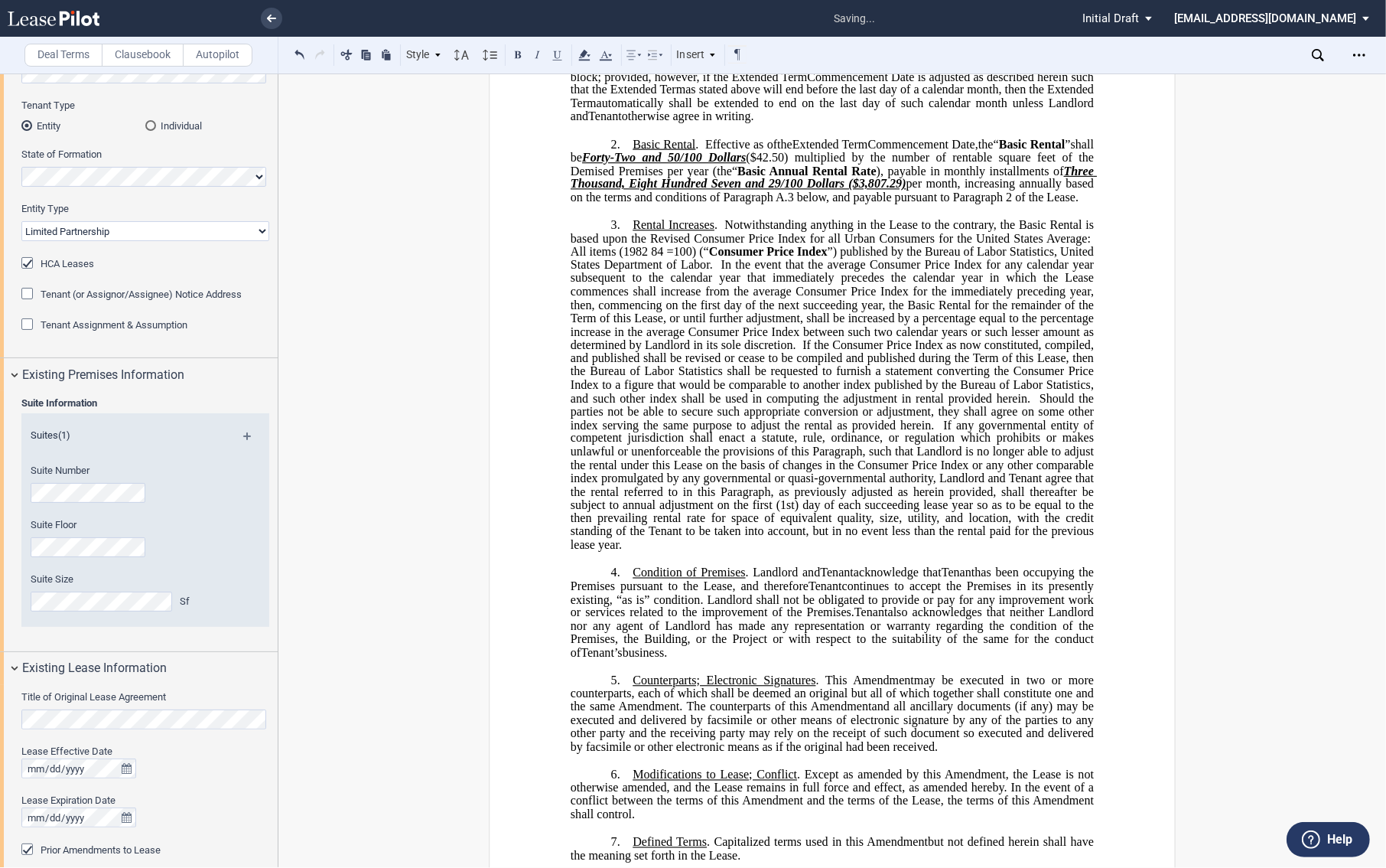
click at [652, 565] on p "​" at bounding box center [832, 558] width 523 height 13
click at [652, 552] on p "3. ﻿ Rental Increases . Notwithstanding anything in the Lease to the contrary, …" at bounding box center [832, 385] width 523 height 334
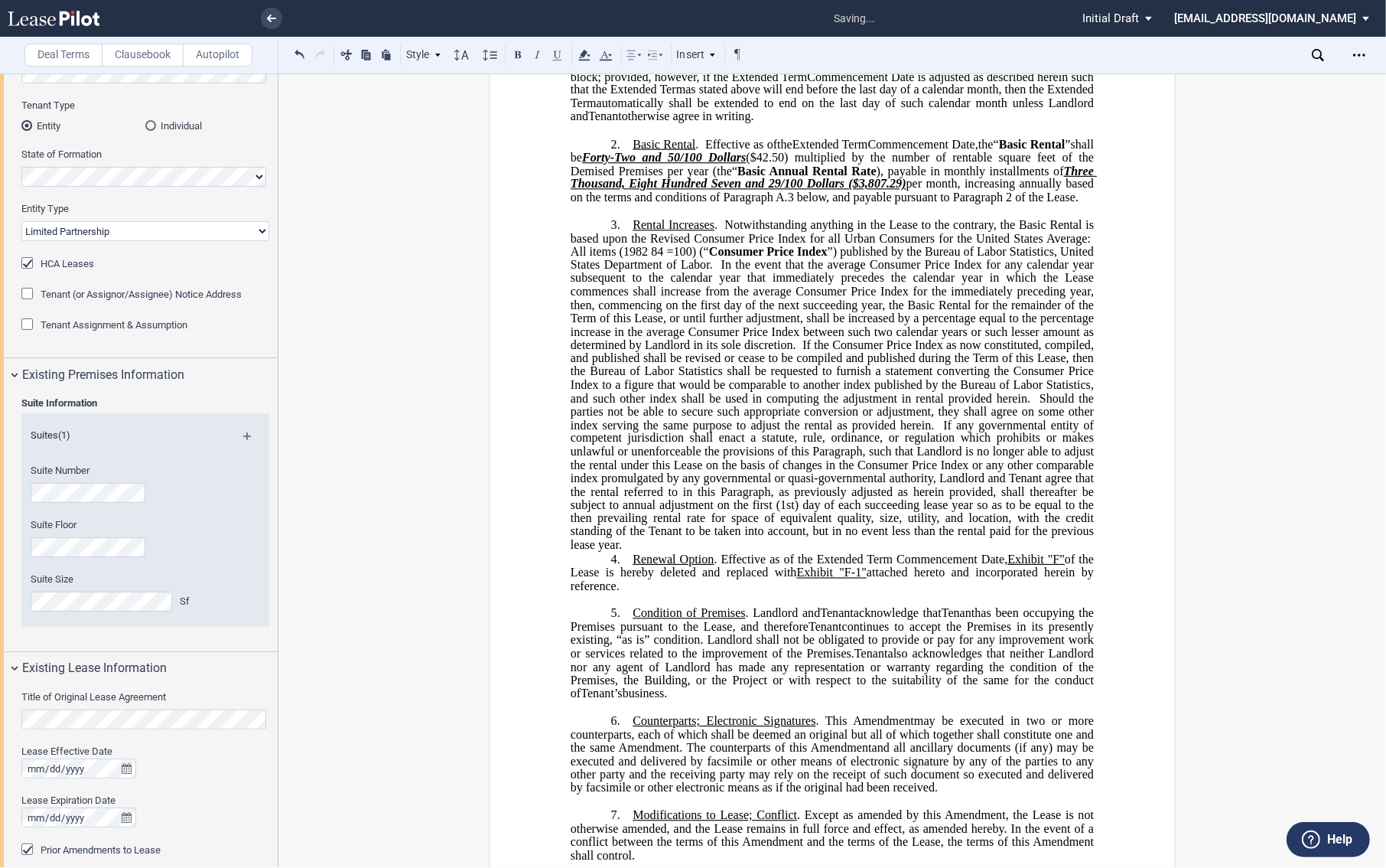
click at [649, 552] on p "3. ﻿ Rental Increases . Notwithstanding anything in the Lease to the contrary, …" at bounding box center [832, 385] width 523 height 334
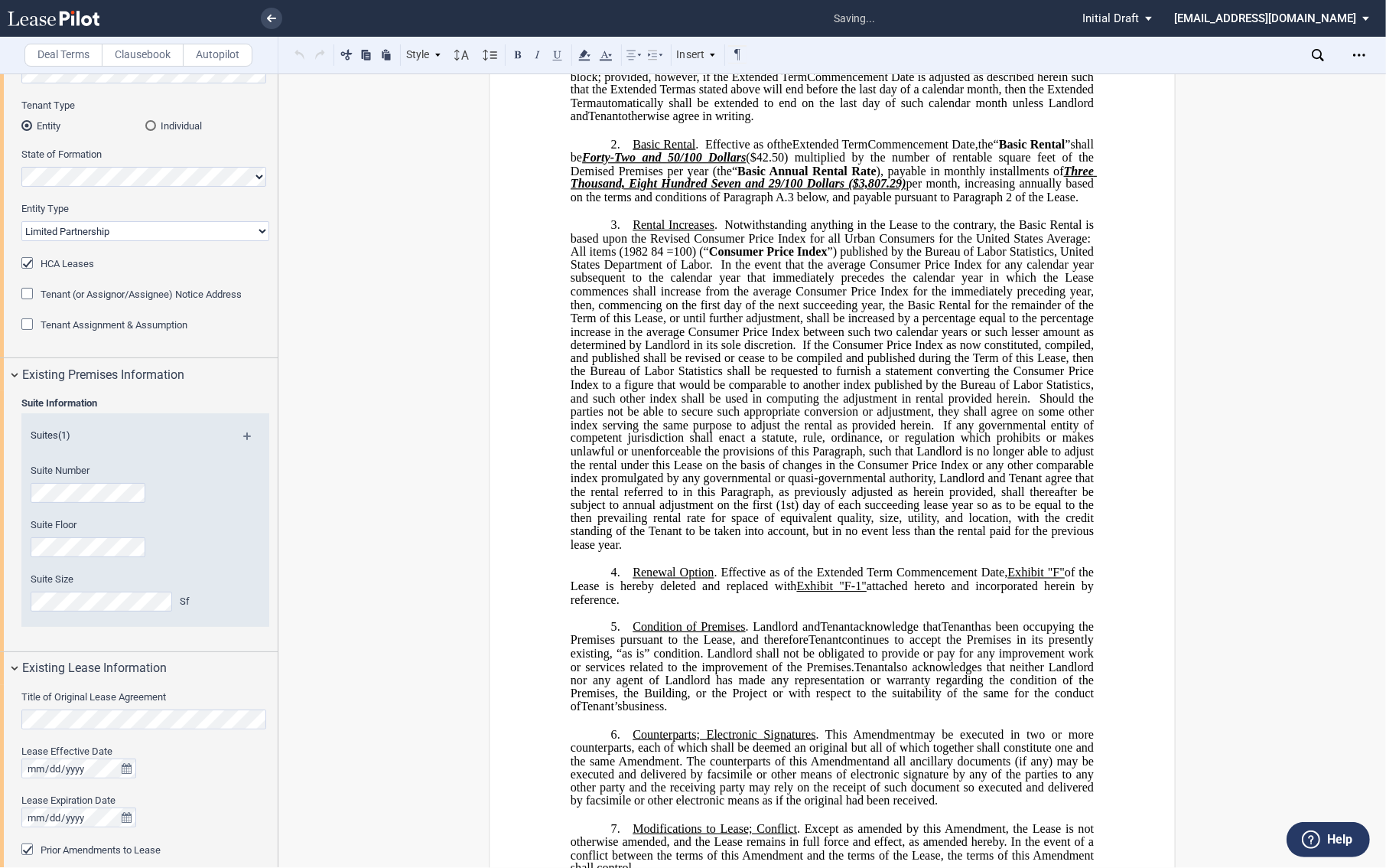
click at [818, 579] on span "Effective as of the Extended Term Commencement Date," at bounding box center [864, 572] width 287 height 14
click at [582, 592] on span "Exhibit "F"" at bounding box center [833, 578] width 526 height 27
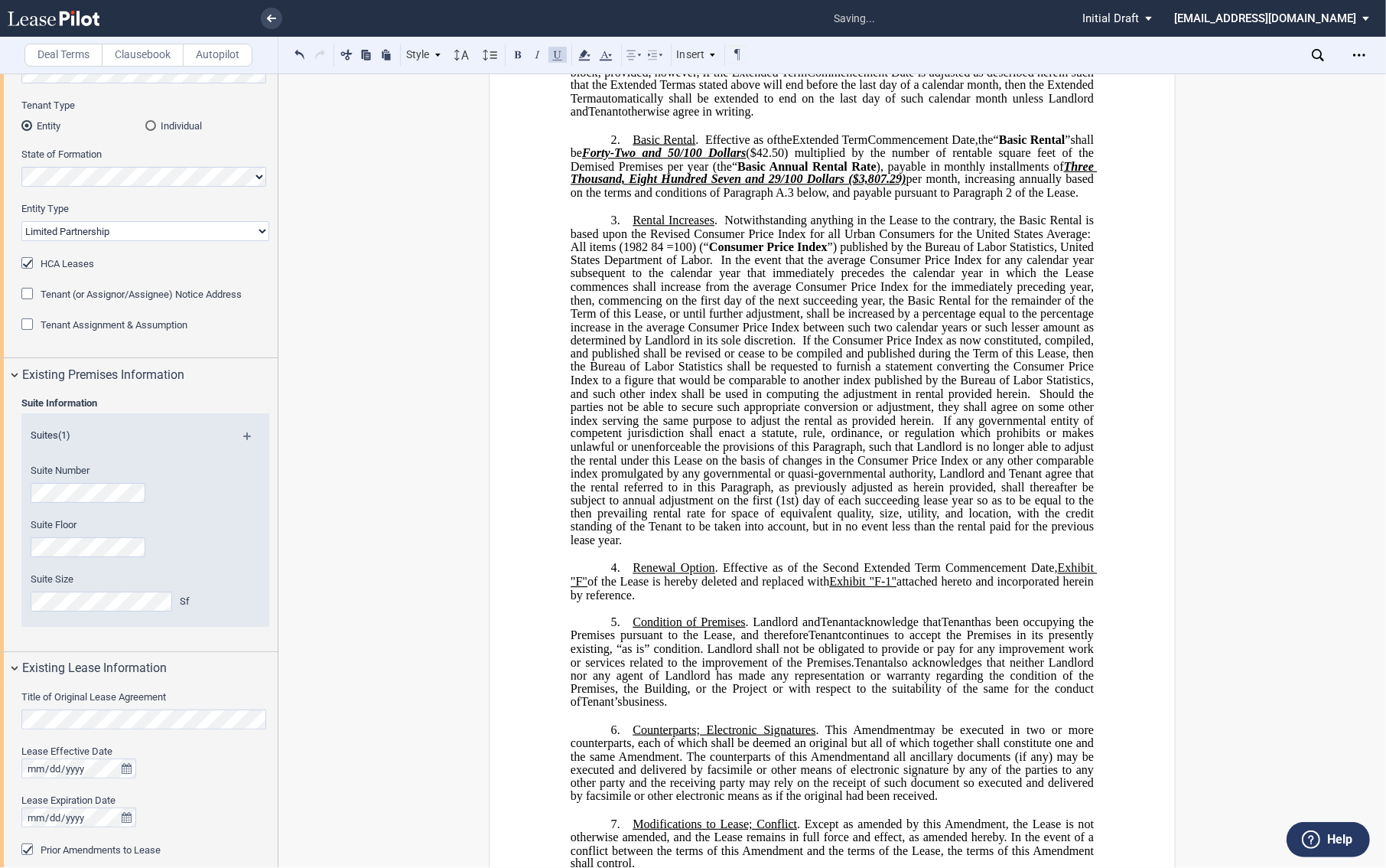
scroll to position [170, 0]
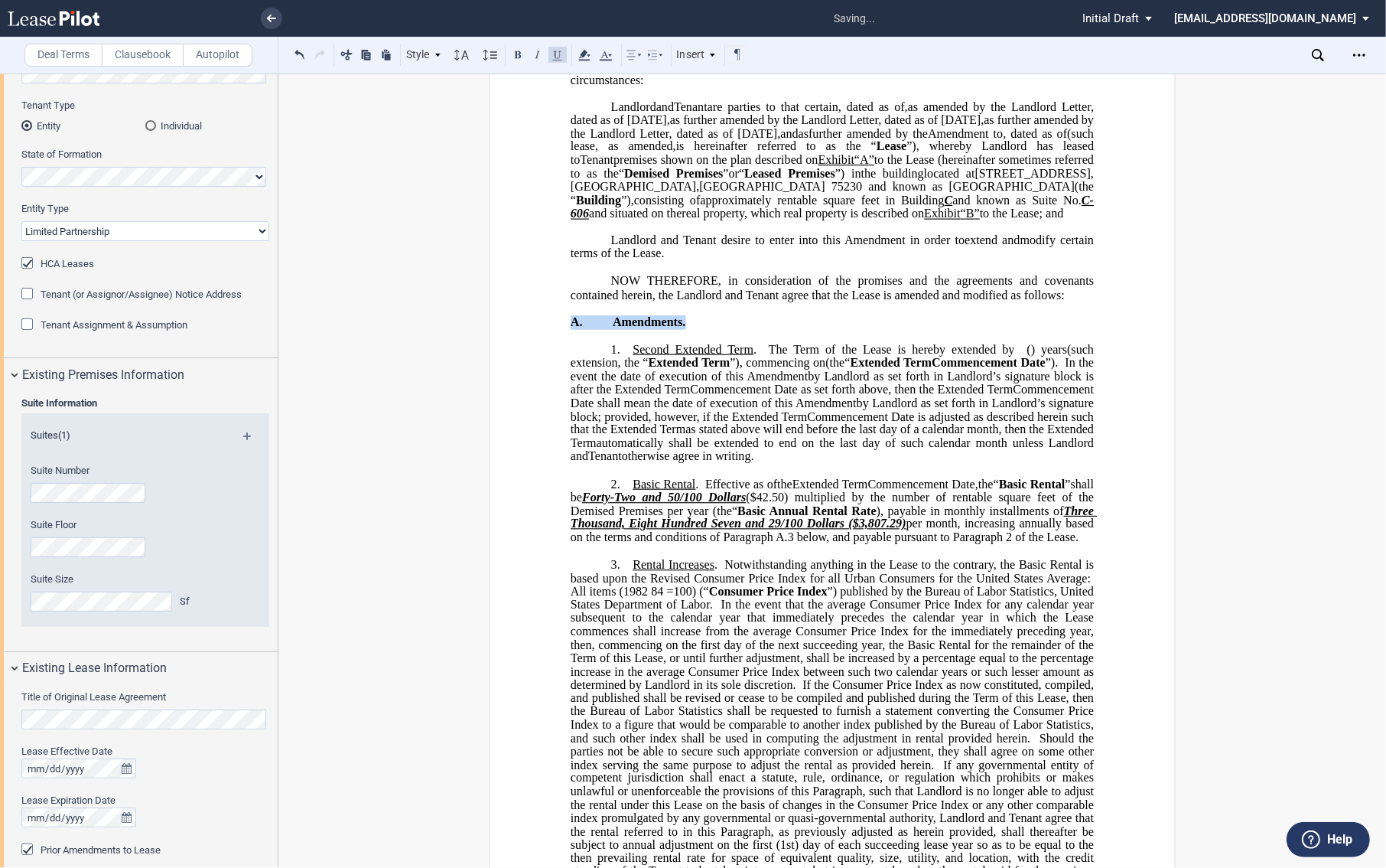
drag, startPoint x: 563, startPoint y: 352, endPoint x: 700, endPoint y: 355, distance: 137.0
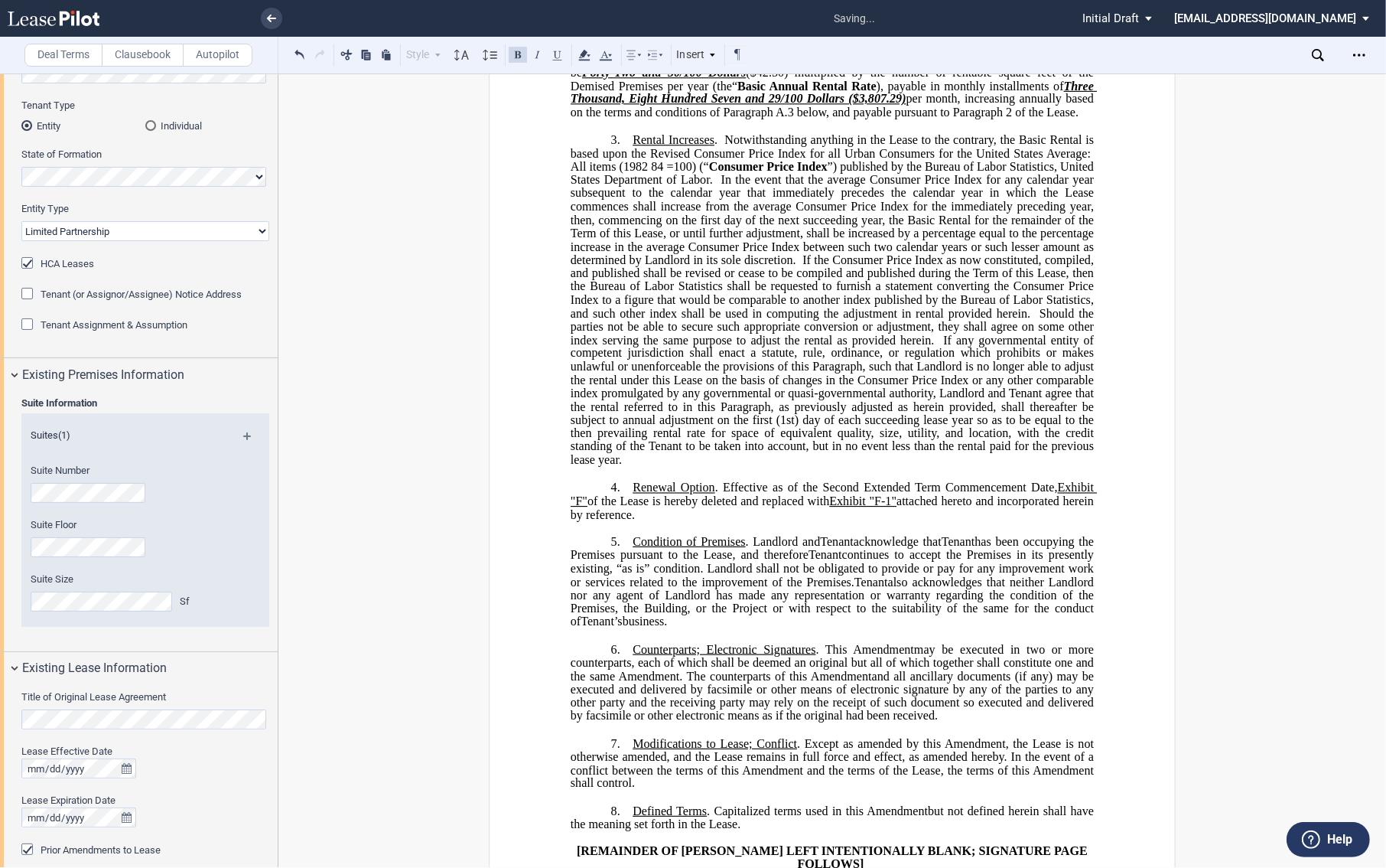
scroll to position [680, 0]
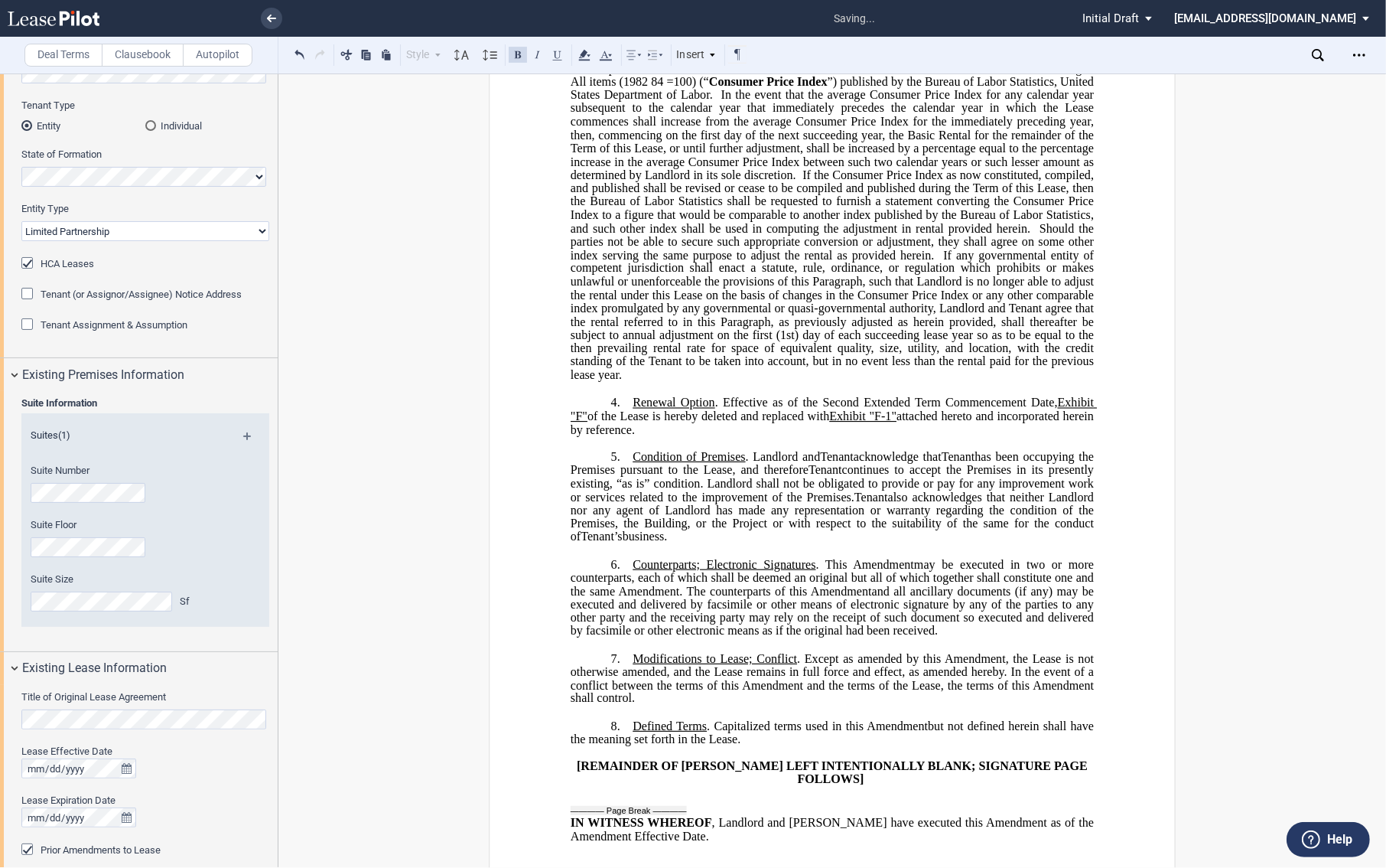
click at [677, 436] on p "4. ​ Renewal Option . Effective as of the Second Extended Term Commencement Dat…" at bounding box center [832, 415] width 523 height 40
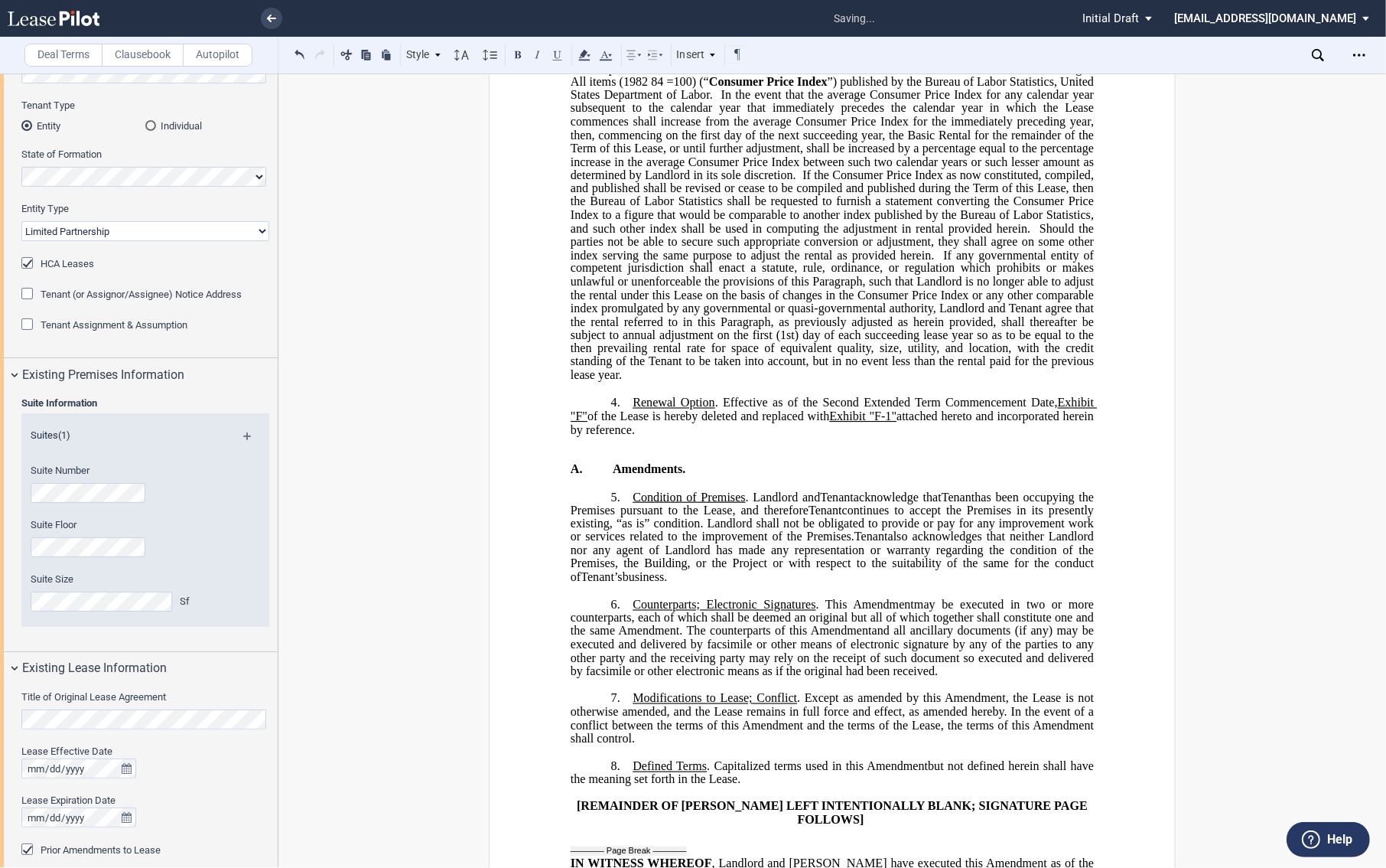
click at [622, 476] on p "﻿ A. Amendments." at bounding box center [832, 463] width 523 height 27
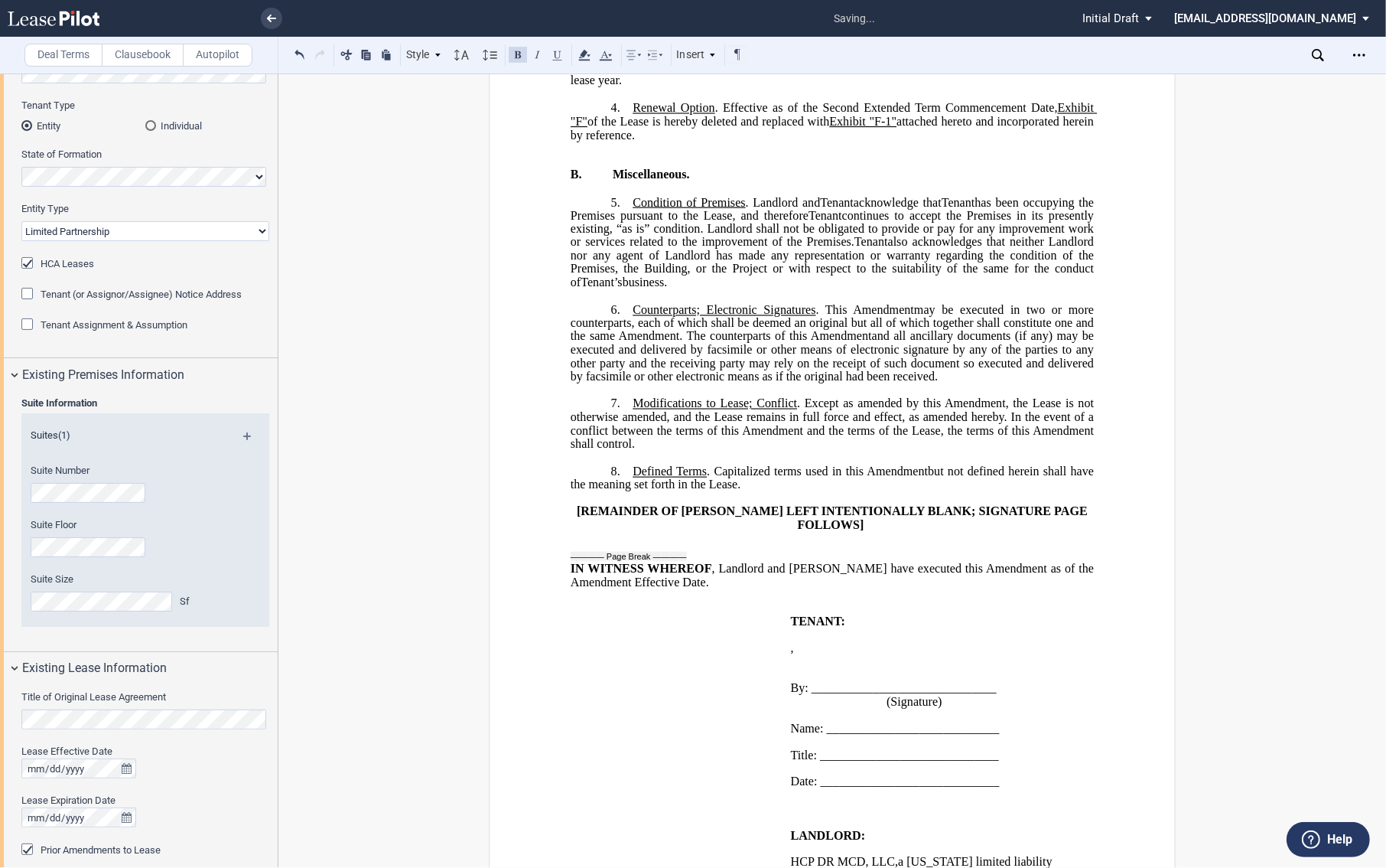
scroll to position [1020, 0]
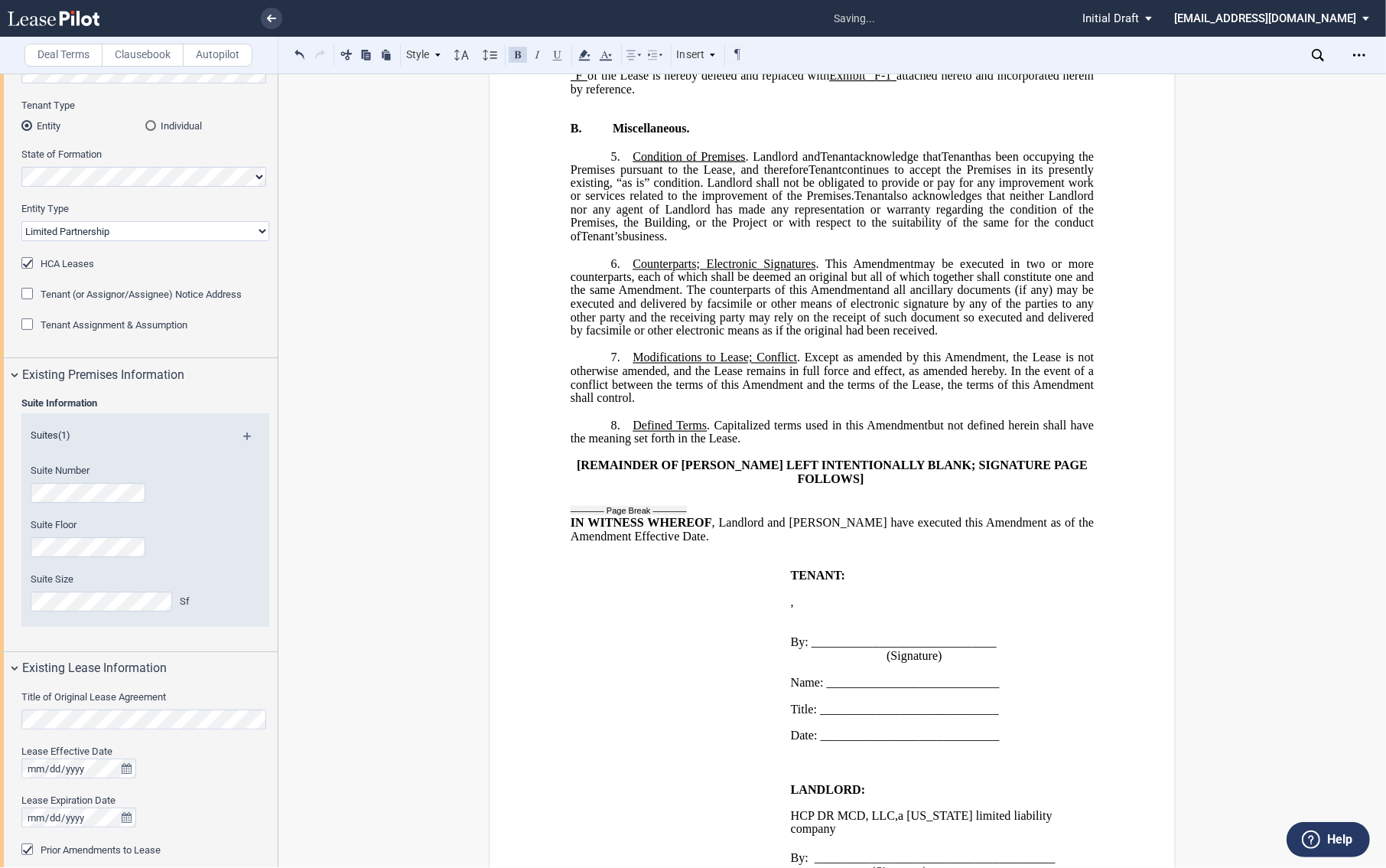
drag, startPoint x: 713, startPoint y: 479, endPoint x: 744, endPoint y: 491, distance: 33.2
click at [713, 433] on span ". Capitalized terms used in this" at bounding box center [785, 426] width 157 height 14
drag, startPoint x: 794, startPoint y: 493, endPoint x: 712, endPoint y: 481, distance: 82.9
click at [712, 446] on p "8. Defined Terms .Capitalized terms used in this ﻿ ﻿ First Amendment Assignment…" at bounding box center [832, 433] width 523 height 28
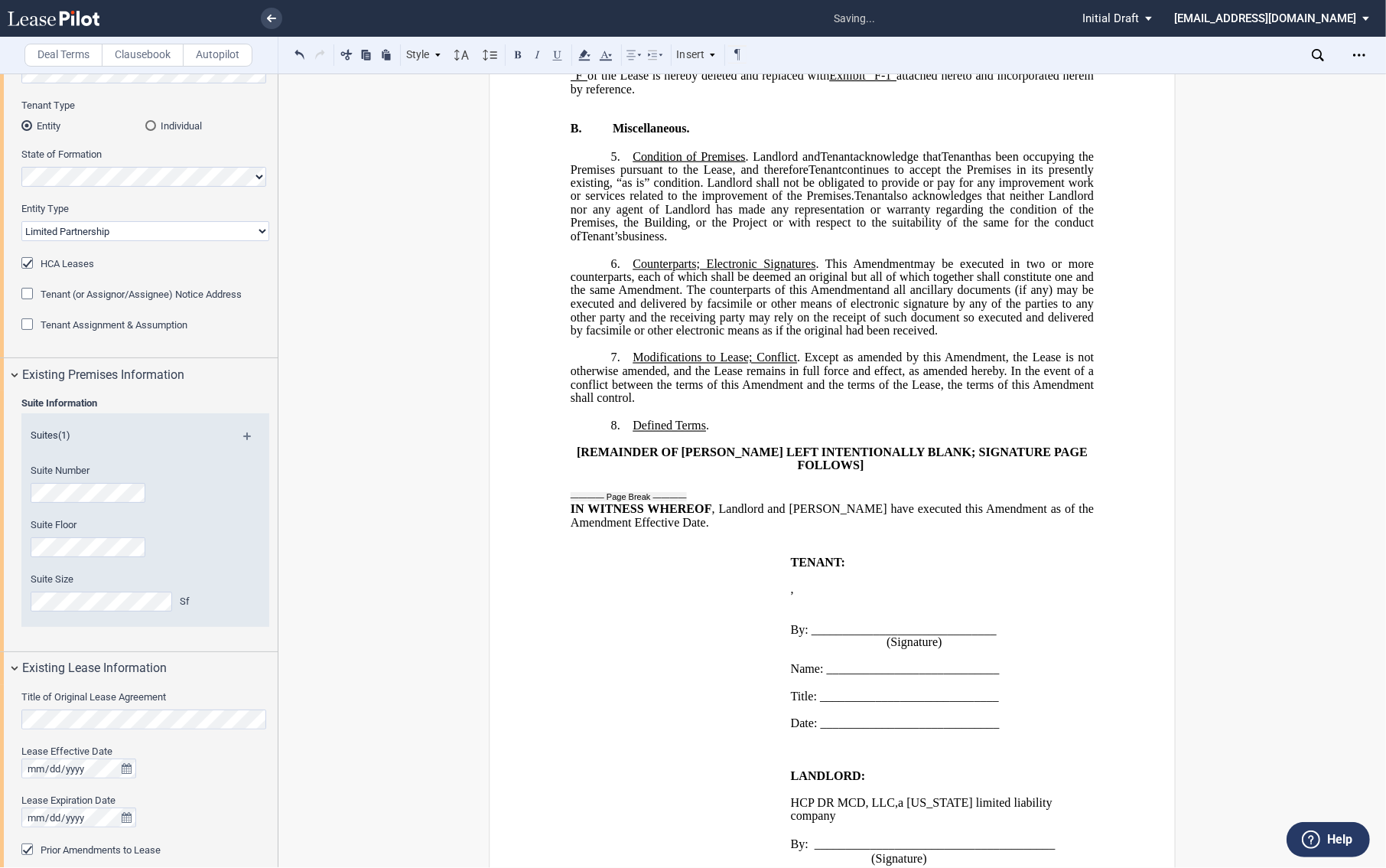
click at [748, 406] on p "7. Modifications to Lease; Conflict . Except as amended by this ﻿ ﻿ First Amend…" at bounding box center [832, 379] width 523 height 54
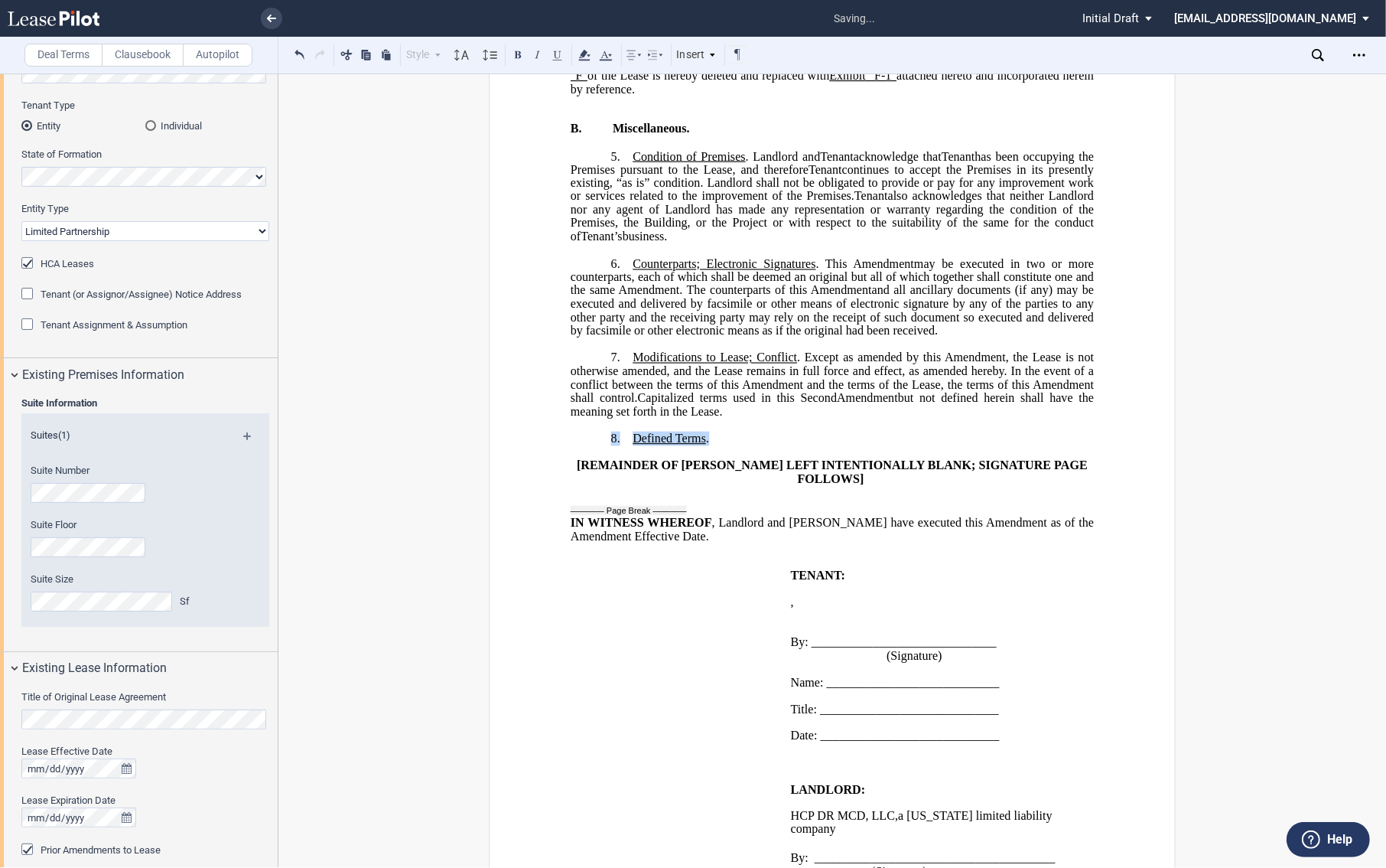
drag, startPoint x: 798, startPoint y: 500, endPoint x: 600, endPoint y: 481, distance: 198.9
click at [600, 481] on div "!!CUSTOM_FOOTER_DISTANCE_0.1!! !!CUSTOM_FOOTER_START!! ﻿ !!CUSTOM_PAGE_NUMBER:T…" at bounding box center [832, 114] width 523 height 1914
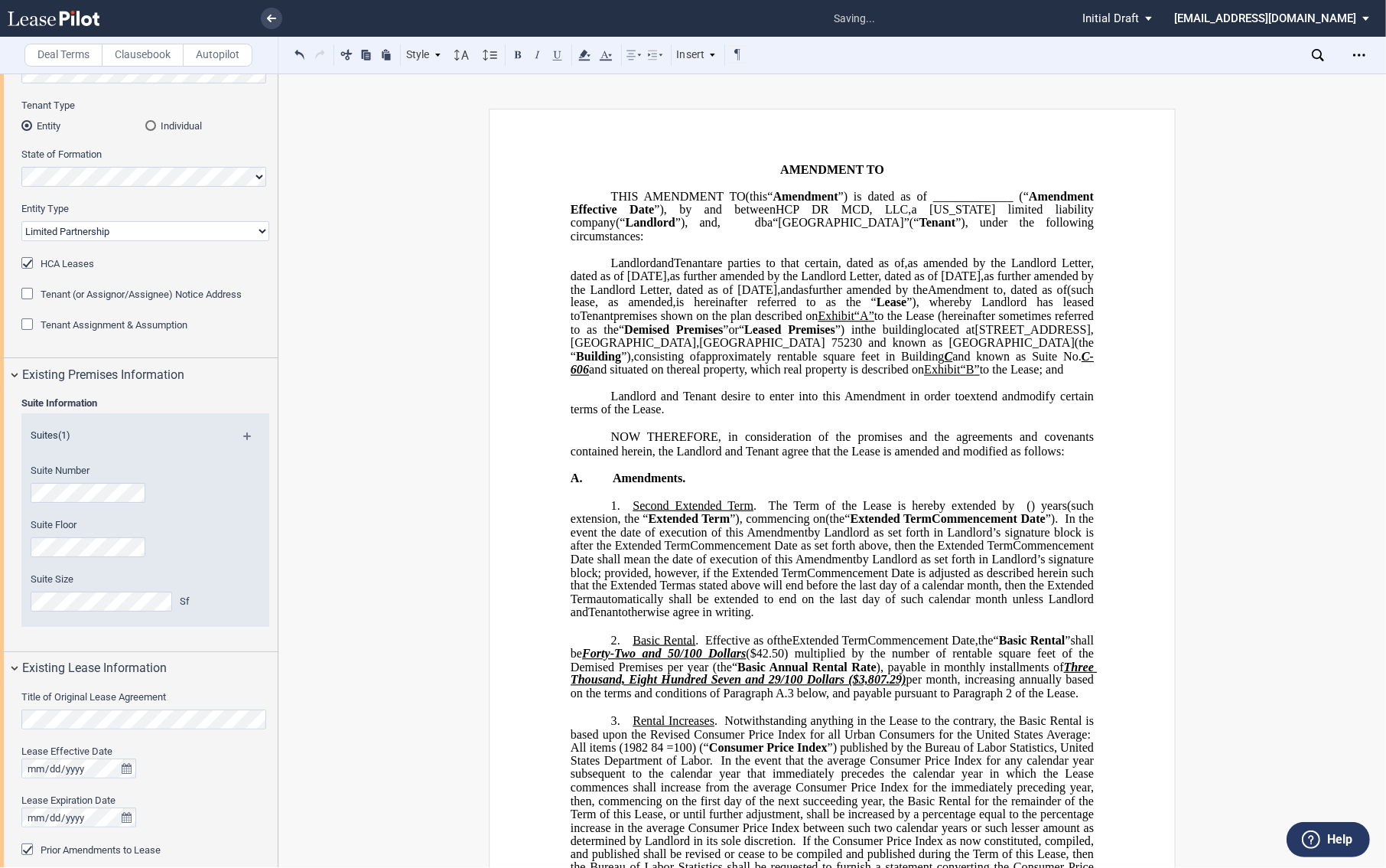
scroll to position [0, 0]
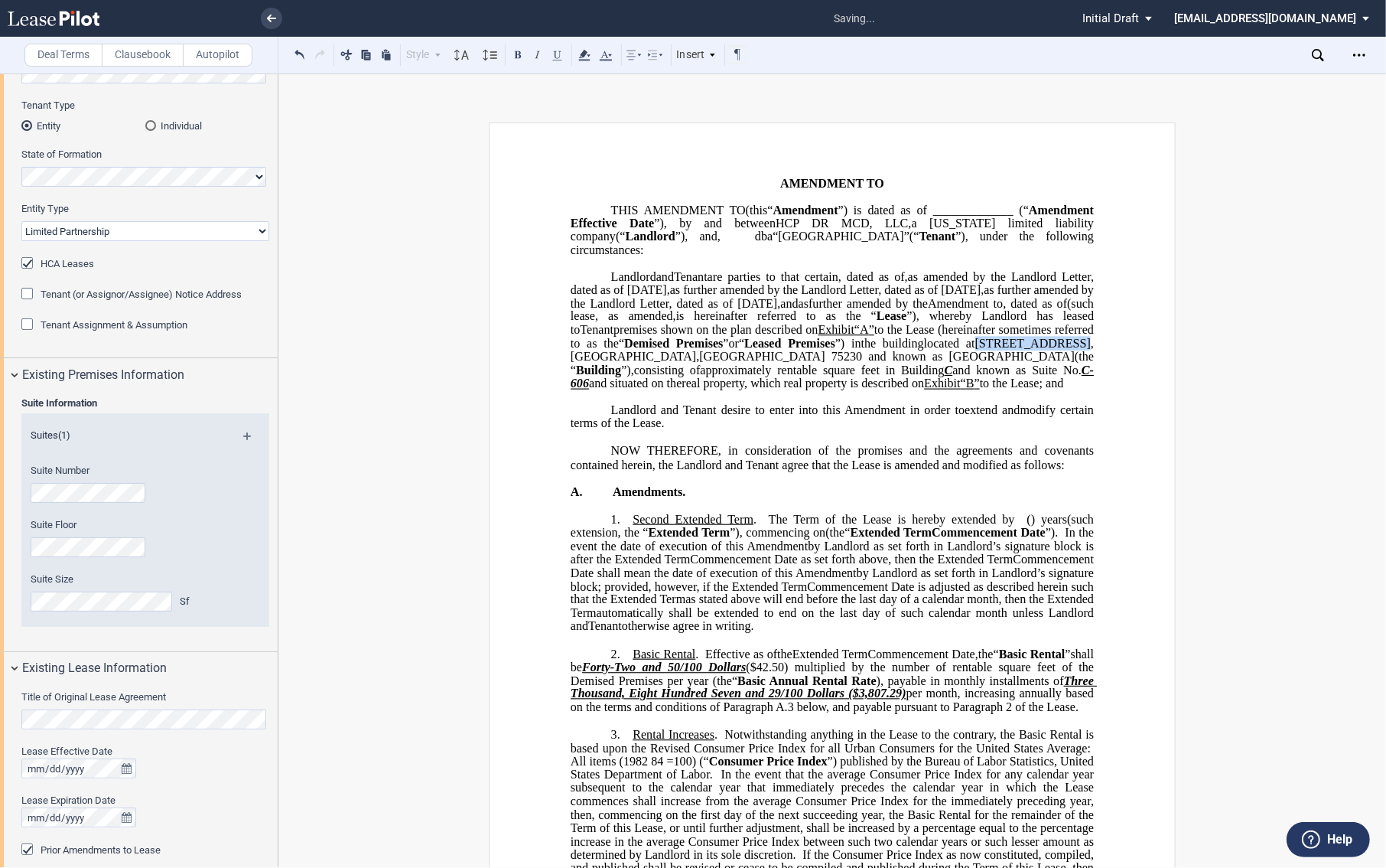
drag, startPoint x: 998, startPoint y: 371, endPoint x: 1086, endPoint y: 371, distance: 88.0
click at [1086, 351] on span "[STREET_ADDRESS]" at bounding box center [1033, 344] width 115 height 14
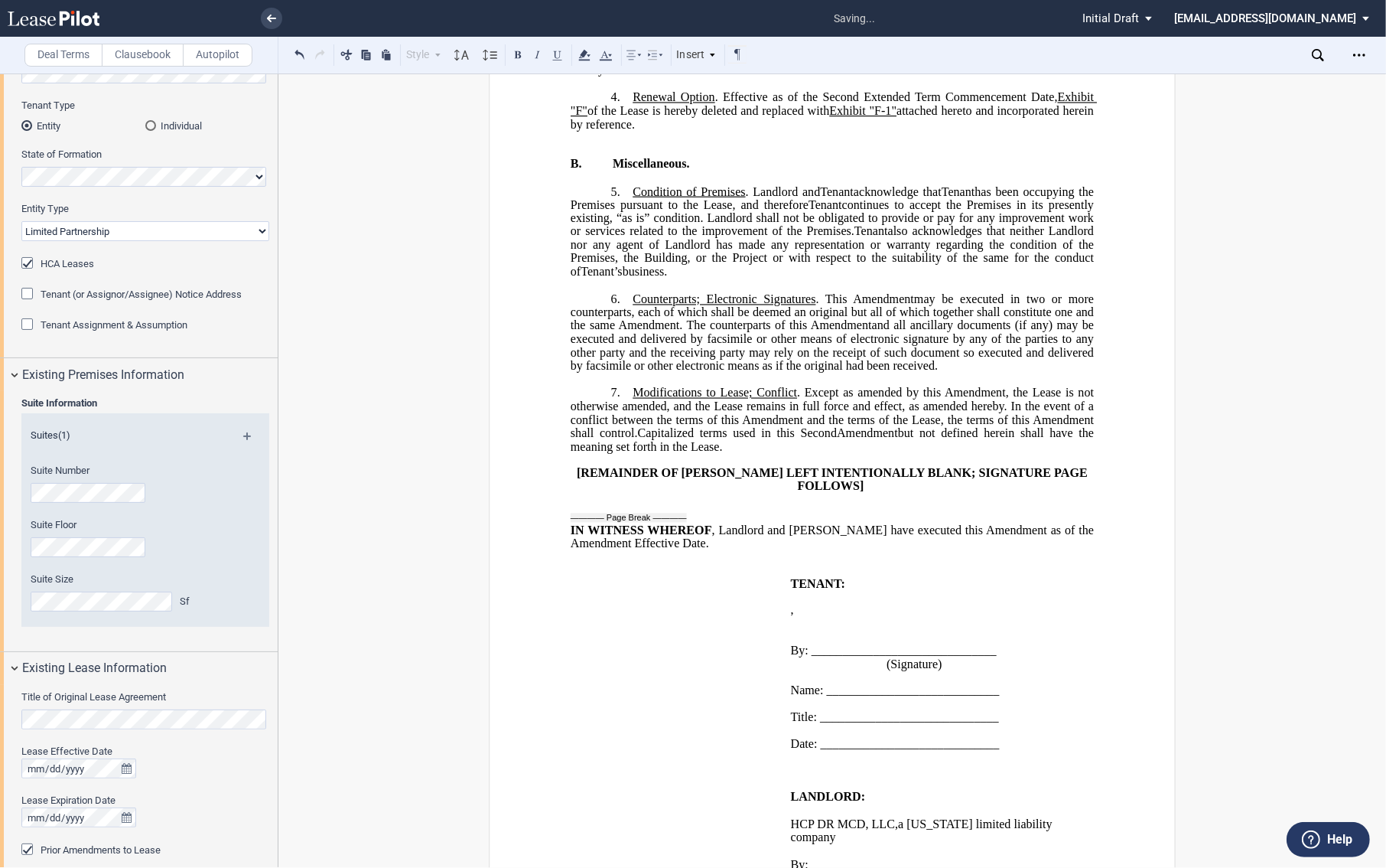
scroll to position [1312, 0]
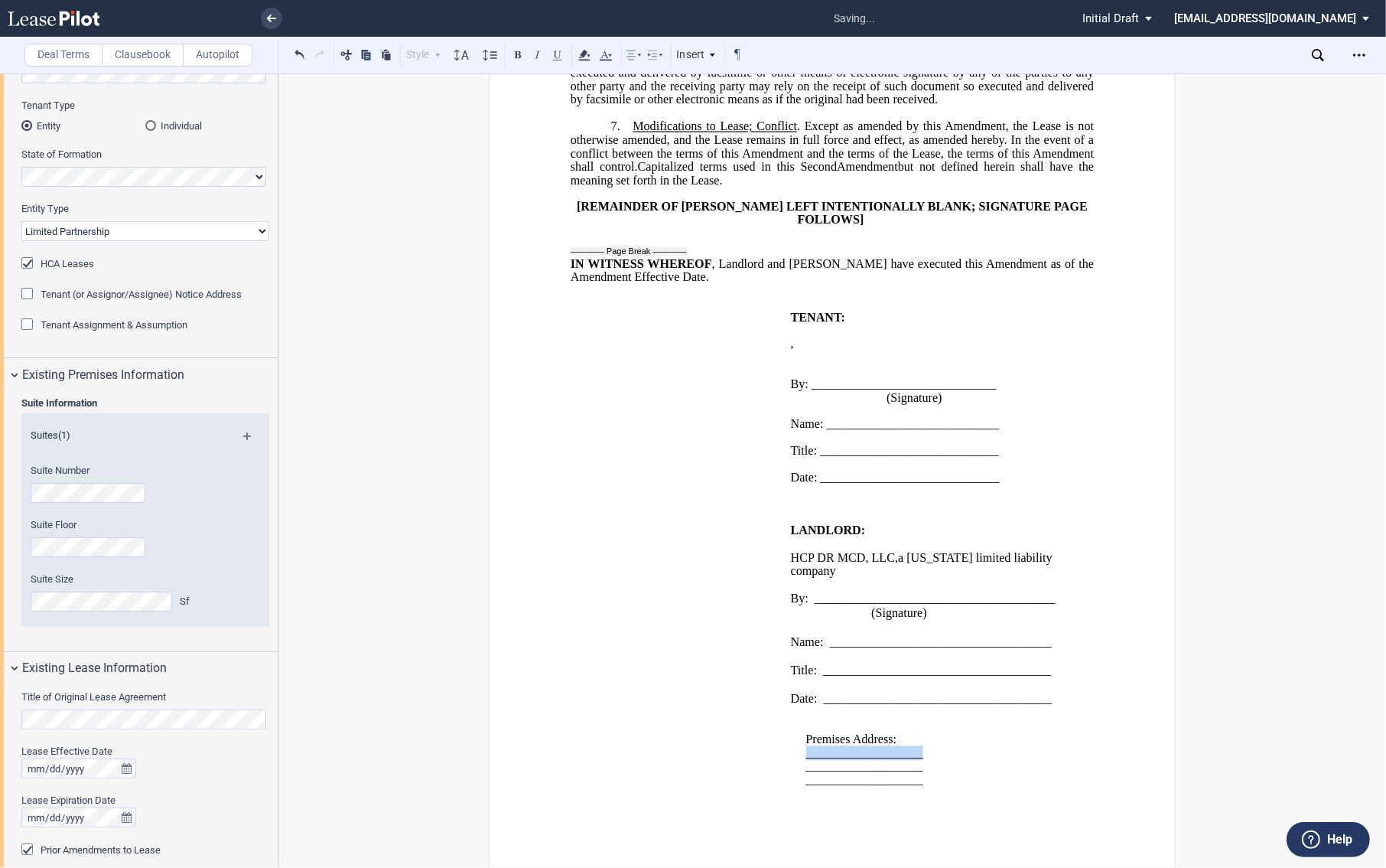
drag, startPoint x: 941, startPoint y: 762, endPoint x: 928, endPoint y: 757, distance: 13.9
click at [928, 757] on div "﻿ ﻿ Premises Address: ___________________ ___________________ _________________…" at bounding box center [928, 747] width 275 height 80
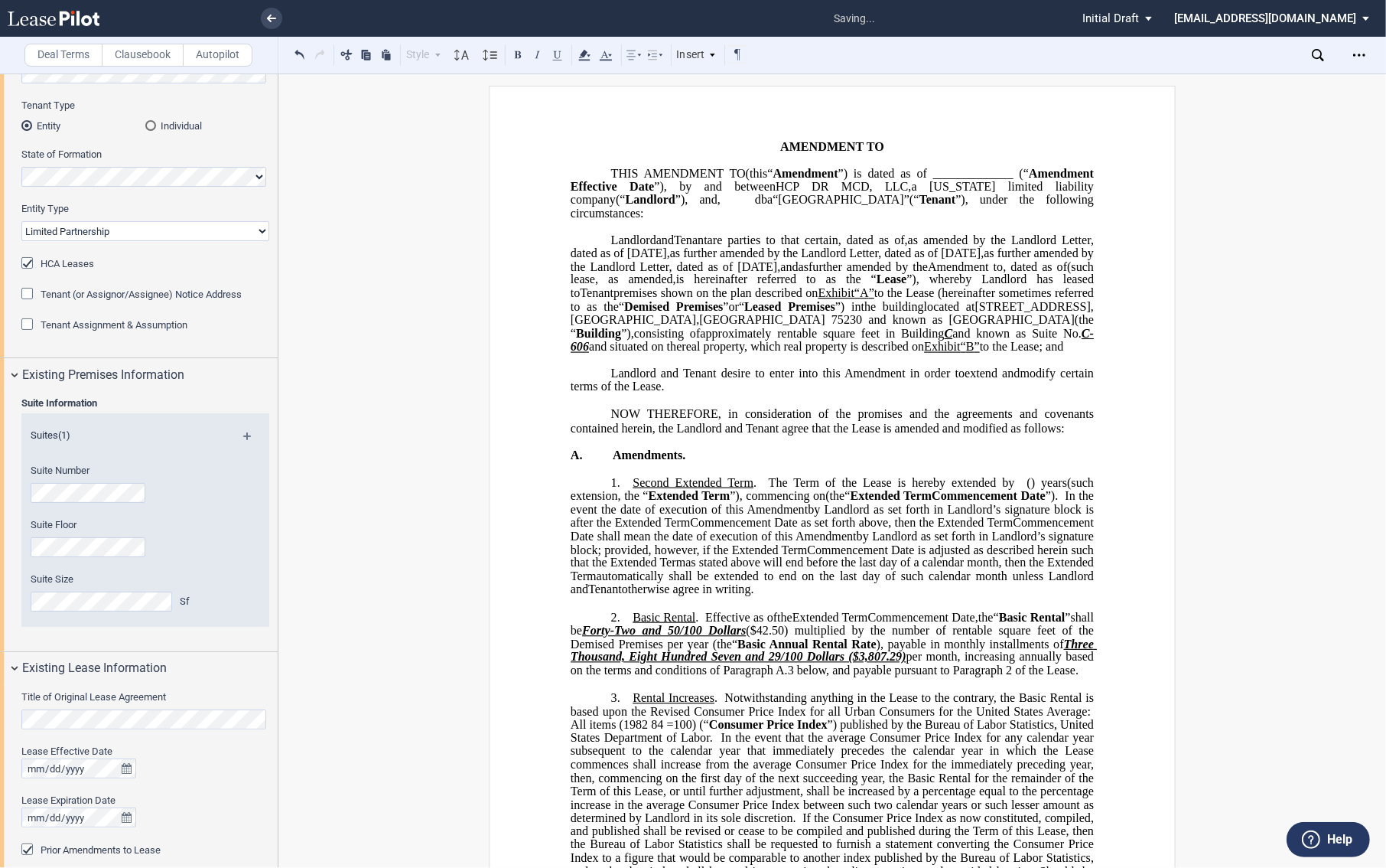
scroll to position [0, 0]
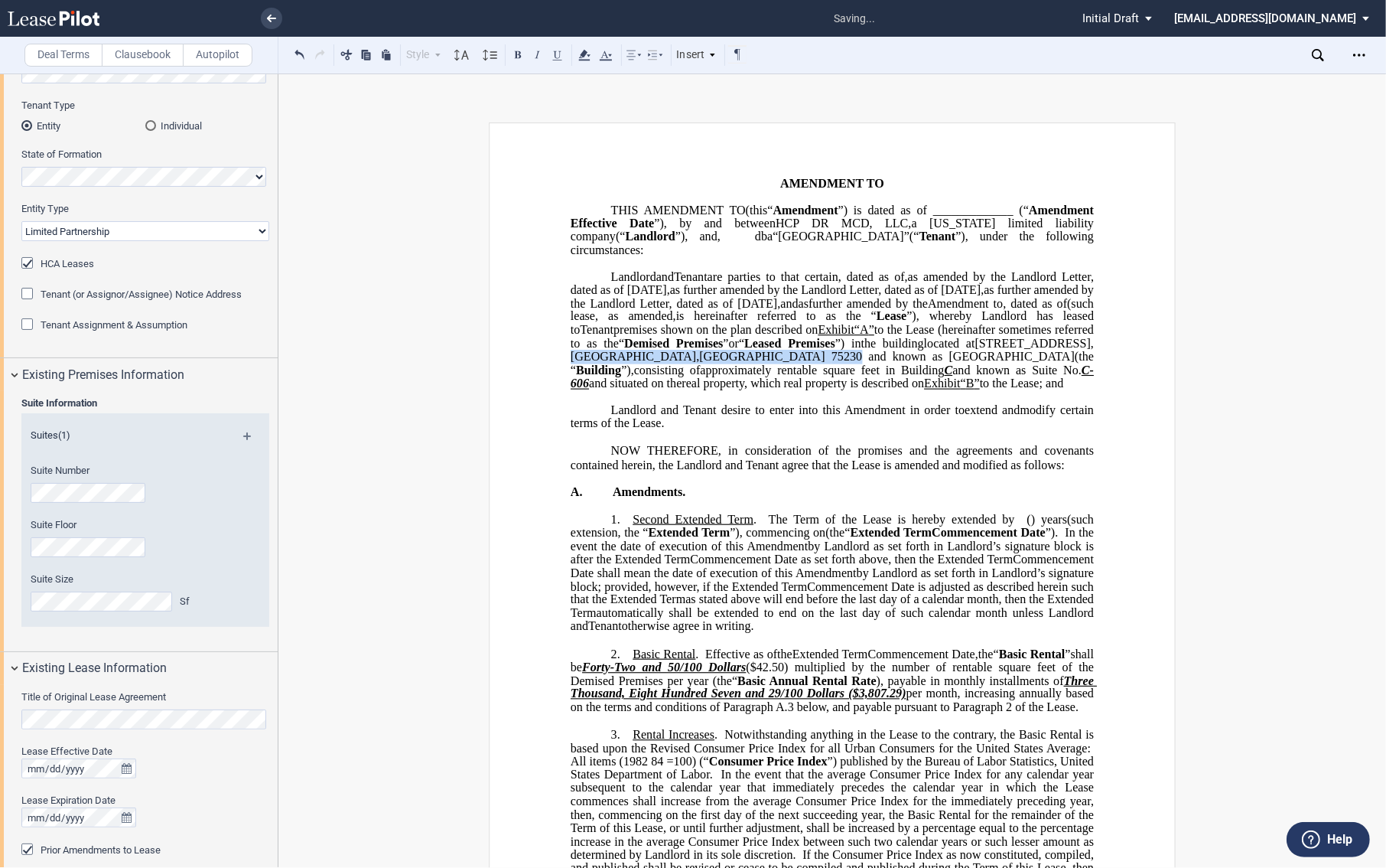
drag, startPoint x: 570, startPoint y: 383, endPoint x: 654, endPoint y: 379, distance: 84.1
click at [654, 377] on span "located at [STREET_ADDRESS] and known as [GEOGRAPHIC_DATA] (the “ Building ”)," at bounding box center [833, 357] width 526 height 40
click at [700, 364] on span "[GEOGRAPHIC_DATA]" at bounding box center [762, 357] width 126 height 14
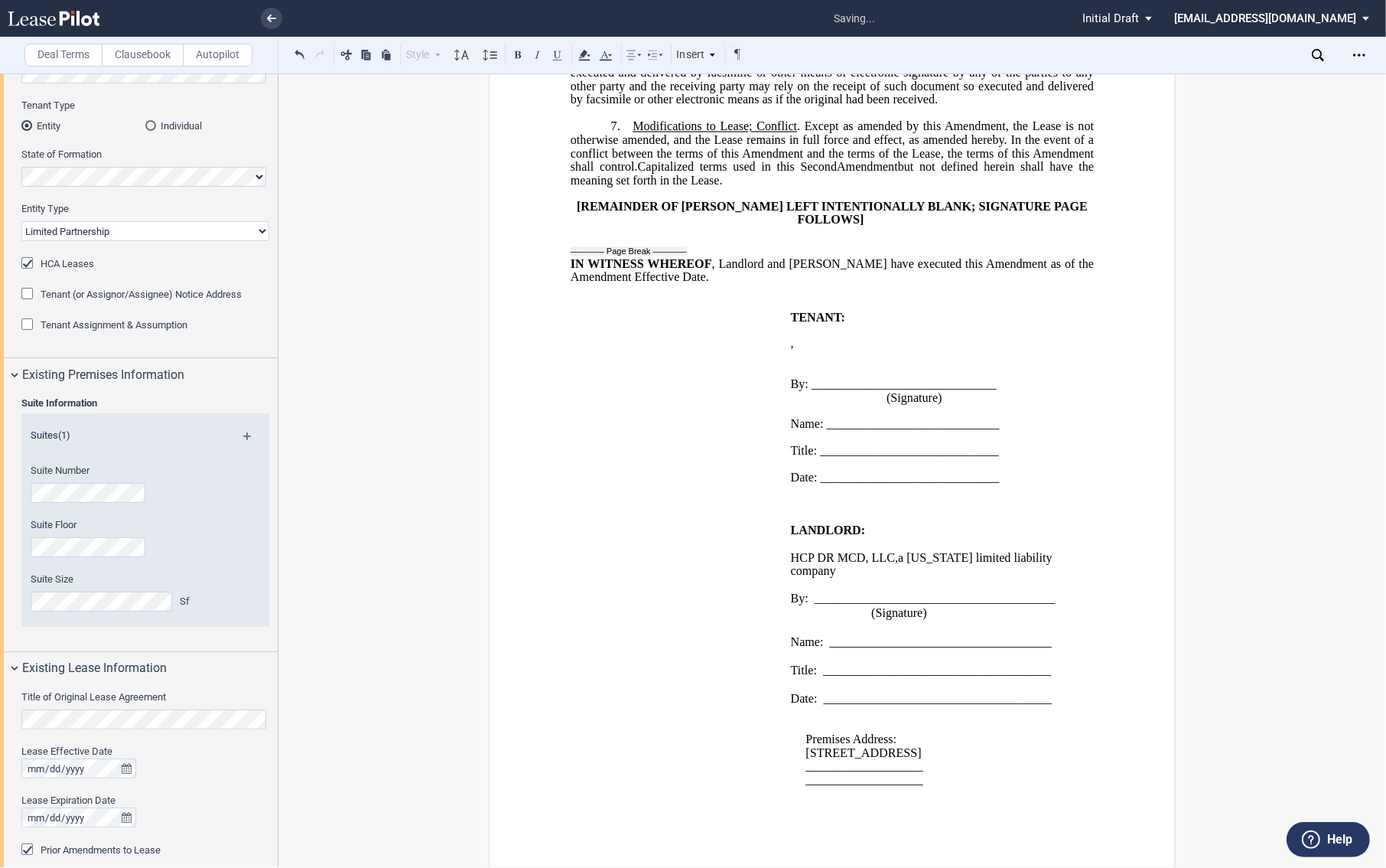
scroll to position [1312, 0]
drag, startPoint x: 829, startPoint y: 783, endPoint x: 804, endPoint y: 784, distance: 25.0
click at [806, 784] on span "___________________" at bounding box center [864, 779] width 117 height 14
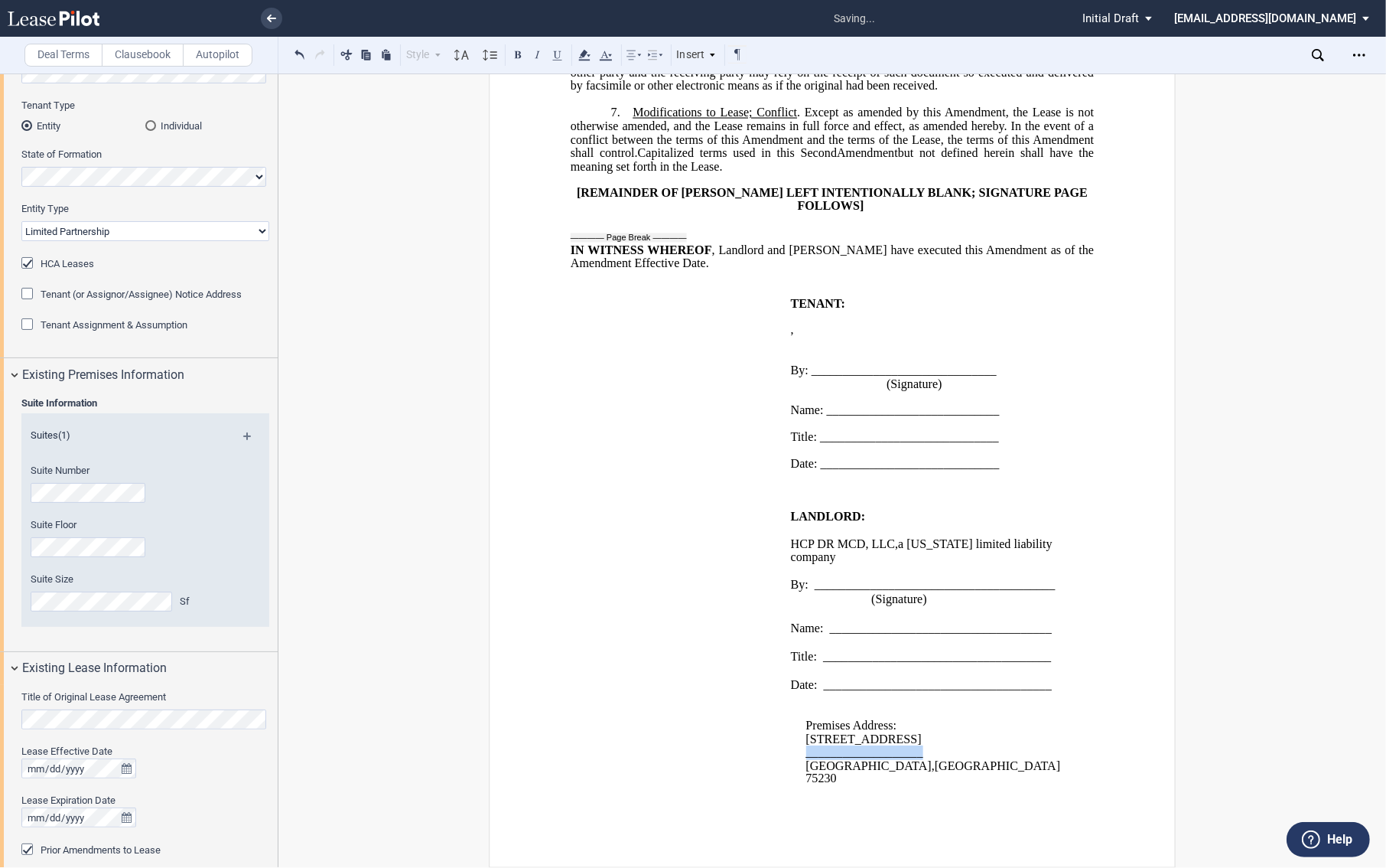
drag, startPoint x: 921, startPoint y: 767, endPoint x: 794, endPoint y: 761, distance: 127.1
click at [794, 761] on div "﻿ ﻿ Premises Address: [STREET_ADDRESS] ﻿ ___________________ [GEOGRAPHIC_DATA]" at bounding box center [928, 739] width 275 height 93
click at [134, 59] on label "Clausebook" at bounding box center [143, 55] width 82 height 23
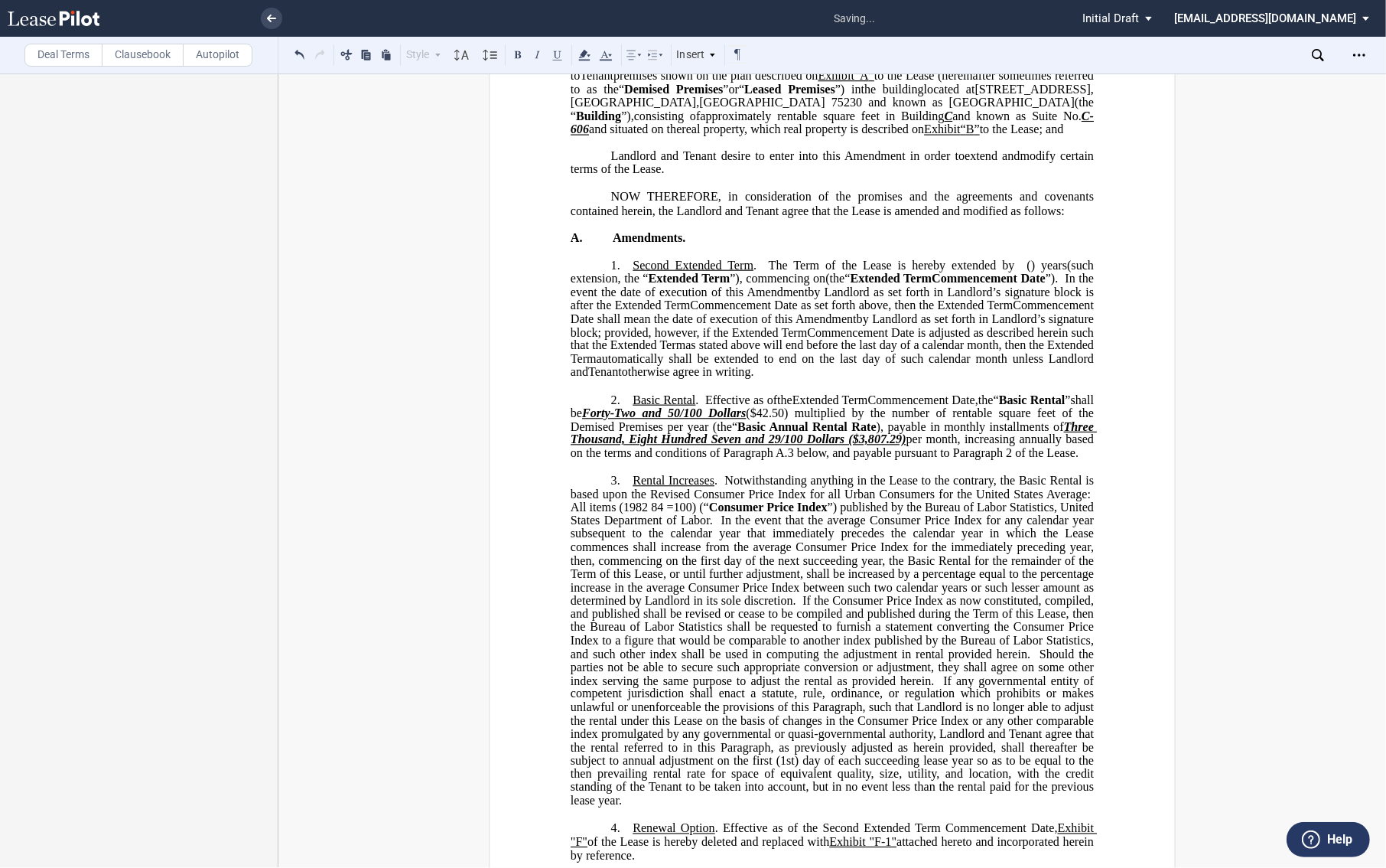
scroll to position [208, 0]
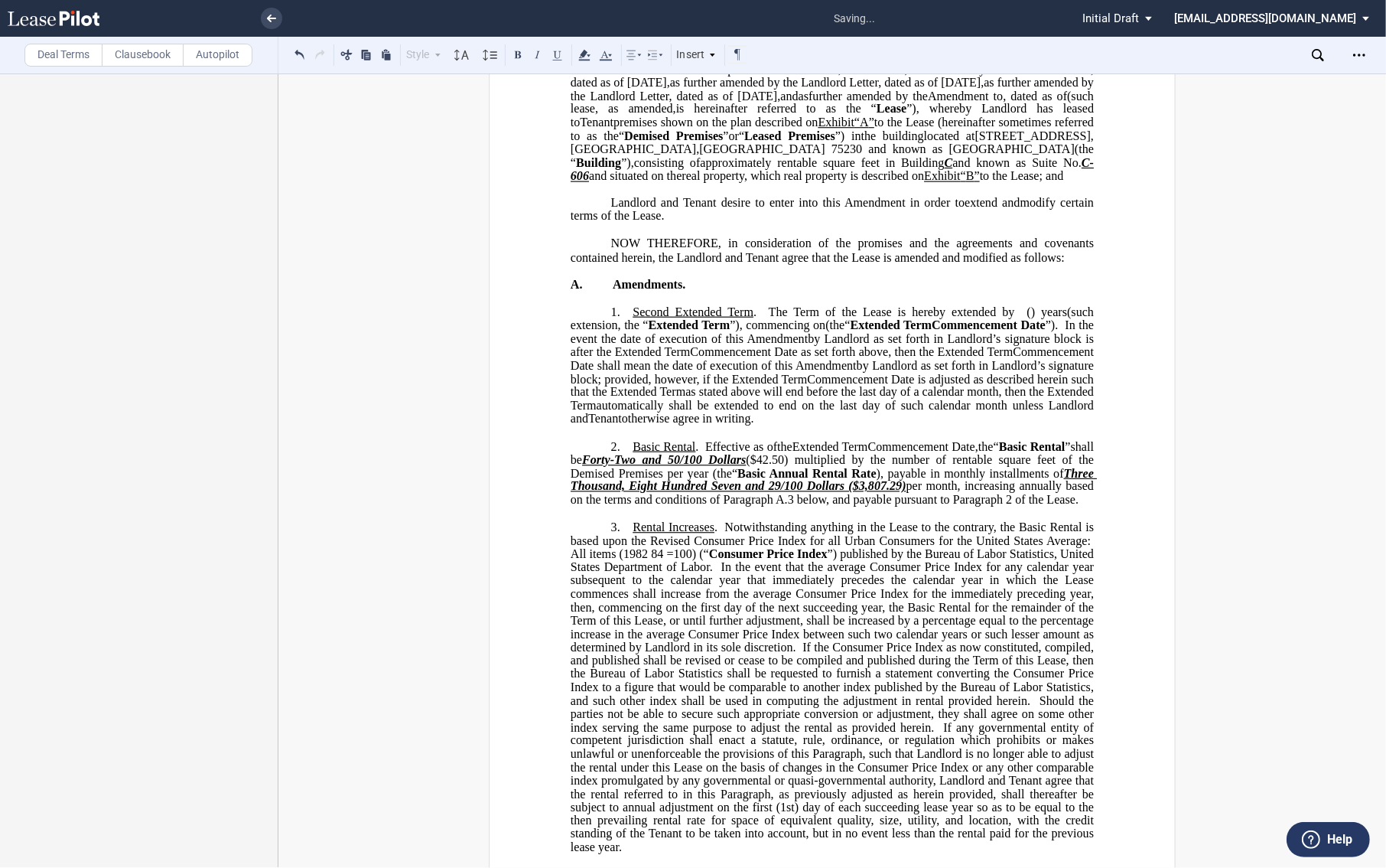
drag, startPoint x: 1348, startPoint y: 141, endPoint x: 1244, endPoint y: 157, distance: 105.2
click at [1341, 141] on div "!!CUSTOM_FOOTER_DISTANCE_0.1!! !!CUSTOM_FOOTER_START!! ﻿ !!CUSTOM_PAGE_NUMBER:T…" at bounding box center [832, 829] width 1108 height 1827
drag, startPoint x: 1080, startPoint y: 605, endPoint x: 783, endPoint y: 550, distance: 302.0
click at [1080, 574] on span ") published by the Bureau of Labor Statistics, United States Department of Labo…" at bounding box center [833, 560] width 526 height 27
click at [758, 507] on p "2. Basic Rental . Effective as of [______] [______] the Extended Term the ﻿ ﻿ E…" at bounding box center [832, 472] width 523 height 67
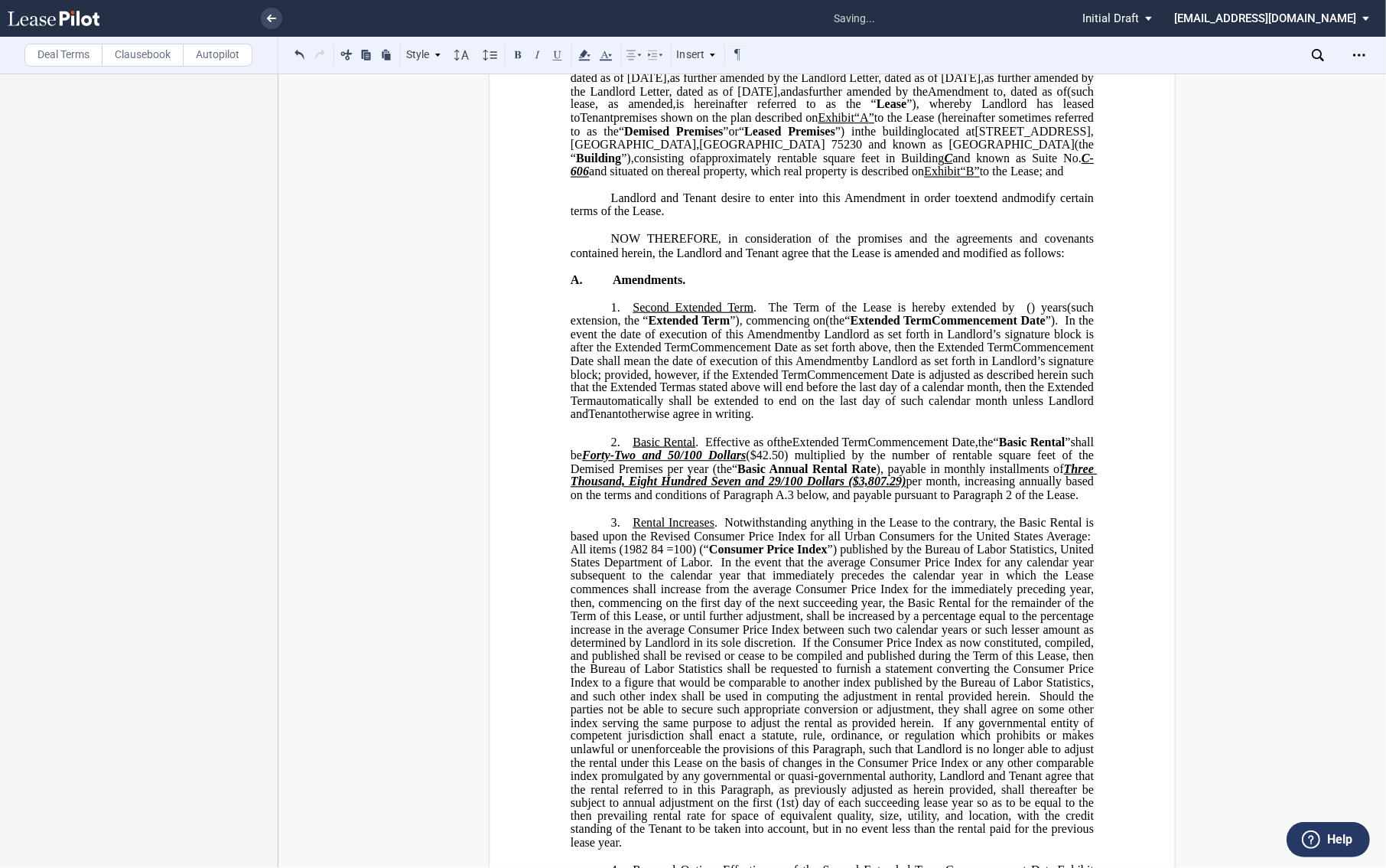
scroll to position [292, 0]
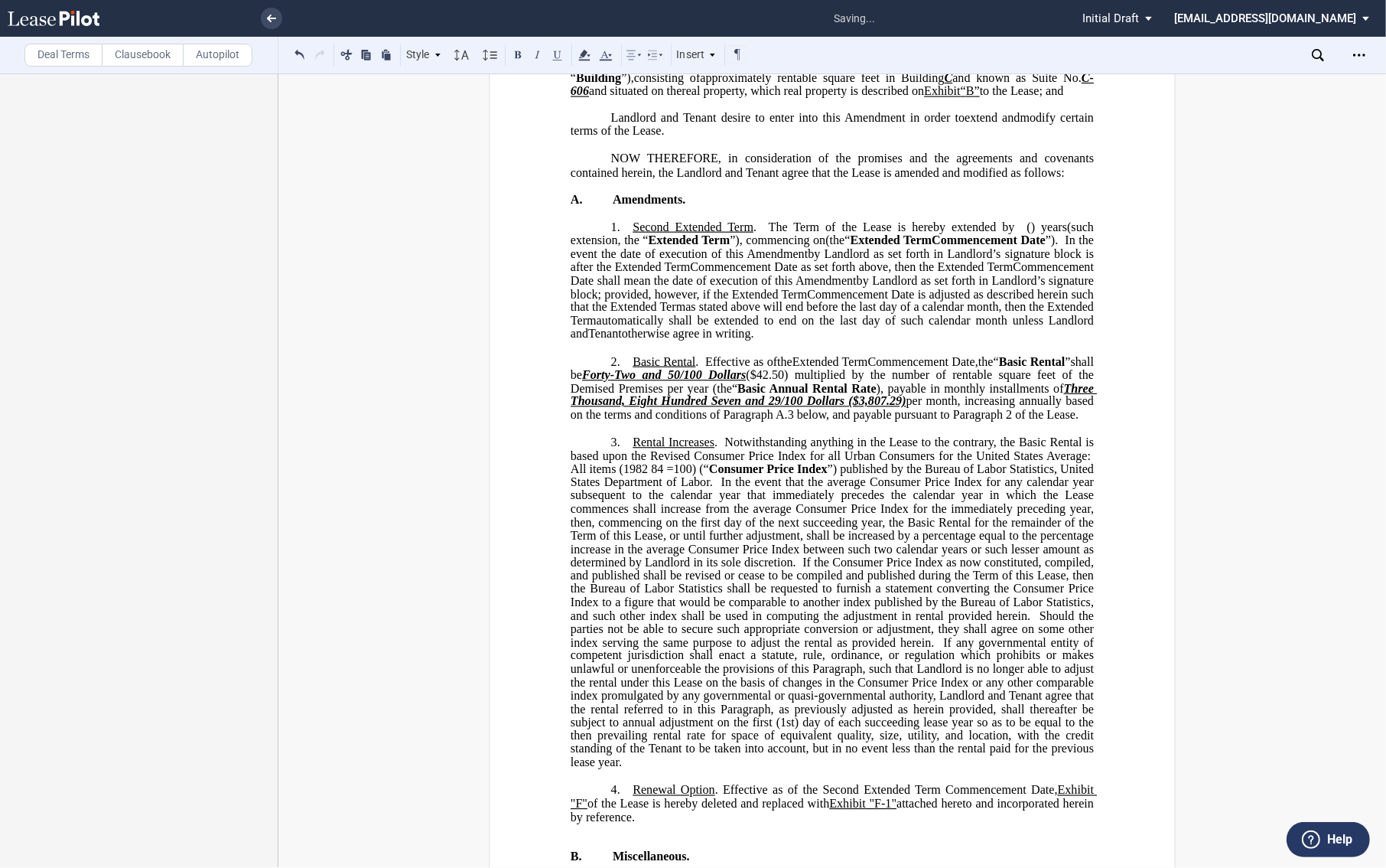
click at [649, 769] on p "3. ﻿ Rental Increases . Notwithstanding anything in the Lease to the contrary, …" at bounding box center [832, 602] width 523 height 334
click at [655, 769] on p "3. ﻿ Rental Increases . Notwithstanding anything in the Lease to the contrary, …" at bounding box center [832, 602] width 523 height 334
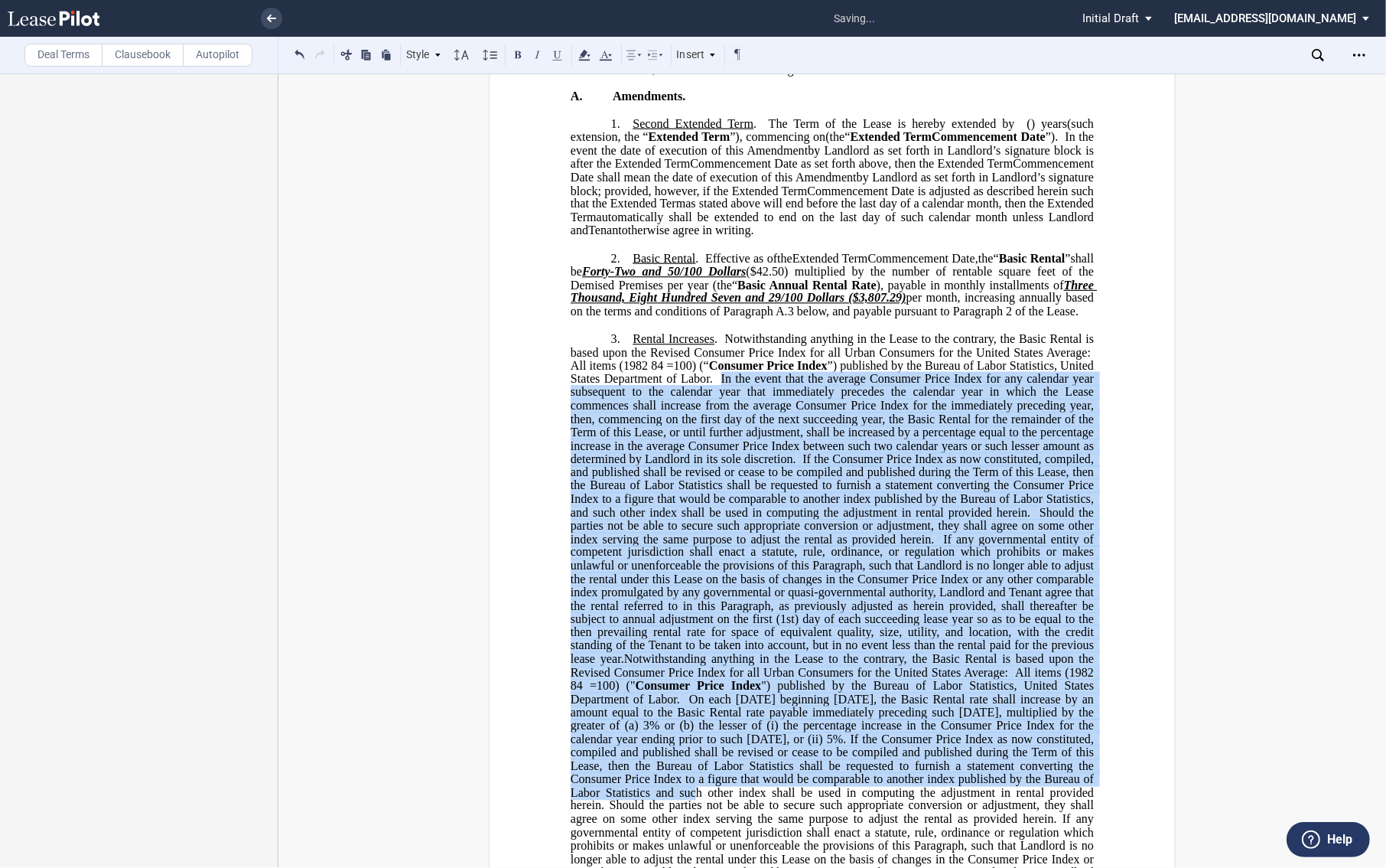
scroll to position [420, 0]
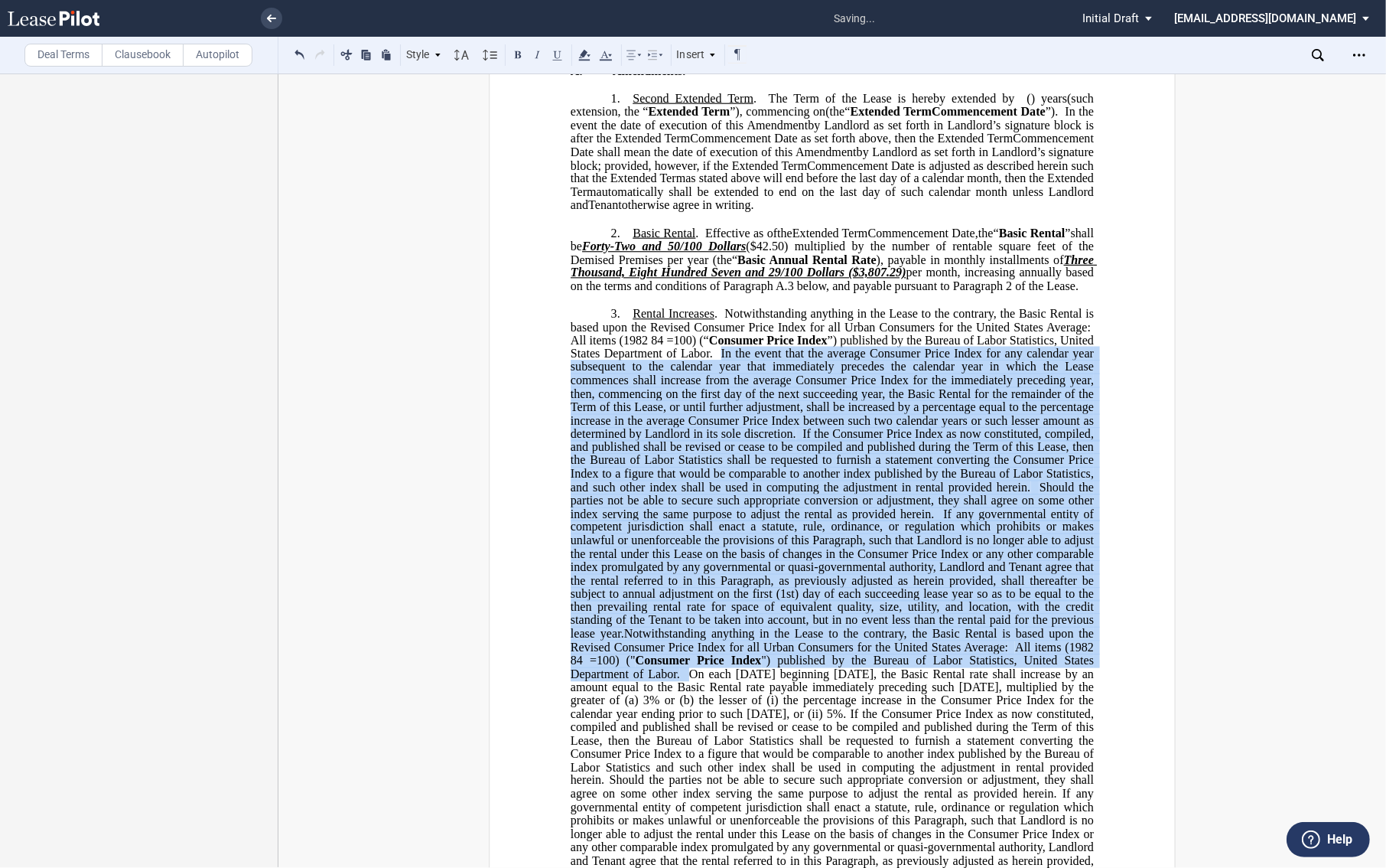
drag, startPoint x: 719, startPoint y: 537, endPoint x: 682, endPoint y: 725, distance: 191.6
click at [682, 725] on span "Rental Increases . Notwithstanding anything in the Lease to the contrary, the B…" at bounding box center [833, 613] width 526 height 613
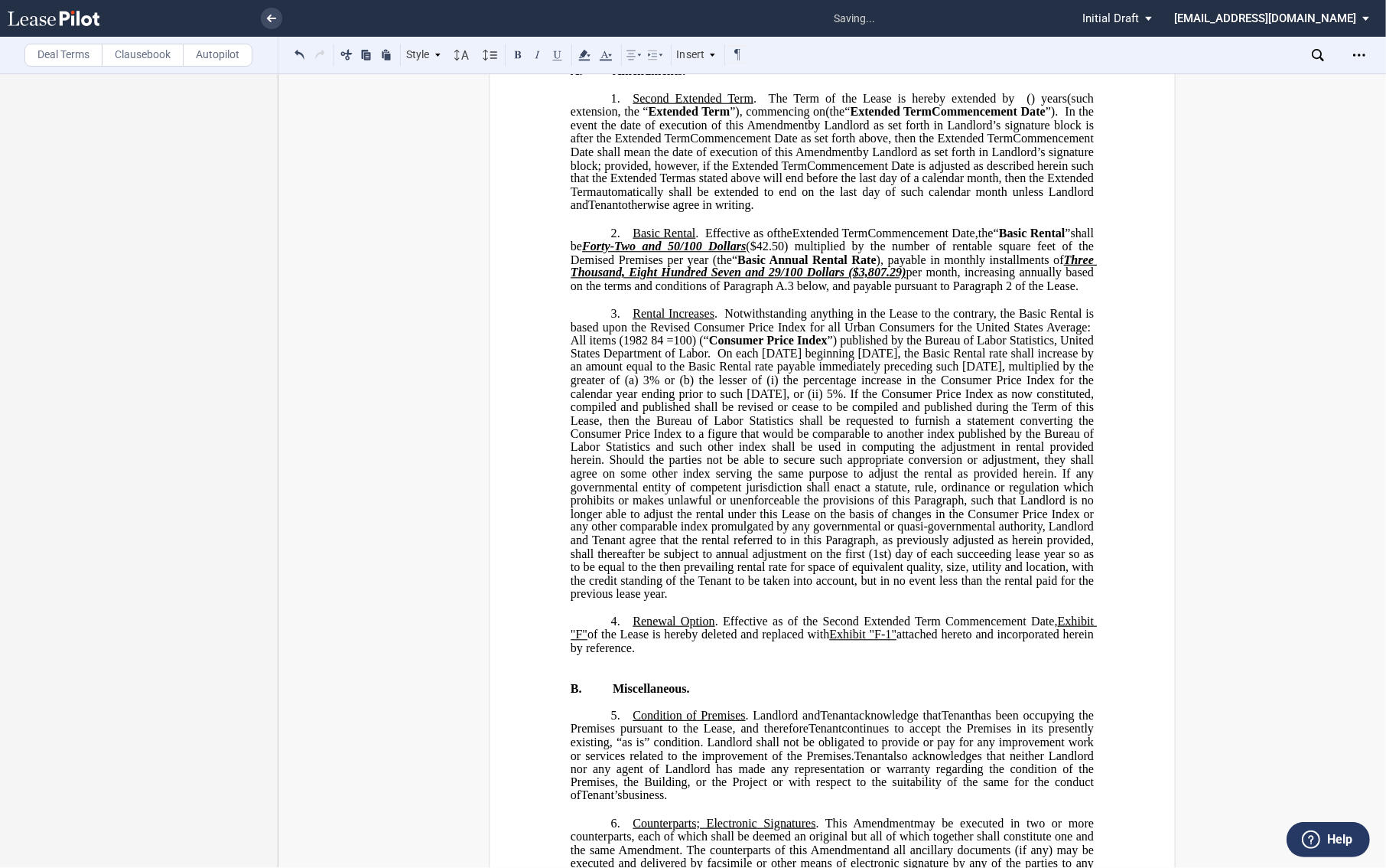
click at [1343, 49] on div "Download Share Document Print Create a New Version Import Changes Compare Abstr…" at bounding box center [1348, 55] width 74 height 24
click at [1349, 51] on div "Open Lease options menu" at bounding box center [1360, 55] width 24 height 24
click at [1212, 78] on div "Download" at bounding box center [1271, 82] width 187 height 13
click at [1241, 209] on div "!!CUSTOM_FOOTER_DISTANCE_0.1!! !!CUSTOM_FOOTER_START!! ﻿ !!CUSTOM_PAGE_NUMBER:T…" at bounding box center [832, 597] width 1108 height 1790
click at [432, 143] on div "!!CUSTOM_FOOTER_DISTANCE_0.1!! !!CUSTOM_FOOTER_START!! ﻿ !!CUSTOM_PAGE_NUMBER:T…" at bounding box center [832, 597] width 1108 height 1790
